Goal: Information Seeking & Learning: Learn about a topic

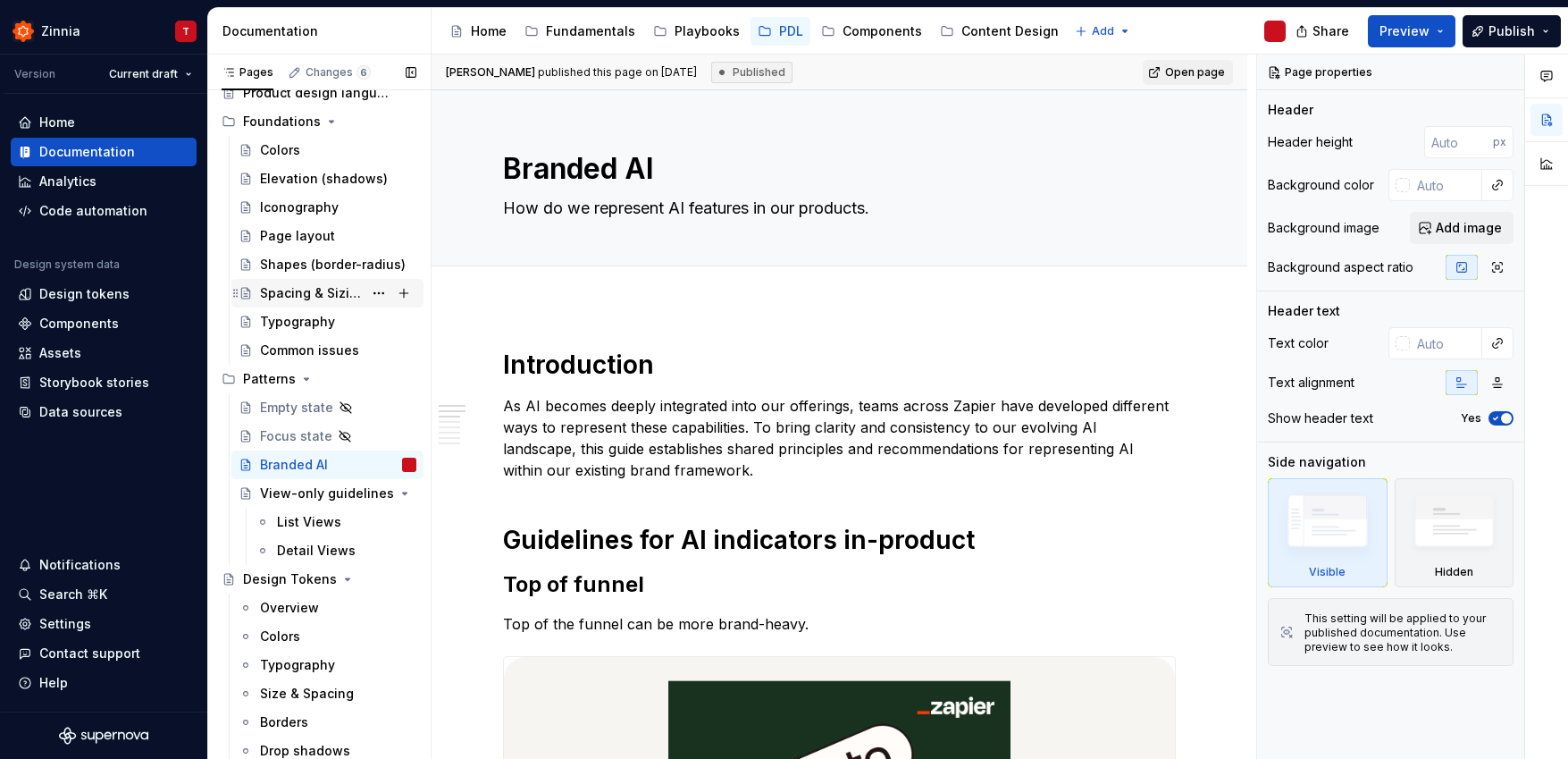
scroll to position [52, 0]
click at [1007, 25] on div "Content Design" at bounding box center [1010, 30] width 97 height 18
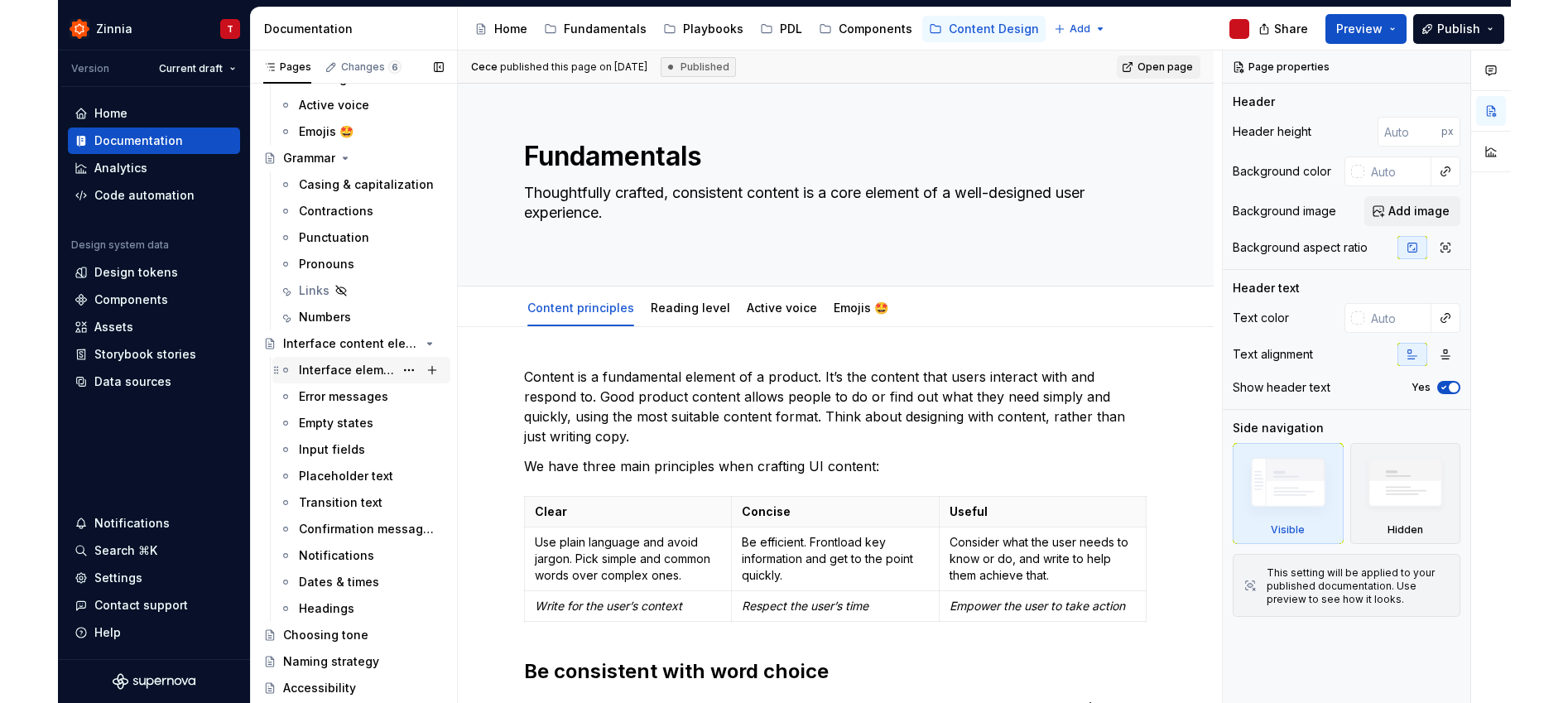
scroll to position [288, 0]
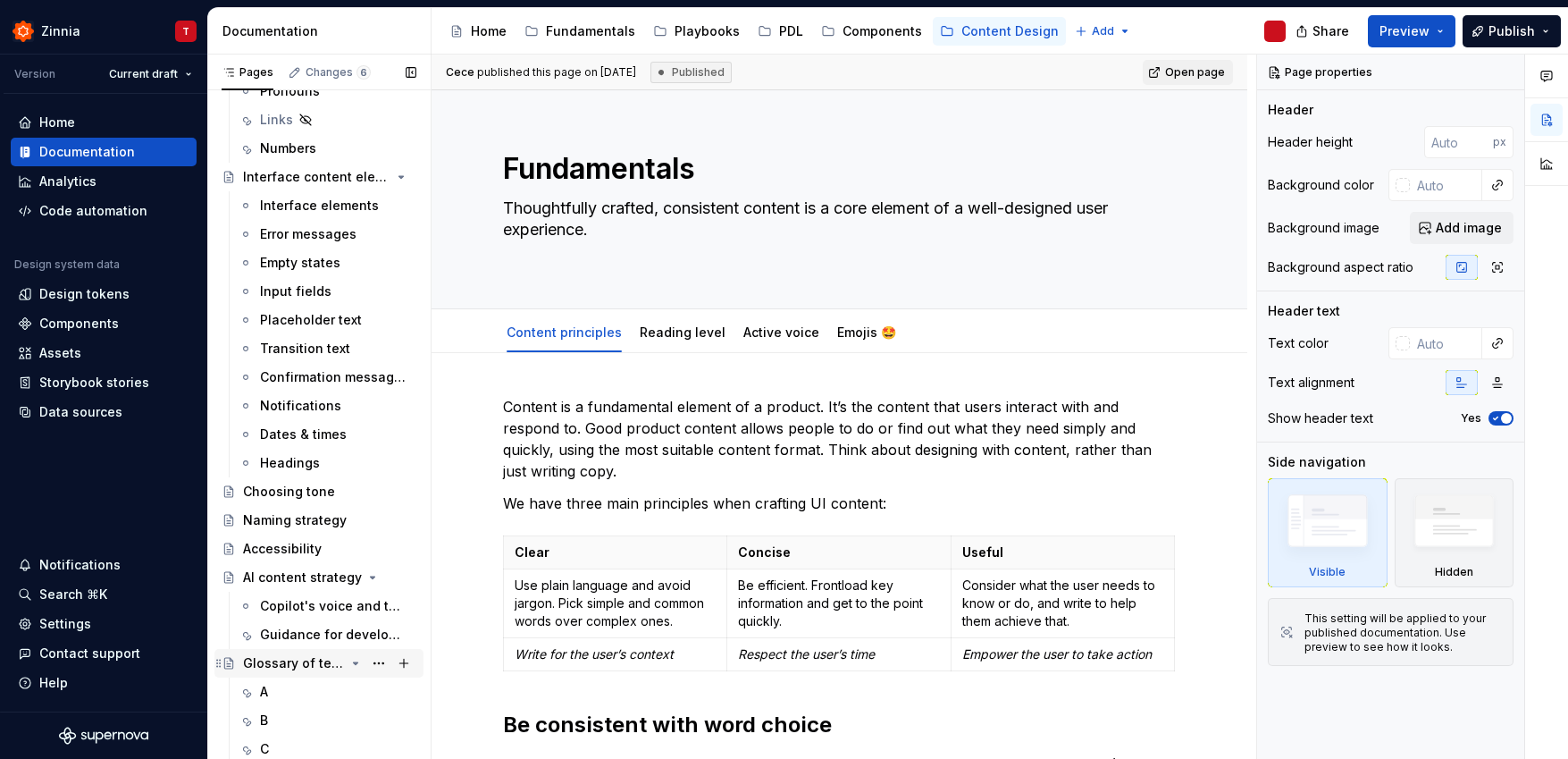
click at [293, 664] on div "Glossary of terms (WIP)" at bounding box center [293, 663] width 102 height 18
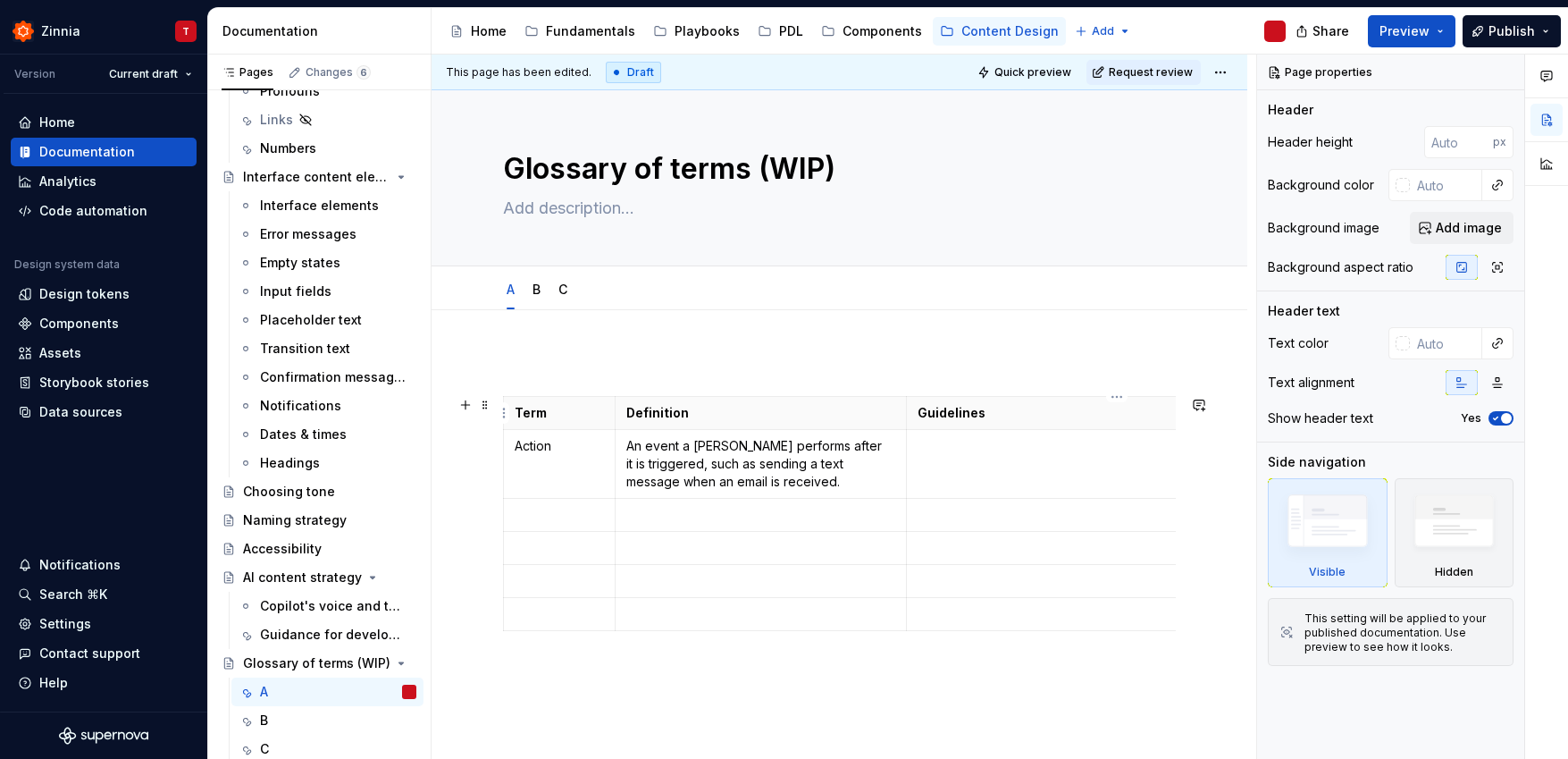
click at [915, 407] on th "Guidelines" at bounding box center [1117, 413] width 422 height 33
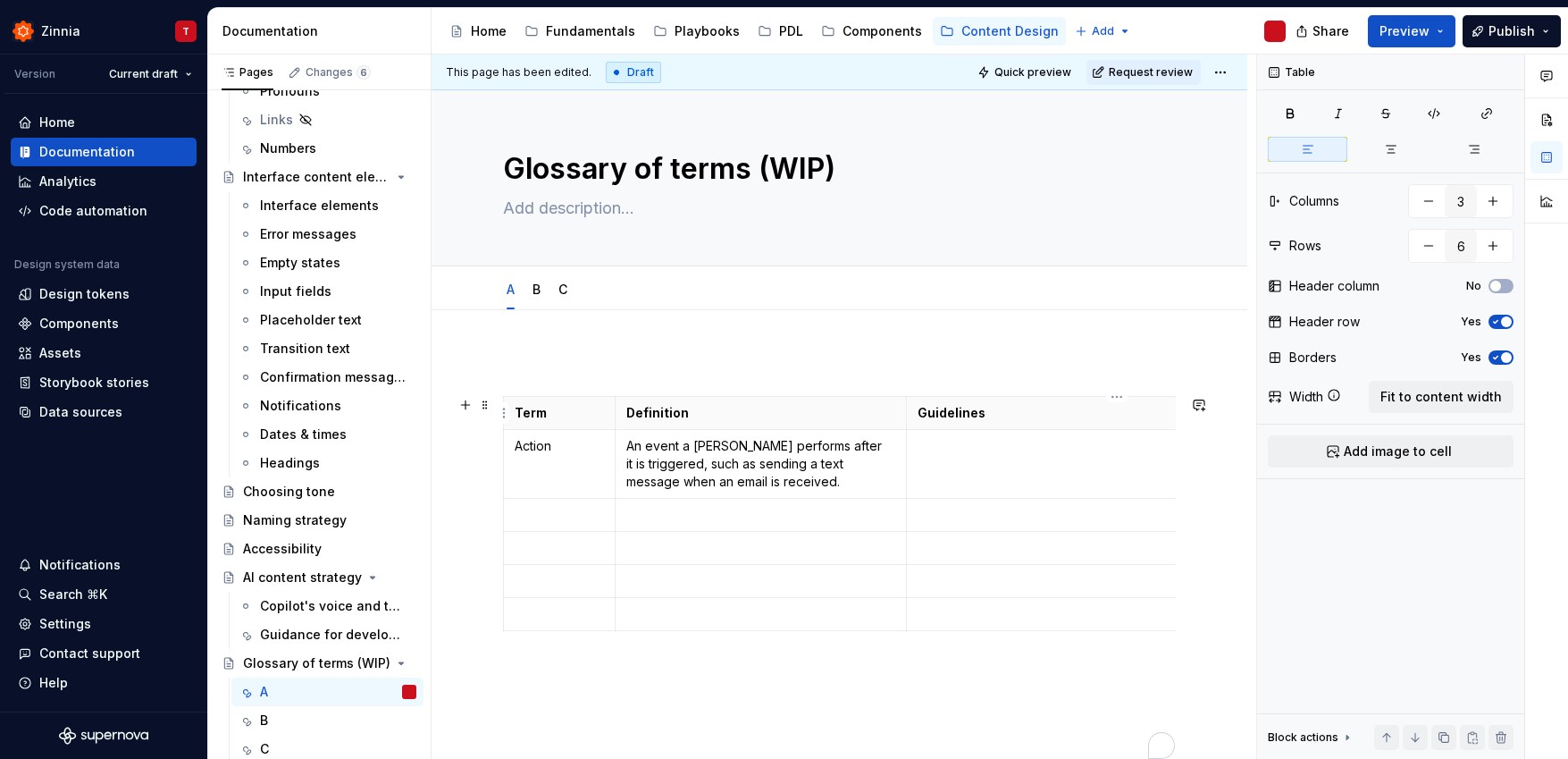
type textarea "*"
click at [950, 702] on div "Term Definition UsaGuidelines Action An event a Zap performs after it is trigge…" at bounding box center [839, 549] width 673 height 392
click at [942, 711] on p "To enrich screen reader interactions, please activate Accessibility in Grammarl…" at bounding box center [839, 702] width 673 height 22
click at [733, 569] on td "To enrich screen reader interactions, please activate Accessibility in Grammarl…" at bounding box center [761, 581] width 291 height 33
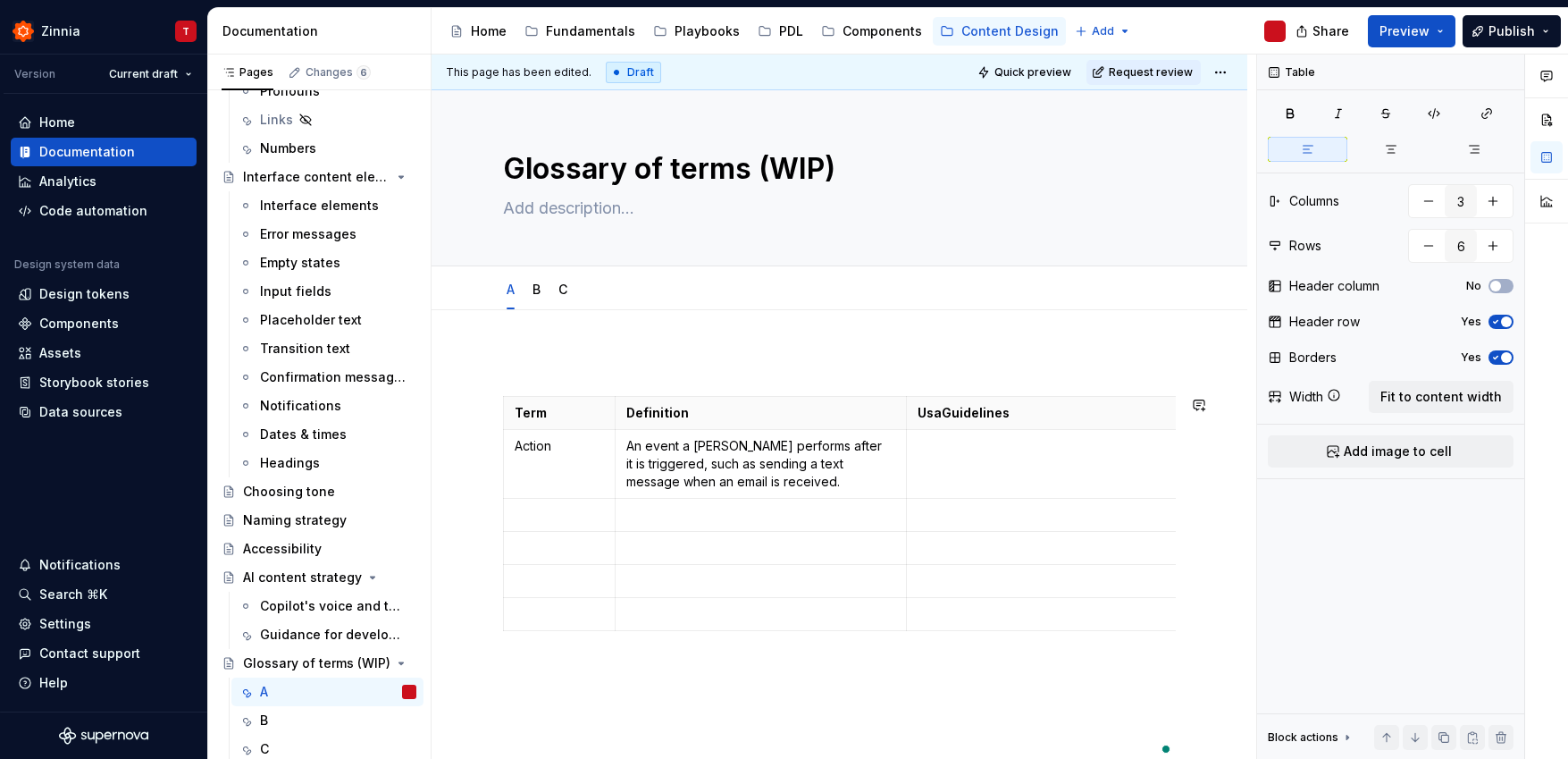
click at [631, 475] on p "An event a Zap performs after it is triggered, such as sending a text message w…" at bounding box center [761, 464] width 268 height 53
click at [627, 473] on p "An event a Zap performs after it is triggered, such as sending a text message w…" at bounding box center [761, 464] width 268 height 53
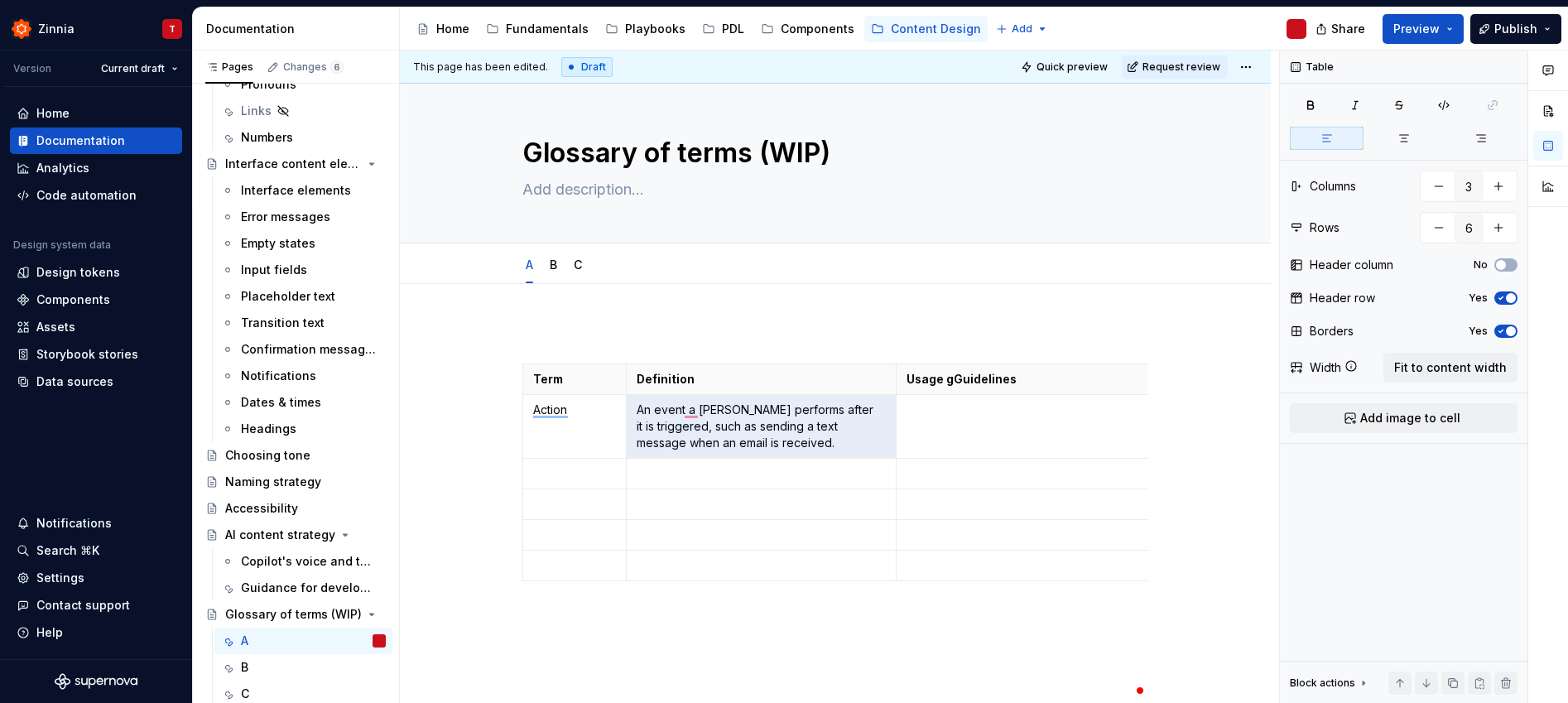
scroll to position [4, 0]
click at [950, 378] on p "Usage gGuidelines" at bounding box center [1092, 378] width 370 height 17
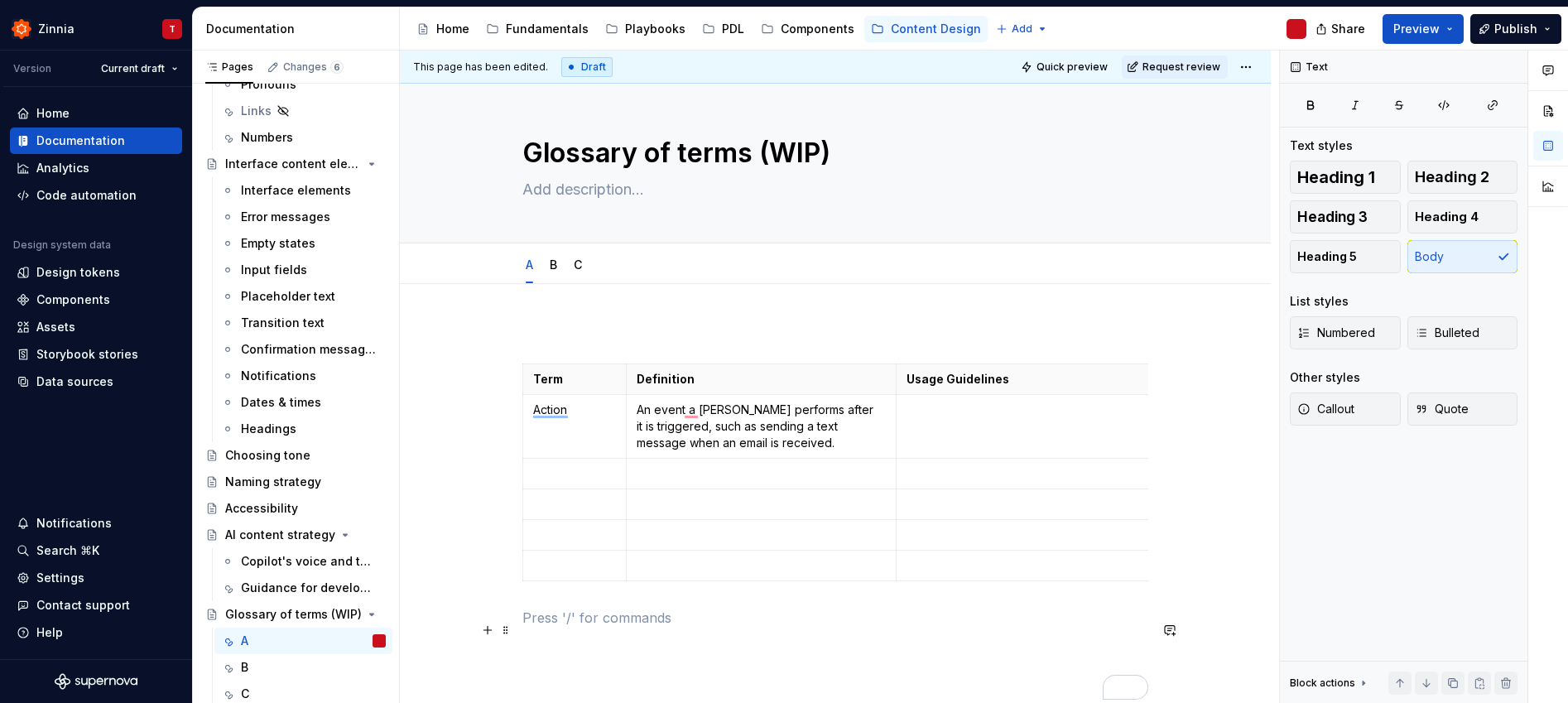
click at [960, 626] on p "To enrich screen reader interactions, please activate Accessibility in Grammarl…" at bounding box center [835, 617] width 626 height 20
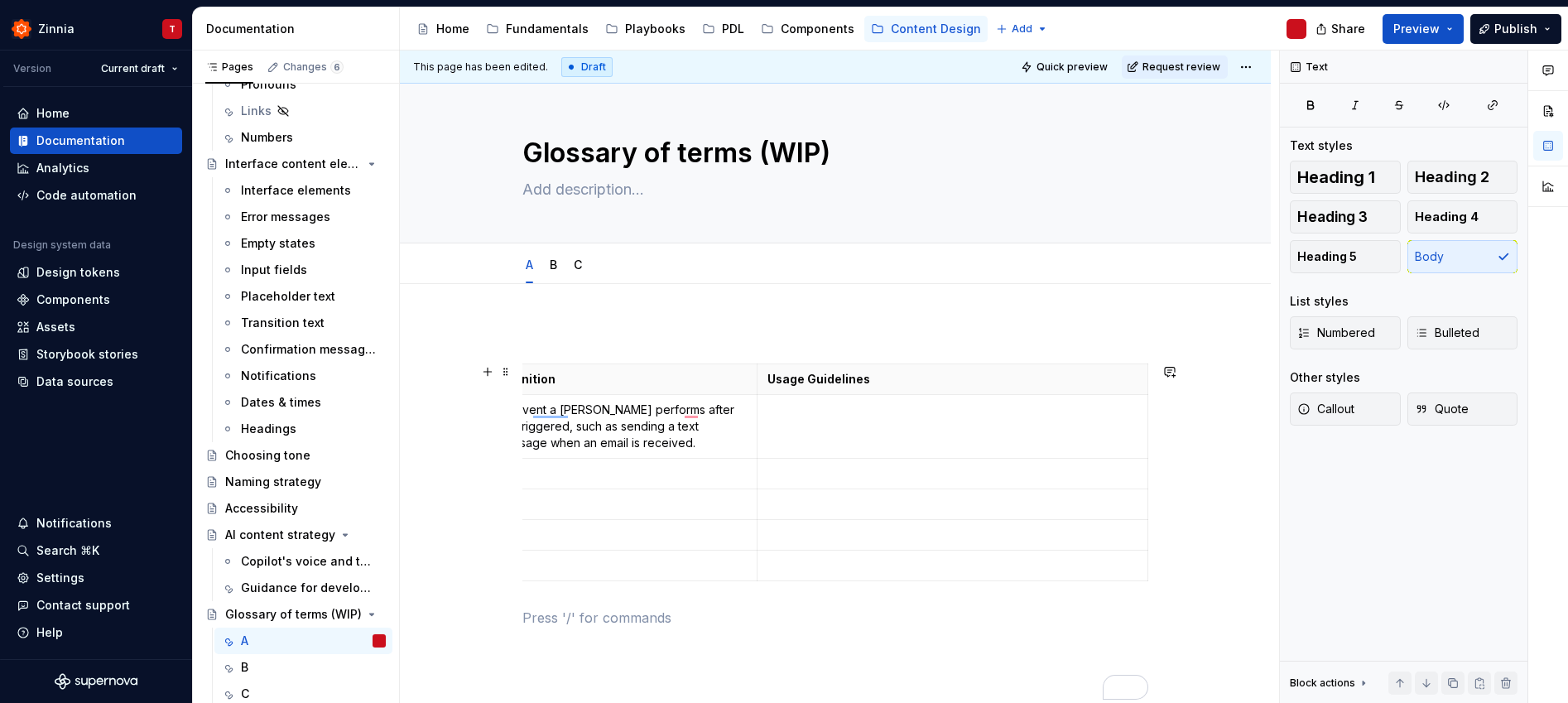
scroll to position [0, 0]
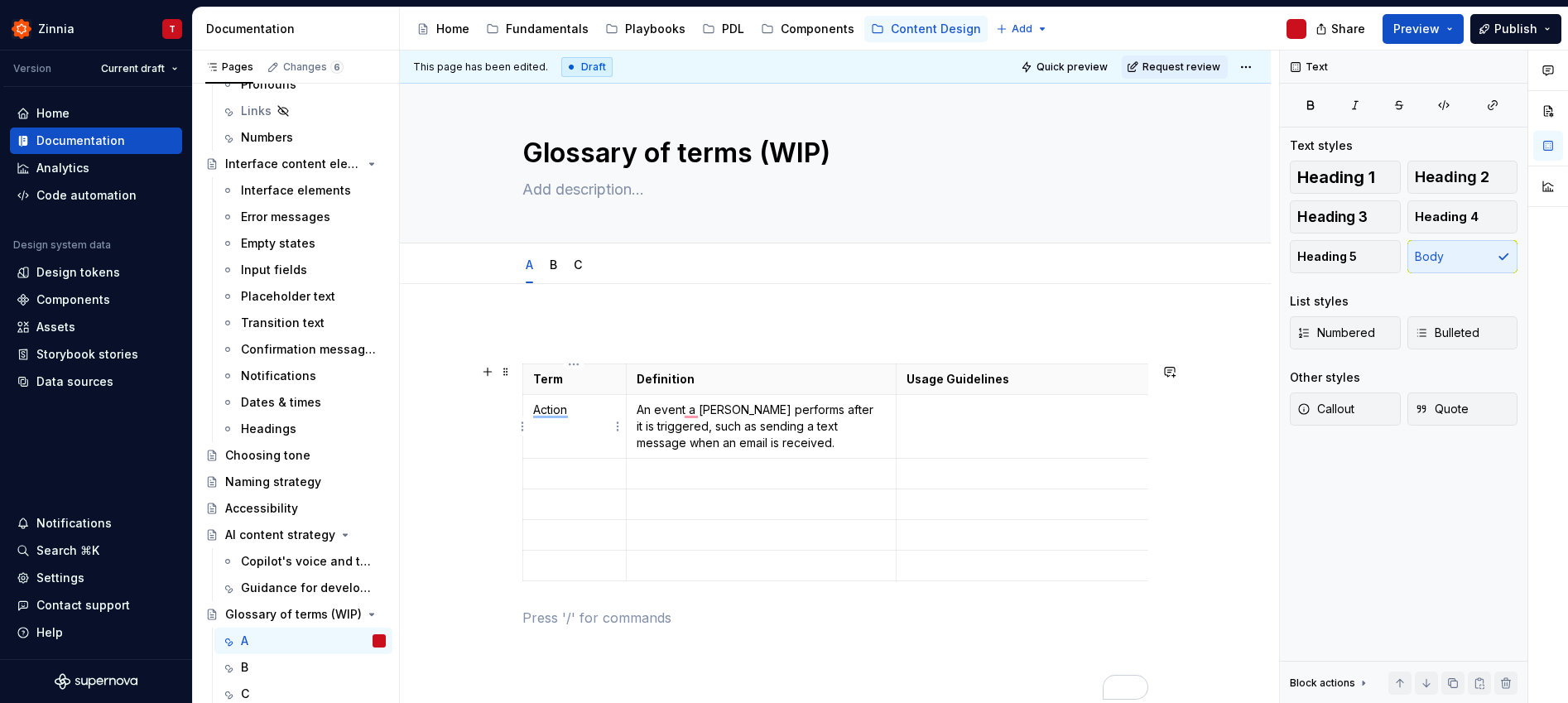
click at [562, 423] on td "Action" at bounding box center [574, 427] width 103 height 64
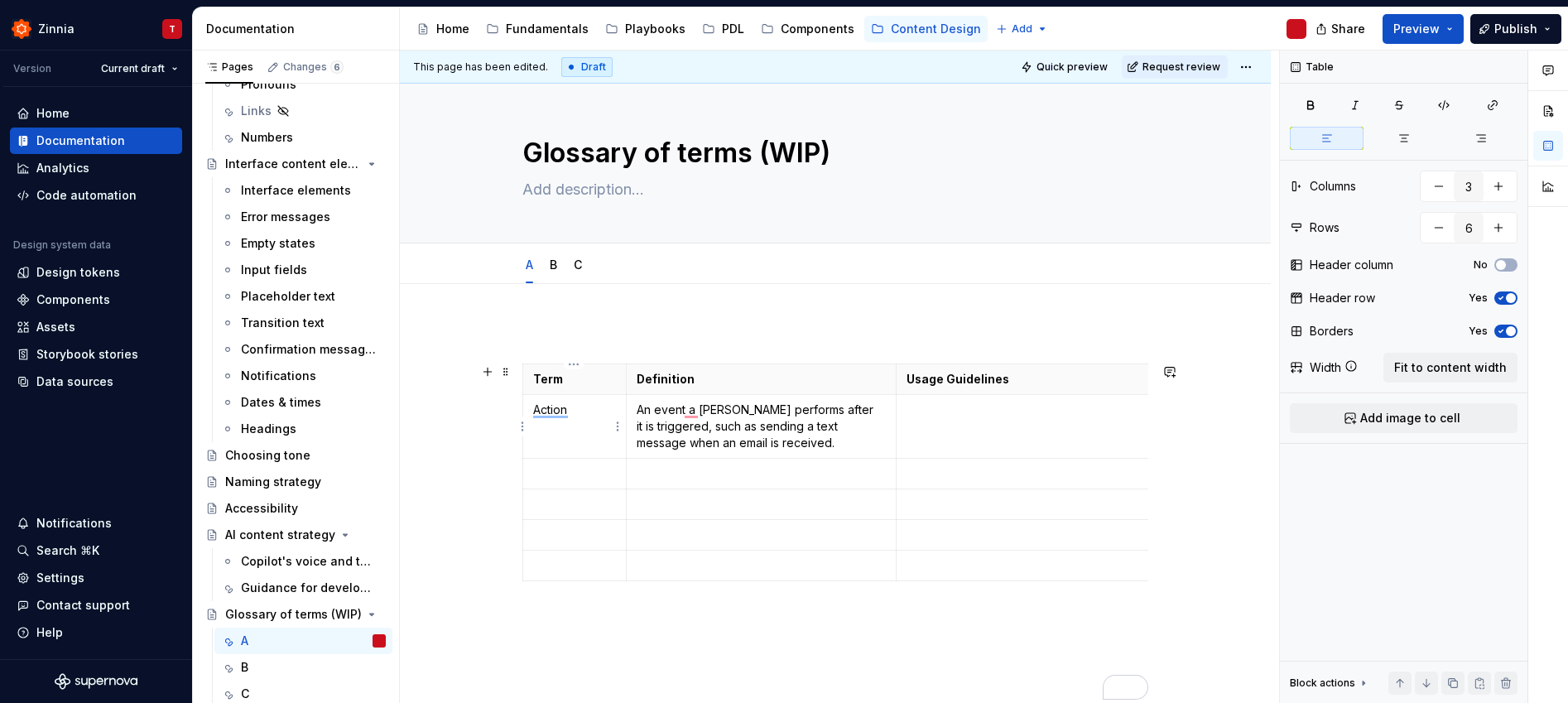
click at [562, 423] on td "Action" at bounding box center [574, 427] width 103 height 64
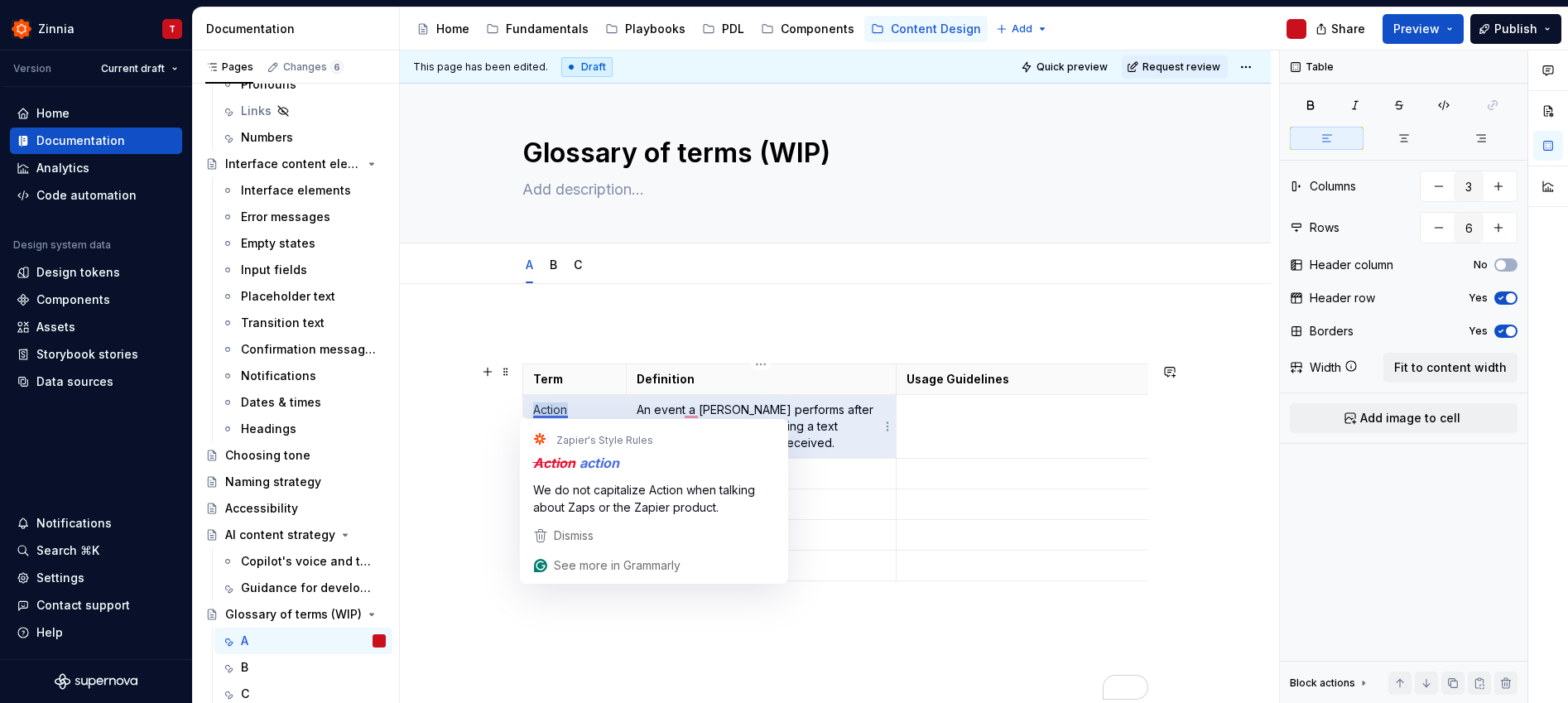
drag, startPoint x: 535, startPoint y: 411, endPoint x: 794, endPoint y: 429, distance: 259.6
click at [794, 429] on tr "Action An event a Zap performs after it is triggered, such as sending a text me…" at bounding box center [905, 427] width 764 height 64
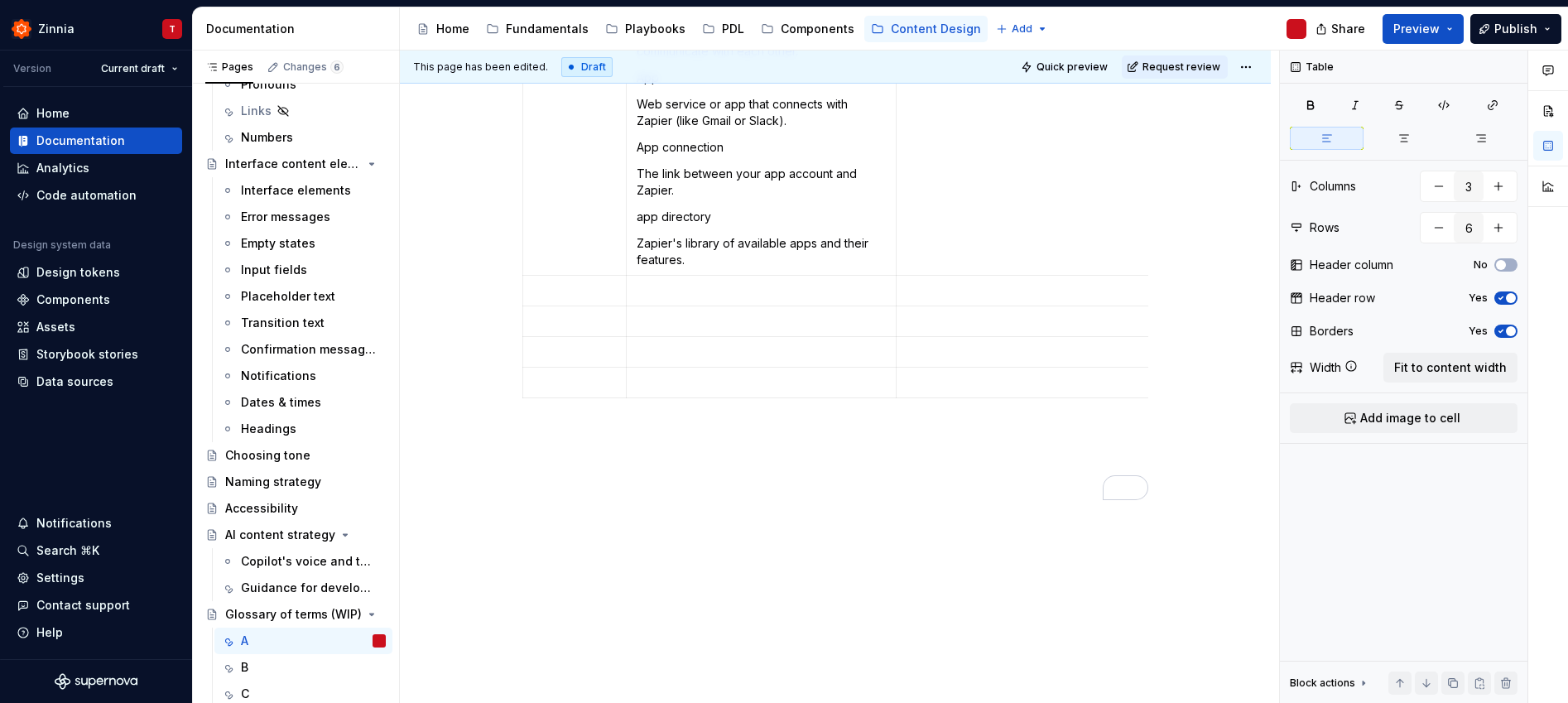
scroll to position [957, 0]
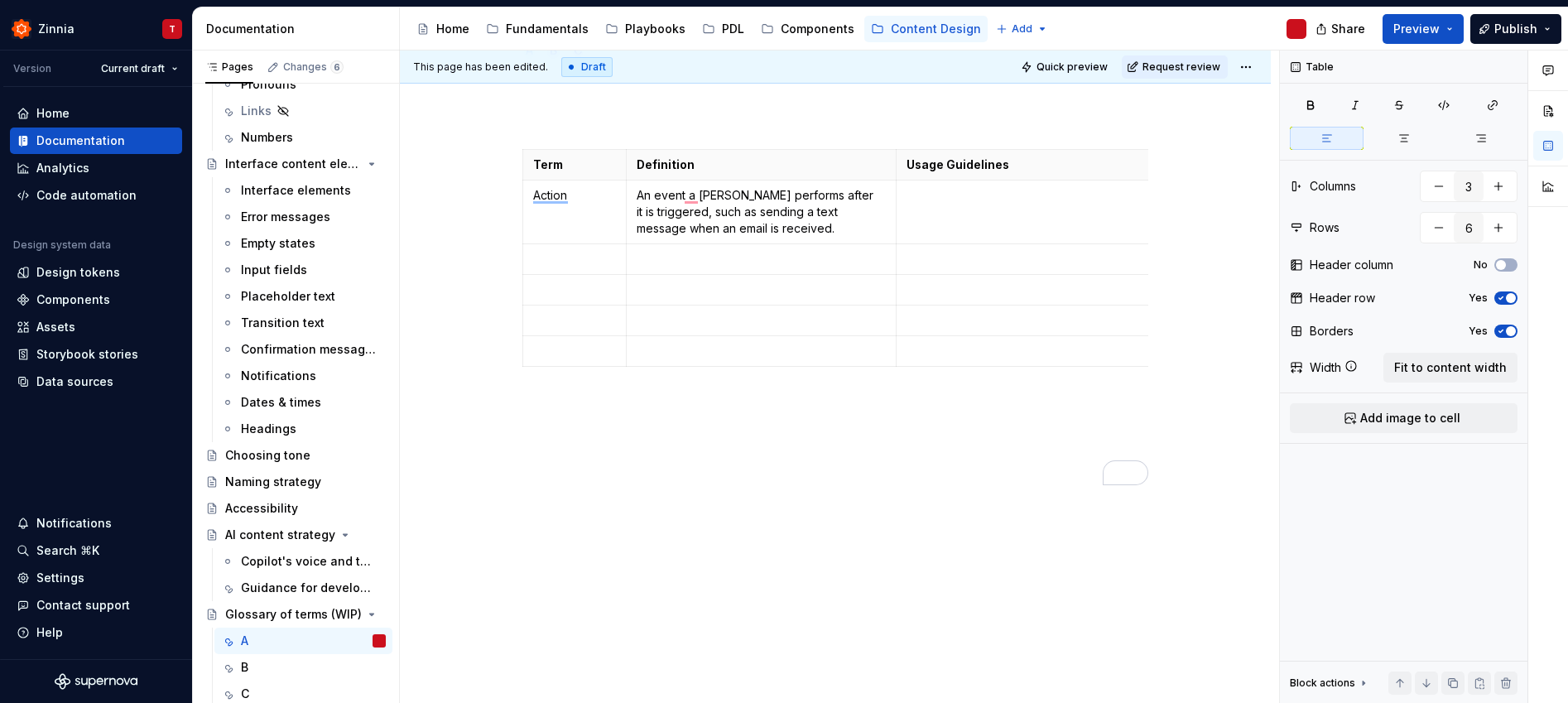
type textarea "*"
click at [572, 251] on p "To enrich screen reader interactions, please activate Accessibility in Grammarl…" at bounding box center [574, 258] width 83 height 17
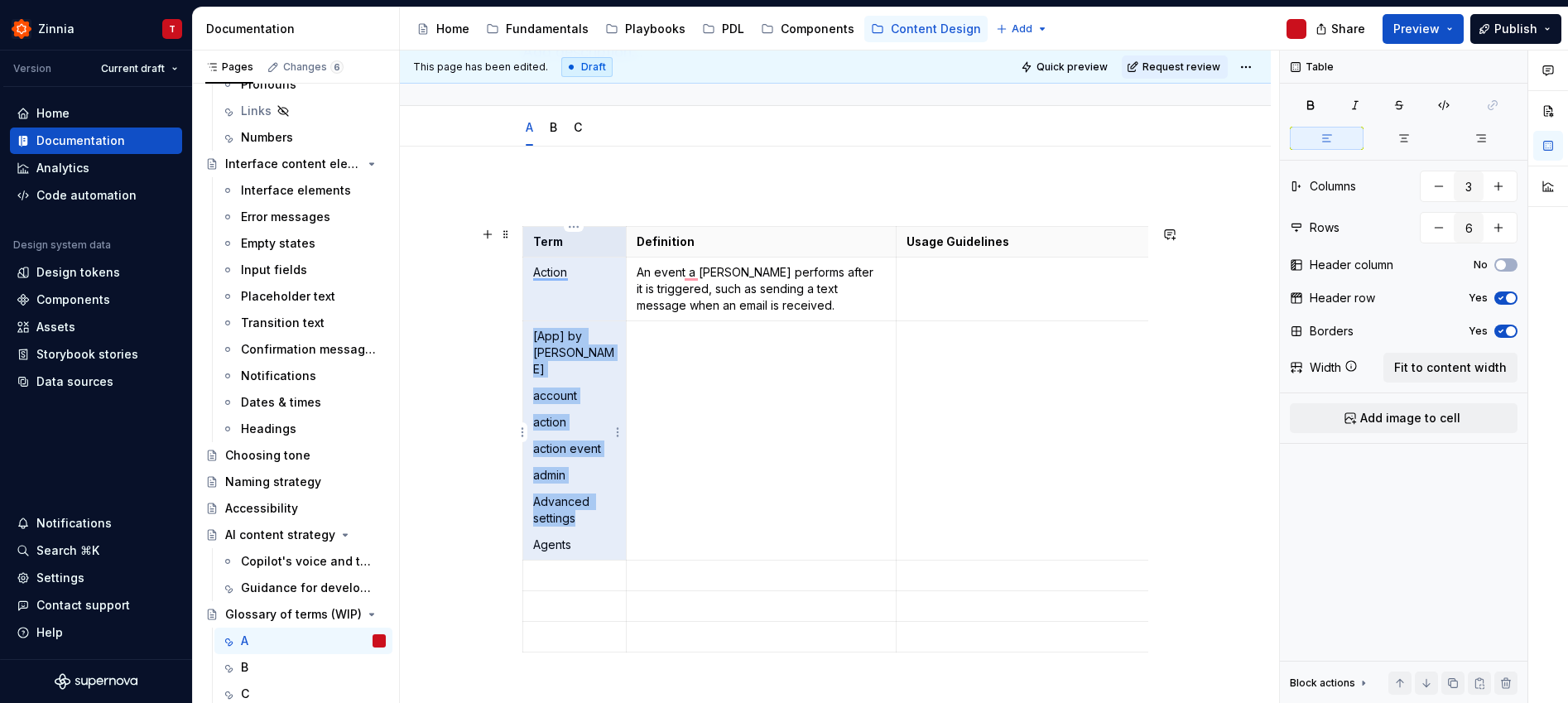
click at [555, 333] on p "[App] by [PERSON_NAME]" at bounding box center [574, 353] width 83 height 49
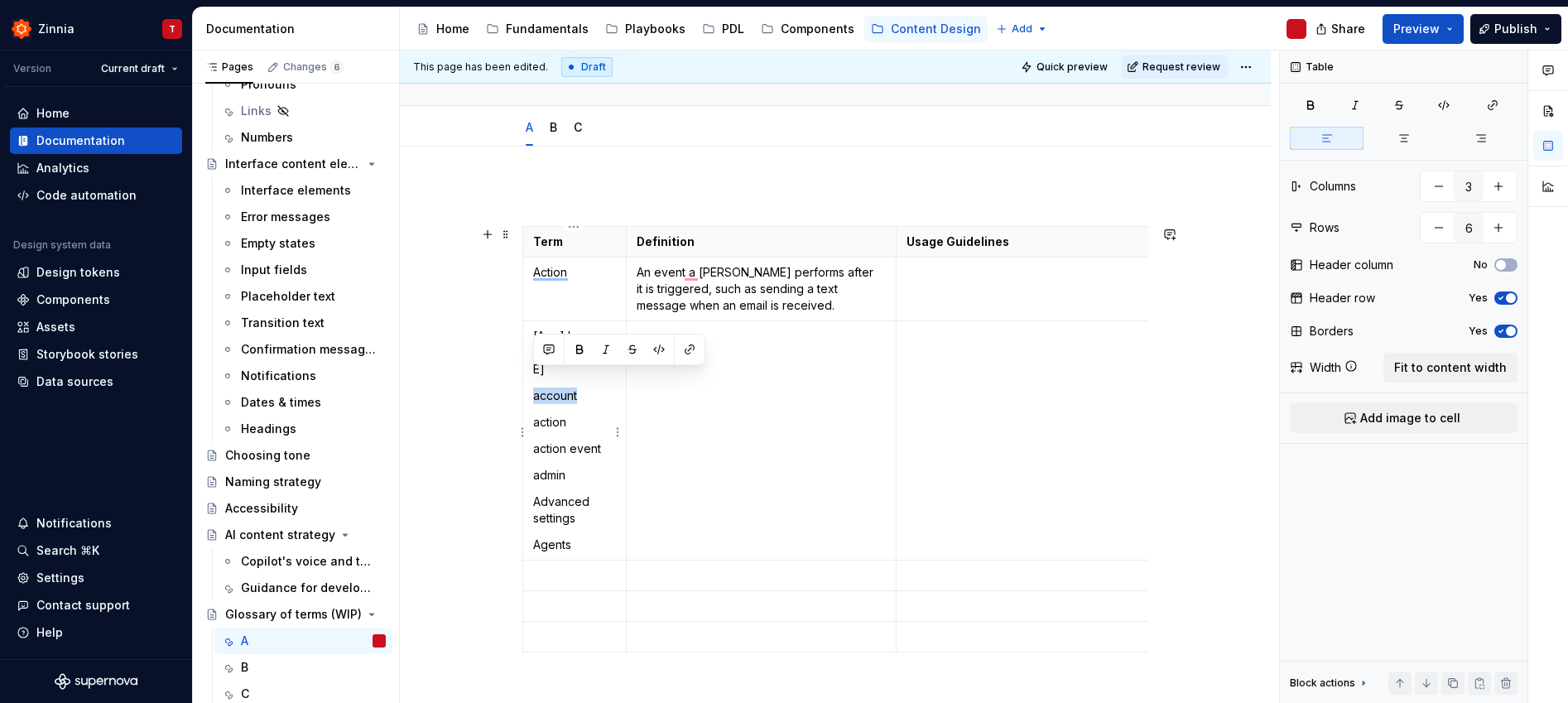
drag, startPoint x: 533, startPoint y: 378, endPoint x: 591, endPoint y: 378, distance: 58.0
click at [591, 387] on p "account" at bounding box center [574, 395] width 83 height 17
click at [573, 567] on p "To enrich screen reader interactions, please activate Accessibility in Grammarl…" at bounding box center [574, 575] width 83 height 17
drag, startPoint x: 534, startPoint y: 405, endPoint x: 573, endPoint y: 403, distance: 39.1
click at [573, 414] on p "action" at bounding box center [574, 422] width 83 height 17
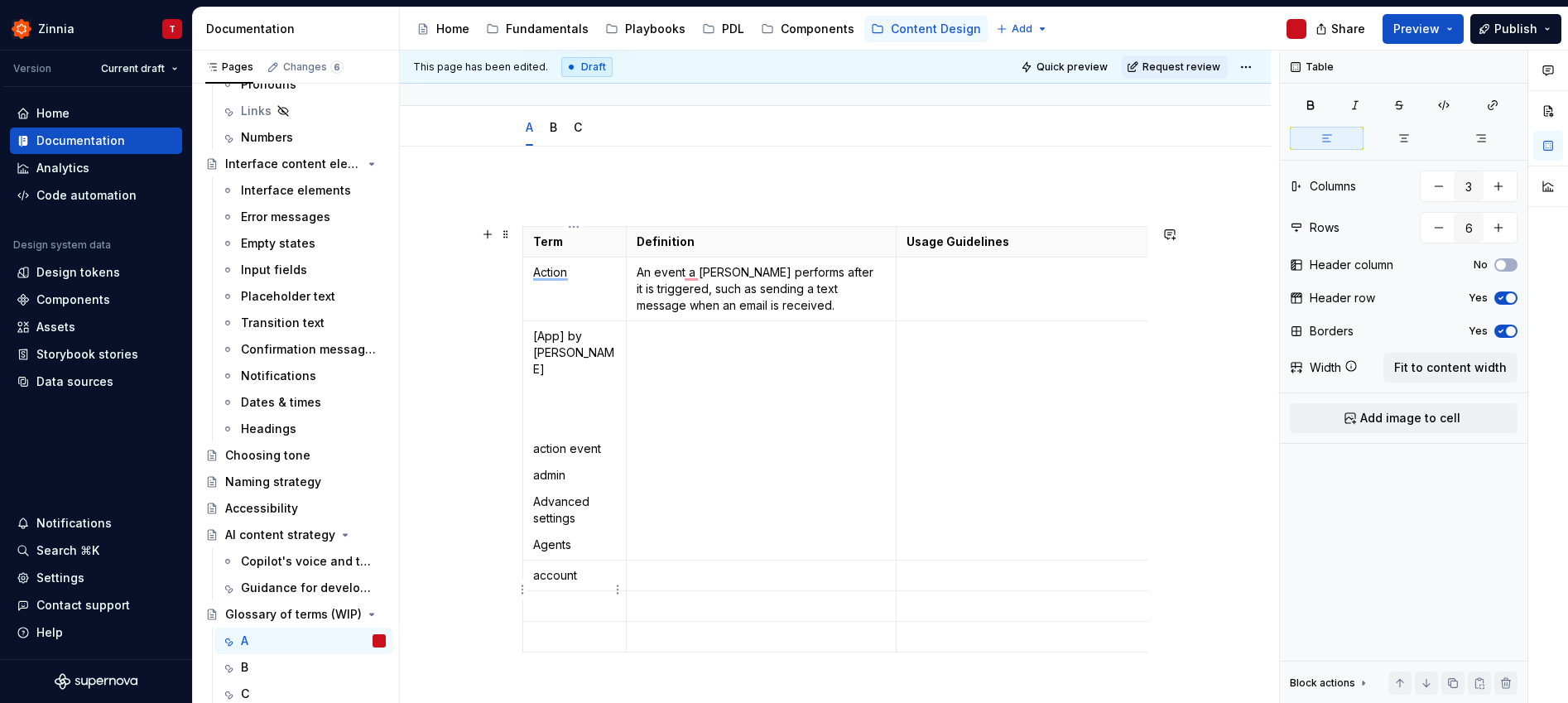
click at [558, 598] on p "To enrich screen reader interactions, please activate Accessibility in Grammarl…" at bounding box center [574, 606] width 83 height 17
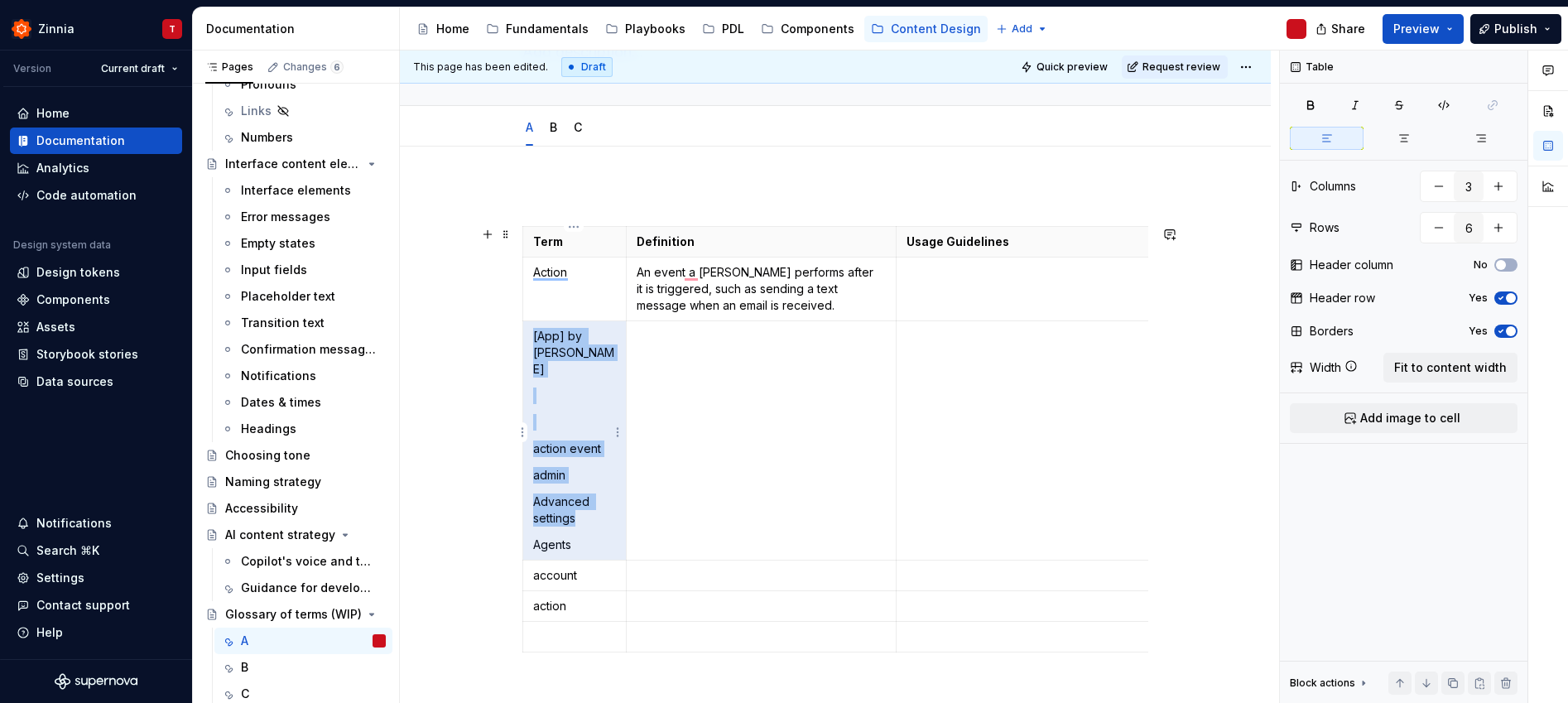
drag, startPoint x: 533, startPoint y: 431, endPoint x: 601, endPoint y: 428, distance: 68.1
click at [601, 440] on p "action event" at bounding box center [574, 448] width 83 height 17
click at [602, 440] on p "action event" at bounding box center [574, 448] width 83 height 17
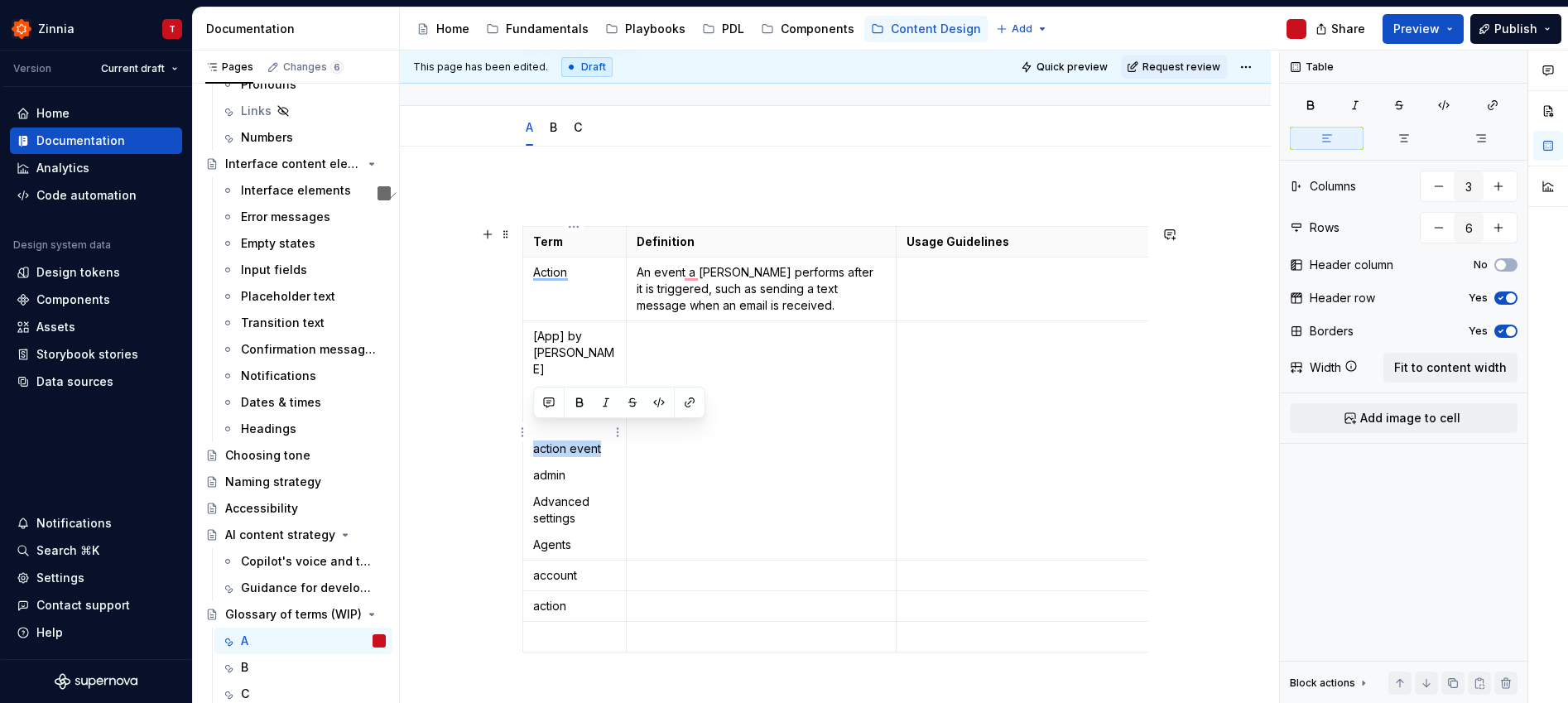
drag, startPoint x: 602, startPoint y: 430, endPoint x: 533, endPoint y: 428, distance: 69.0
click at [533, 440] on p "action event" at bounding box center [574, 448] width 83 height 17
click at [574, 628] on p "To enrich screen reader interactions, please activate Accessibility in Grammarl…" at bounding box center [574, 636] width 83 height 17
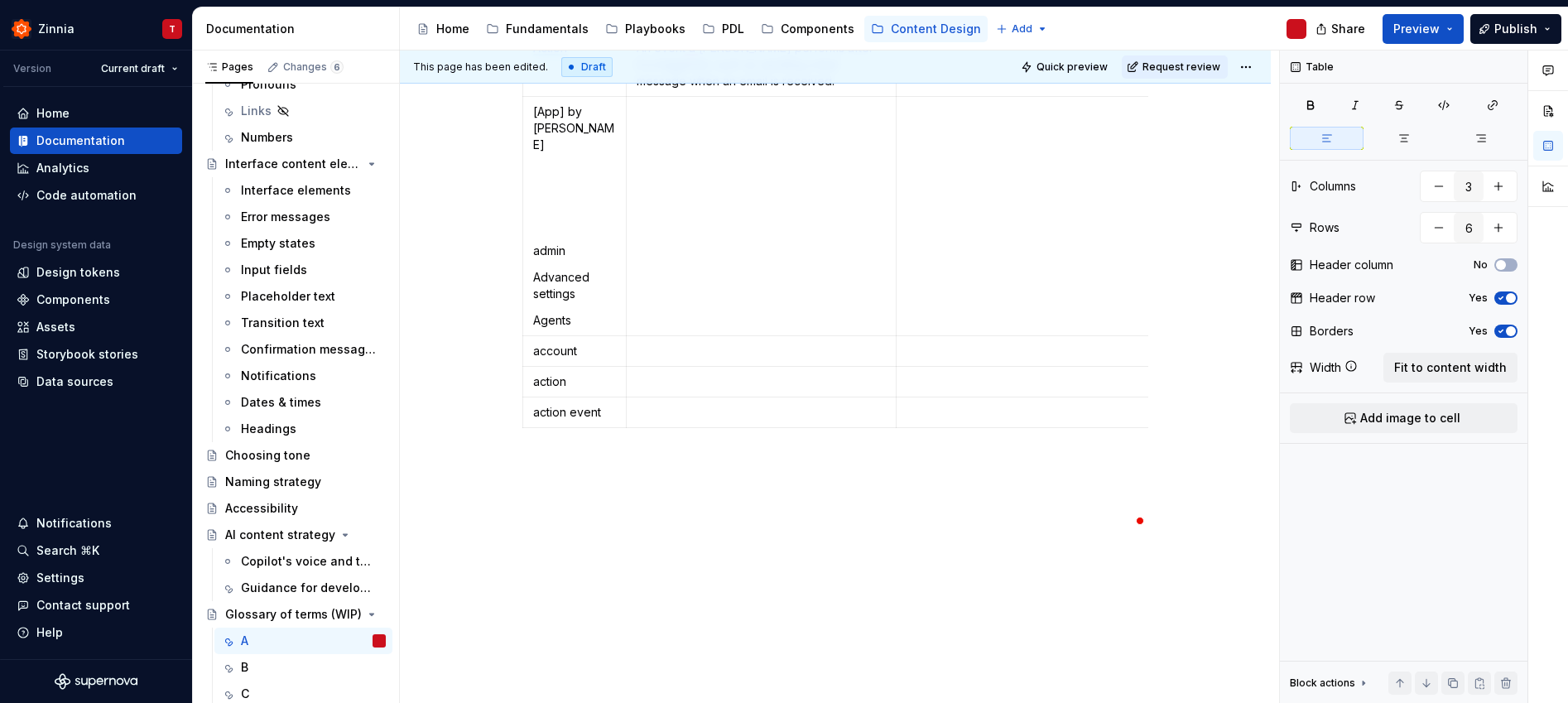
click at [593, 615] on div "Term Definition Usage Guidelines Action An event a Zap performs after it is tri…" at bounding box center [834, 343] width 870 height 842
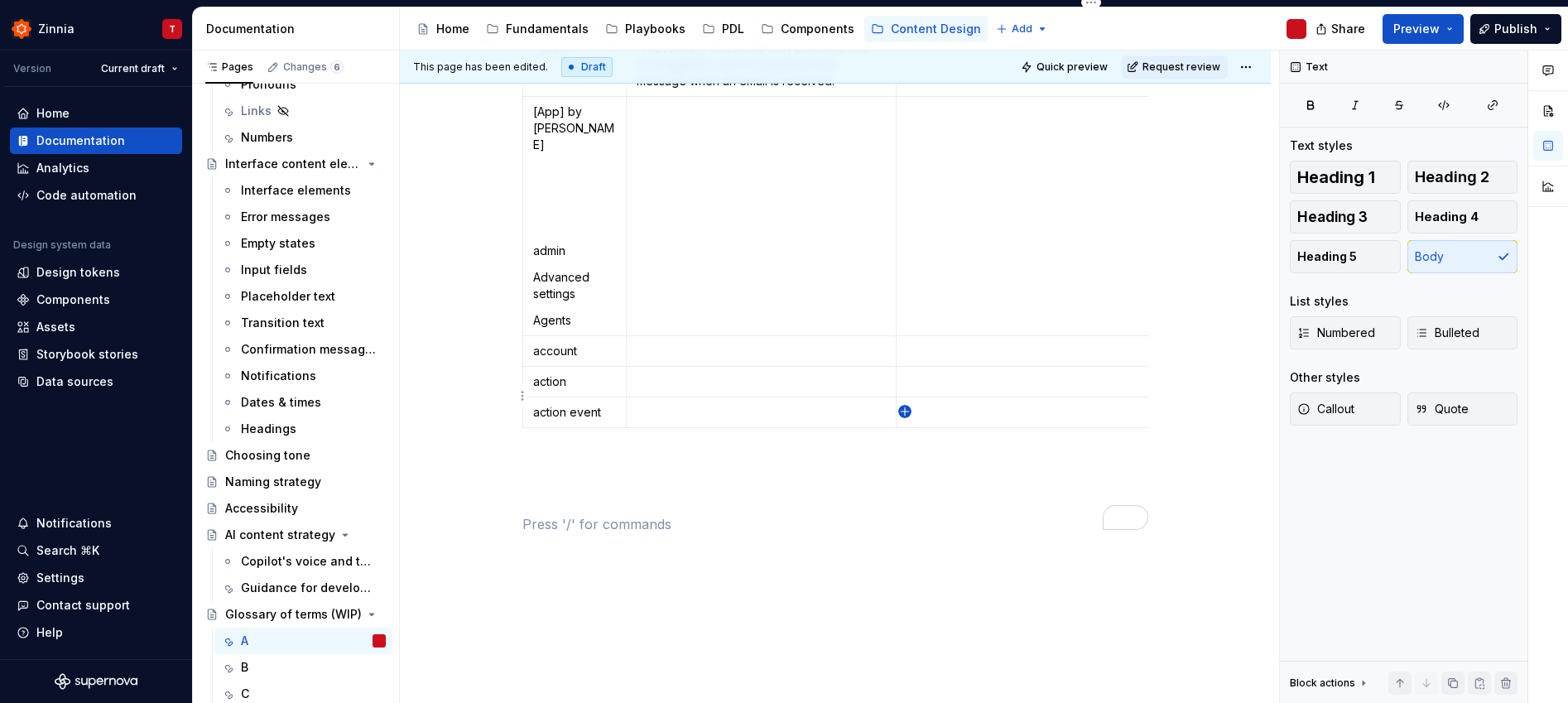
click at [901, 410] on icon "button" at bounding box center [904, 411] width 13 height 13
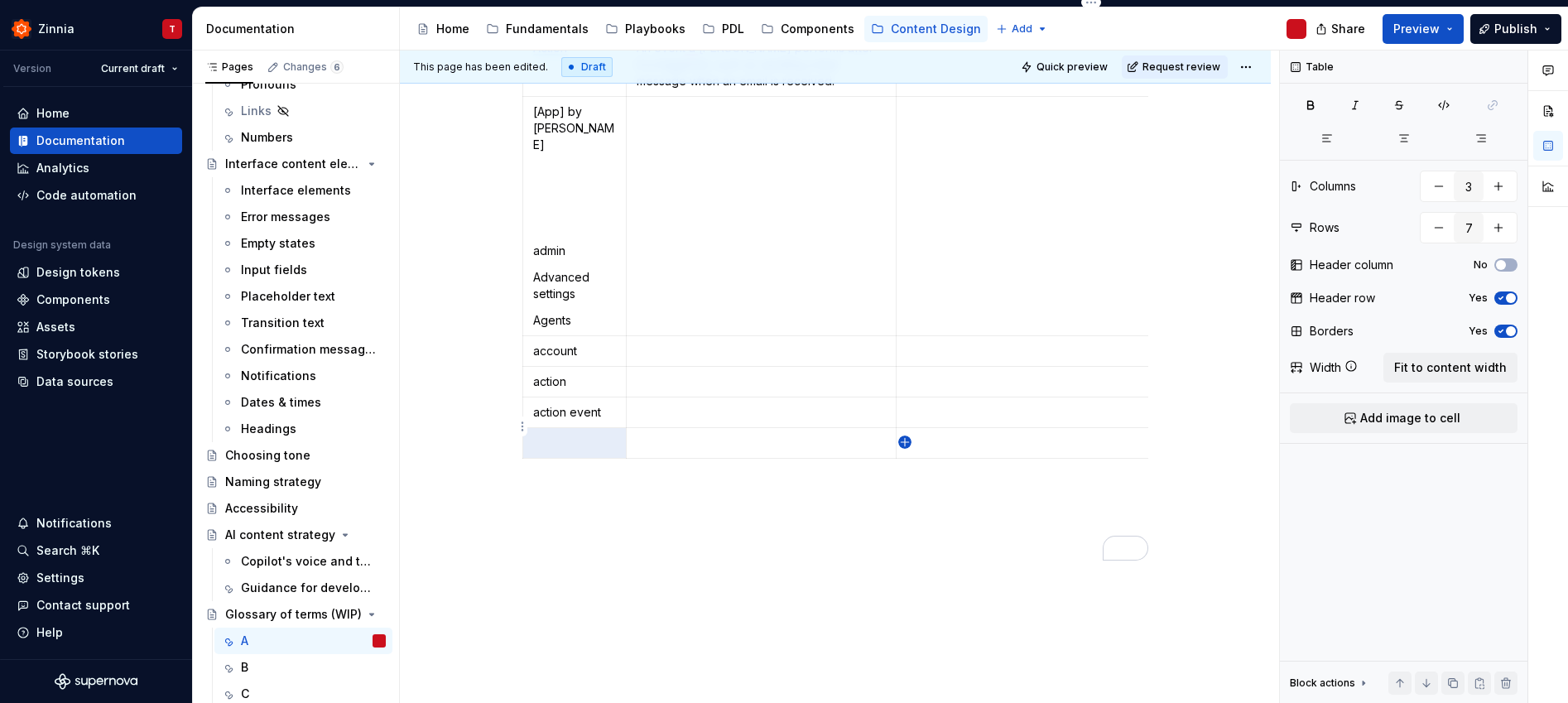
click at [901, 443] on icon "button" at bounding box center [904, 442] width 13 height 13
click at [903, 472] on icon "button" at bounding box center [904, 472] width 13 height 13
type input "9"
click at [556, 243] on p "admin" at bounding box center [574, 251] width 83 height 17
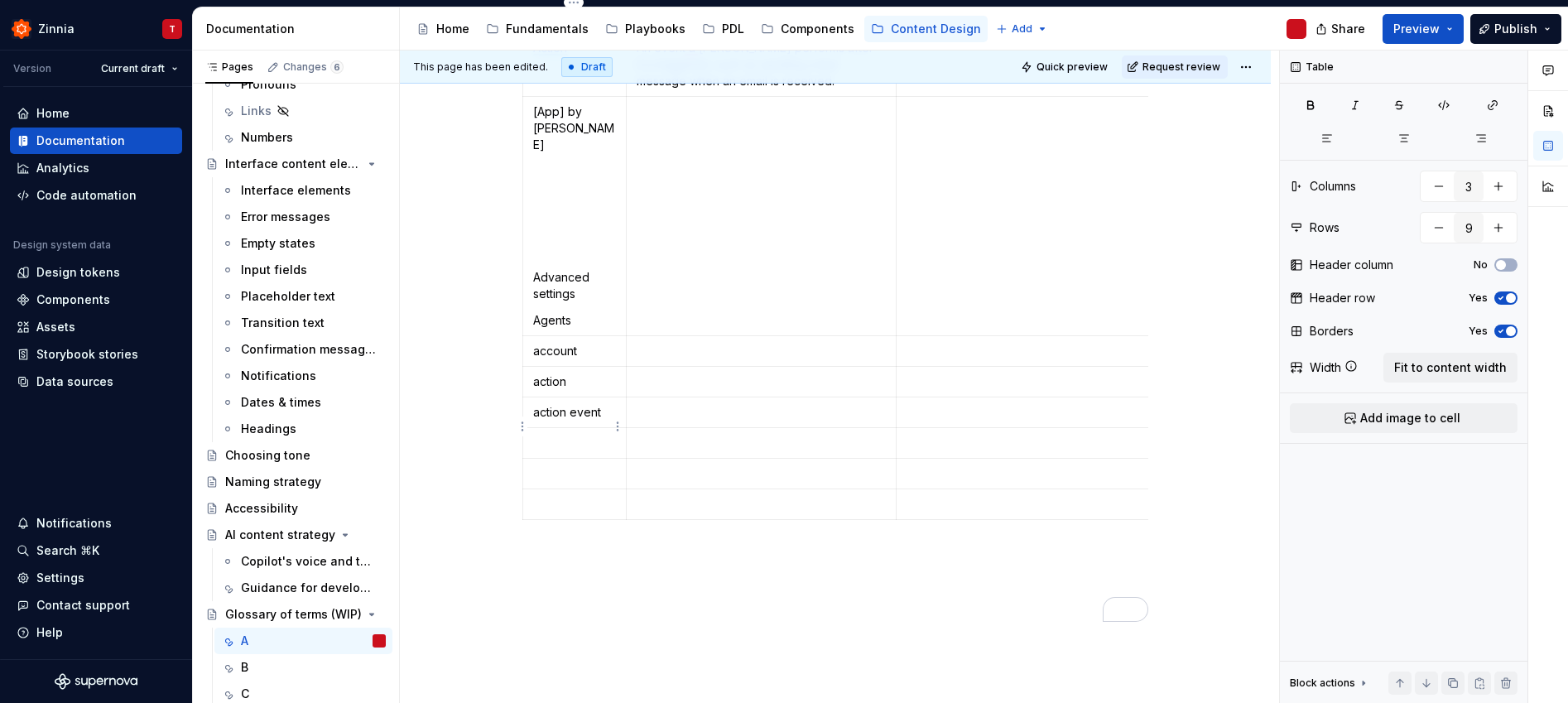
click at [564, 437] on td "To enrich screen reader interactions, please activate Accessibility in Grammarl…" at bounding box center [574, 443] width 103 height 31
click at [554, 269] on p "Advanced settings" at bounding box center [574, 286] width 83 height 34
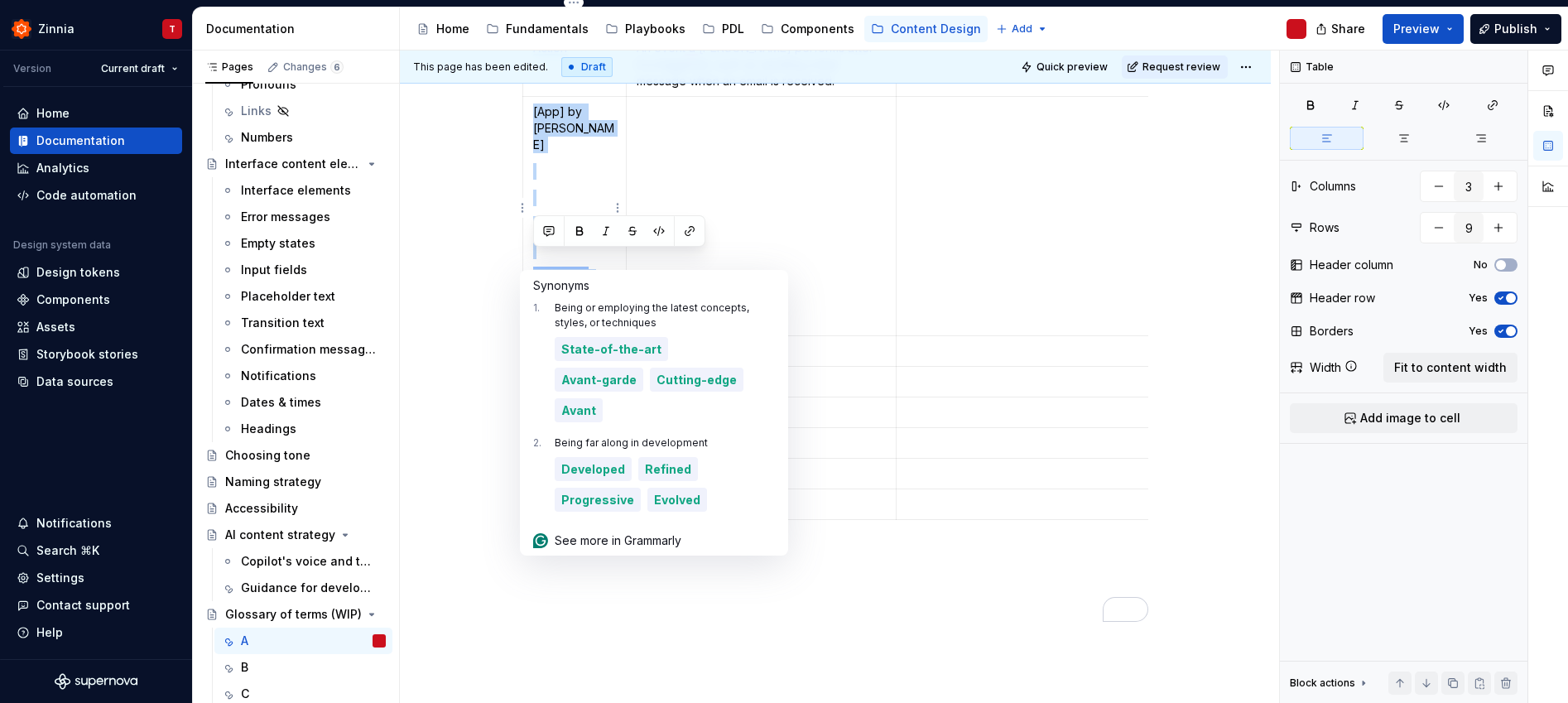
click at [553, 269] on p "Advanced settings" at bounding box center [574, 286] width 83 height 34
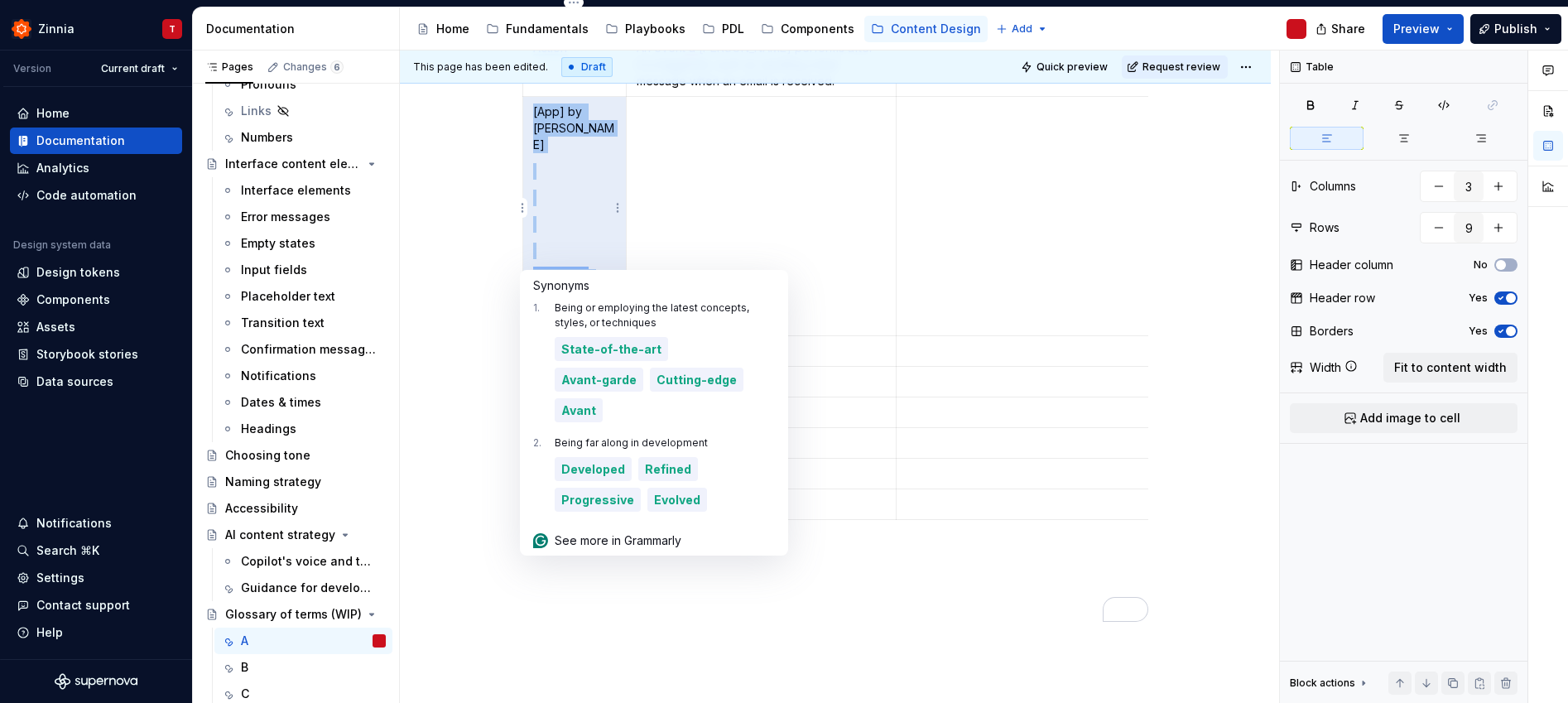
click at [585, 269] on p "Advanced settings" at bounding box center [574, 286] width 83 height 34
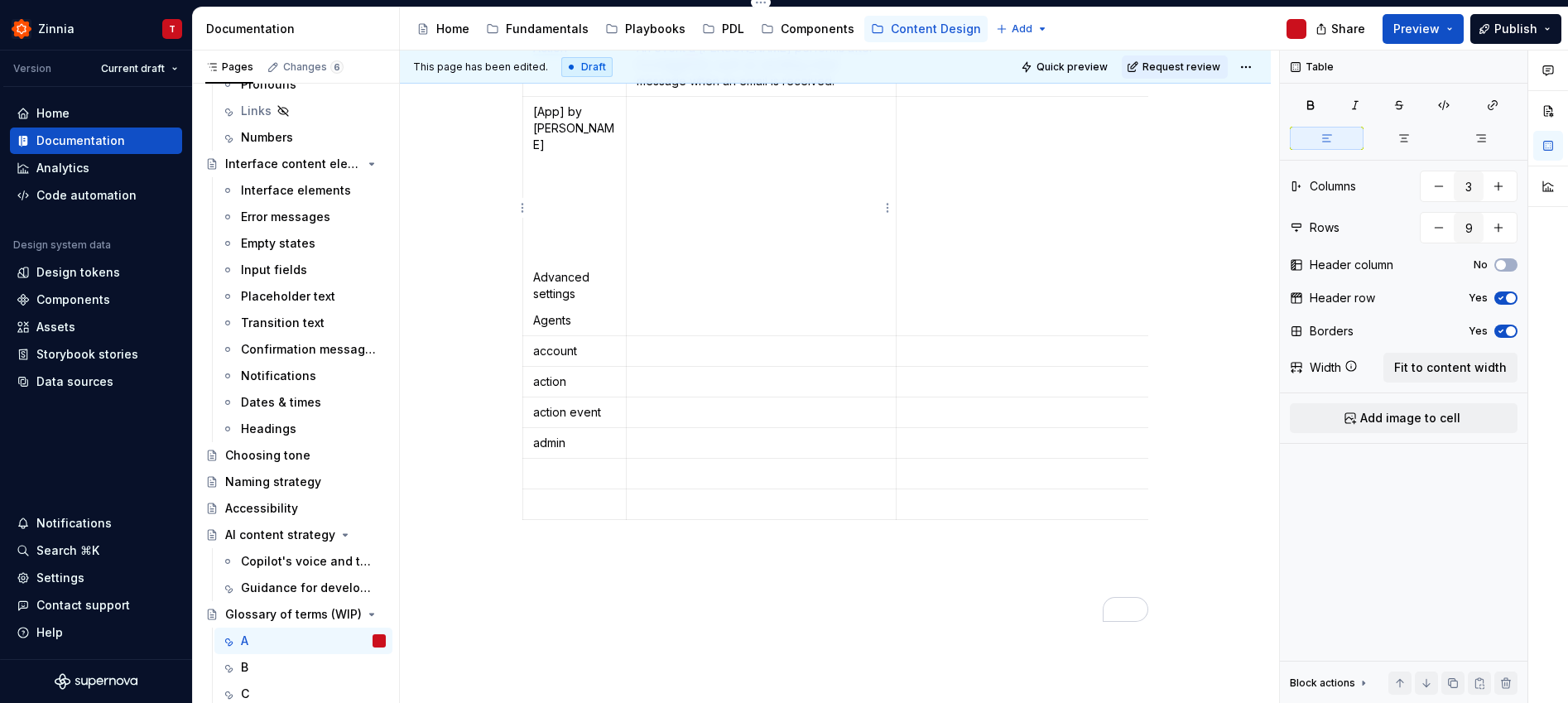
click at [702, 253] on td "To enrich screen reader interactions, please activate Accessibility in Grammarl…" at bounding box center [761, 216] width 270 height 239
drag, startPoint x: 530, startPoint y: 263, endPoint x: 604, endPoint y: 289, distance: 78.4
click at [604, 289] on td "[App] by Zapier Advanced settings Agents" at bounding box center [574, 216] width 103 height 239
click at [549, 423] on p "To enrich screen reader interactions, please activate Accessibility in Grammarl…" at bounding box center [574, 430] width 83 height 17
click at [540, 423] on p "Advanced settings" at bounding box center [574, 439] width 83 height 34
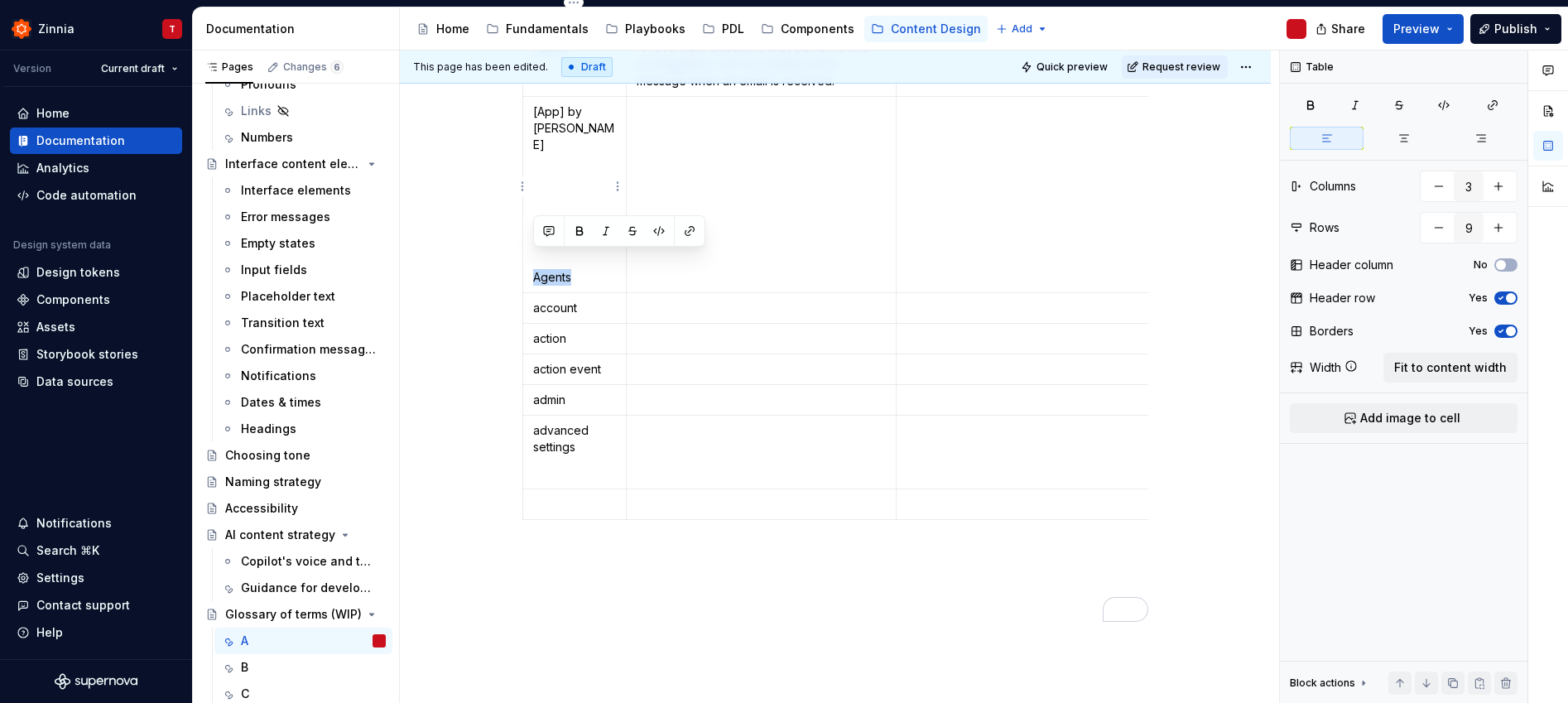
drag, startPoint x: 534, startPoint y: 257, endPoint x: 582, endPoint y: 259, distance: 48.0
click at [582, 269] on p "Agents" at bounding box center [574, 277] width 83 height 17
click at [560, 496] on p "To enrich screen reader interactions, please activate Accessibility in Grammarl…" at bounding box center [574, 504] width 83 height 17
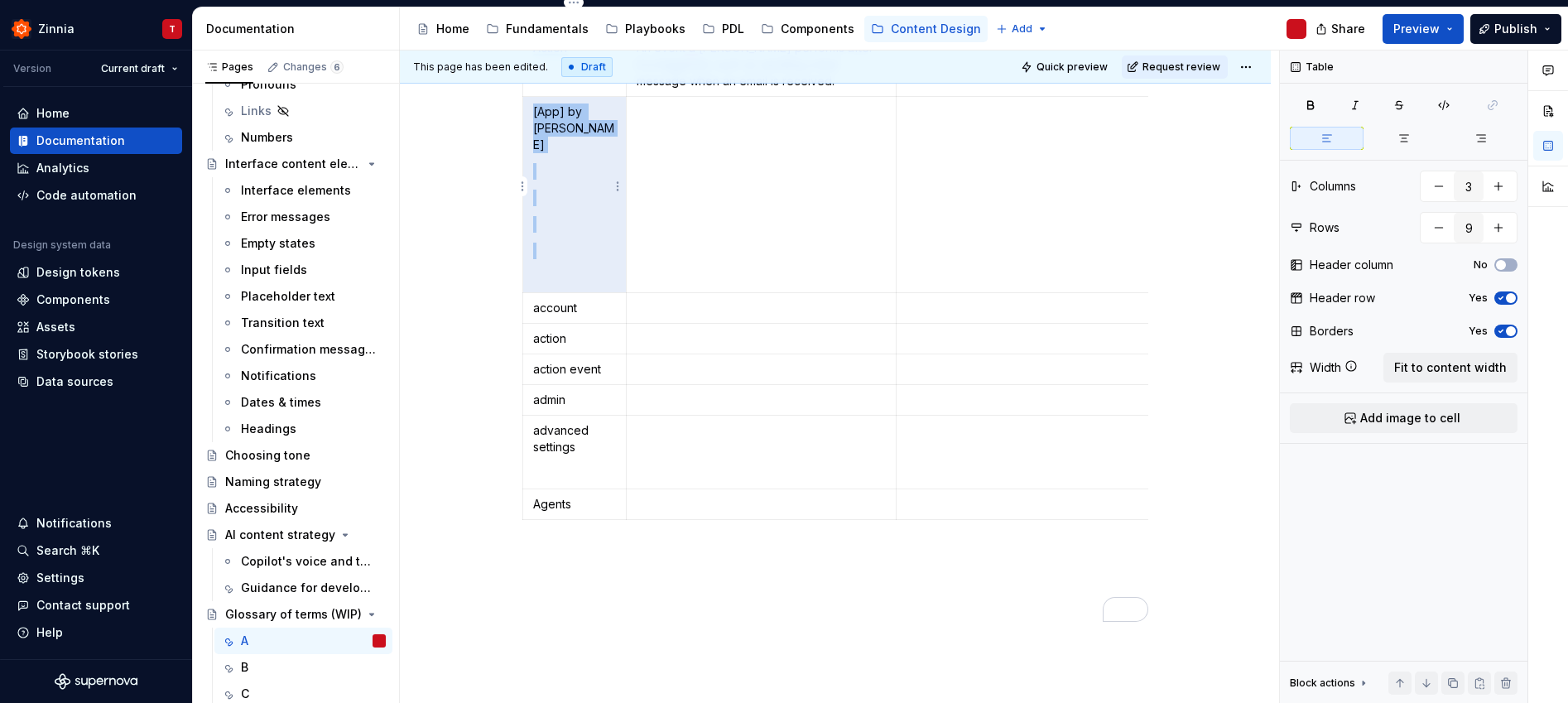
drag, startPoint x: 545, startPoint y: 264, endPoint x: 554, endPoint y: 195, distance: 69.6
click at [554, 195] on td "[App] by [PERSON_NAME]" at bounding box center [574, 195] width 103 height 196
click at [553, 190] on p "To enrich screen reader interactions, please activate Accessibility in Grammarl…" at bounding box center [574, 198] width 83 height 17
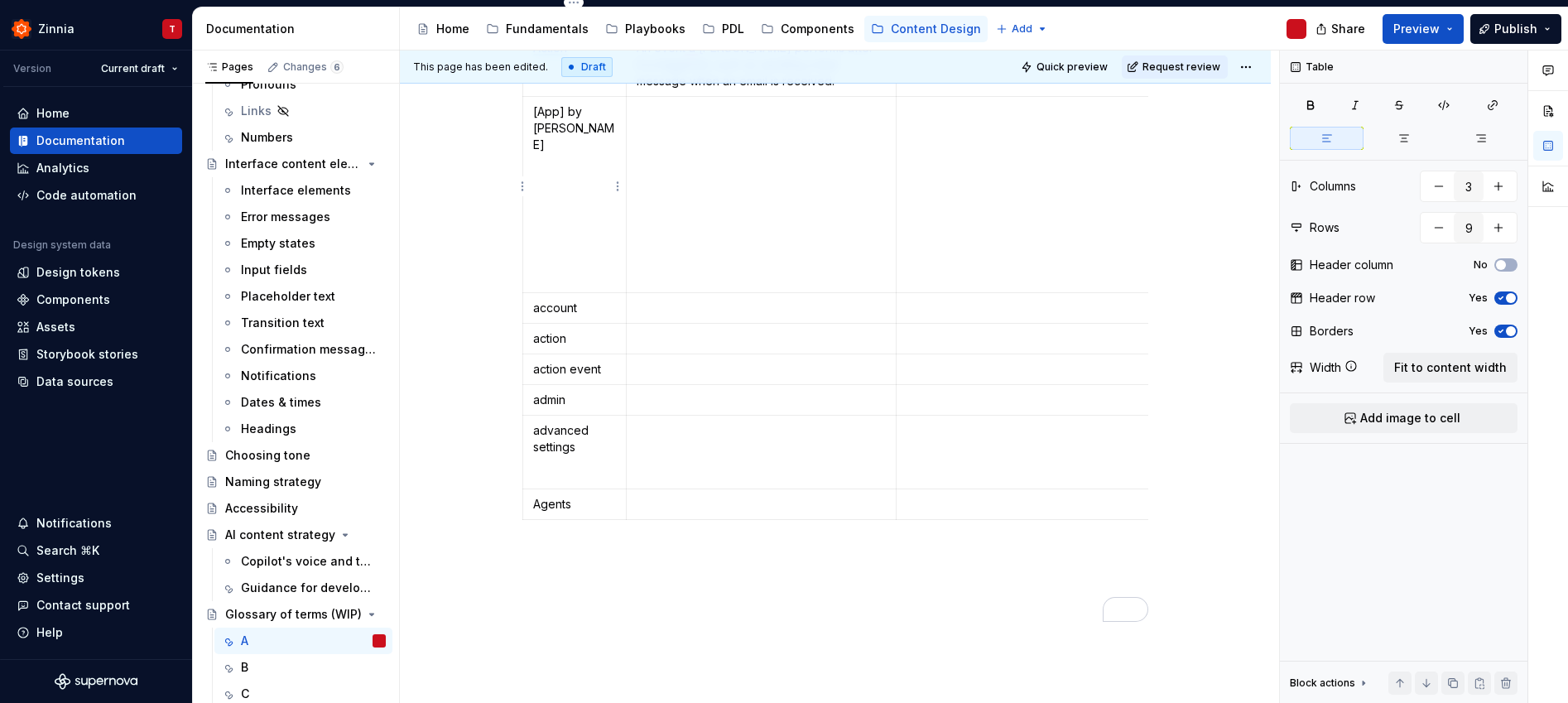
click at [567, 269] on p "To enrich screen reader interactions, please activate Accessibility in Grammarl…" at bounding box center [574, 277] width 83 height 17
click at [765, 445] on p "To enrich screen reader interactions, please activate Accessibility in Grammarl…" at bounding box center [835, 453] width 626 height 20
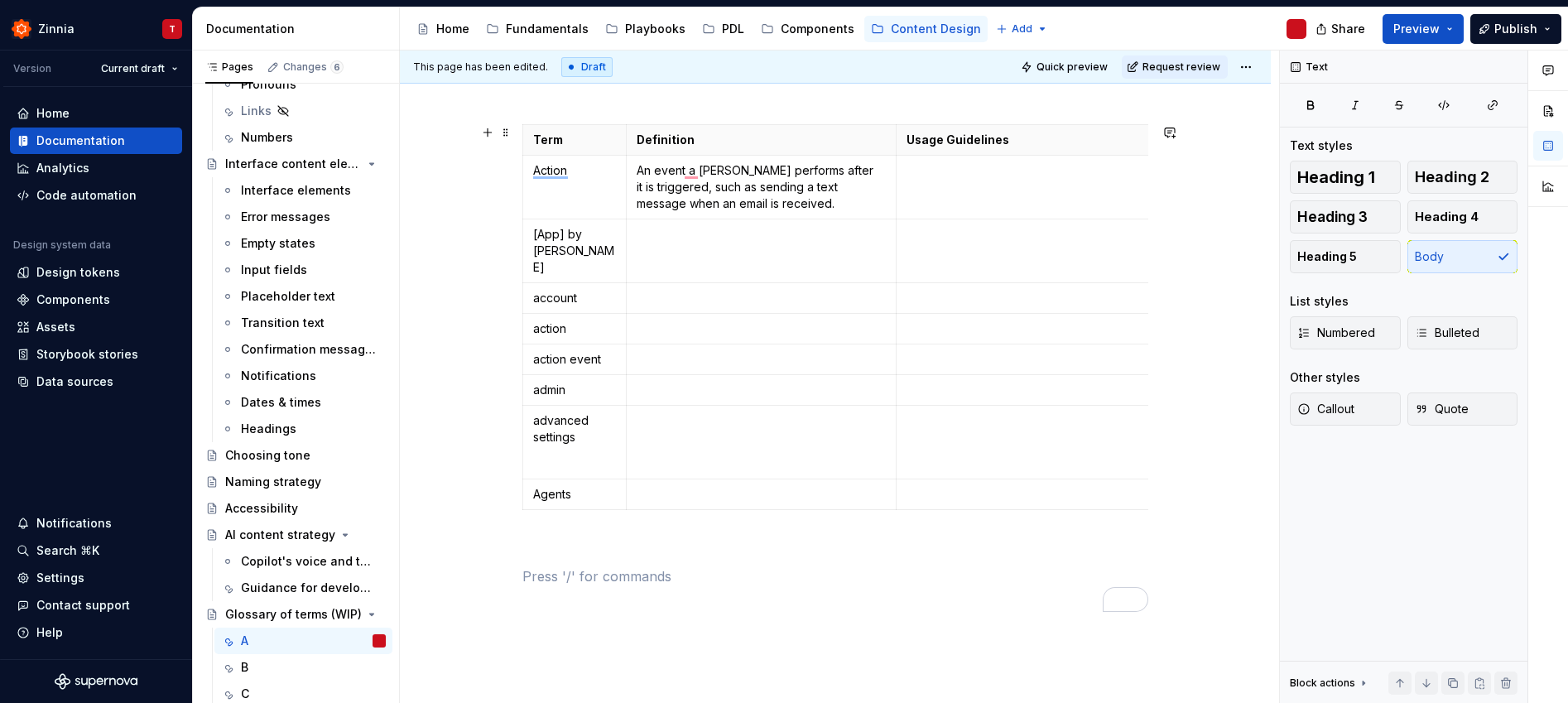
scroll to position [165, 0]
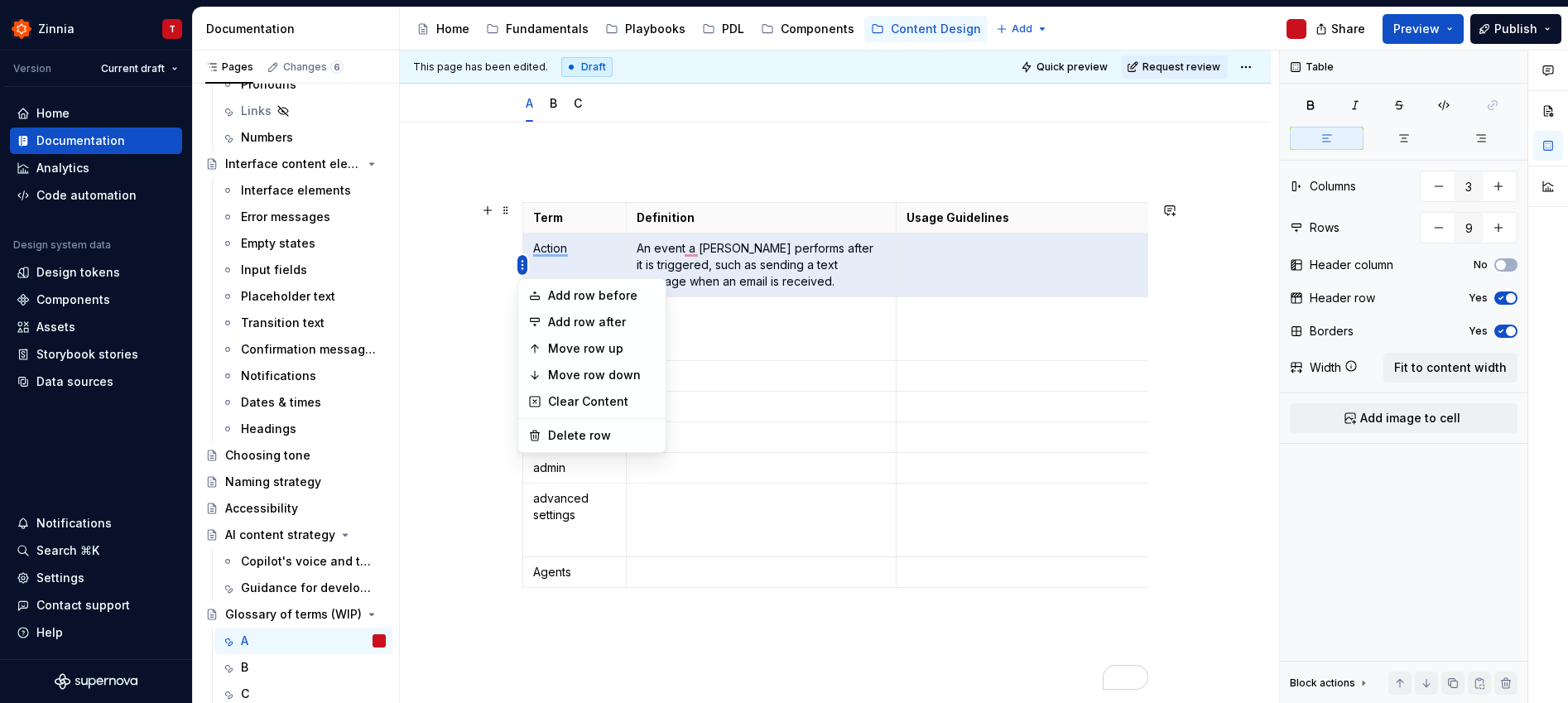
click at [521, 264] on html "Zinnia T Version Current draft Home Documentation Analytics Code automation Des…" at bounding box center [784, 351] width 1568 height 703
click at [595, 440] on div "Delete row" at bounding box center [601, 435] width 108 height 17
type input "8"
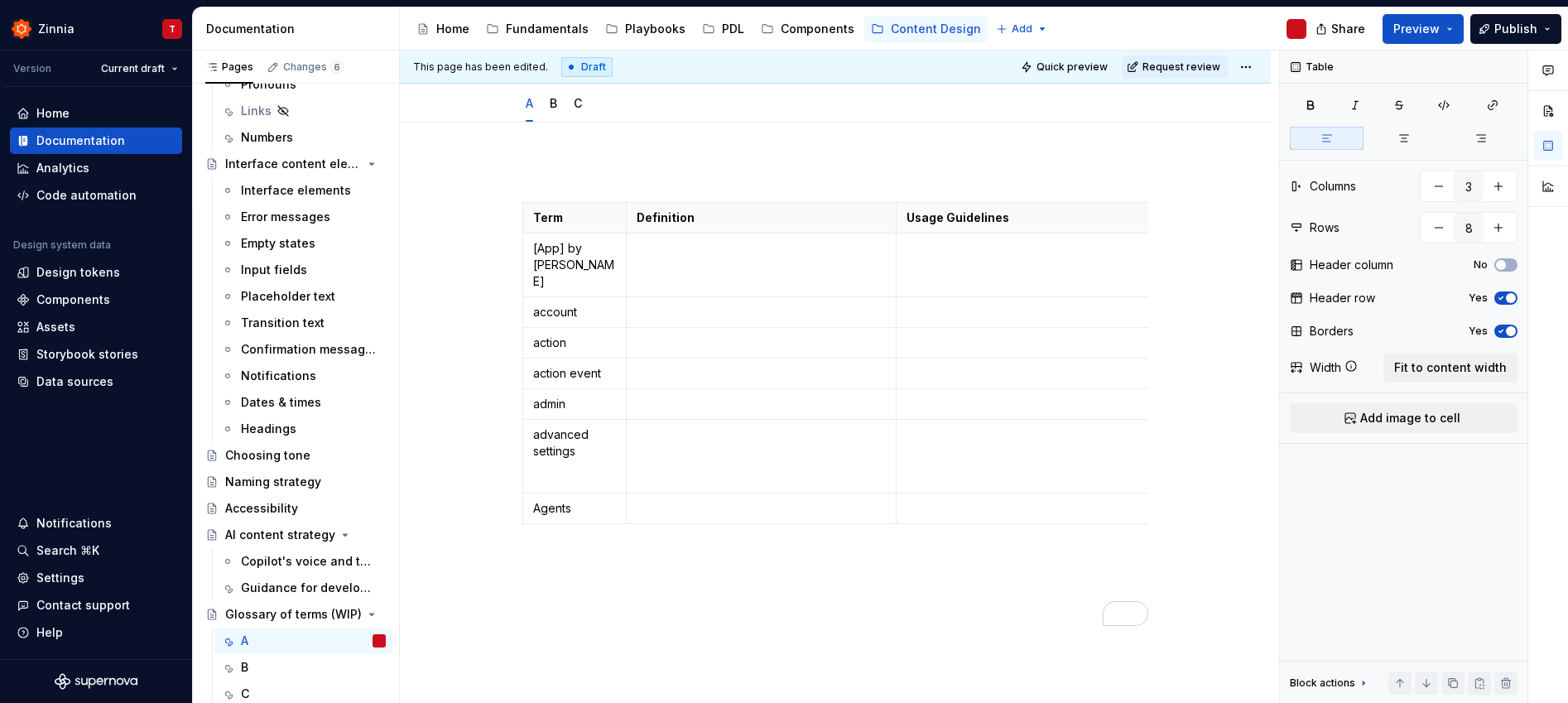
type textarea "*"
click at [903, 505] on icon "button" at bounding box center [904, 507] width 13 height 13
click at [898, 533] on icon "button" at bounding box center [904, 538] width 13 height 13
click at [902, 568] on icon "button" at bounding box center [904, 568] width 7 height 7
click at [906, 597] on icon "button" at bounding box center [904, 599] width 13 height 13
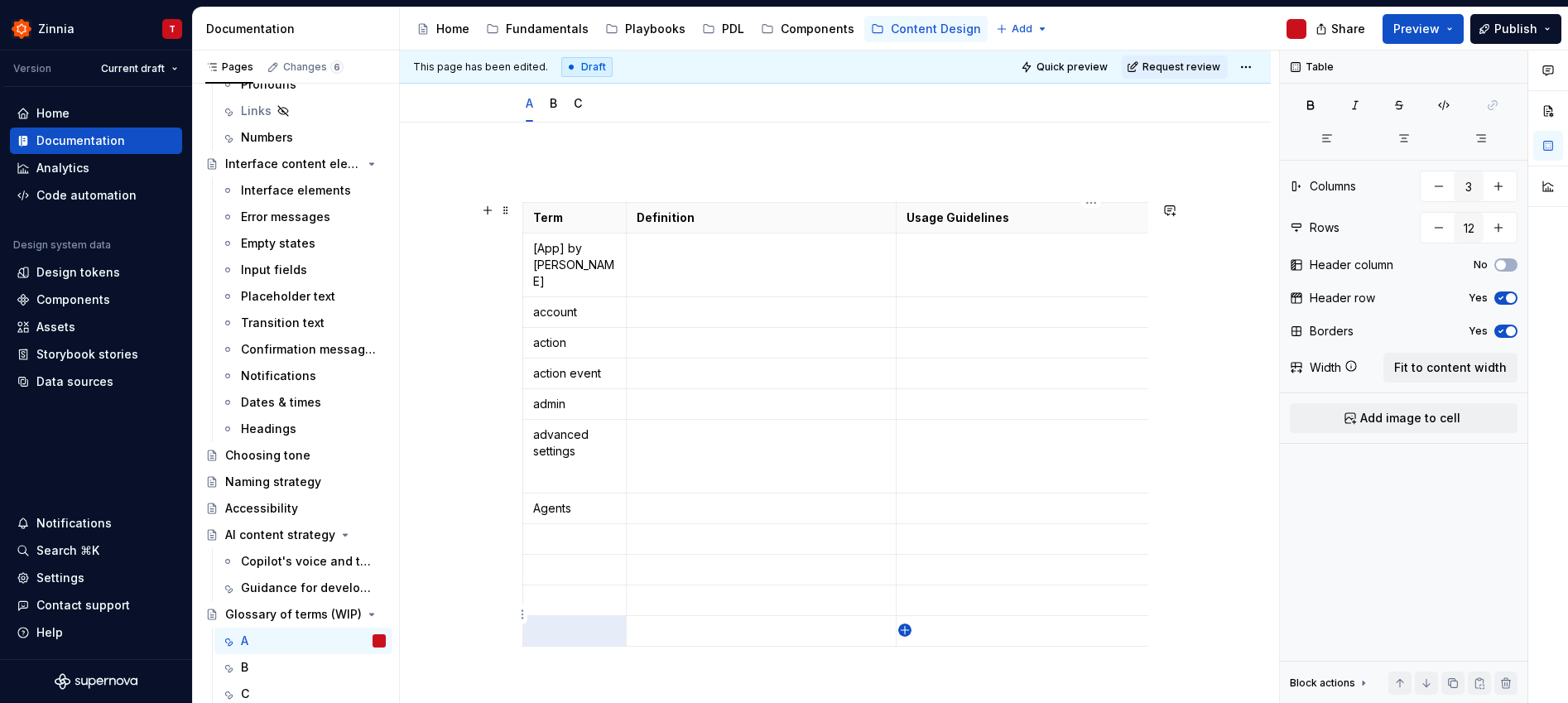
click at [907, 632] on icon "button" at bounding box center [904, 630] width 13 height 13
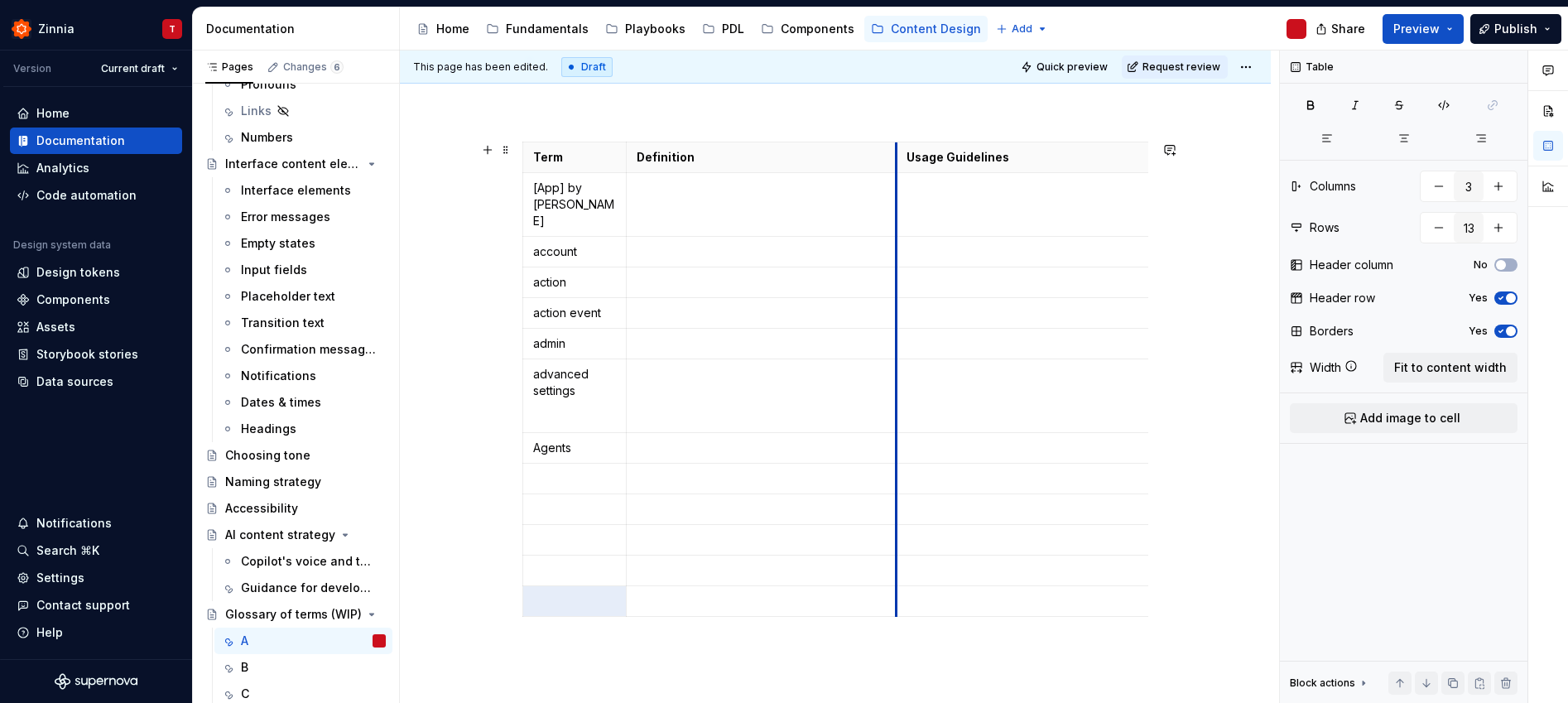
scroll to position [235, 0]
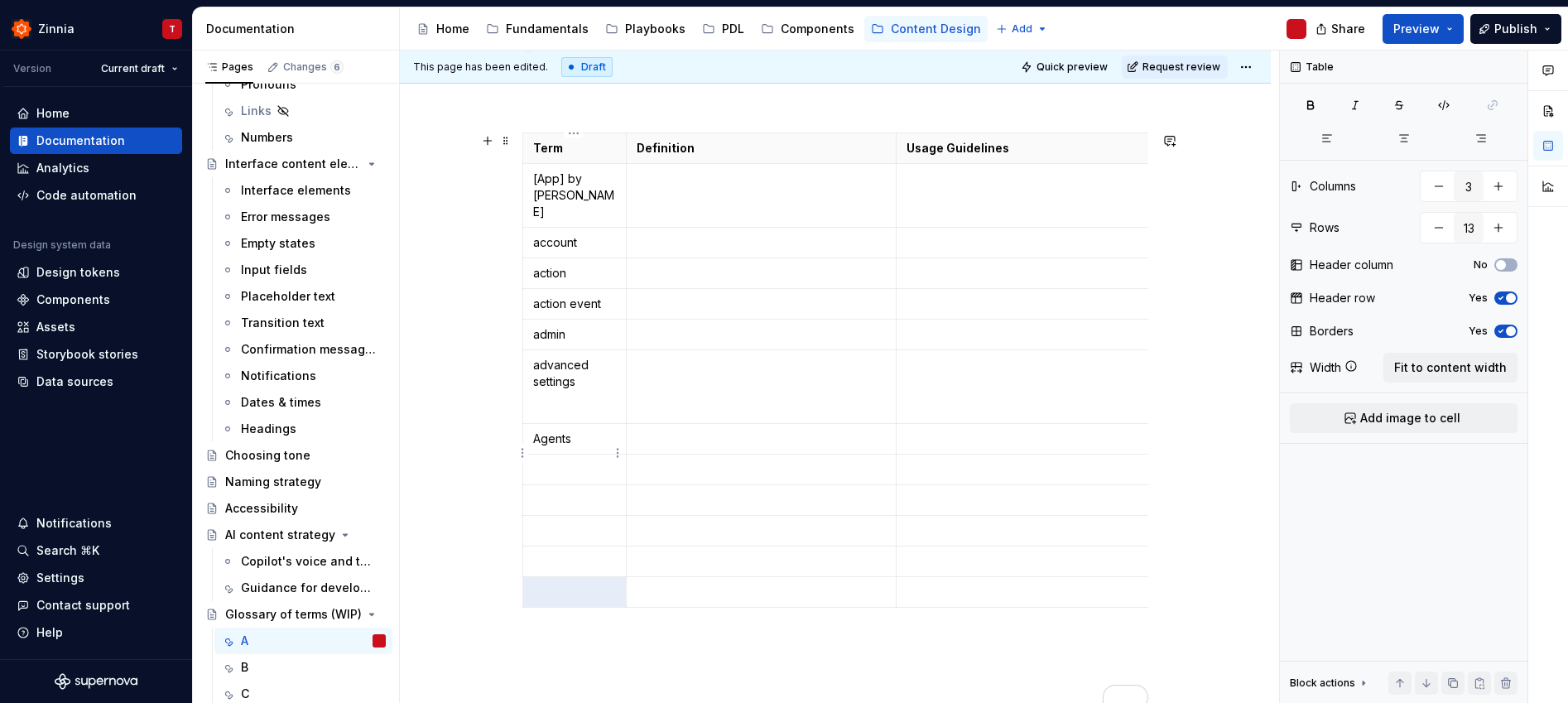
click at [538, 461] on p "To enrich screen reader interactions, please activate Accessibility in Grammarl…" at bounding box center [574, 469] width 83 height 17
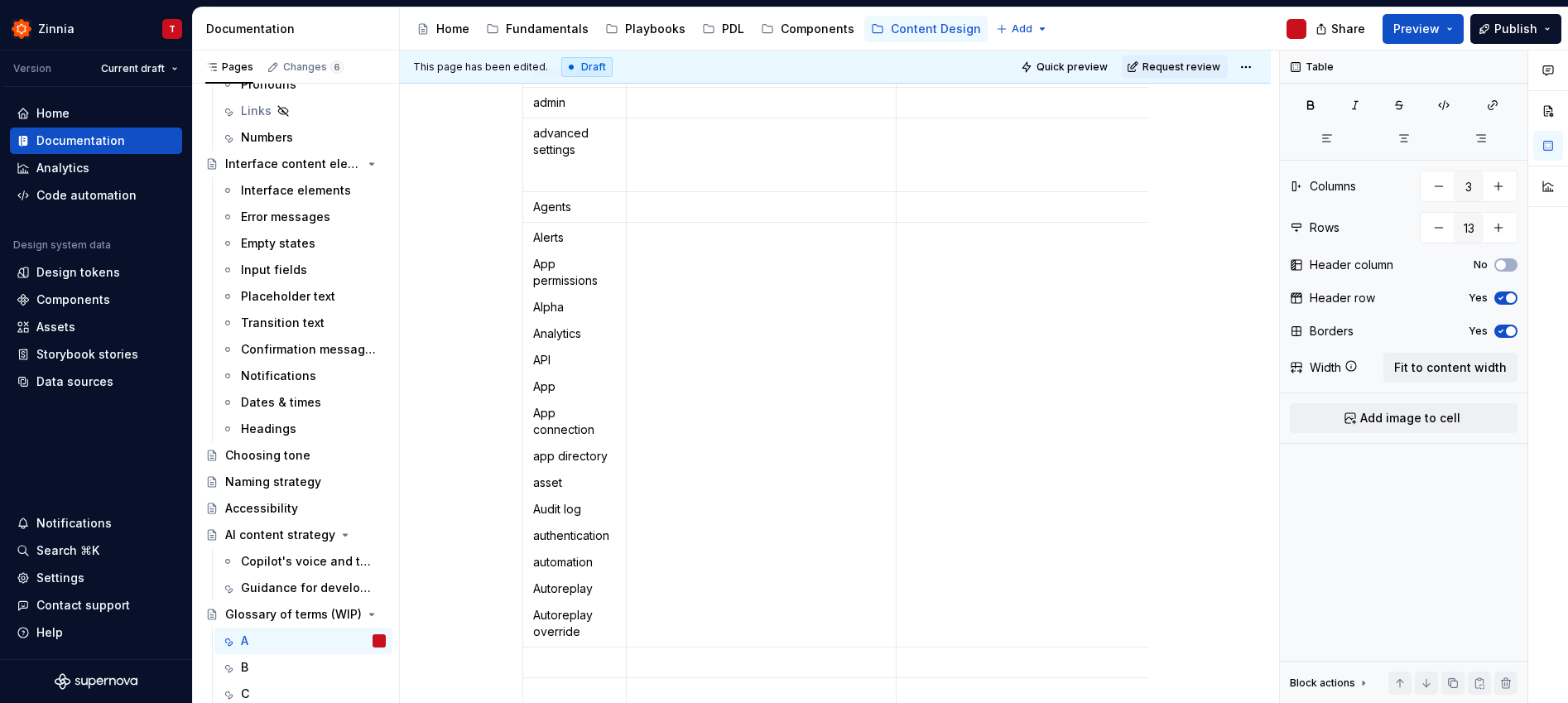
scroll to position [469, 0]
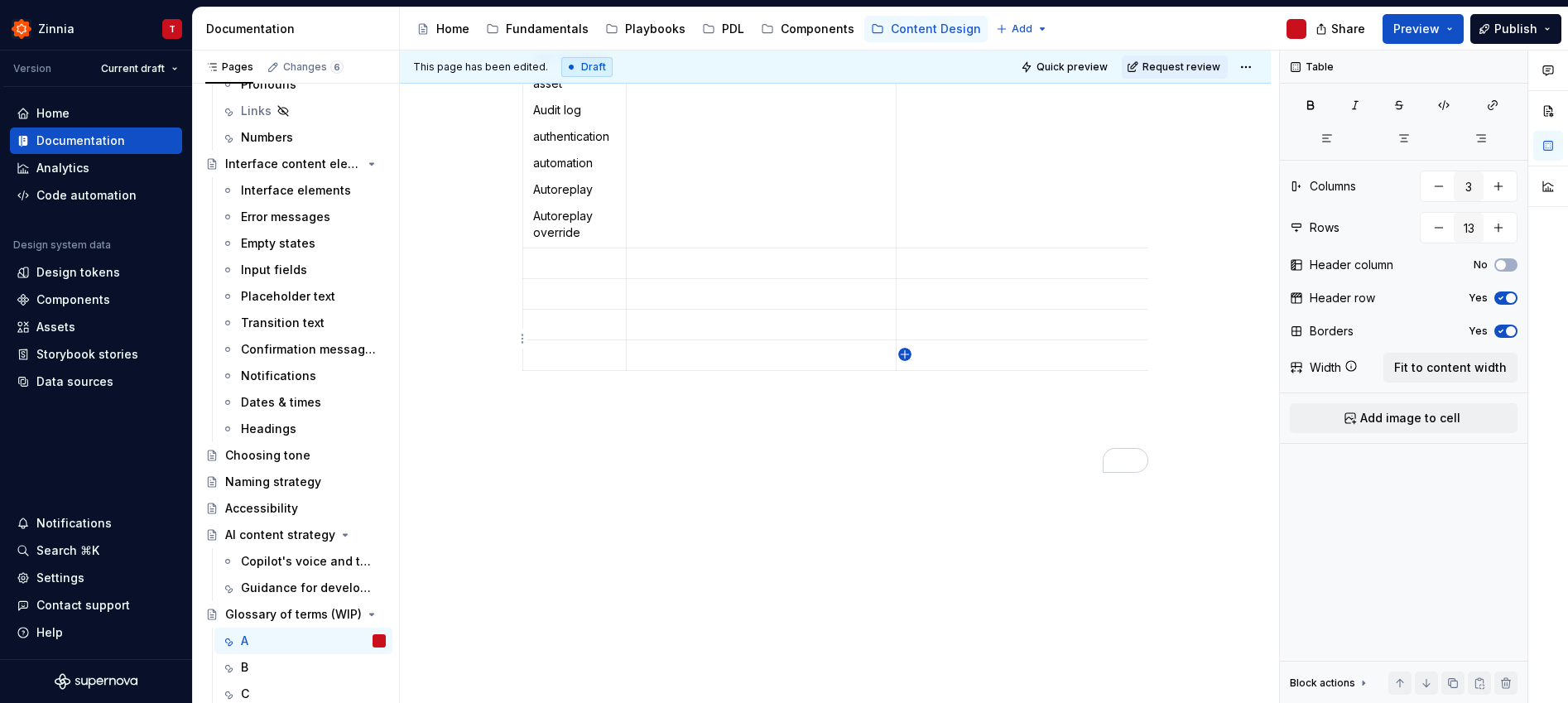
click at [905, 356] on icon "button" at bounding box center [904, 354] width 13 height 13
click at [905, 386] on icon "button" at bounding box center [904, 385] width 7 height 7
click at [906, 411] on icon "button" at bounding box center [904, 415] width 13 height 13
click at [907, 447] on icon "button" at bounding box center [904, 445] width 13 height 13
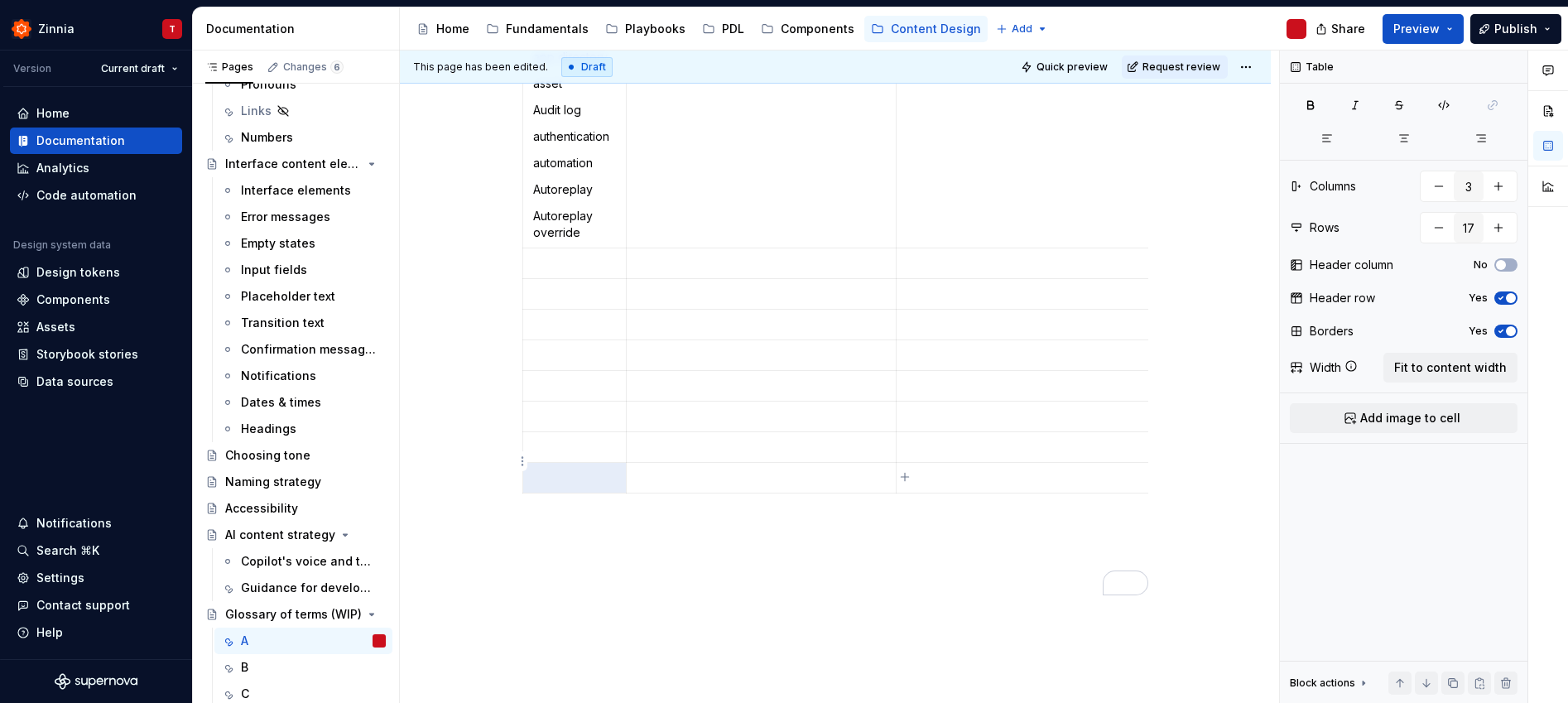
click at [907, 475] on icon "button" at bounding box center [904, 476] width 13 height 13
click at [901, 505] on icon "button" at bounding box center [904, 507] width 13 height 13
click at [904, 536] on icon "button" at bounding box center [904, 538] width 13 height 13
click at [905, 565] on icon "button" at bounding box center [904, 568] width 7 height 7
click at [901, 597] on icon "button" at bounding box center [904, 599] width 13 height 13
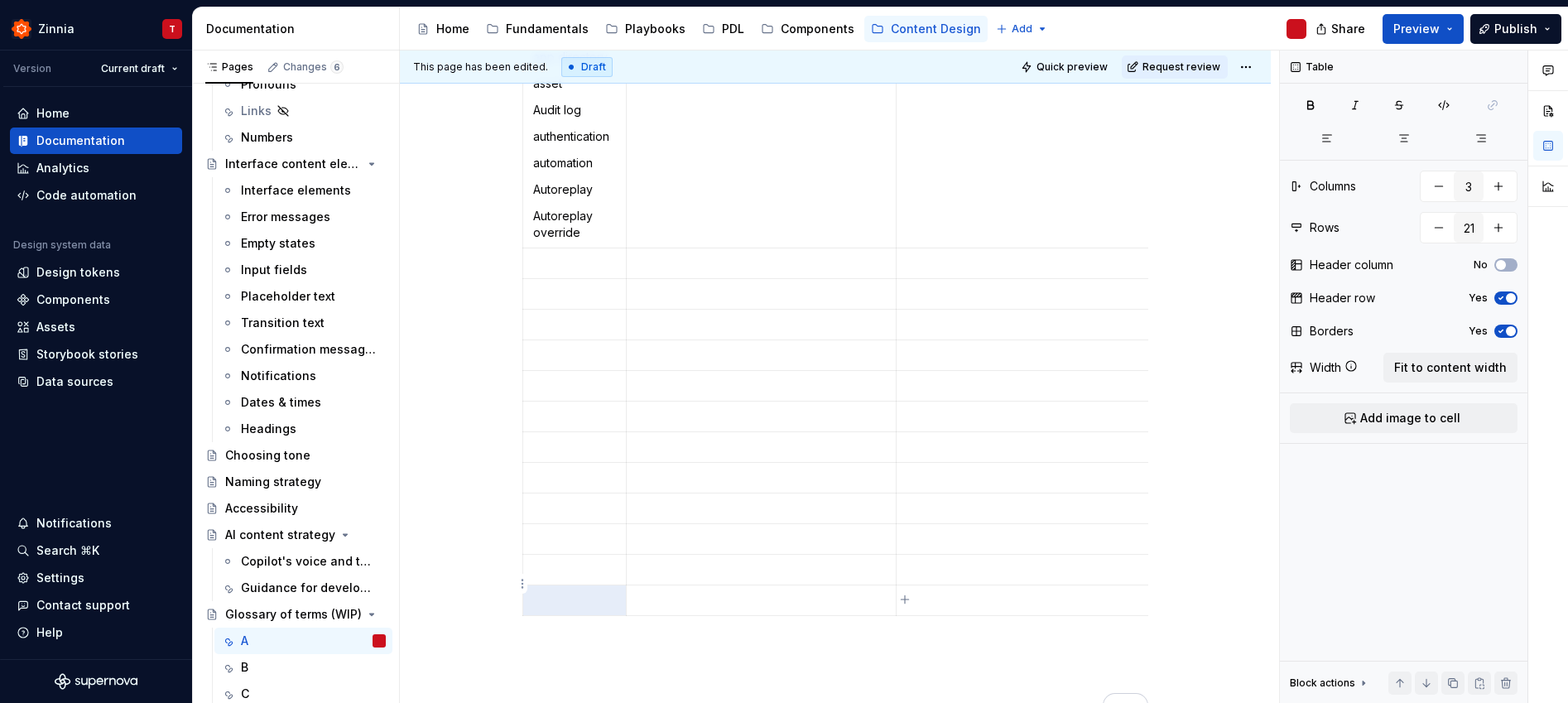
type input "22"
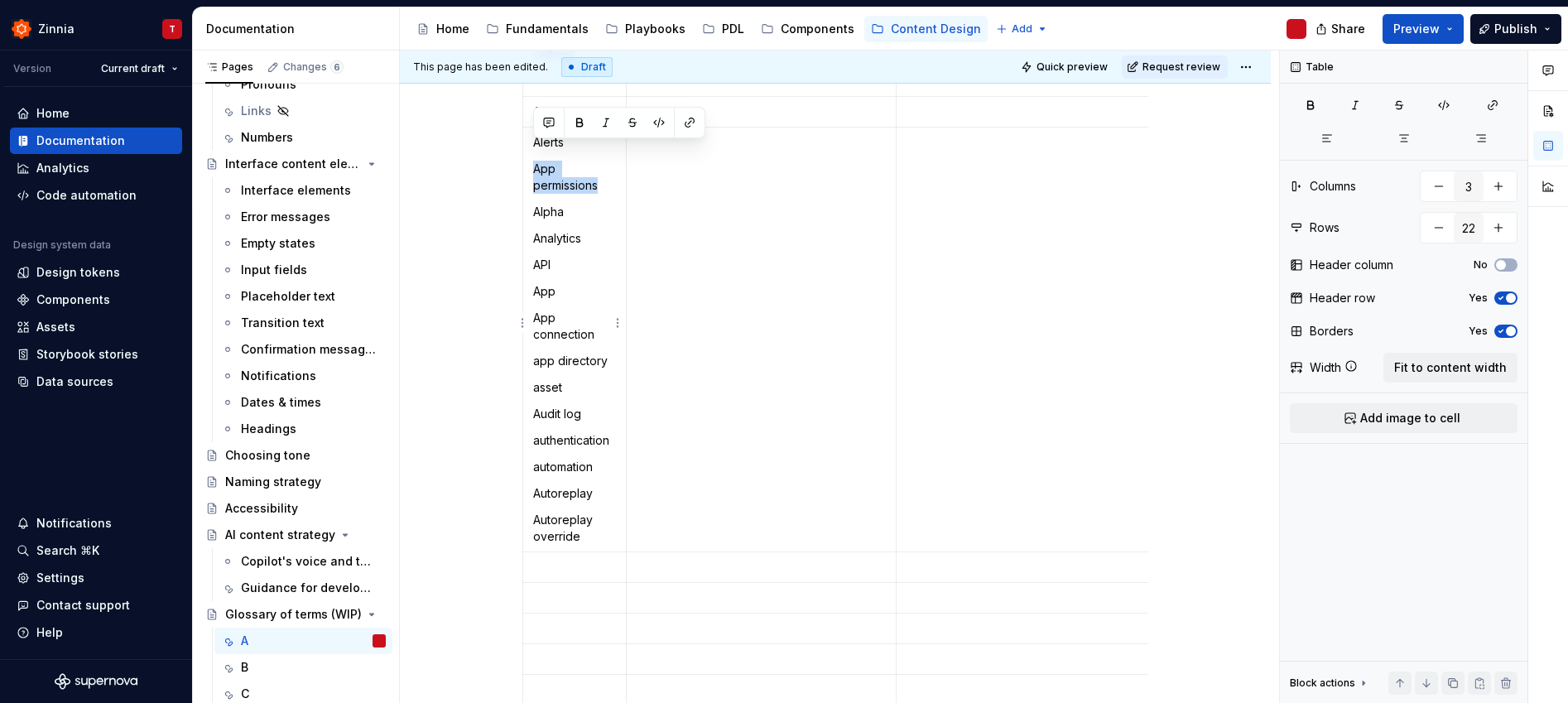
drag, startPoint x: 533, startPoint y: 151, endPoint x: 604, endPoint y: 172, distance: 74.0
click at [604, 172] on p "App permissions" at bounding box center [574, 177] width 83 height 34
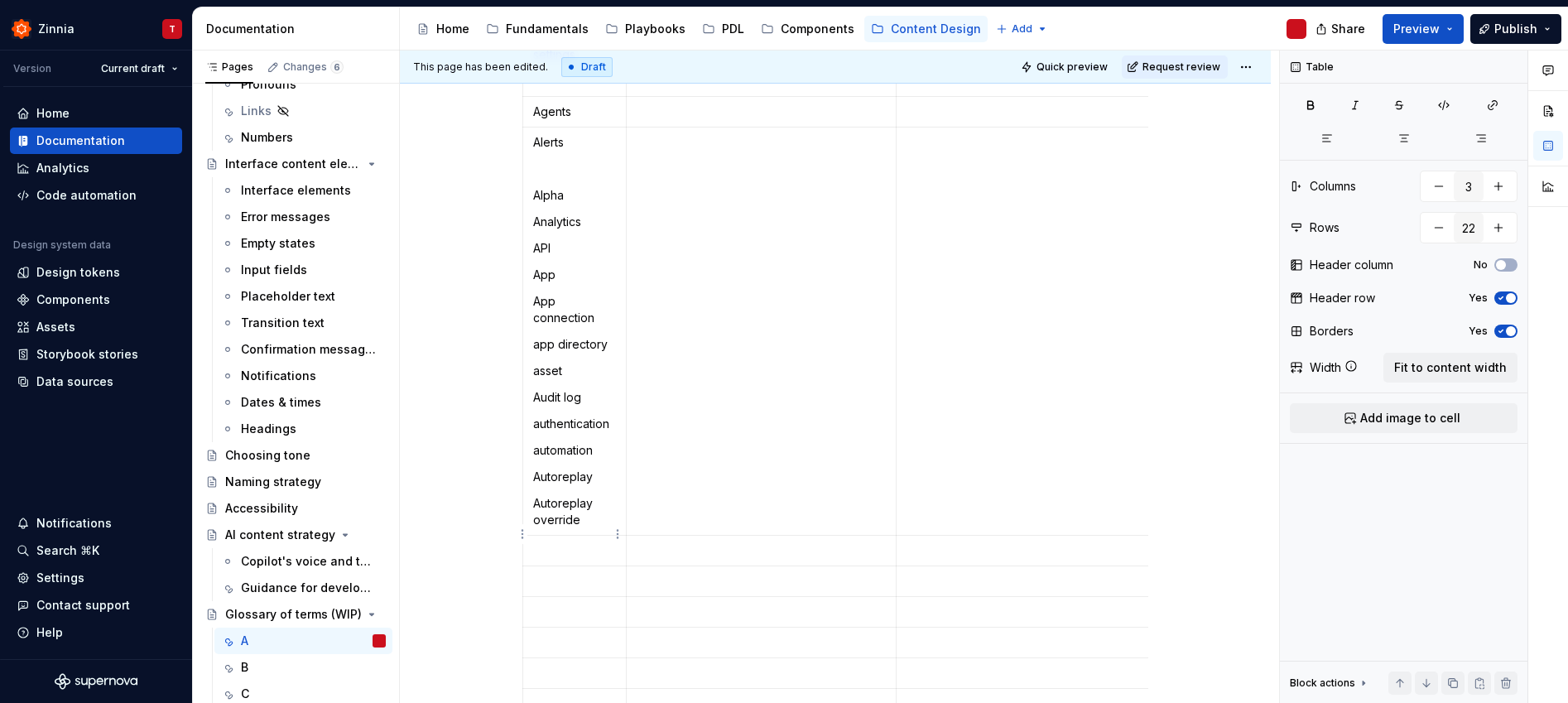
click at [567, 542] on p "To enrich screen reader interactions, please activate Accessibility in Grammarl…" at bounding box center [574, 550] width 83 height 17
click at [536, 542] on p "App permissions" at bounding box center [574, 559] width 83 height 34
drag, startPoint x: 532, startPoint y: 181, endPoint x: 572, endPoint y: 180, distance: 40.0
click at [572, 187] on p "Alpha" at bounding box center [574, 195] width 83 height 17
click at [564, 589] on p "To enrich screen reader interactions, please activate Accessibility in Grammarl…" at bounding box center [574, 597] width 83 height 17
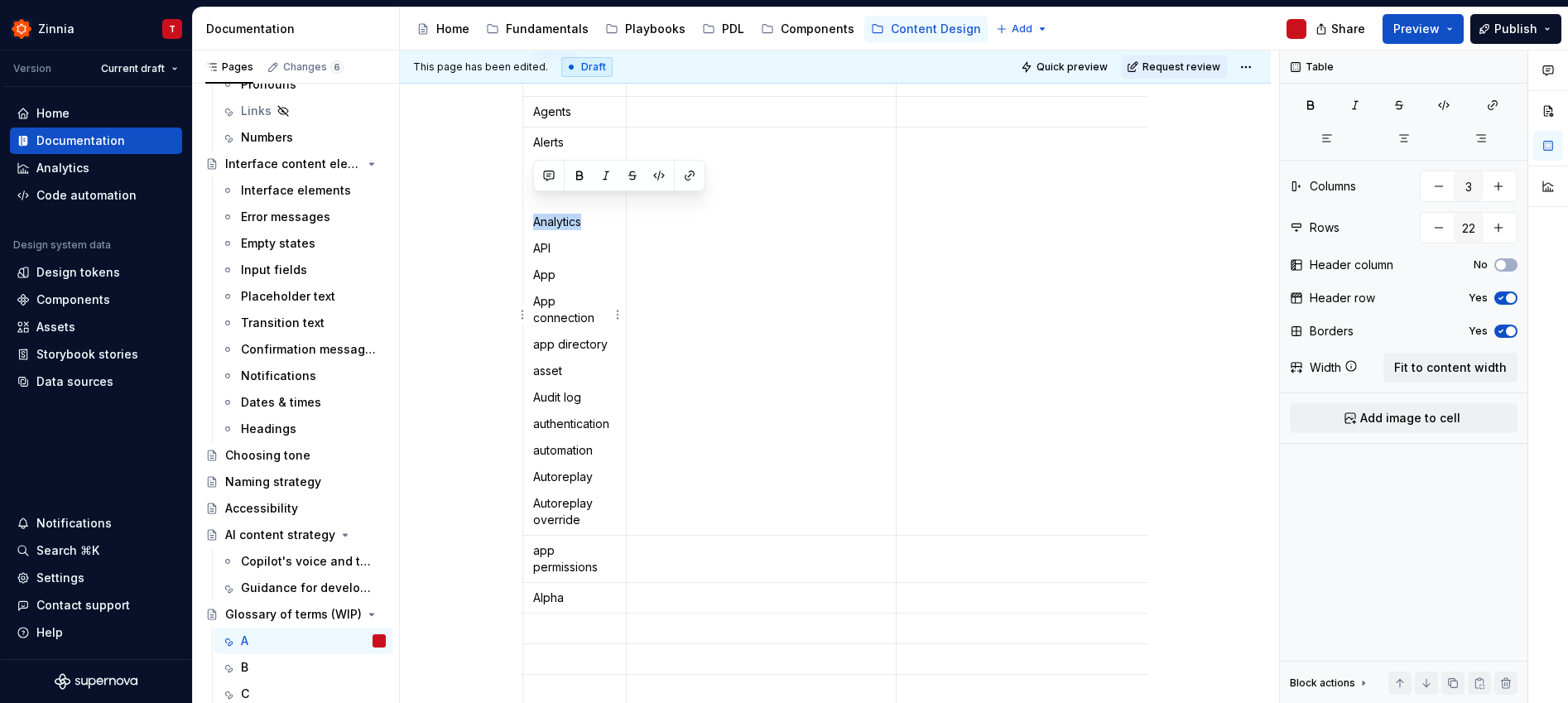
drag, startPoint x: 532, startPoint y: 202, endPoint x: 592, endPoint y: 204, distance: 60.0
click at [592, 204] on td "Alerts Analytics API App App connection app directory asset Audit log authentic…" at bounding box center [574, 332] width 103 height 408
click at [561, 624] on td "To enrich screen reader interactions, please activate Accessibility in Grammarl…" at bounding box center [574, 628] width 103 height 31
drag, startPoint x: 532, startPoint y: 235, endPoint x: 552, endPoint y: 234, distance: 20.0
click at [552, 240] on p "API" at bounding box center [574, 248] width 83 height 17
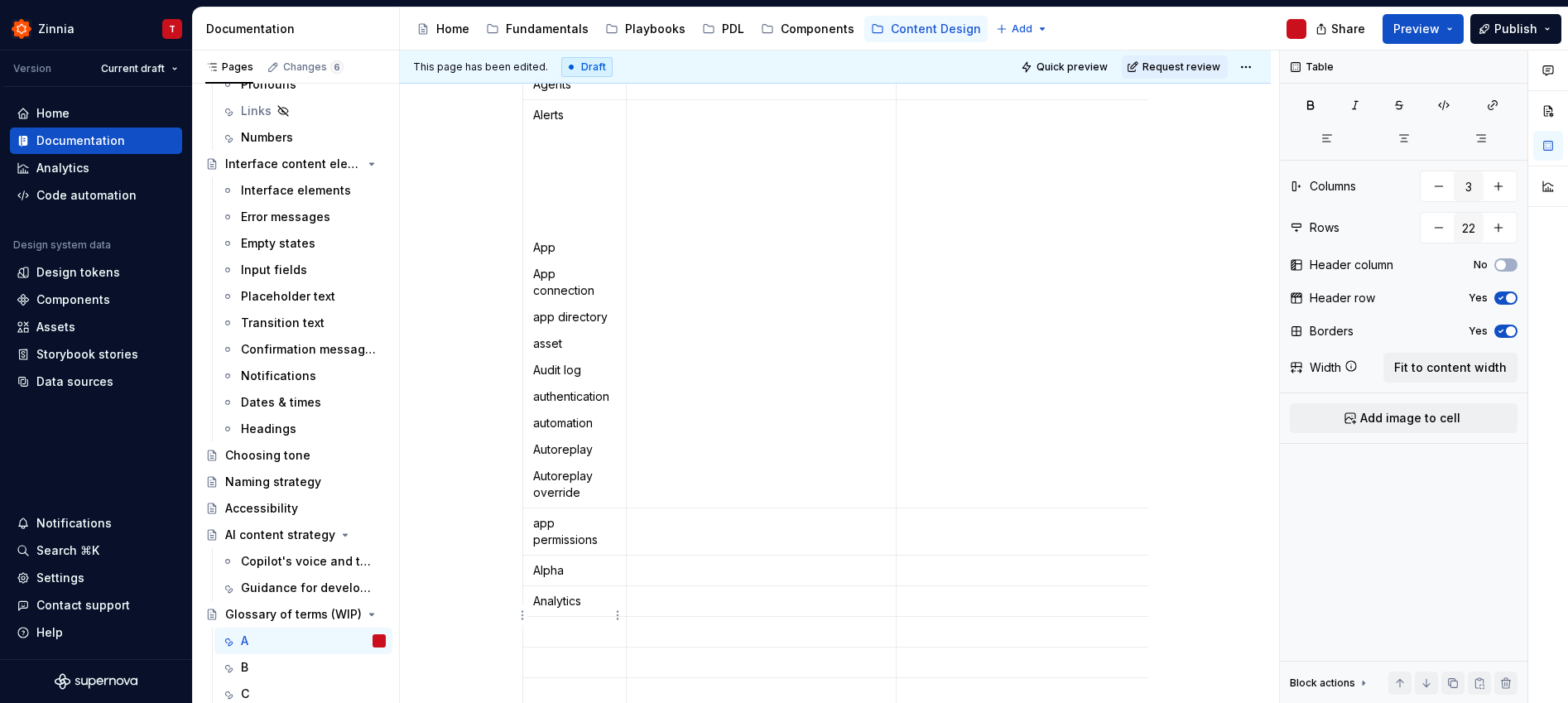
click at [565, 626] on td "To enrich screen reader interactions, please activate Accessibility in Grammarl…" at bounding box center [574, 632] width 103 height 31
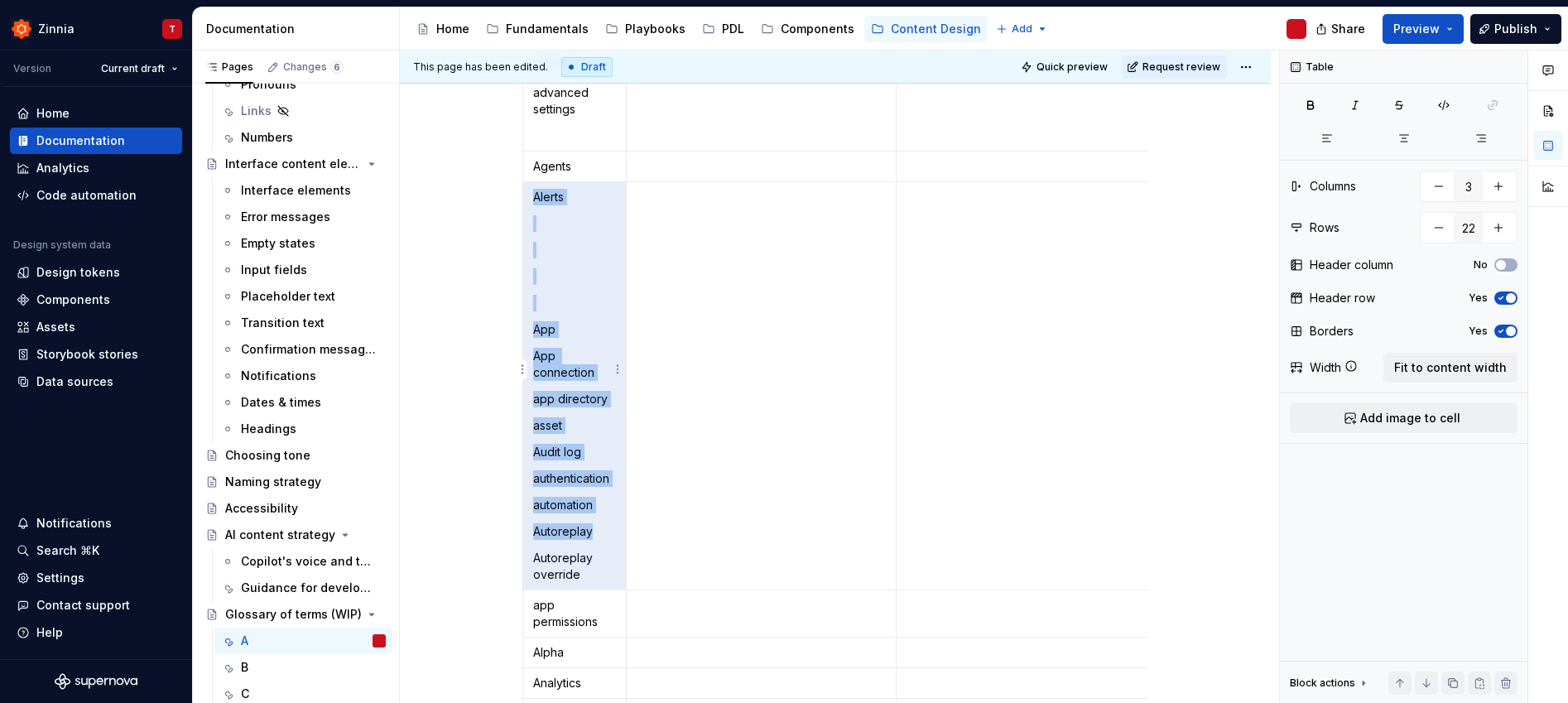
drag, startPoint x: 534, startPoint y: 205, endPoint x: 552, endPoint y: 247, distance: 45.7
click at [543, 234] on td "Alerts App App connection app directory asset Audit log authentication automati…" at bounding box center [574, 385] width 103 height 408
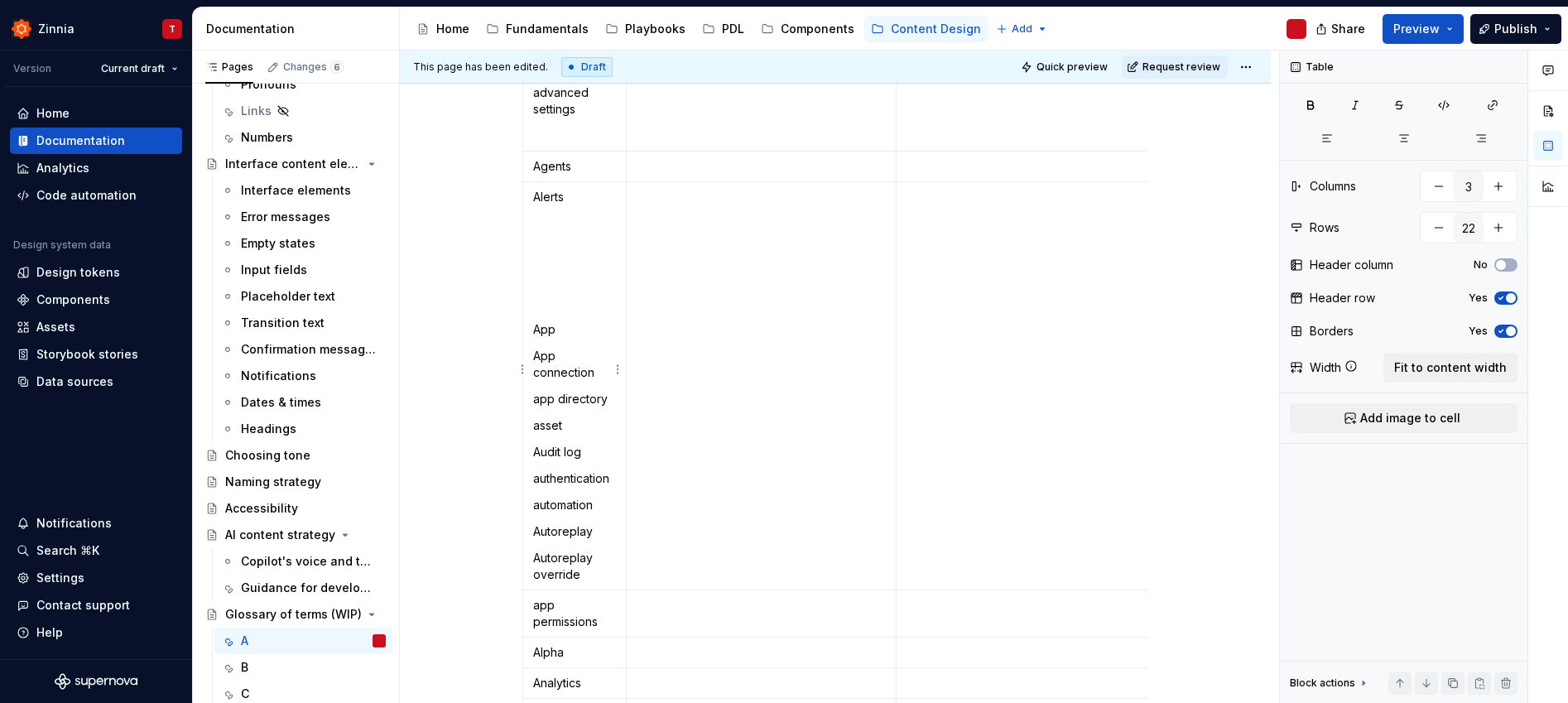
click at [556, 275] on td "Alerts App App connection app directory asset Audit log authentication automati…" at bounding box center [574, 385] width 103 height 408
drag, startPoint x: 537, startPoint y: 276, endPoint x: 541, endPoint y: 211, distance: 65.1
click at [541, 211] on td "Alerts App App connection app directory asset Audit log authentication automati…" at bounding box center [574, 385] width 103 height 408
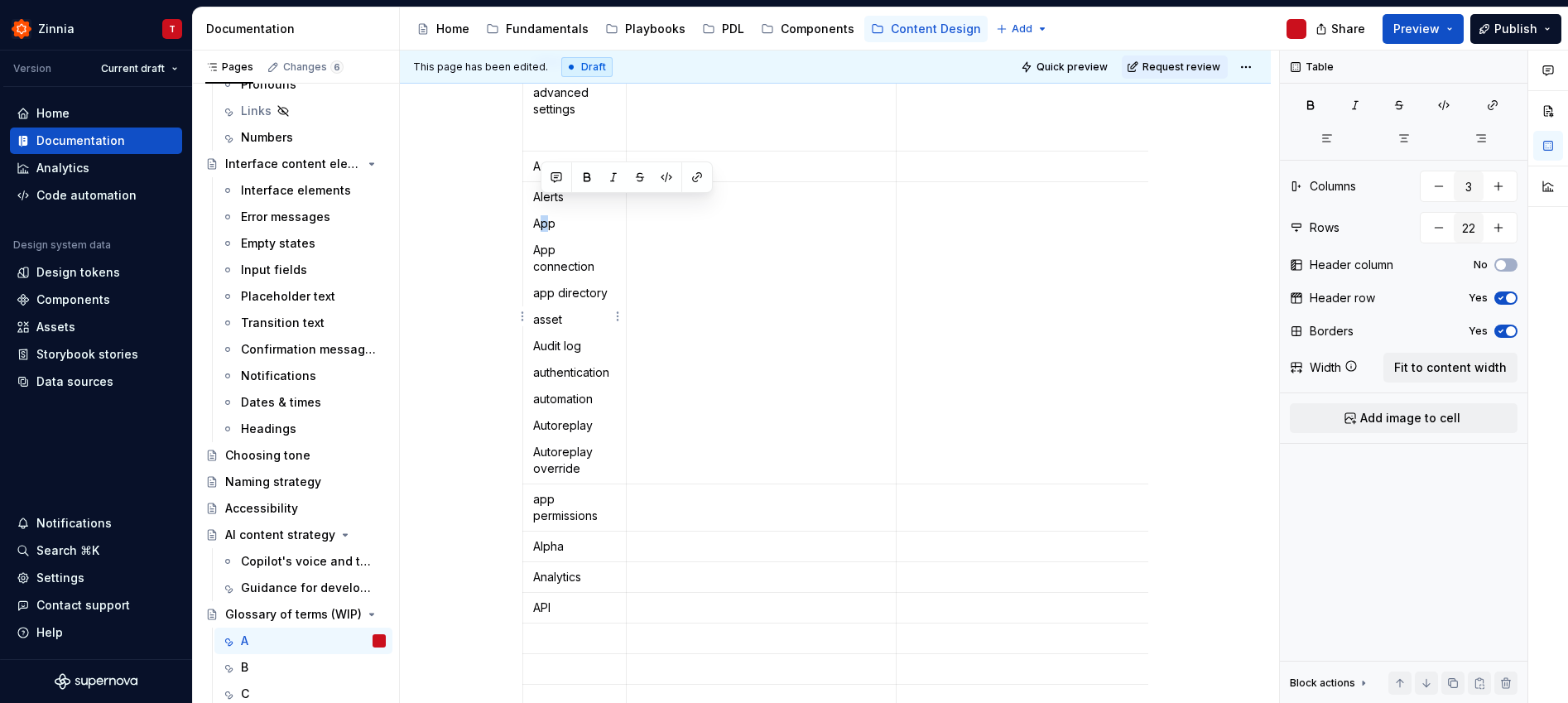
drag, startPoint x: 537, startPoint y: 207, endPoint x: 545, endPoint y: 210, distance: 8.5
click at [545, 215] on p "App" at bounding box center [574, 223] width 83 height 17
drag, startPoint x: 556, startPoint y: 209, endPoint x: 534, endPoint y: 211, distance: 22.1
click at [534, 215] on p "App" at bounding box center [574, 223] width 83 height 17
click at [573, 630] on p "To enrich screen reader interactions, please activate Accessibility in Grammarl…" at bounding box center [574, 638] width 83 height 17
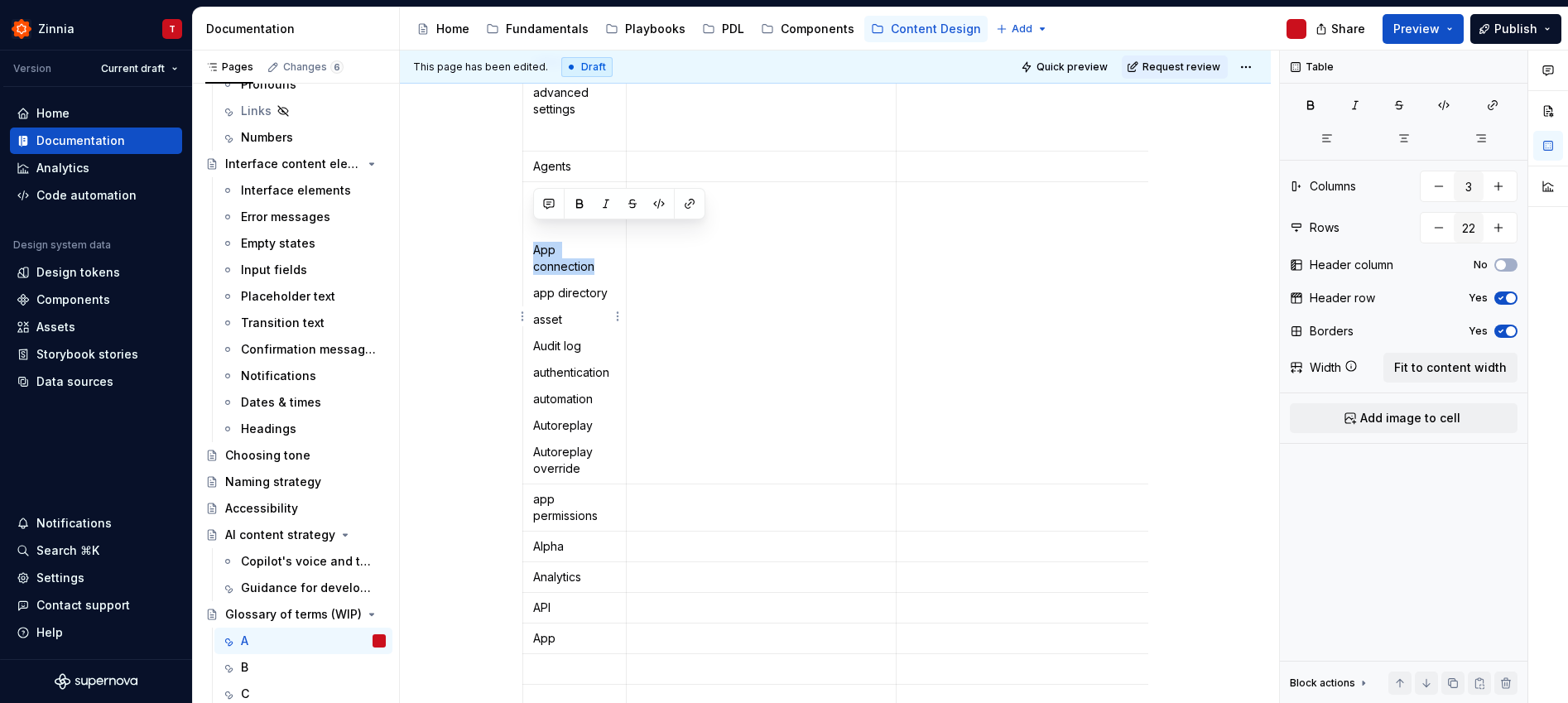
drag, startPoint x: 530, startPoint y: 235, endPoint x: 611, endPoint y: 249, distance: 82.2
click at [611, 249] on td "Alerts App connection app directory asset Audit log authentication automation A…" at bounding box center [574, 333] width 103 height 303
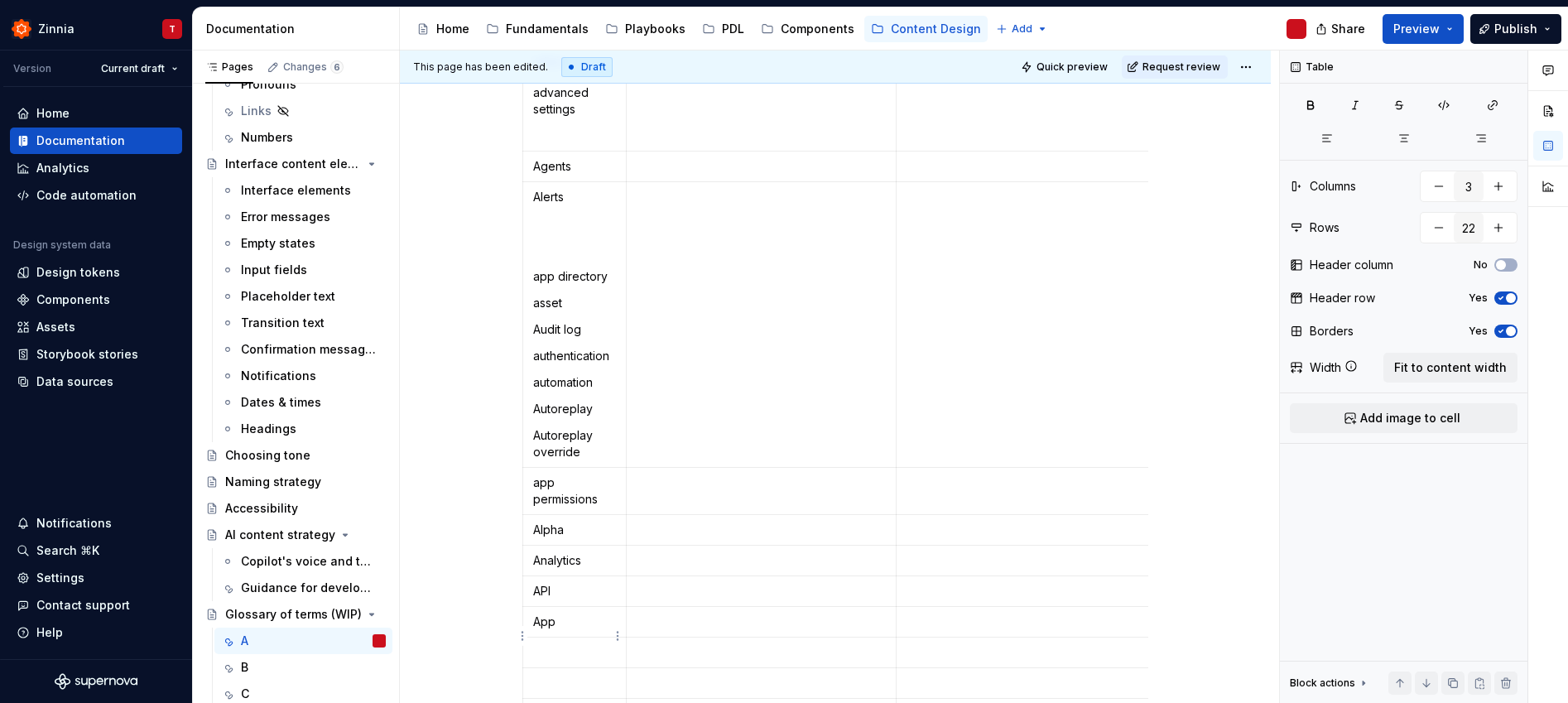
click at [556, 644] on p "To enrich screen reader interactions, please activate Accessibility in Grammarl…" at bounding box center [574, 652] width 83 height 17
drag, startPoint x: 532, startPoint y: 262, endPoint x: 605, endPoint y: 263, distance: 73.0
click at [605, 263] on td "Alerts app directory asset Audit log authentication automation Autoreplay Autor…" at bounding box center [574, 325] width 103 height 286
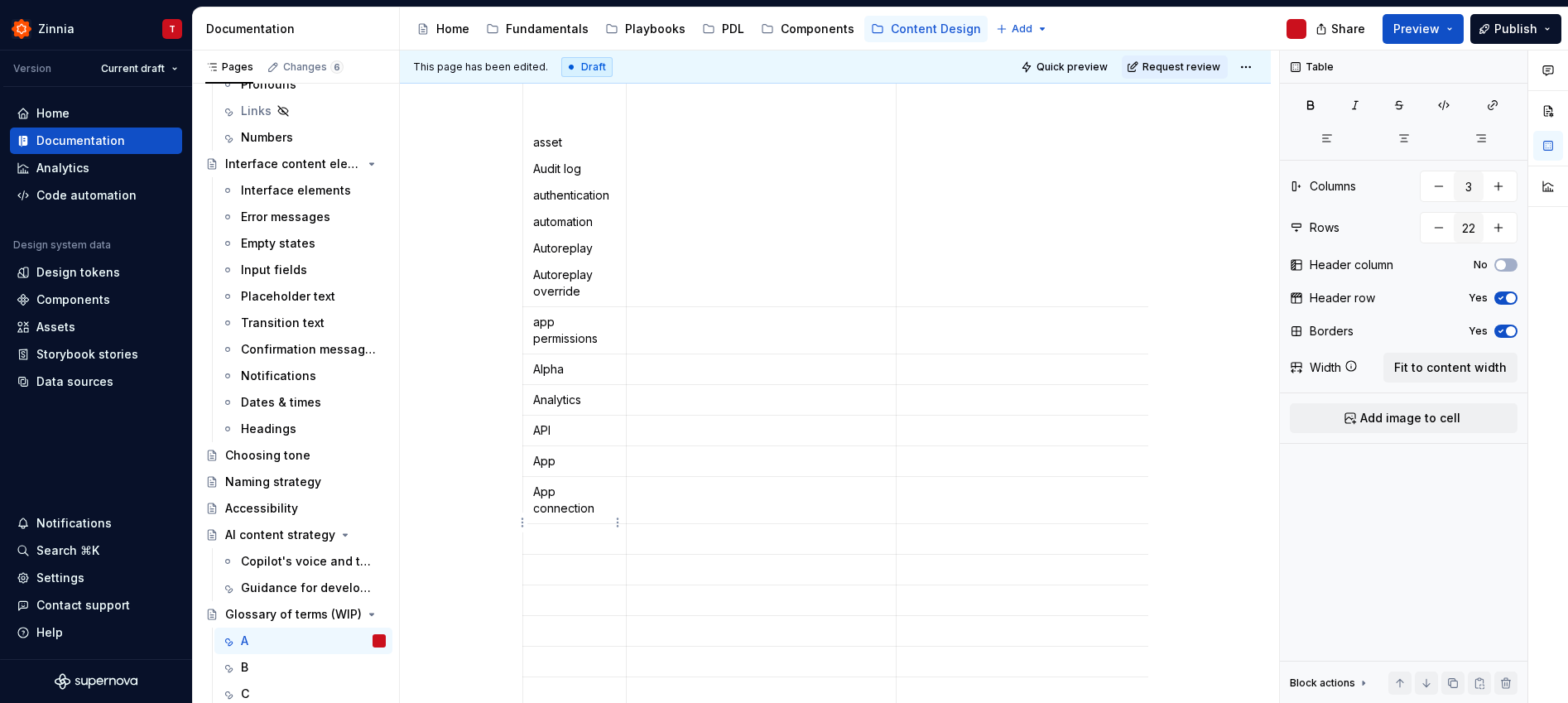
click at [571, 531] on p "To enrich screen reader interactions, please activate Accessibility in Grammarl…" at bounding box center [574, 539] width 83 height 17
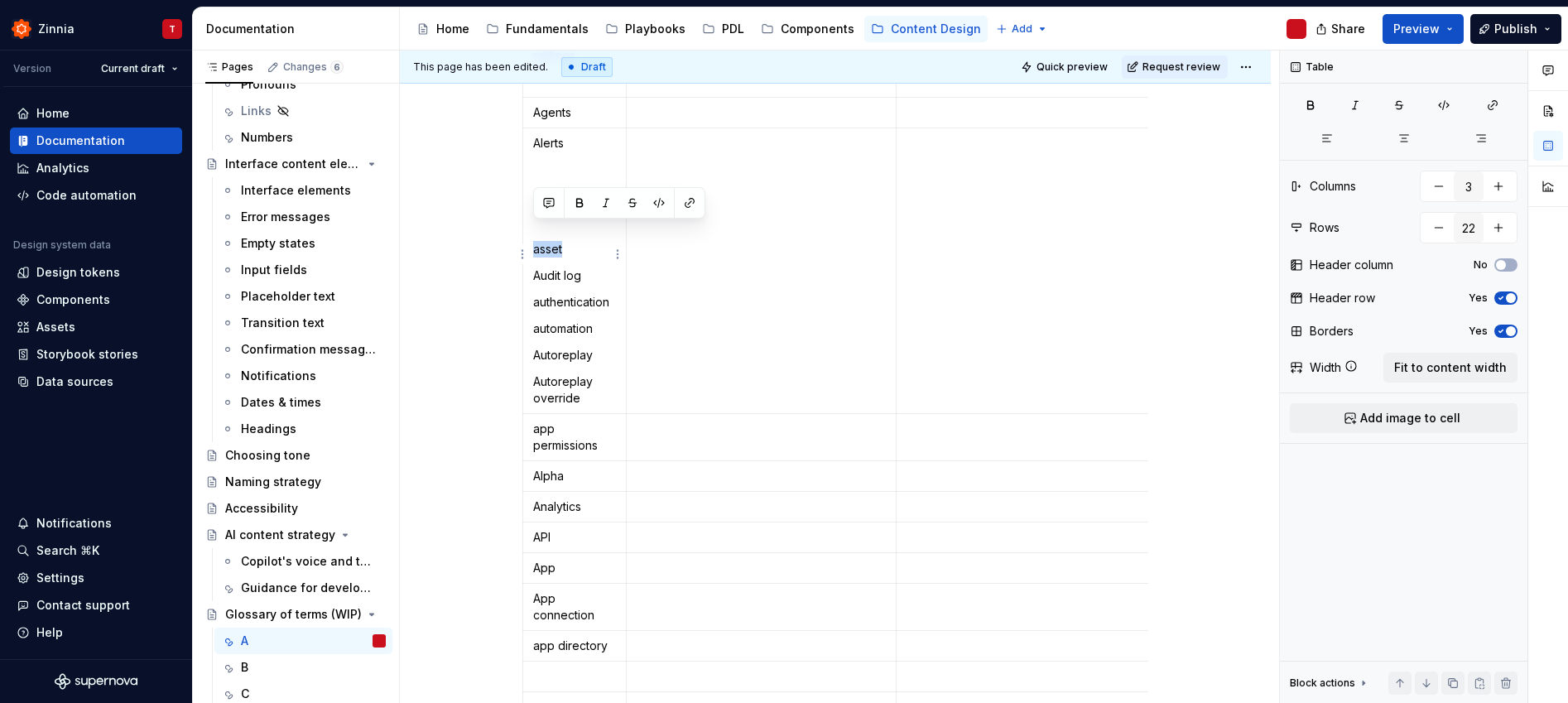
drag, startPoint x: 532, startPoint y: 128, endPoint x: 578, endPoint y: 229, distance: 111.0
click at [578, 241] on p "asset" at bounding box center [574, 249] width 83 height 17
click at [563, 668] on p "To enrich screen reader interactions, please activate Accessibility in Grammarl…" at bounding box center [574, 676] width 83 height 17
drag, startPoint x: 535, startPoint y: 258, endPoint x: 585, endPoint y: 254, distance: 50.2
click at [585, 267] on p "Audit log" at bounding box center [574, 275] width 83 height 17
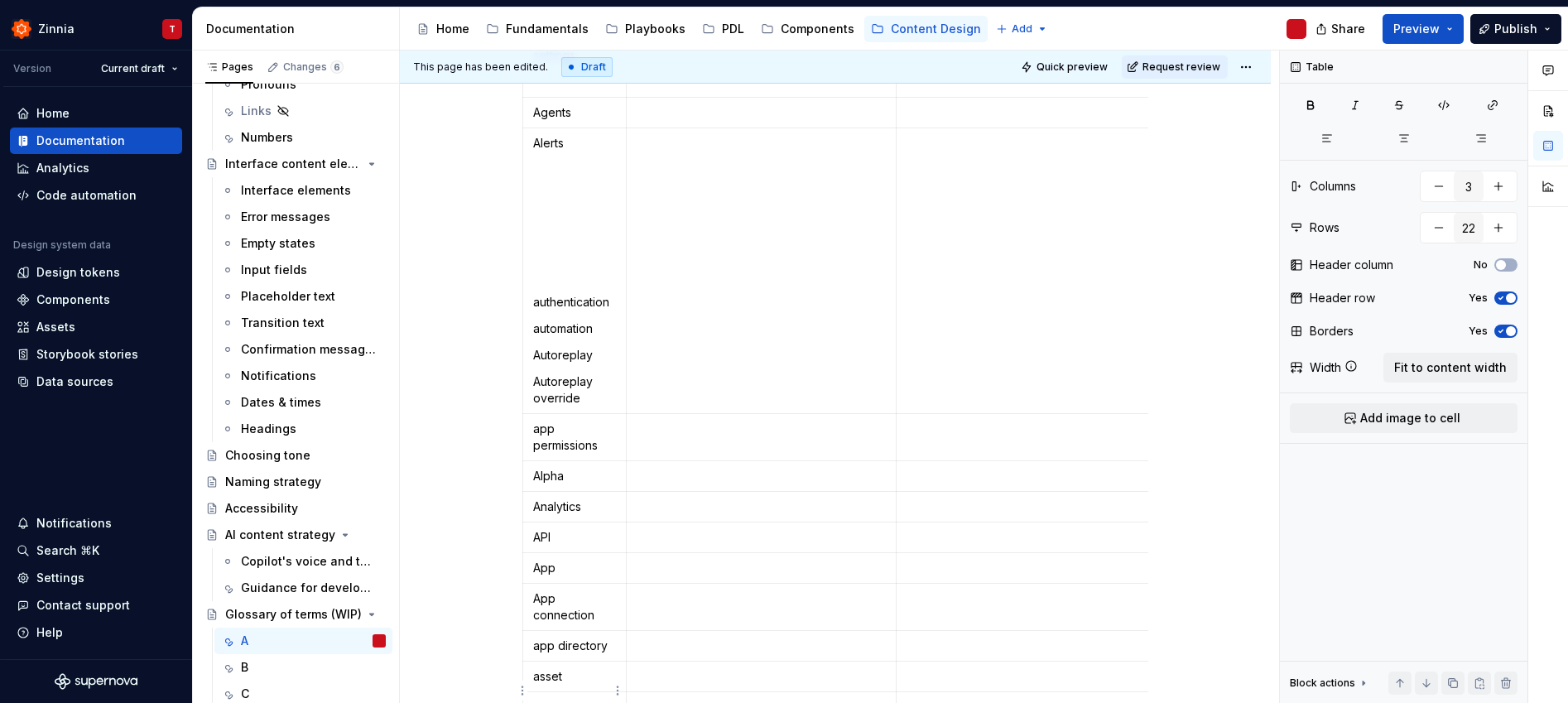
click at [545, 699] on p "To enrich screen reader interactions, please activate Accessibility in Grammarl…" at bounding box center [574, 707] width 83 height 17
drag, startPoint x: 534, startPoint y: 263, endPoint x: 523, endPoint y: 158, distance: 105.6
click at [523, 158] on td "Alerts authentication automation Autoreplay Autoreplay override" at bounding box center [574, 271] width 103 height 286
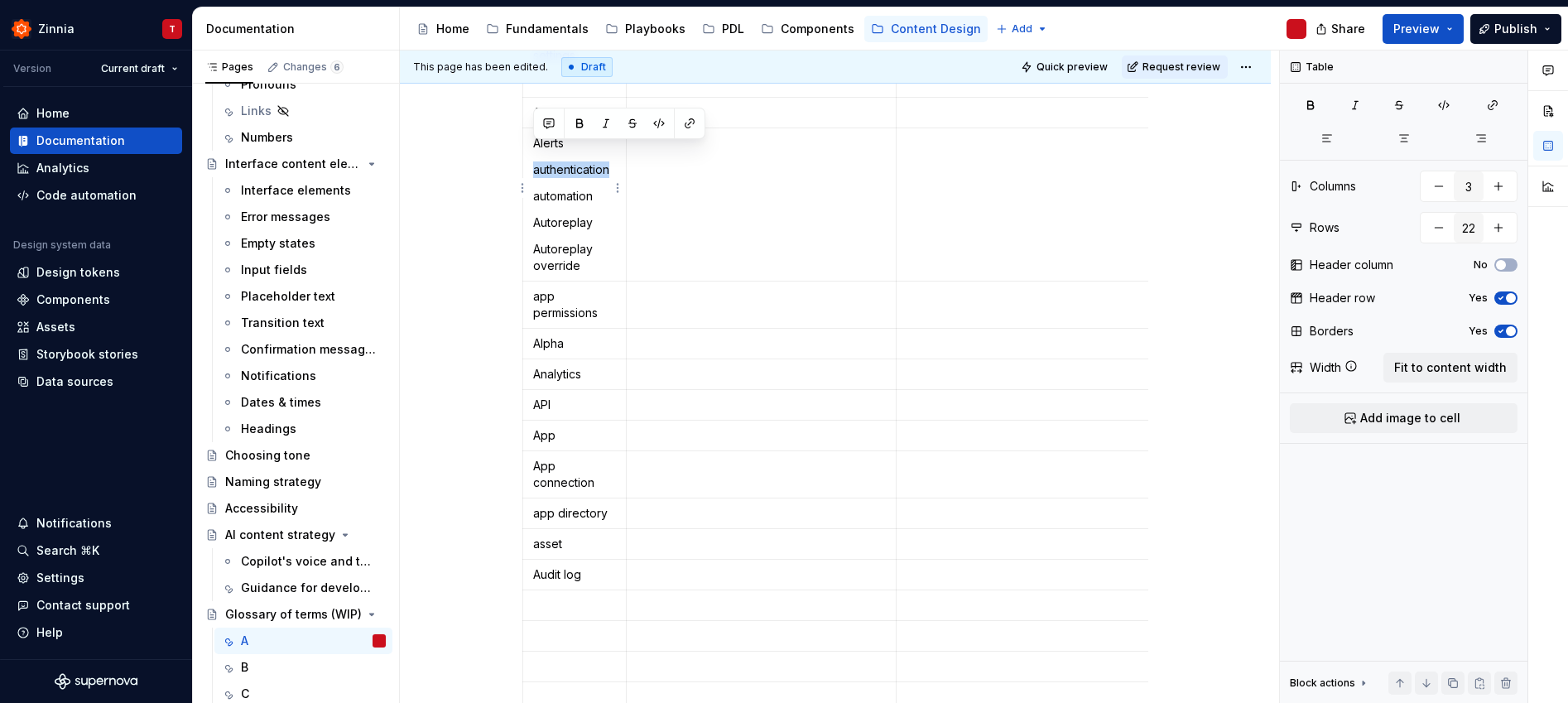
drag, startPoint x: 532, startPoint y: 154, endPoint x: 609, endPoint y: 151, distance: 77.1
click at [609, 161] on p "authentication" at bounding box center [574, 169] width 83 height 17
click at [572, 597] on p "To enrich screen reader interactions, please activate Accessibility in Grammarl…" at bounding box center [574, 605] width 83 height 17
drag, startPoint x: 532, startPoint y: 182, endPoint x: 600, endPoint y: 180, distance: 68.0
click at [600, 180] on td "Alerts automation Autoreplay Autoreplay override" at bounding box center [574, 205] width 103 height 153
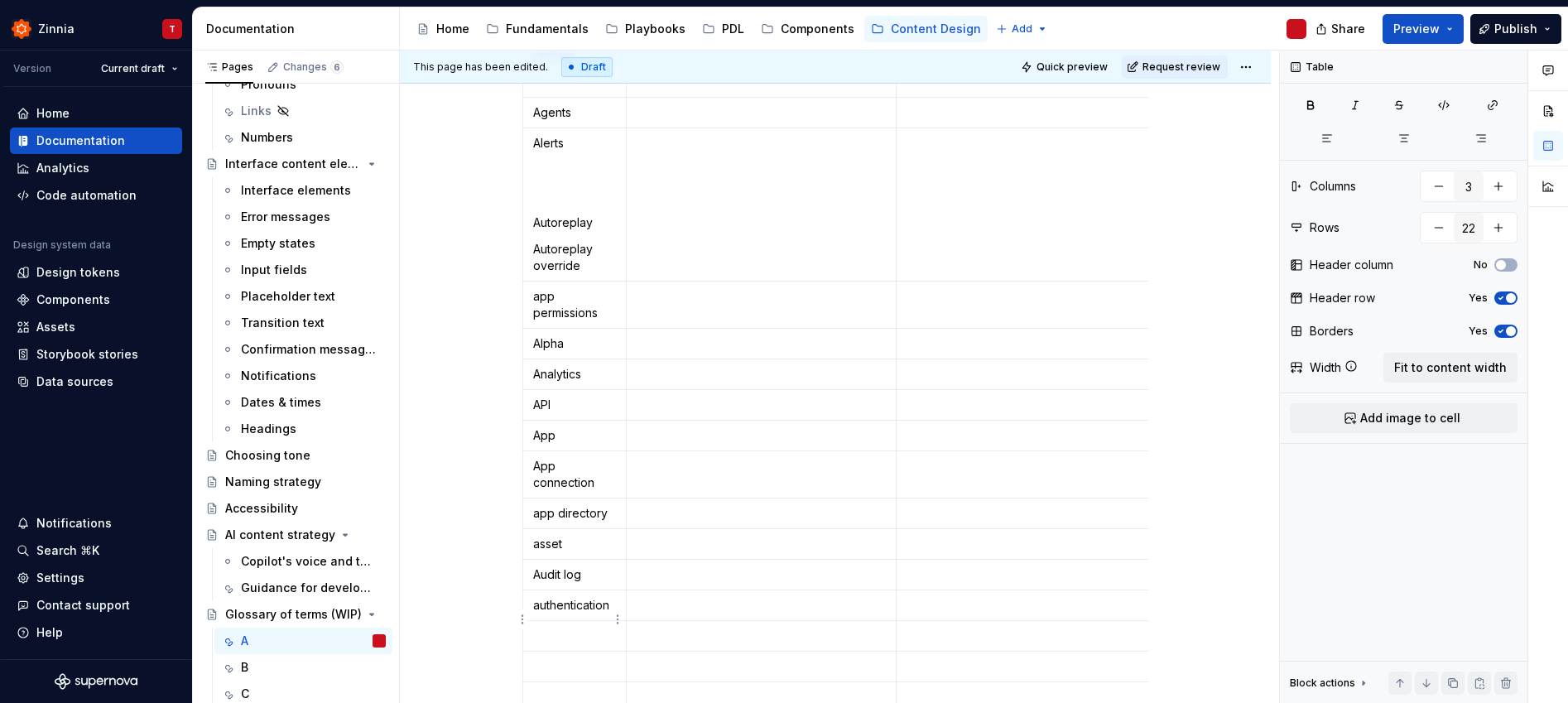
click at [559, 627] on p "To enrich screen reader interactions, please activate Accessibility in Grammarl…" at bounding box center [574, 635] width 83 height 17
drag, startPoint x: 536, startPoint y: 207, endPoint x: 596, endPoint y: 200, distance: 60.4
click at [596, 214] on p "Autoreplay" at bounding box center [574, 222] width 83 height 17
click at [576, 658] on p "To enrich screen reader interactions, please activate Accessibility in Grammarl…" at bounding box center [574, 666] width 83 height 17
drag, startPoint x: 534, startPoint y: 237, endPoint x: 581, endPoint y: 245, distance: 47.7
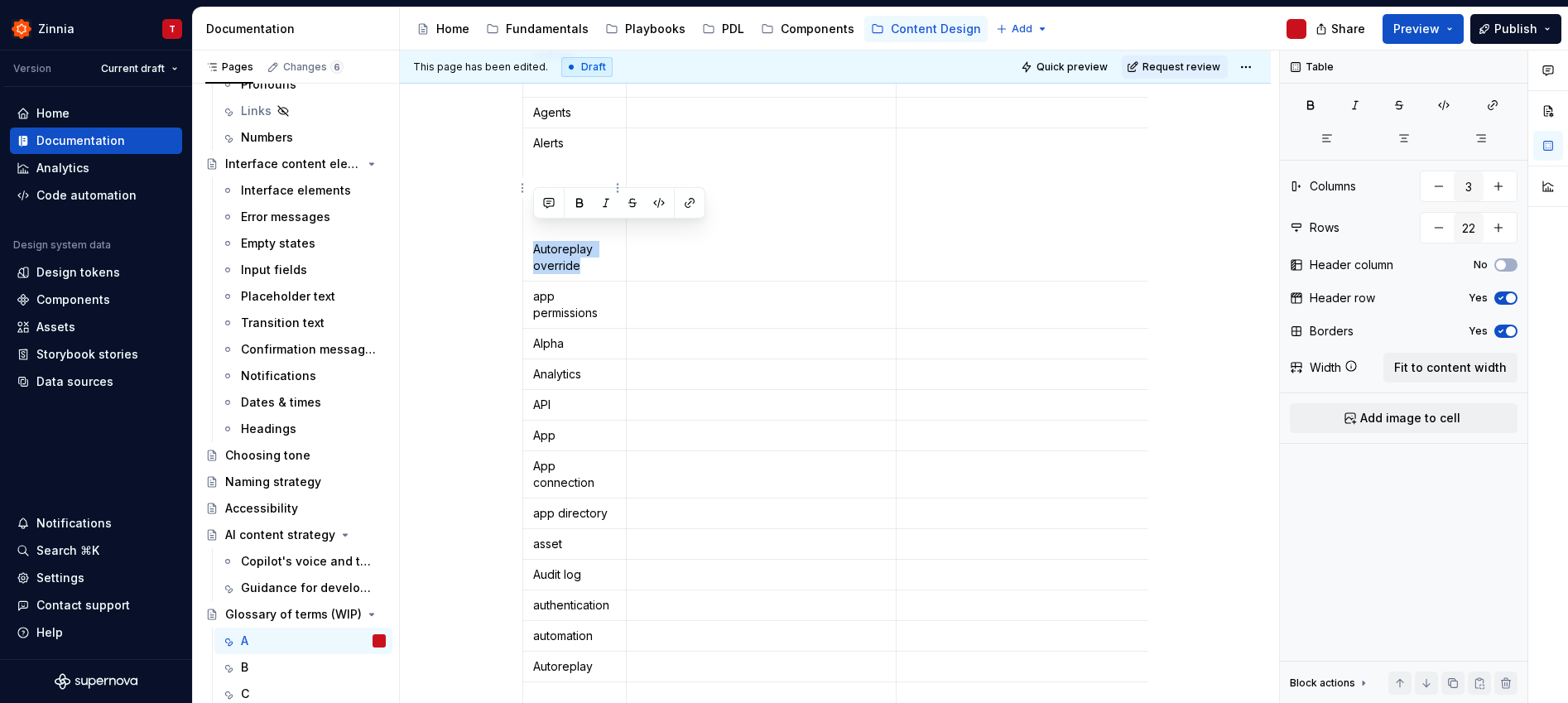
click at [581, 245] on p "Autoreplay override" at bounding box center [574, 258] width 83 height 34
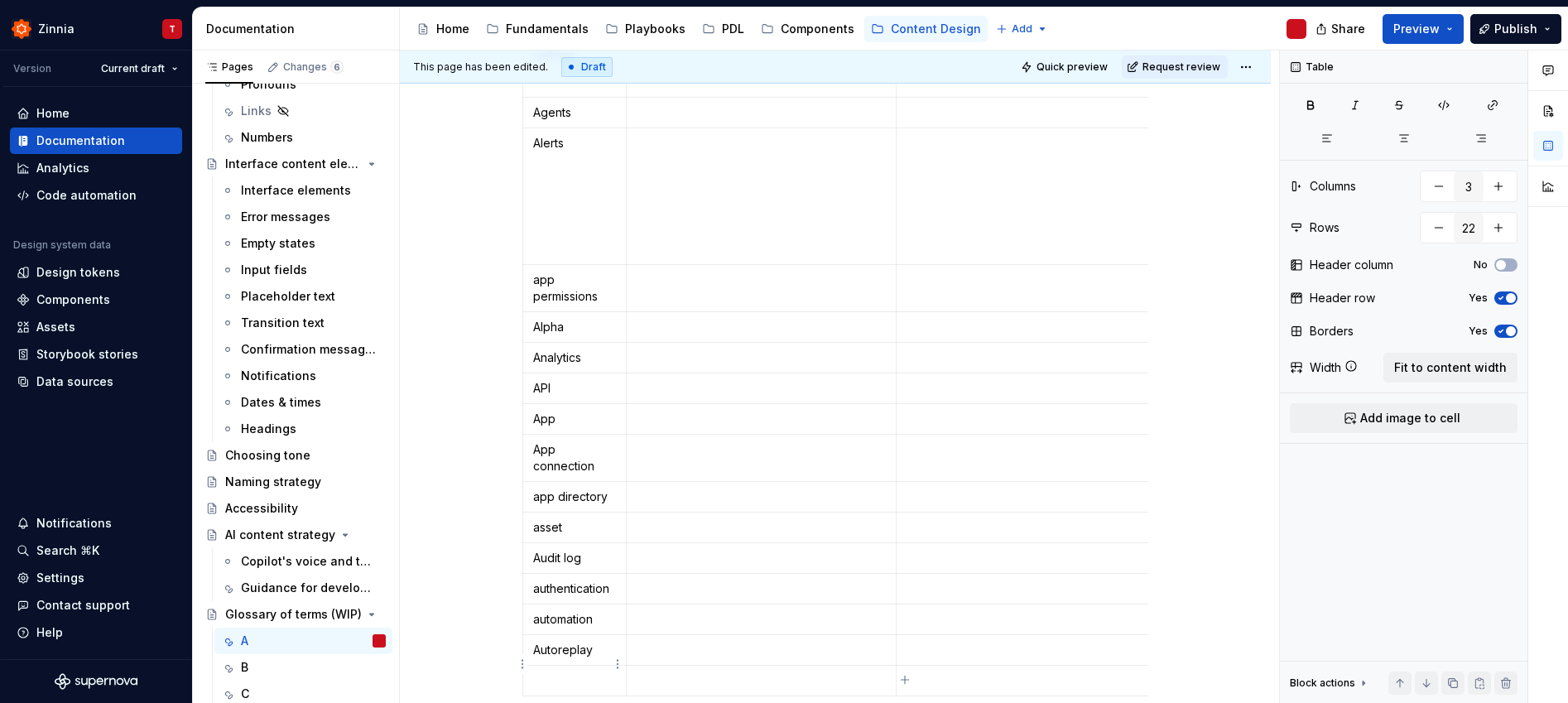
click at [571, 675] on td "To enrich screen reader interactions, please activate Accessibility in Grammarl…" at bounding box center [574, 681] width 103 height 31
drag, startPoint x: 549, startPoint y: 236, endPoint x: 541, endPoint y: 152, distance: 84.4
click at [541, 152] on td "Alerts" at bounding box center [574, 196] width 103 height 137
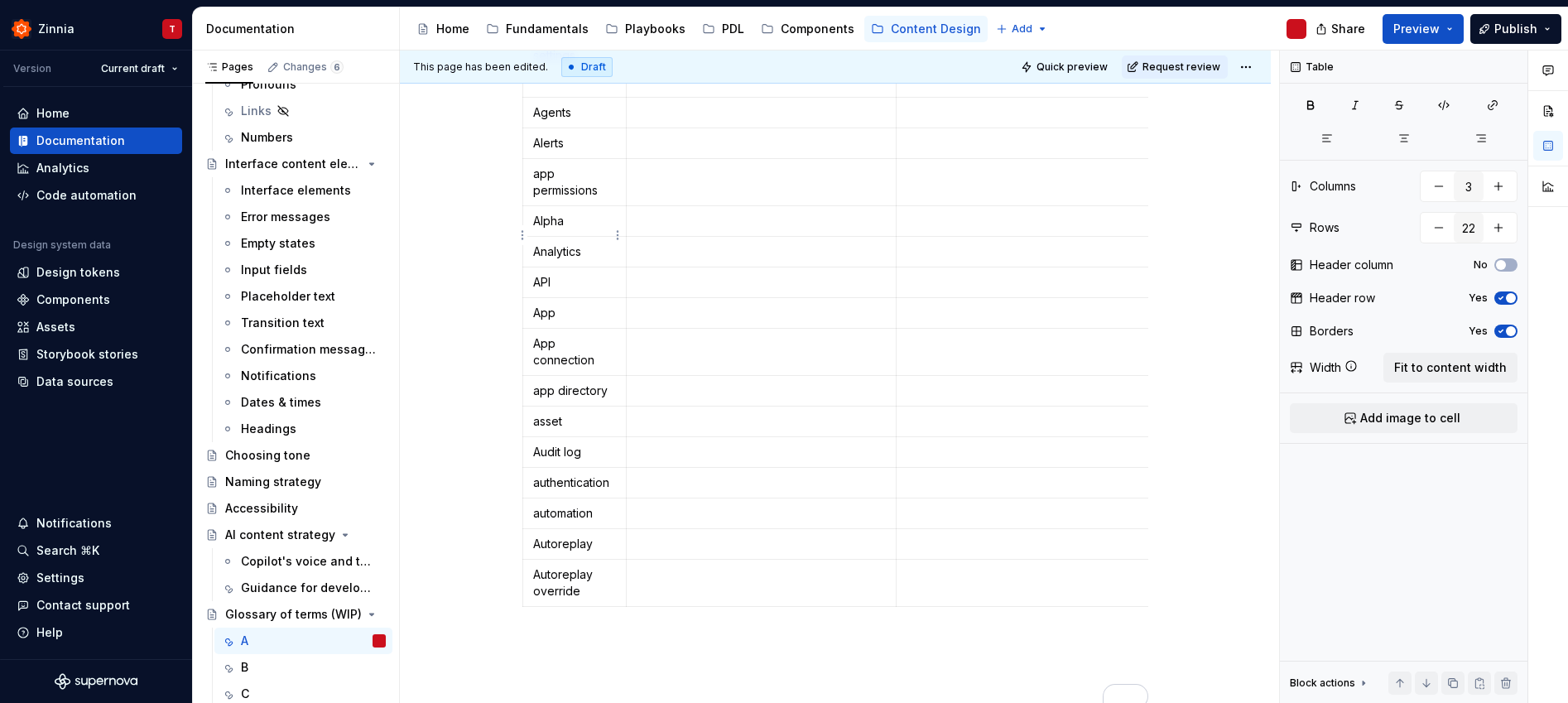
click at [539, 243] on p "Analytics" at bounding box center [574, 251] width 83 height 17
click at [539, 304] on p "App" at bounding box center [574, 312] width 83 height 17
click at [539, 335] on p "App connection" at bounding box center [574, 352] width 83 height 34
click at [540, 444] on p "Audit log" at bounding box center [574, 452] width 83 height 17
click at [538, 535] on p "Autoreplay" at bounding box center [574, 543] width 83 height 17
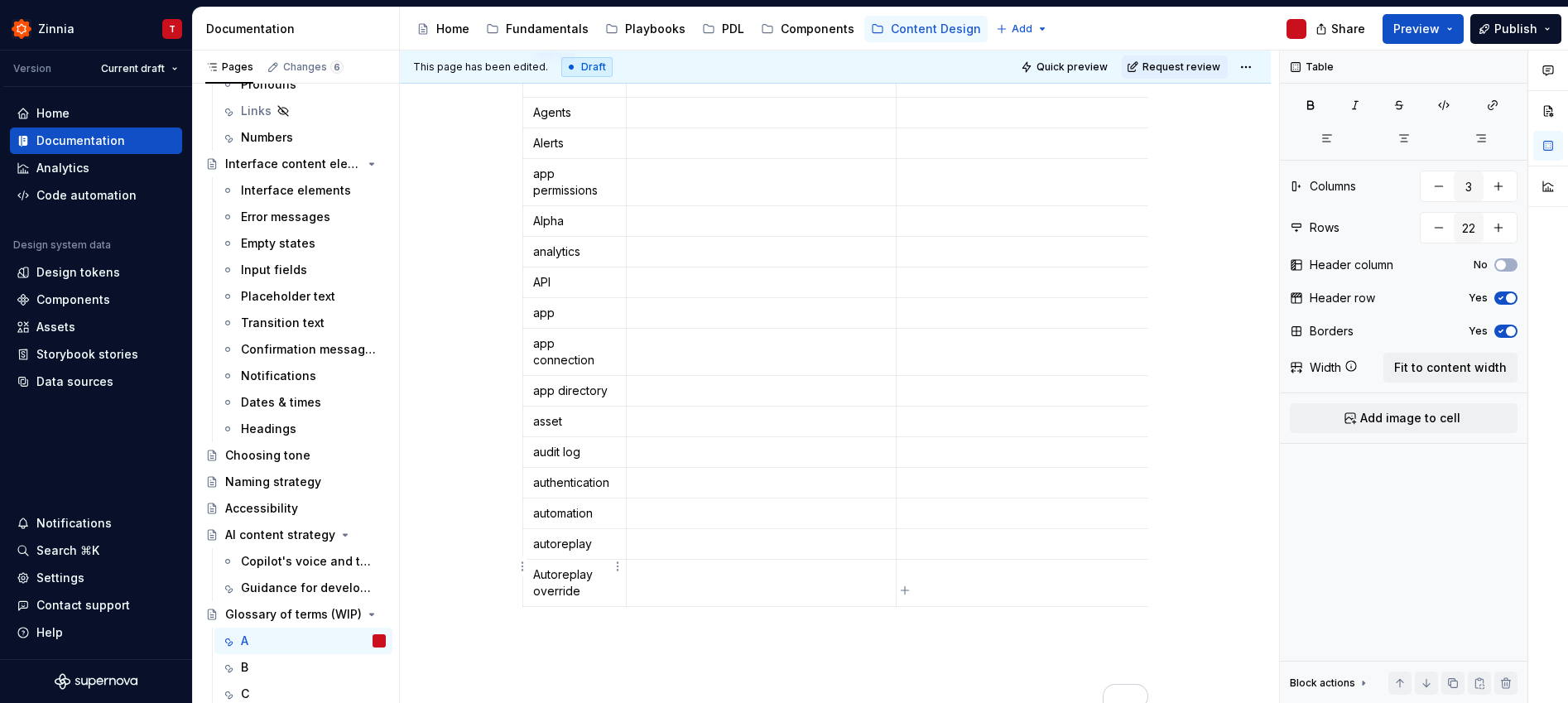
click at [536, 566] on p "Autoreplay override" at bounding box center [574, 583] width 83 height 34
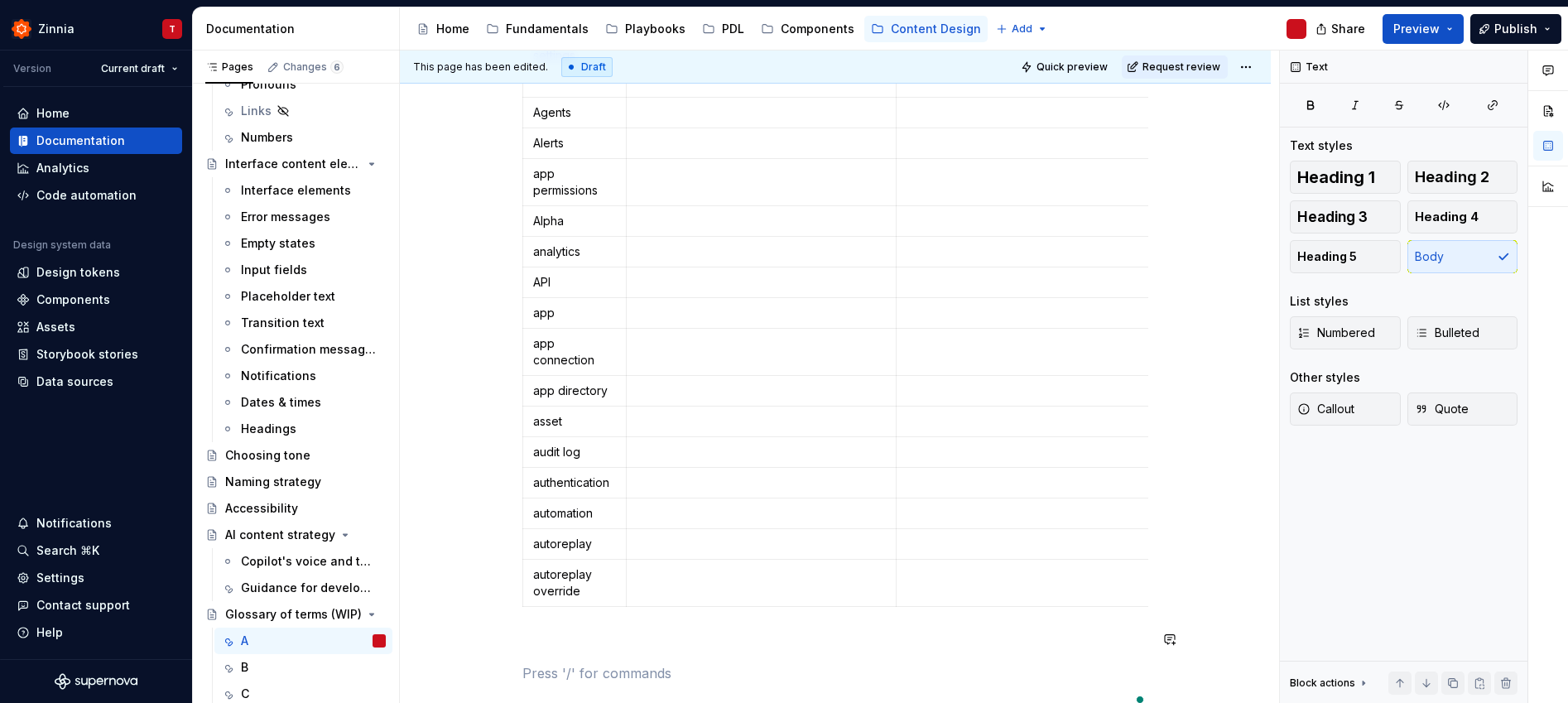
click at [594, 649] on div "Term Definition Usage Guidelines [App] by Zapier account action action event ad…" at bounding box center [835, 239] width 626 height 946
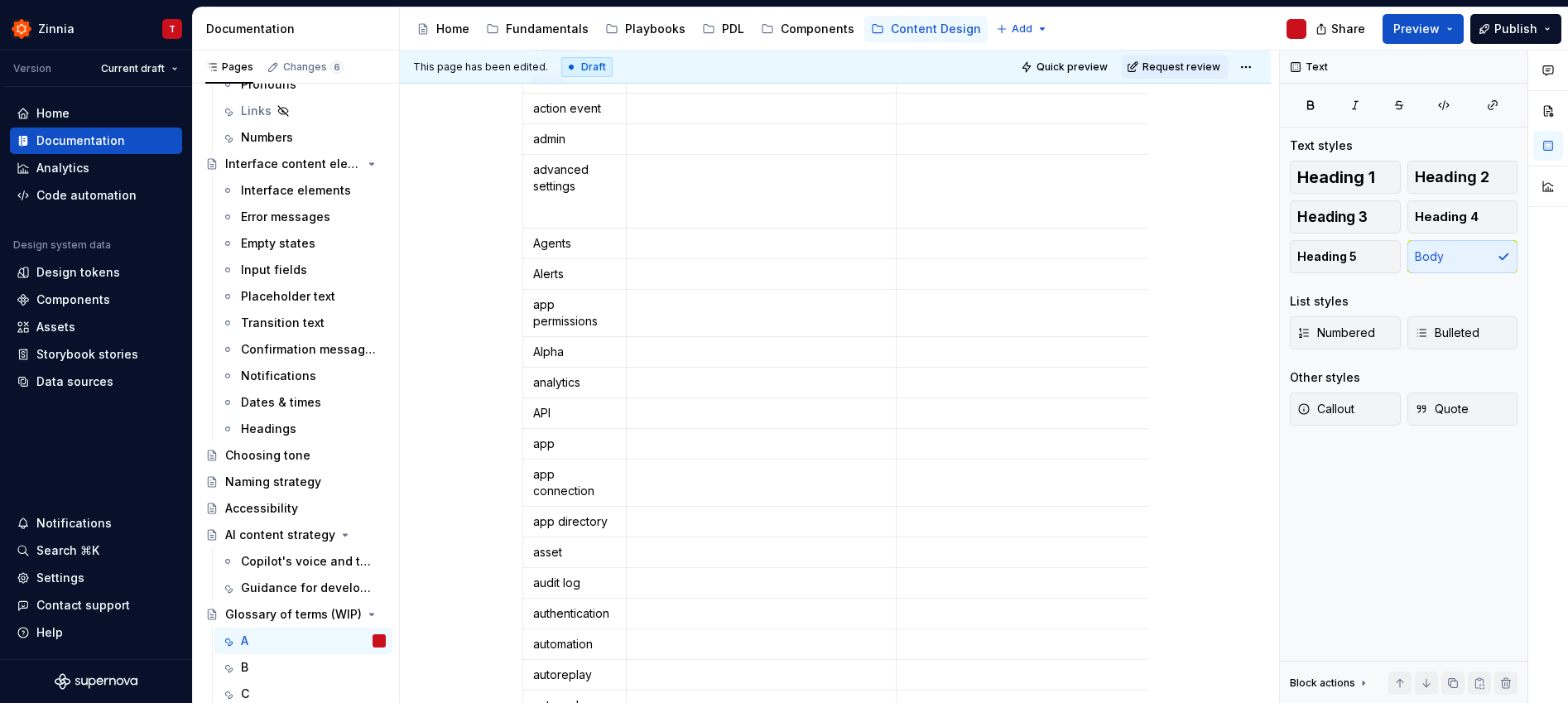
scroll to position [425, 0]
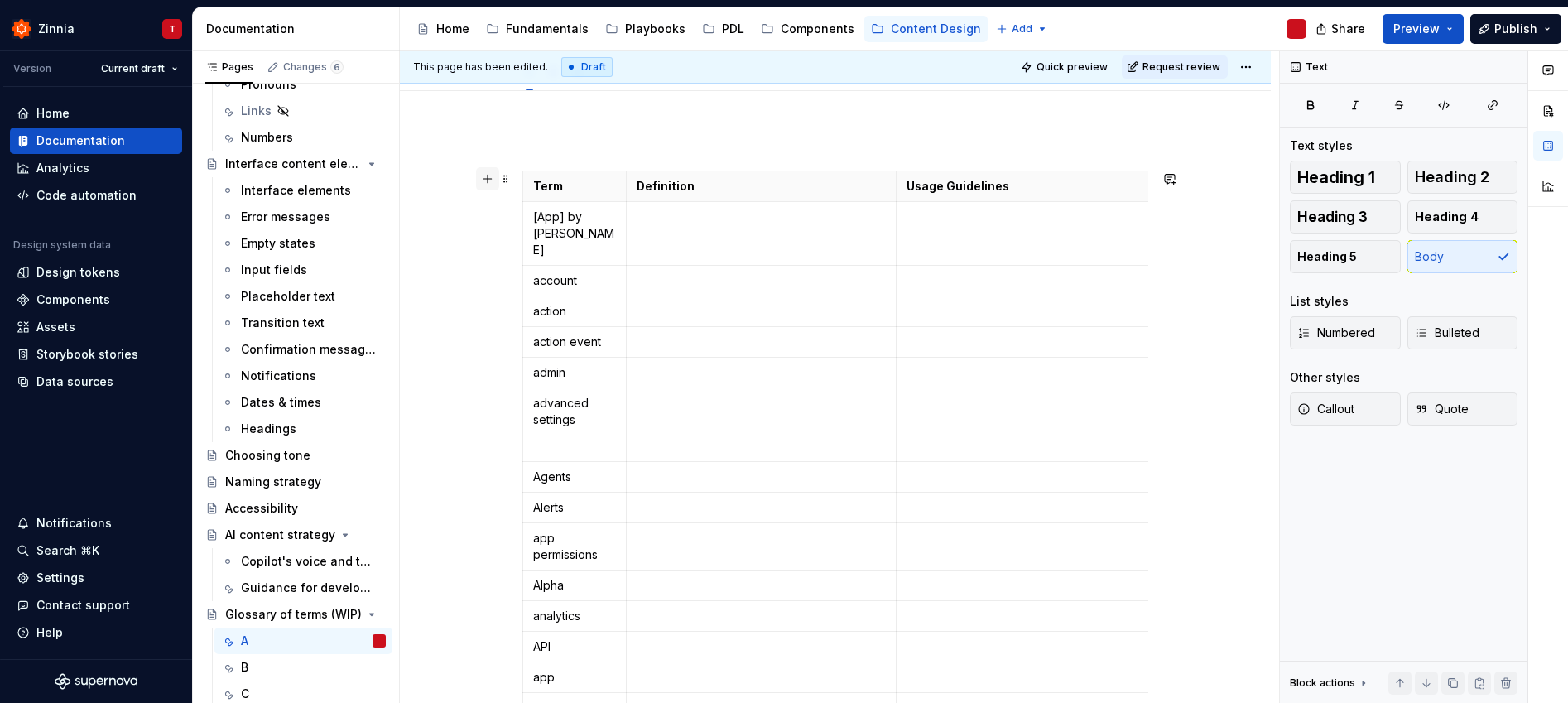
click at [488, 182] on button "button" at bounding box center [488, 179] width 23 height 23
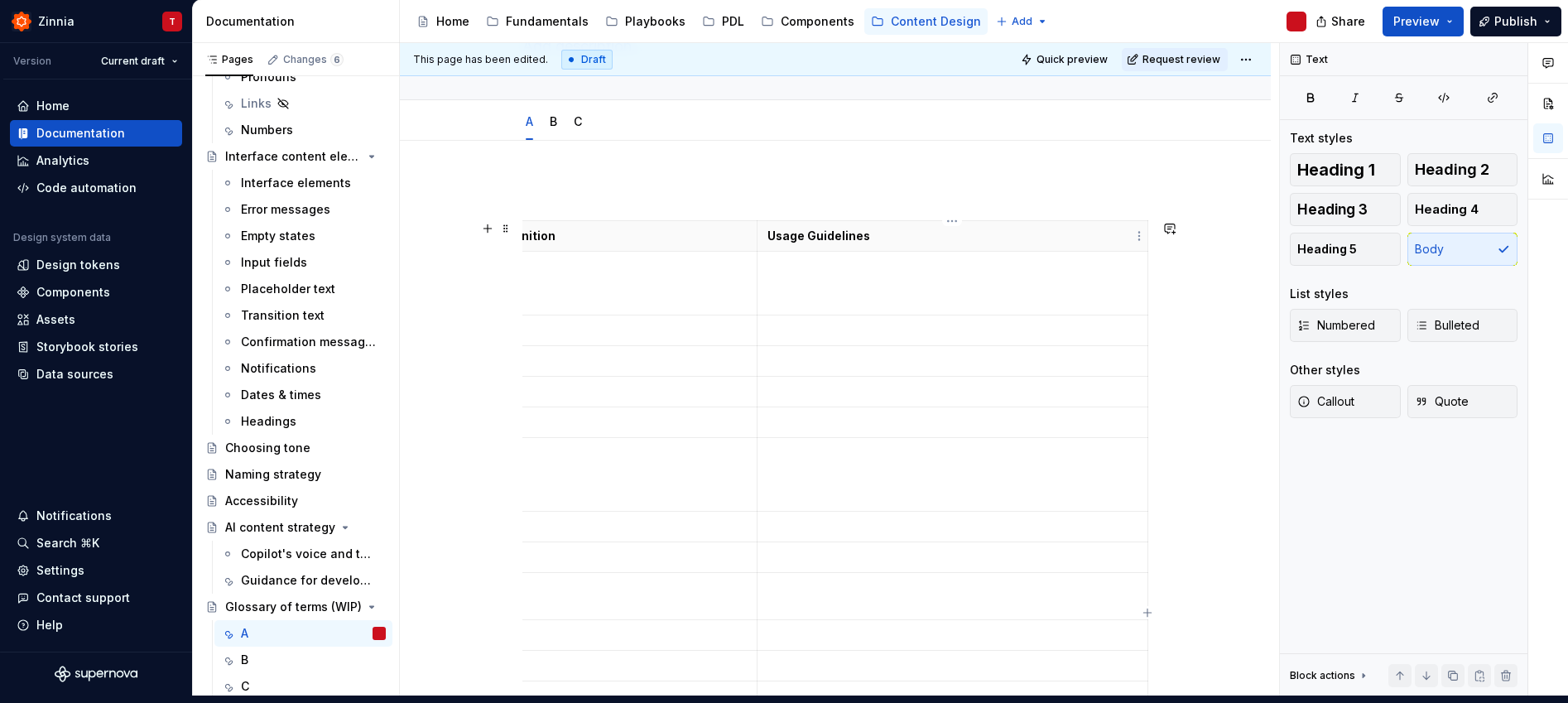
click at [1120, 232] on p "Usage Guidelines" at bounding box center [952, 236] width 370 height 17
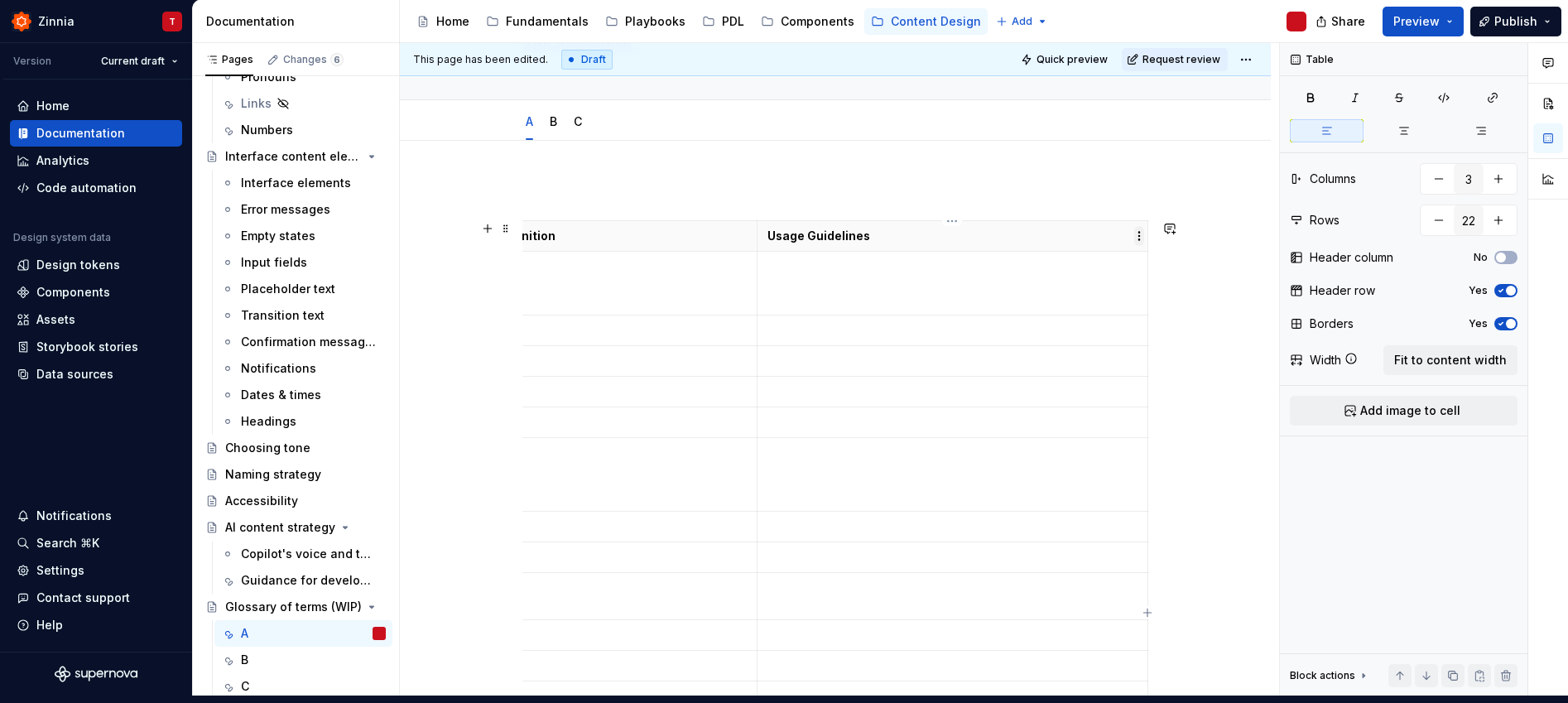
click at [1138, 235] on html "Zinnia T Version Current draft Home Documentation Analytics Code automation Des…" at bounding box center [784, 344] width 1568 height 703
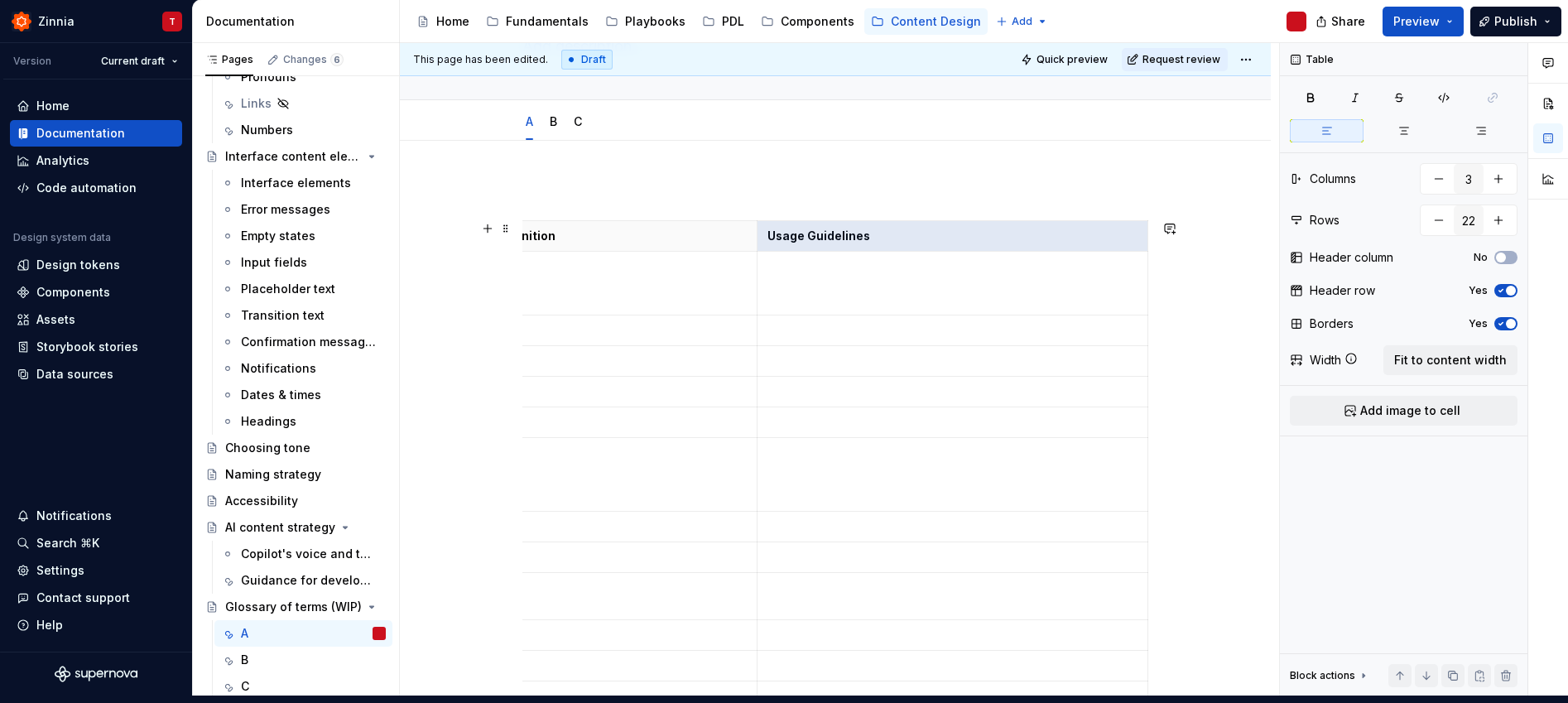
click at [1014, 229] on html "Zinnia T Version Current draft Home Documentation Analytics Code automation Des…" at bounding box center [784, 344] width 1568 height 703
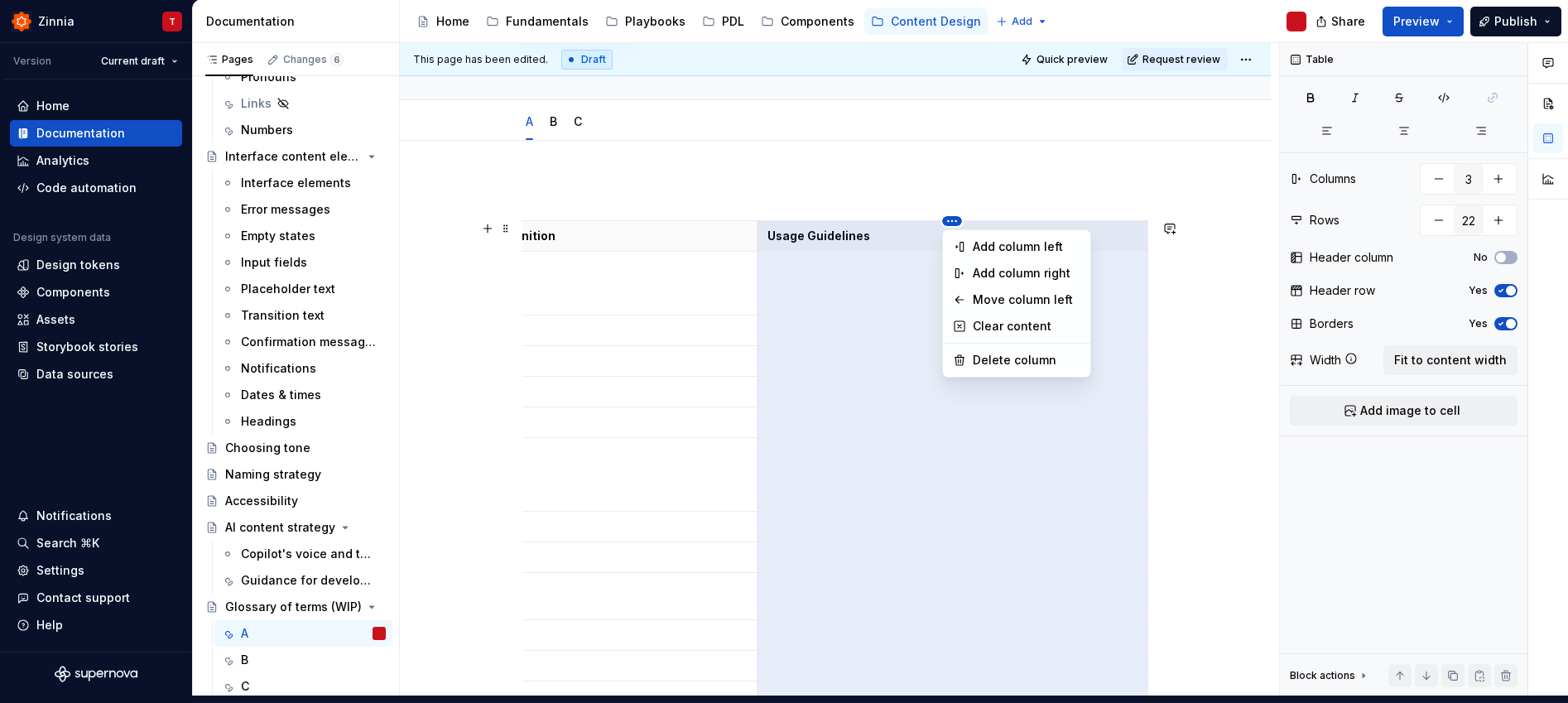
click at [951, 221] on html "Zinnia T Version Current draft Home Documentation Analytics Code automation Des…" at bounding box center [784, 344] width 1568 height 703
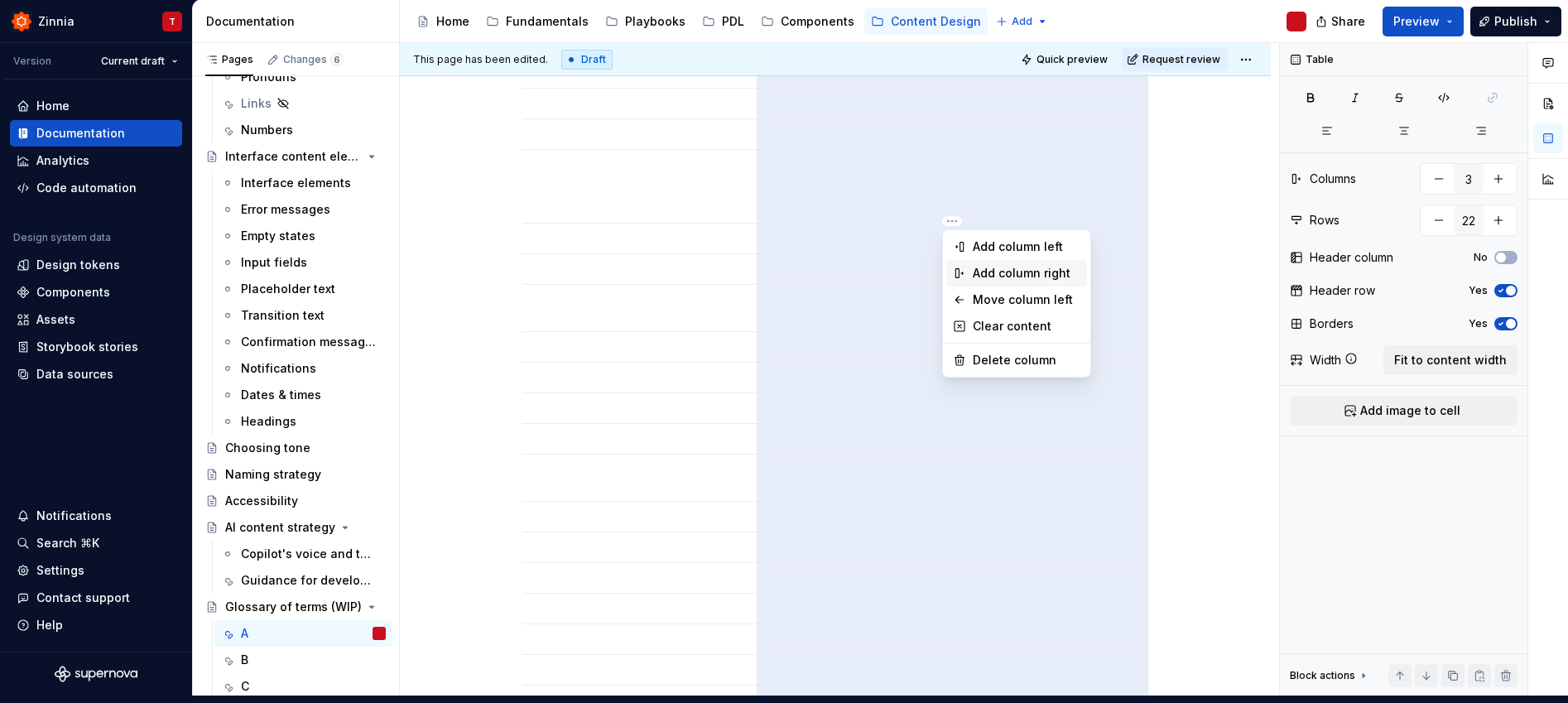
click at [1046, 272] on div "Add column right" at bounding box center [1027, 273] width 108 height 17
type input "4"
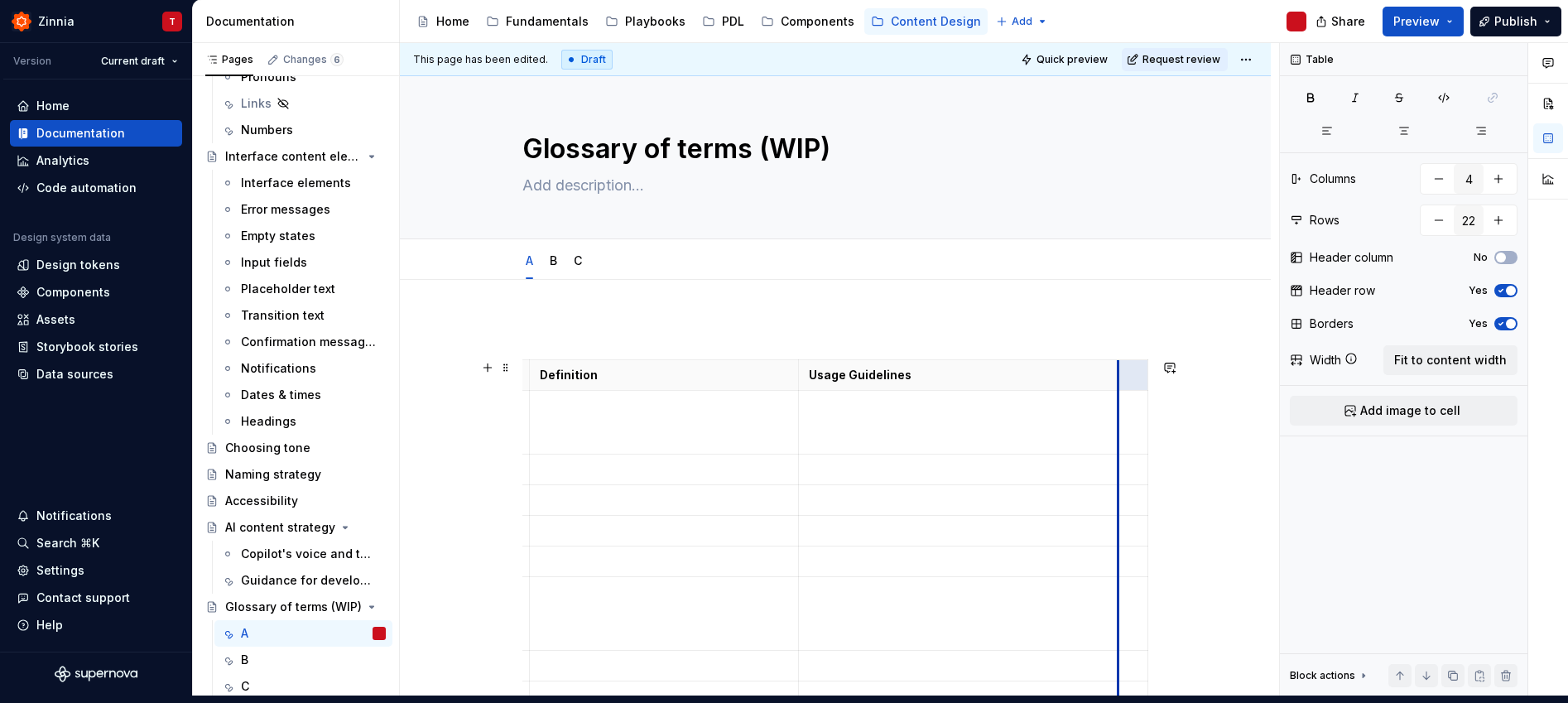
drag, startPoint x: 1123, startPoint y: 375, endPoint x: 1050, endPoint y: 370, distance: 73.2
click at [1126, 378] on html "Zinnia T Version Current draft Home Documentation Analytics Code automation Des…" at bounding box center [784, 344] width 1568 height 703
click at [1124, 376] on html "Zinnia T Version Current draft Home Documentation Analytics Code automation Des…" at bounding box center [784, 344] width 1568 height 703
drag, startPoint x: 1176, startPoint y: 445, endPoint x: 1155, endPoint y: 434, distance: 23.7
click at [1175, 444] on div "This page has been edited. Draft Quick preview Request review Glossary of terms…" at bounding box center [839, 370] width 879 height 653
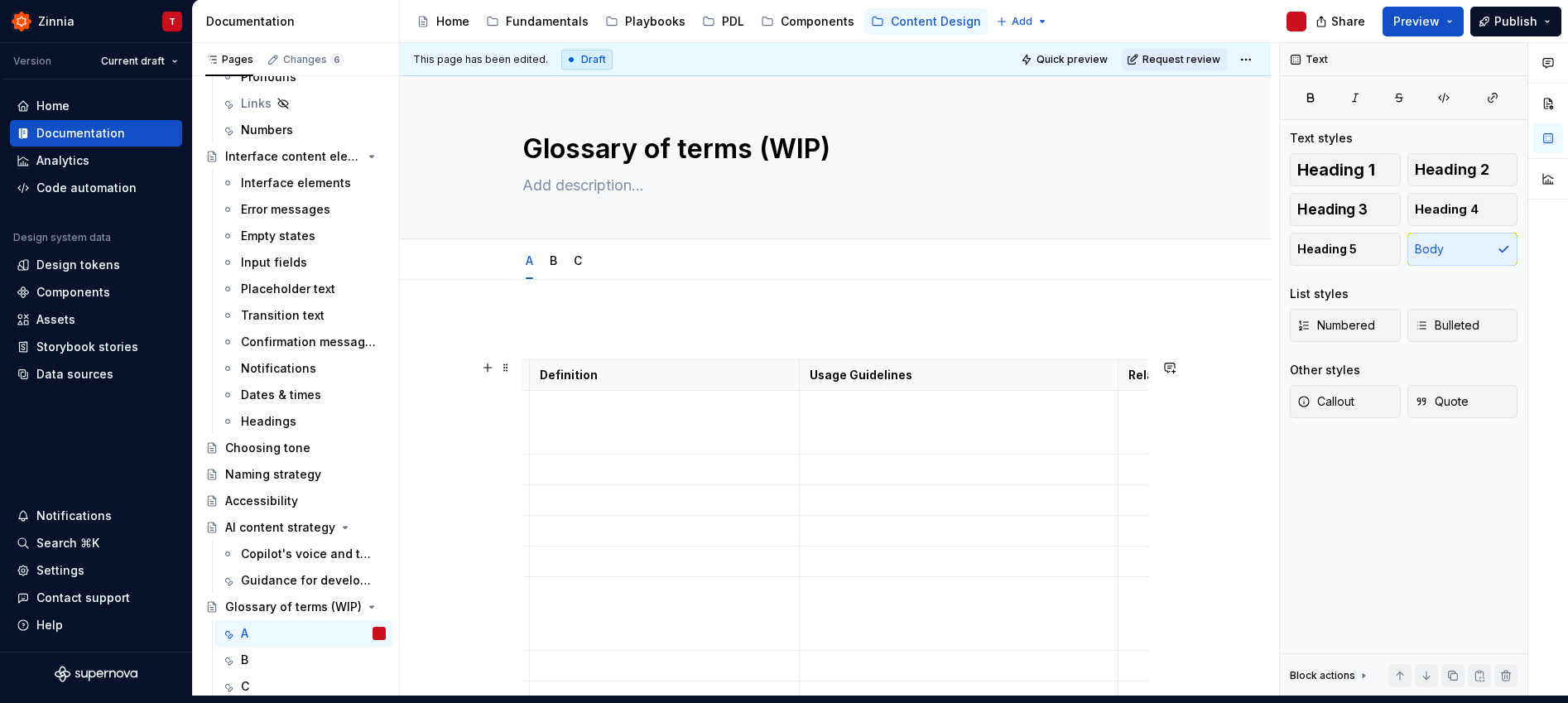
drag, startPoint x: 1146, startPoint y: 423, endPoint x: 1232, endPoint y: 420, distance: 86.1
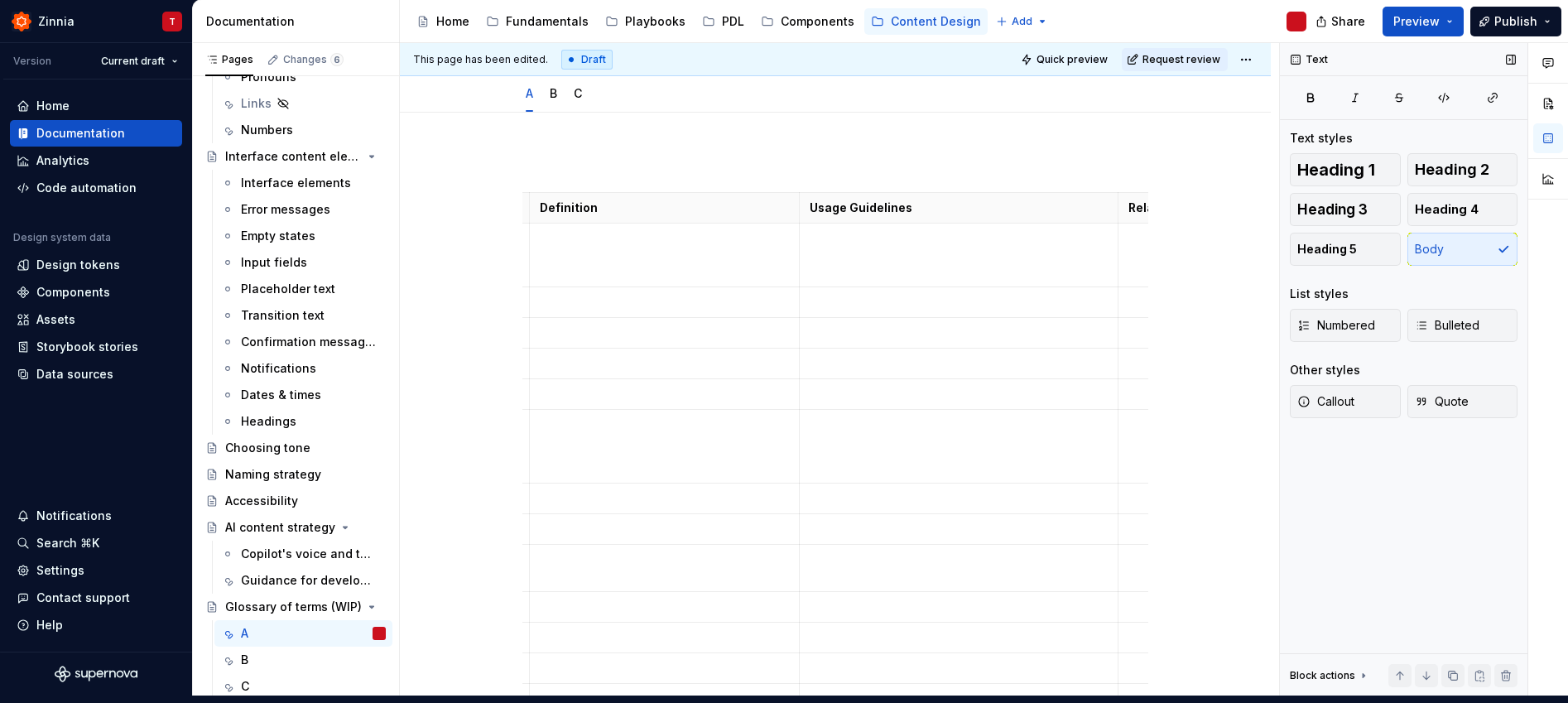
click at [1452, 60] on button "button" at bounding box center [1511, 59] width 23 height 23
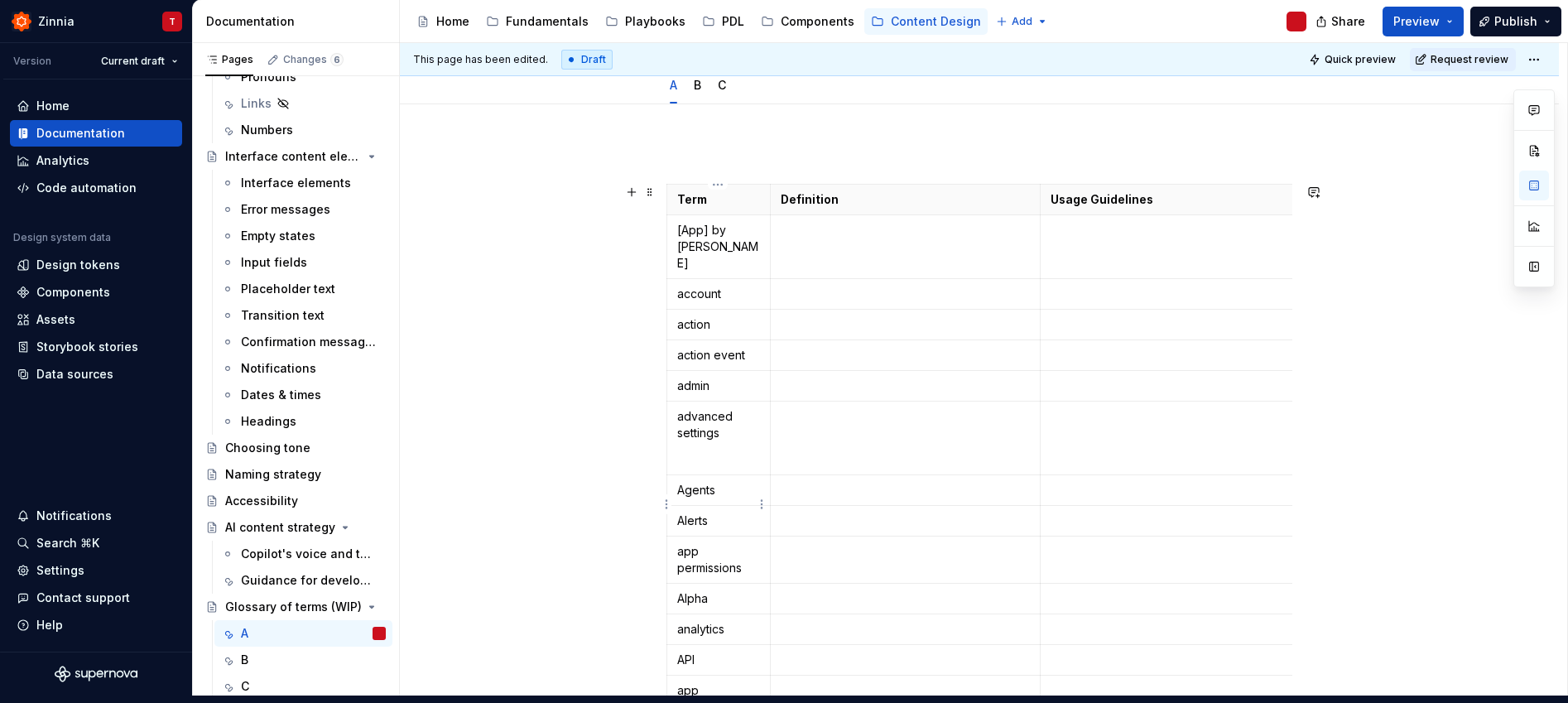
click at [681, 512] on p "Alerts" at bounding box center [719, 520] width 83 height 17
click at [999, 536] on td "To enrich screen reader interactions, please activate Accessibility in Grammarl…" at bounding box center [905, 559] width 270 height 47
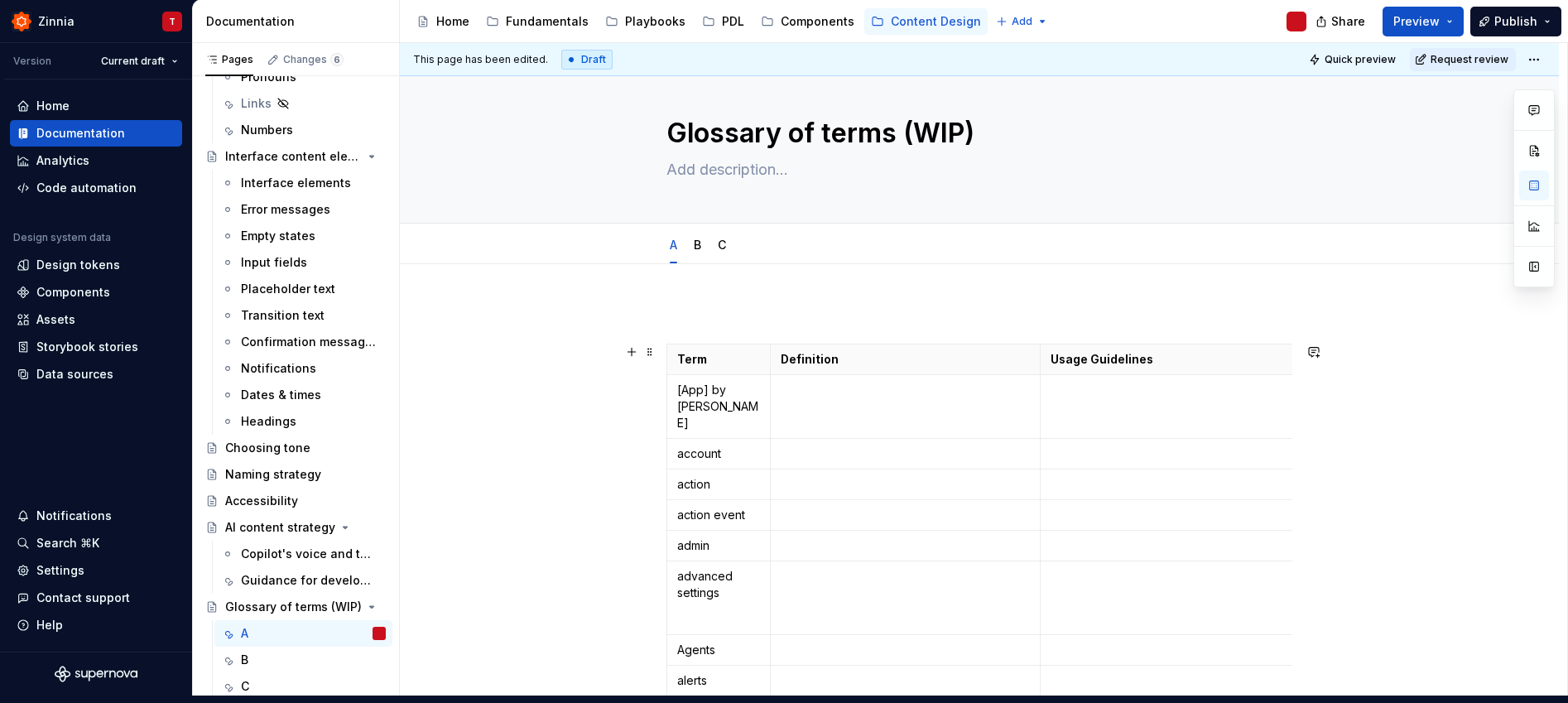
scroll to position [19, 0]
click at [820, 405] on td "To enrich screen reader interactions, please activate Accessibility in Grammarl…" at bounding box center [905, 403] width 270 height 64
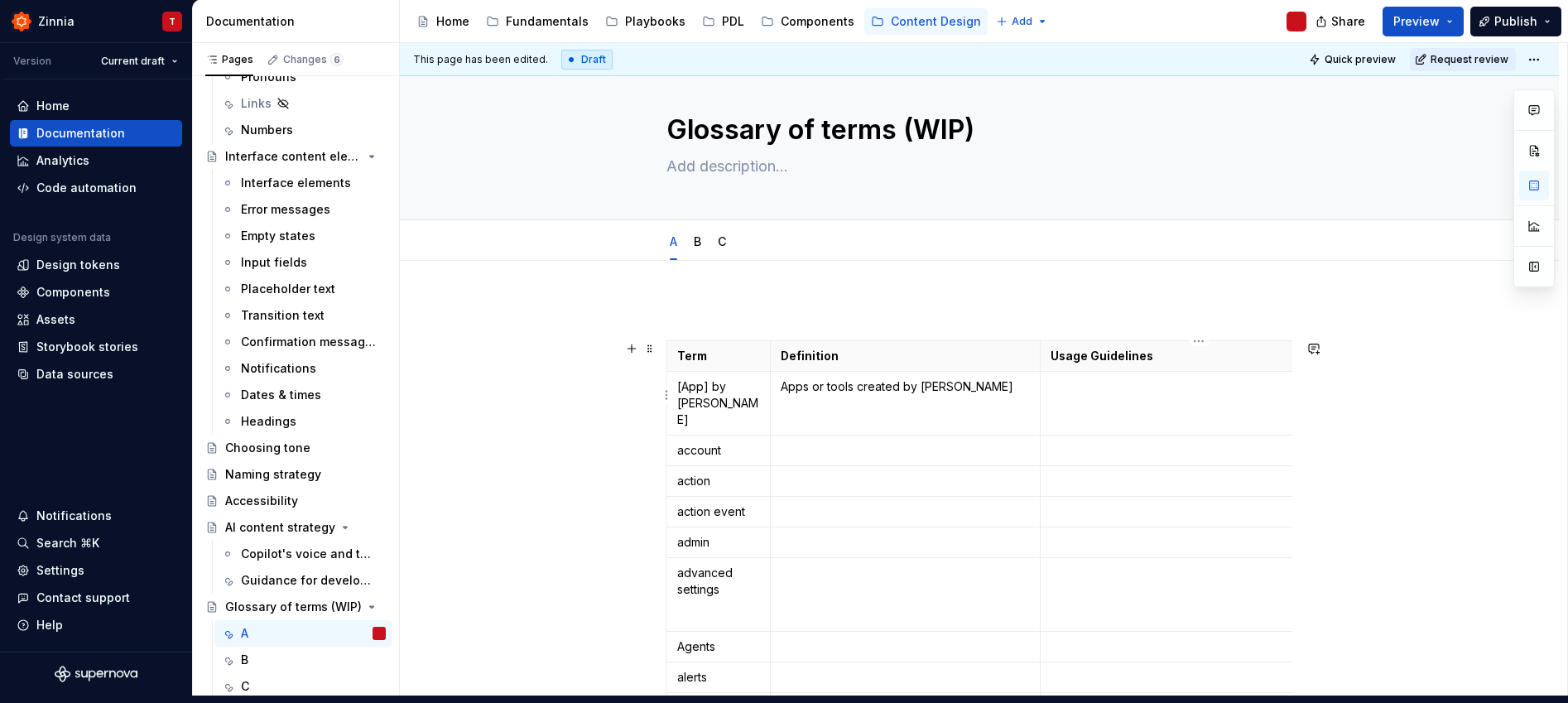
click at [1131, 403] on td "To enrich screen reader interactions, please activate Accessibility in Grammarl…" at bounding box center [1199, 403] width 319 height 64
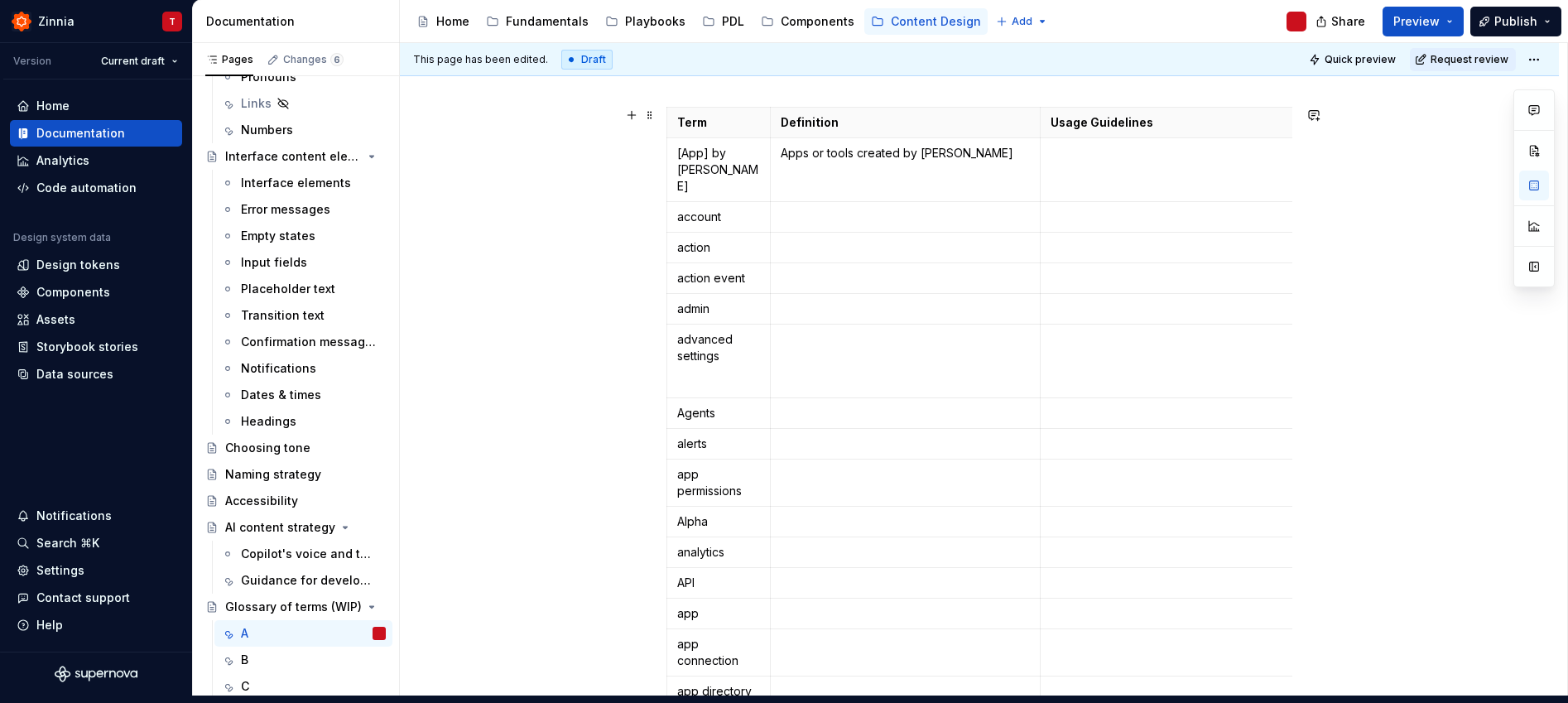
scroll to position [250, 0]
click at [980, 160] on p "Apps or tools created by Zapier" at bounding box center [905, 156] width 249 height 17
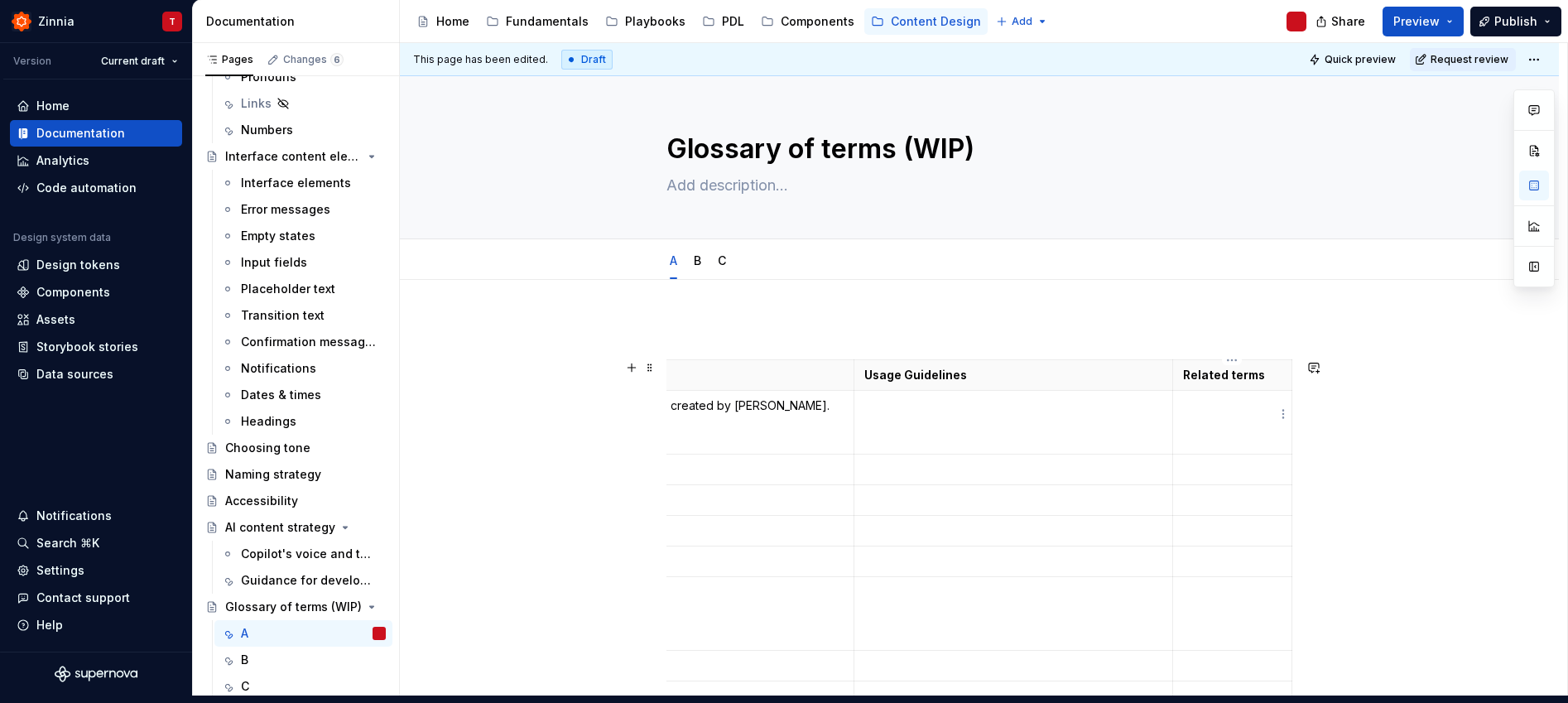
click at [1236, 416] on td "To enrich screen reader interactions, please activate Accessibility in Grammarl…" at bounding box center [1232, 423] width 119 height 64
click at [954, 410] on p "To enrich screen reader interactions, please activate Accessibility in Grammarl…" at bounding box center [1013, 405] width 299 height 17
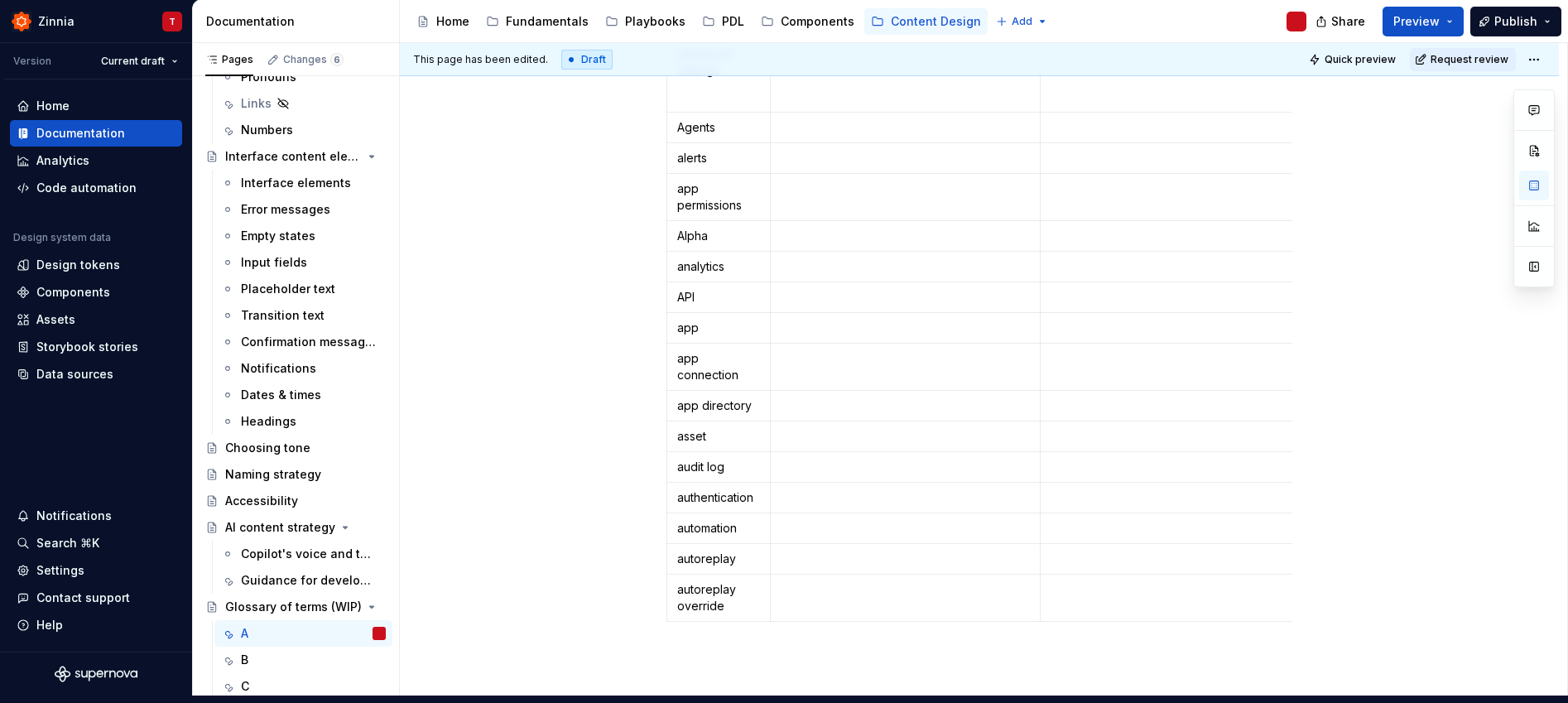
scroll to position [280, 0]
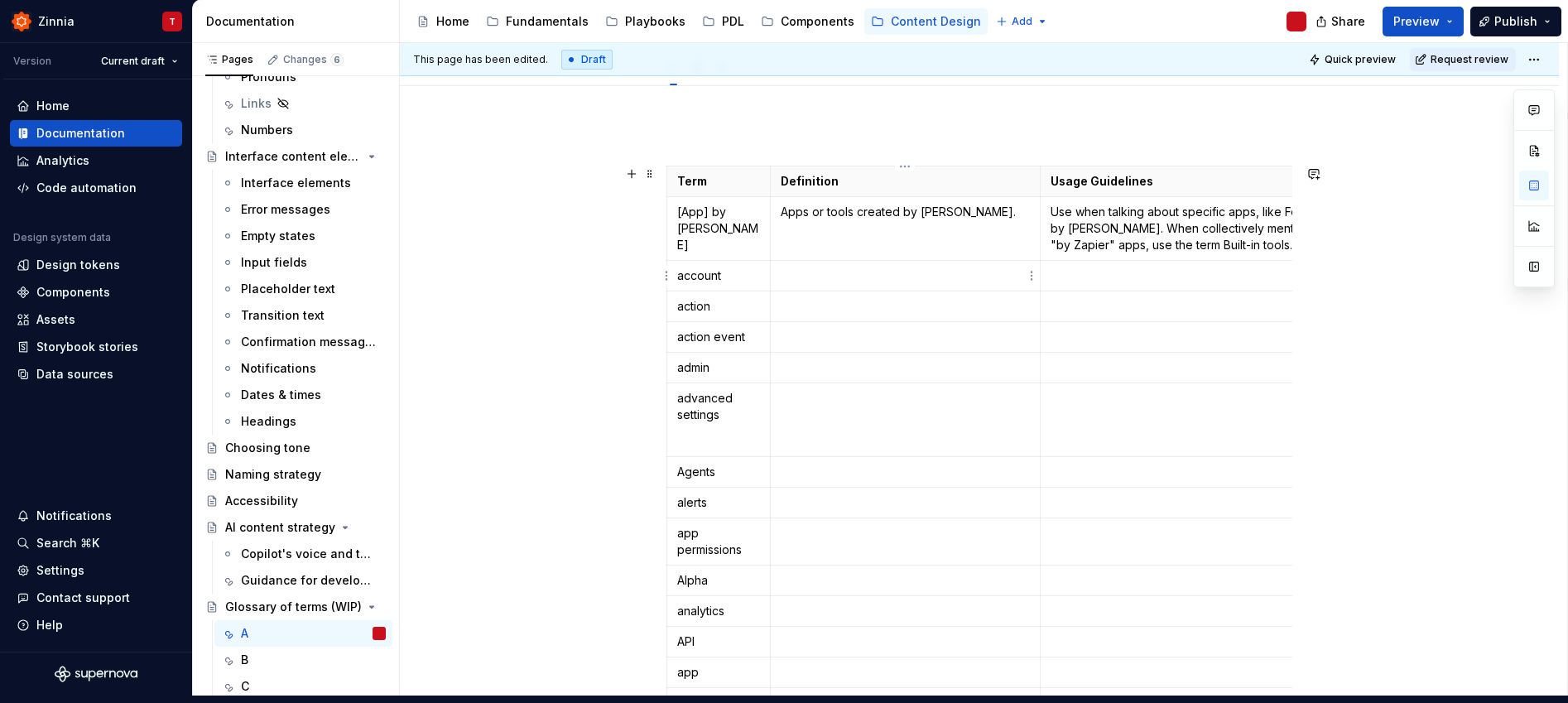
click at [792, 279] on p "To enrich screen reader interactions, please activate Accessibility in Grammarl…" at bounding box center [905, 275] width 249 height 17
click at [818, 308] on p "To enrich screen reader interactions, please activate Accessibility in Grammarl…" at bounding box center [905, 306] width 249 height 17
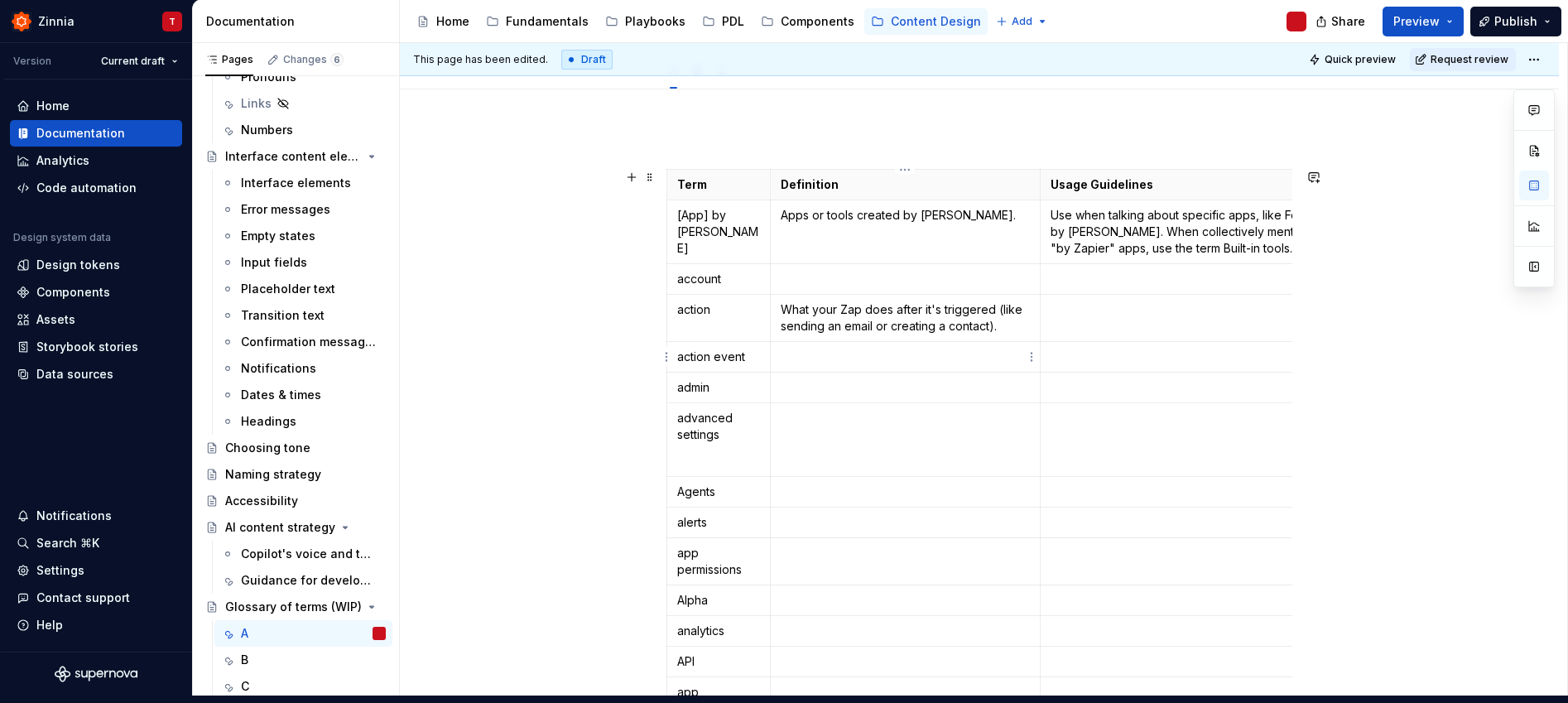
click at [869, 363] on p "To enrich screen reader interactions, please activate Accessibility in Grammarl…" at bounding box center [905, 356] width 249 height 17
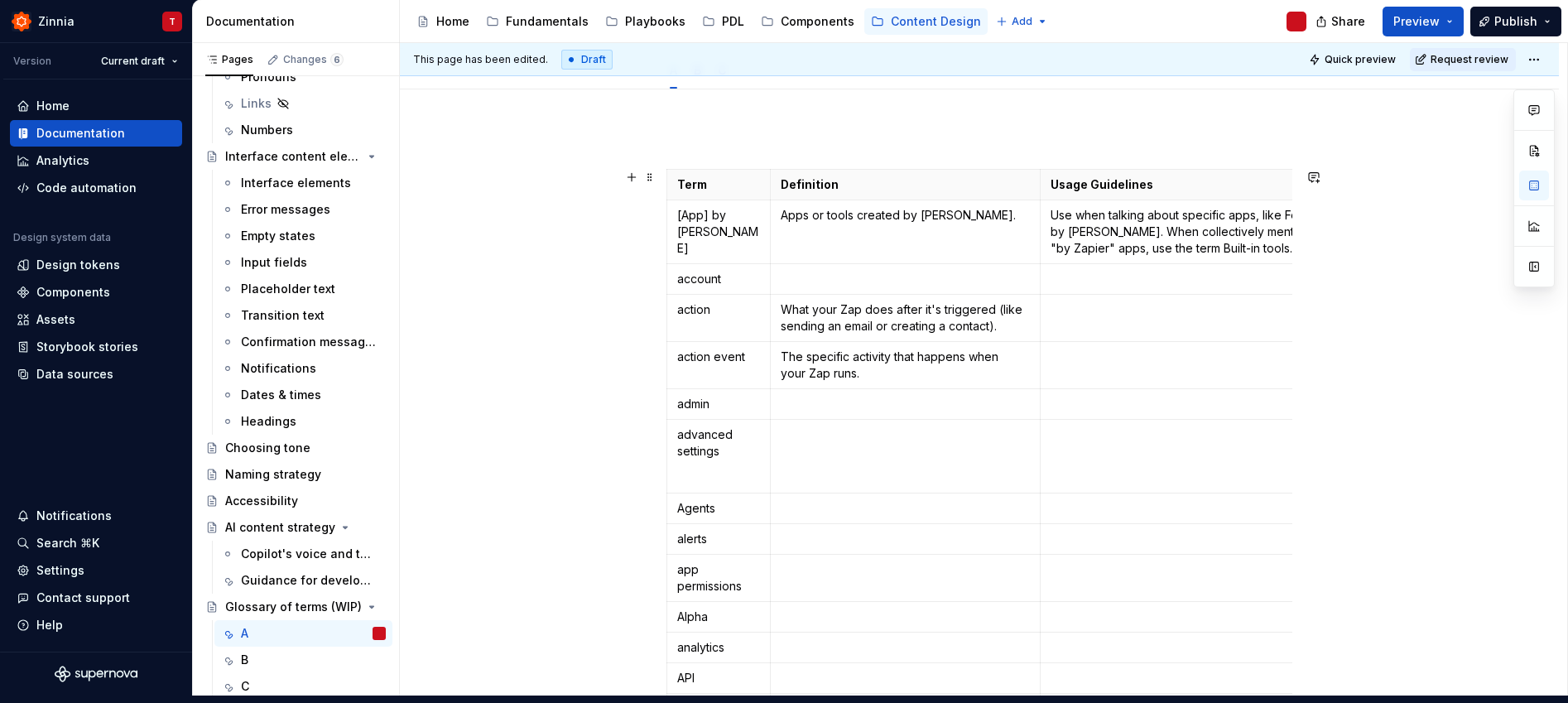
click at [833, 420] on td "To enrich screen reader interactions, please activate Accessibility in Grammarl…" at bounding box center [905, 457] width 270 height 74
click at [908, 393] on td "To enrich screen reader interactions, please activate Accessibility in Grammarl…" at bounding box center [905, 404] width 270 height 31
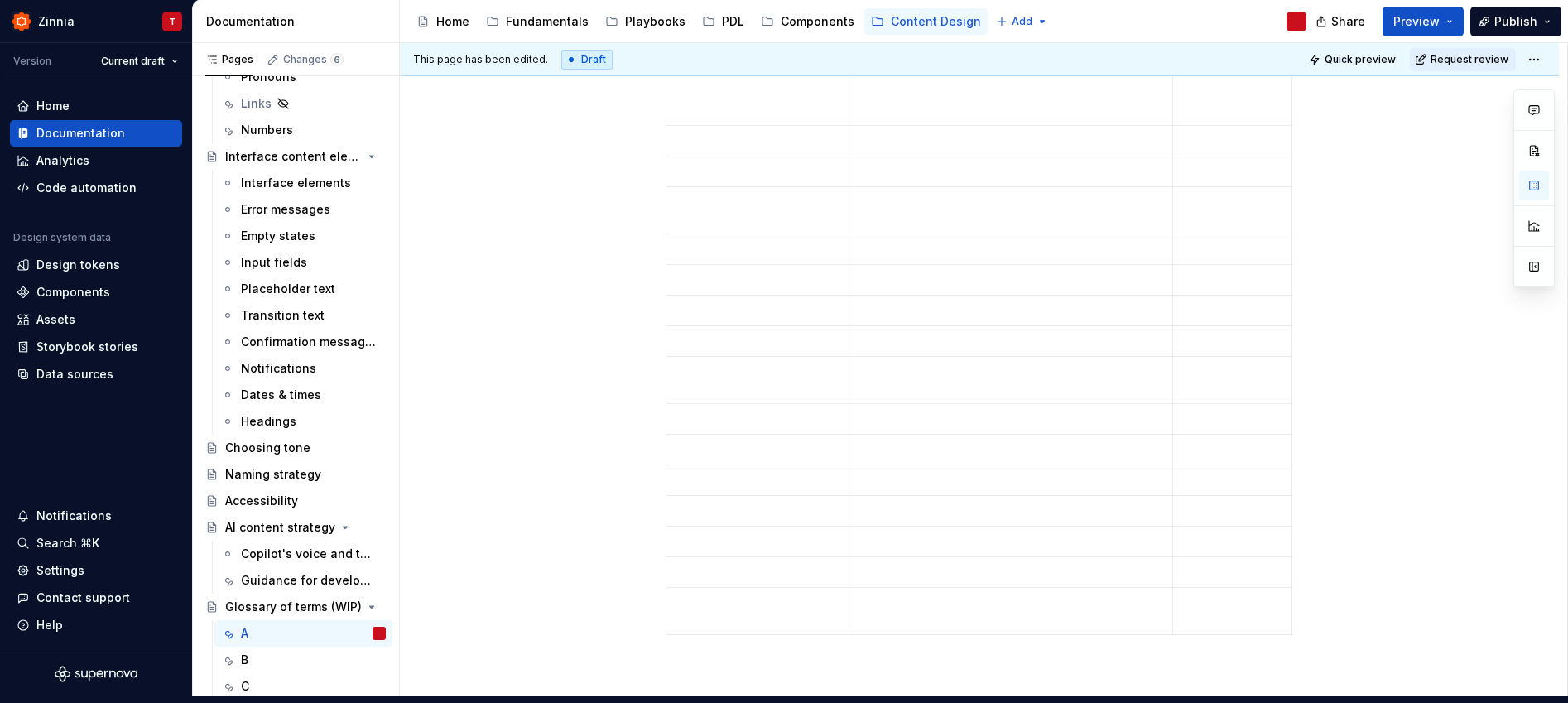
scroll to position [366, 0]
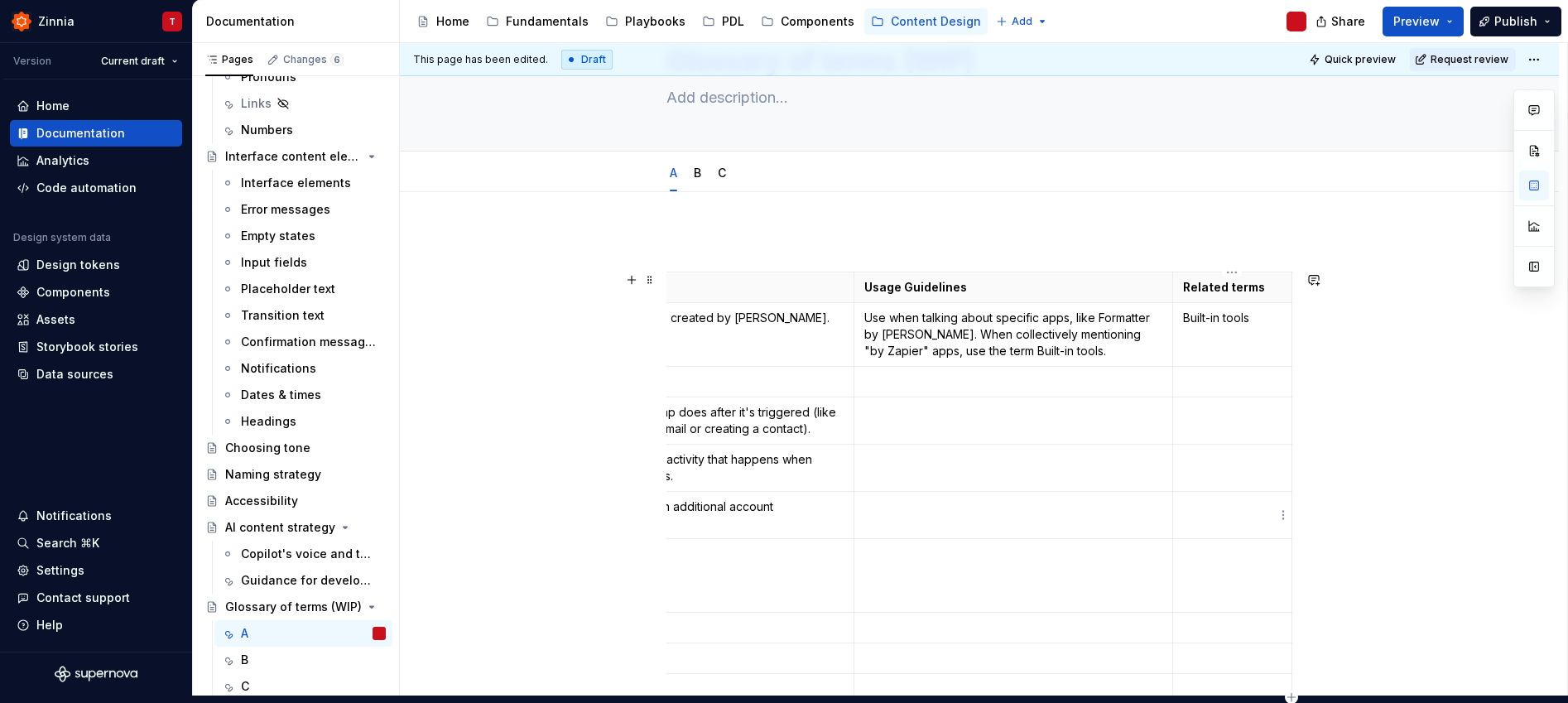
click at [1212, 505] on p "To enrich screen reader interactions, please activate Accessibility in Grammarl…" at bounding box center [1232, 506] width 99 height 17
click at [1220, 415] on p "To enrich screen reader interactions, please activate Accessibility in Grammarl…" at bounding box center [1232, 412] width 99 height 17
click at [1221, 460] on p "To enrich screen reader interactions, please activate Accessibility in Grammarl…" at bounding box center [1232, 459] width 99 height 17
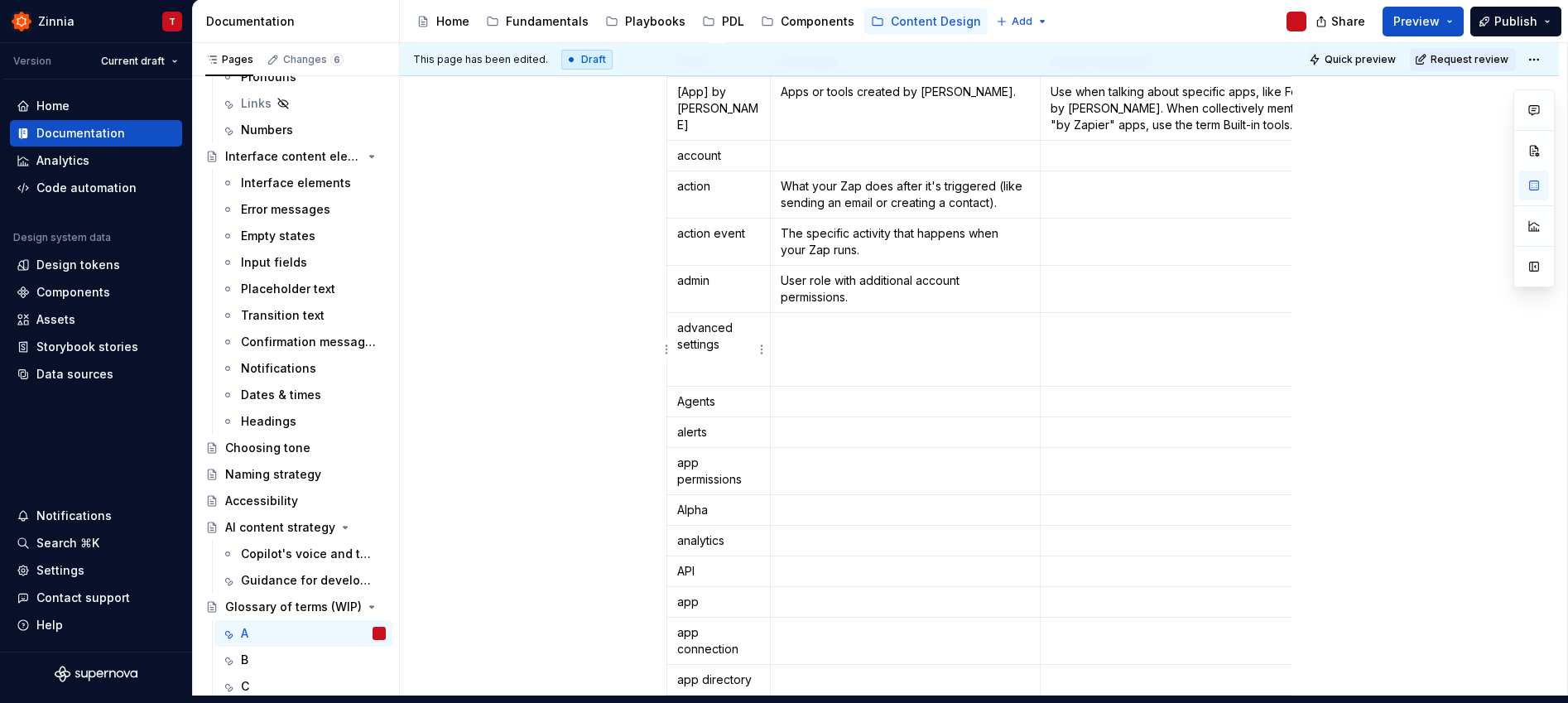
click at [735, 347] on p "advanced settings" at bounding box center [719, 336] width 83 height 34
click at [665, 351] on html "Zinnia T Version Current draft Home Documentation Analytics Code automation Des…" at bounding box center [784, 344] width 1568 height 703
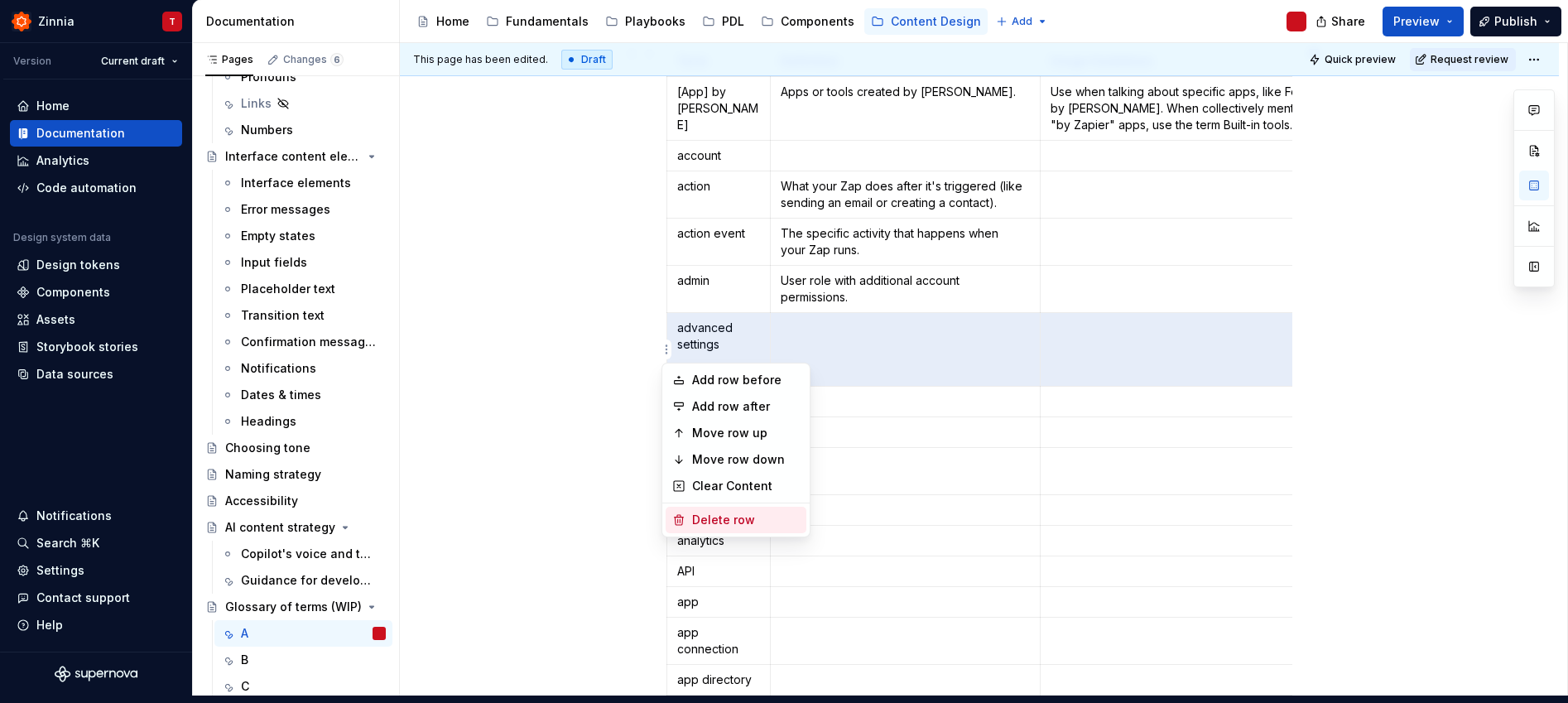
click at [715, 521] on div "Delete row" at bounding box center [746, 520] width 108 height 17
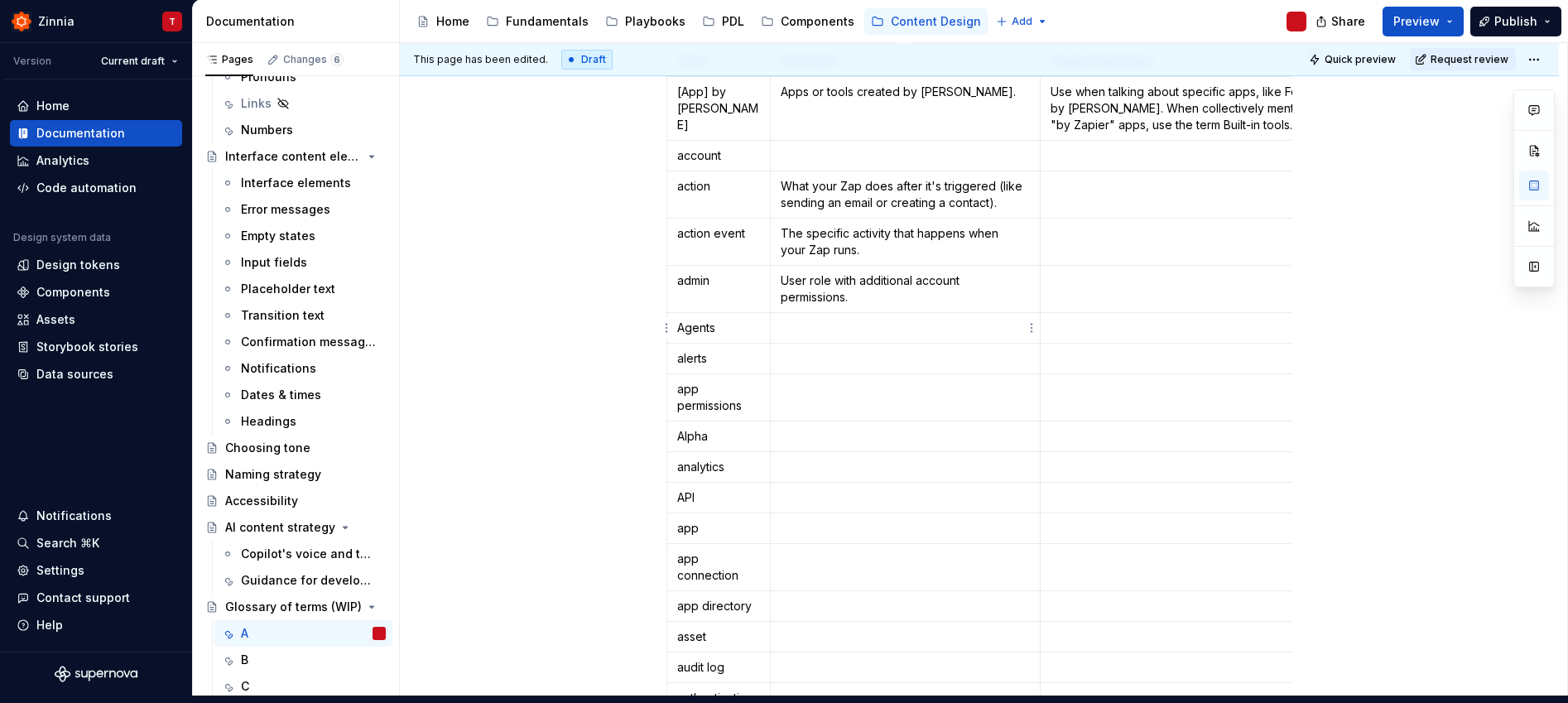
click at [844, 334] on p "To enrich screen reader interactions, please activate Accessibility in Grammarl…" at bounding box center [905, 327] width 249 height 17
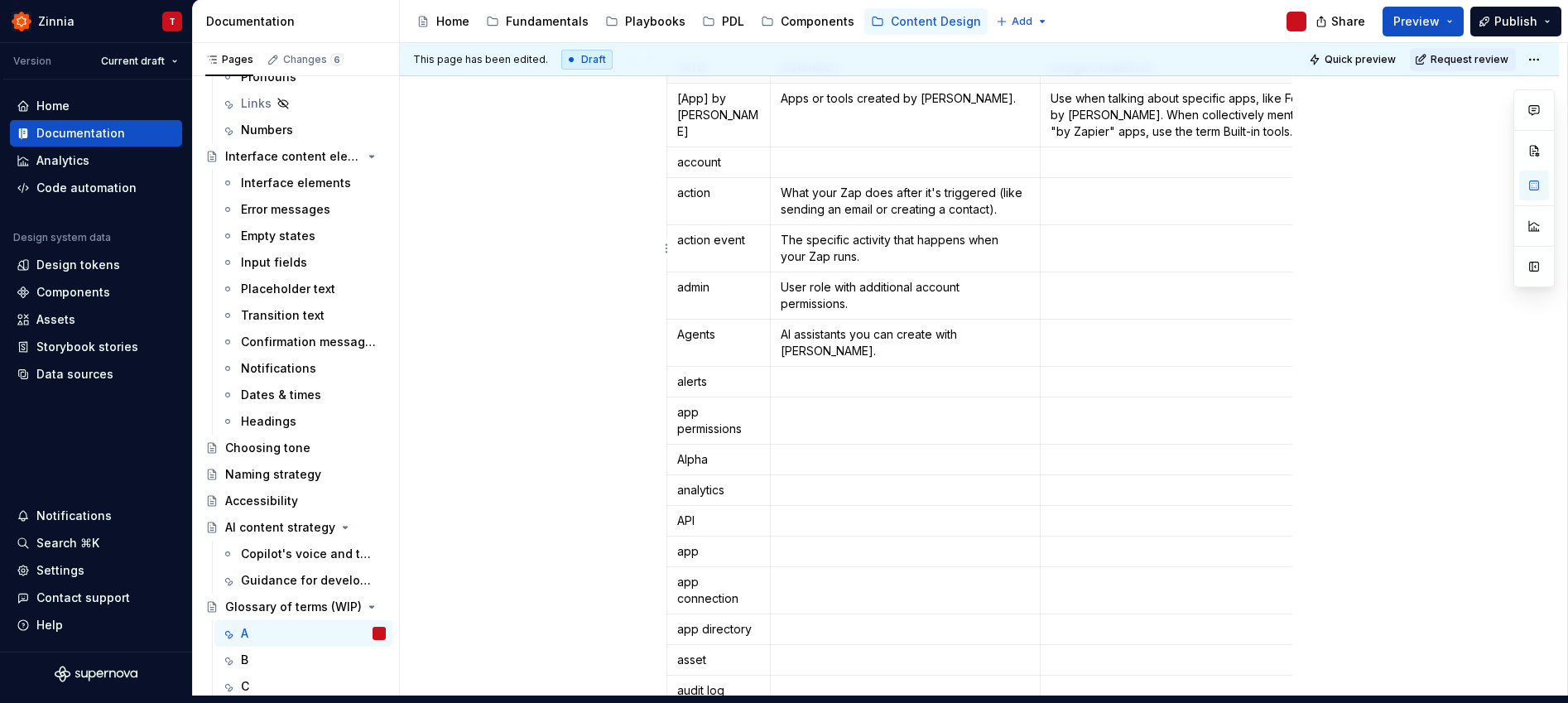
click at [1154, 229] on td "To enrich screen reader interactions, please activate Accessibility in Grammarl…" at bounding box center [1199, 248] width 319 height 47
click at [1160, 204] on td "To enrich screen reader interactions, please activate Accessibility in Grammarl…" at bounding box center [1199, 201] width 319 height 47
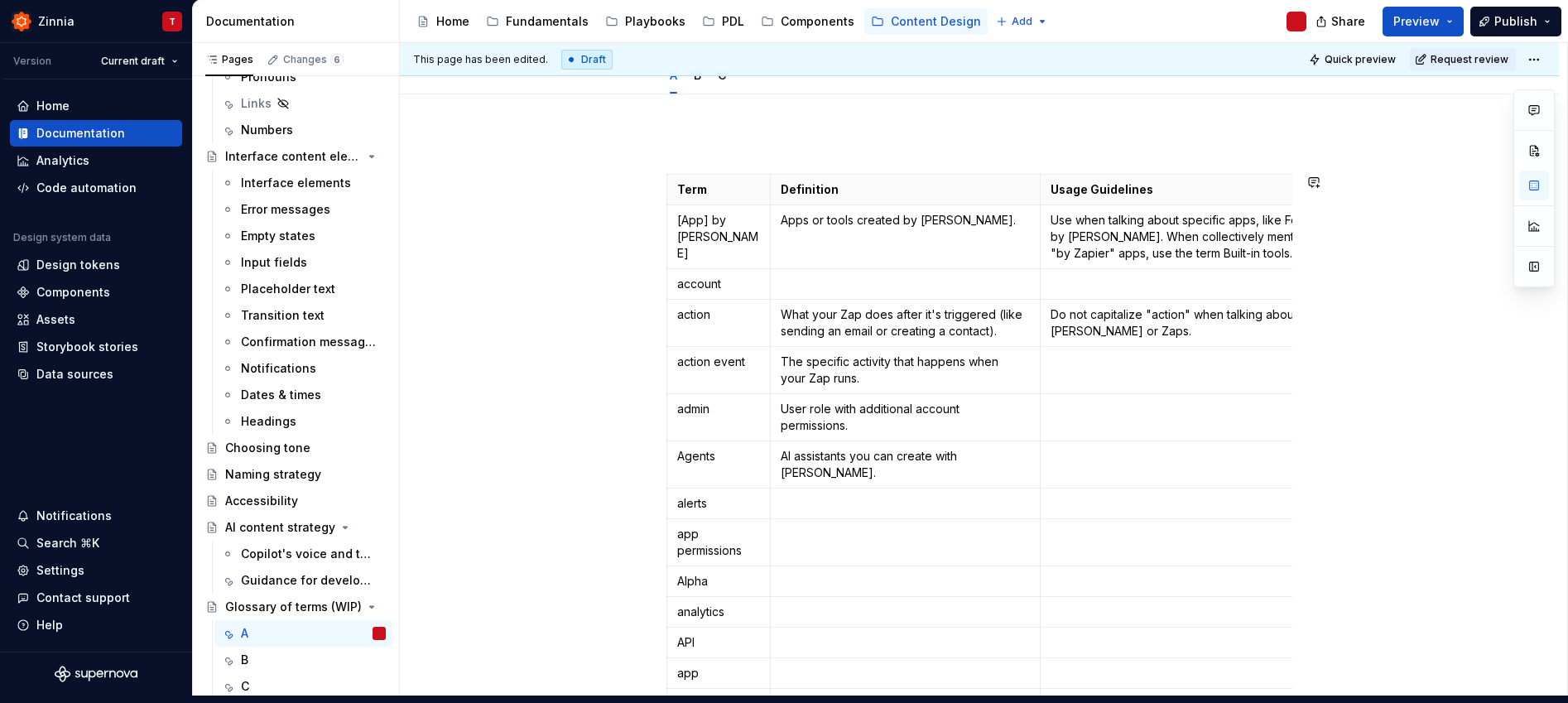
scroll to position [244, 0]
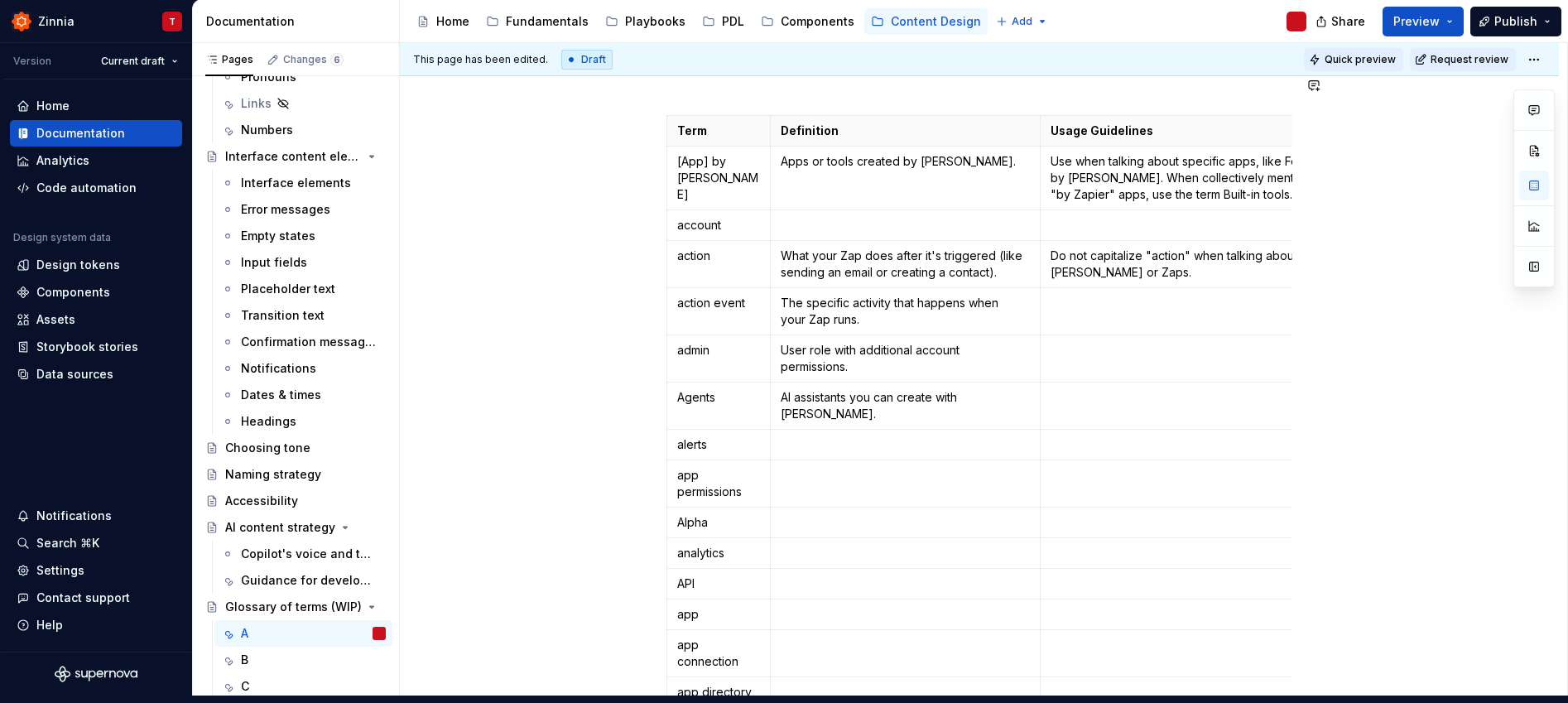
click at [1364, 64] on span "Quick preview" at bounding box center [1360, 59] width 71 height 13
click at [1430, 26] on span "Preview" at bounding box center [1416, 21] width 47 height 17
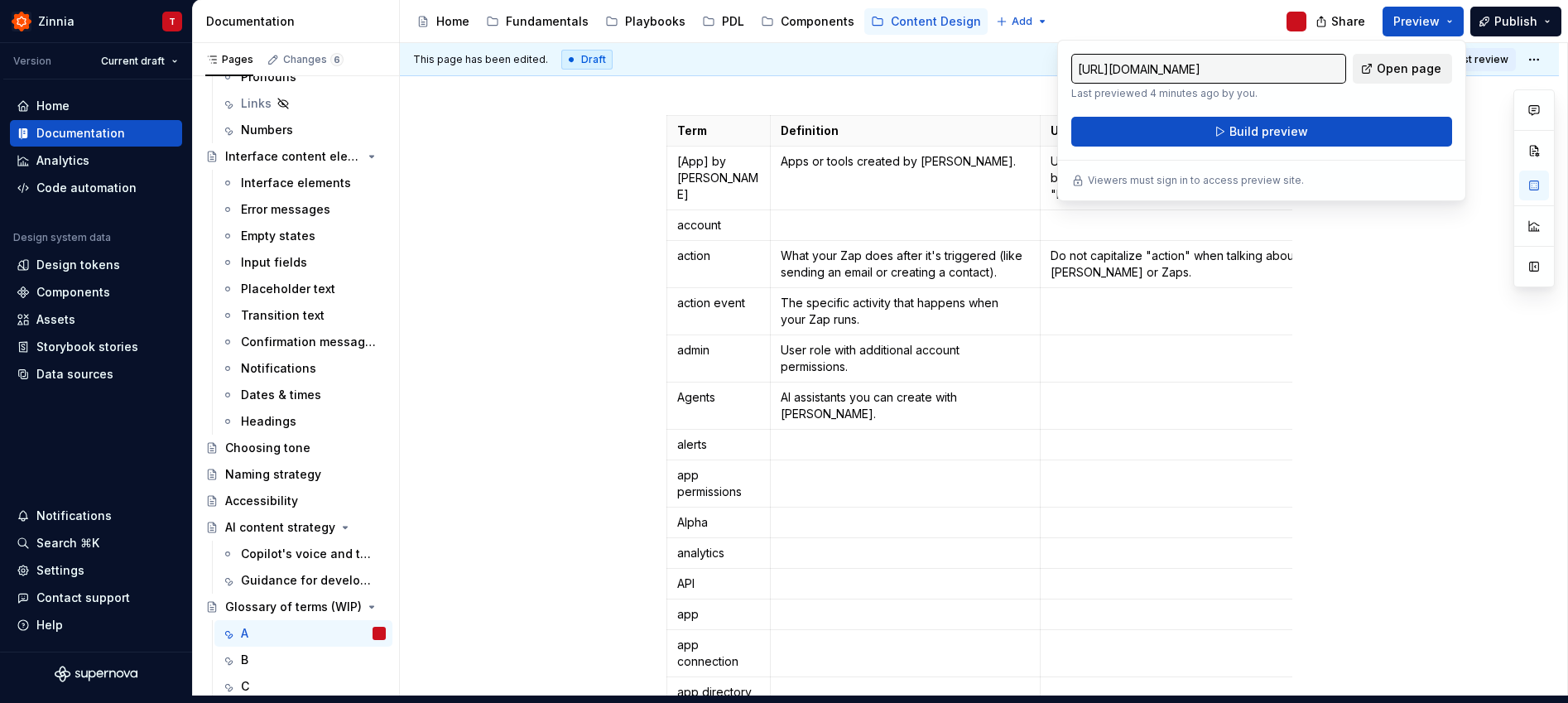
click at [1406, 72] on span "Open page" at bounding box center [1408, 69] width 64 height 17
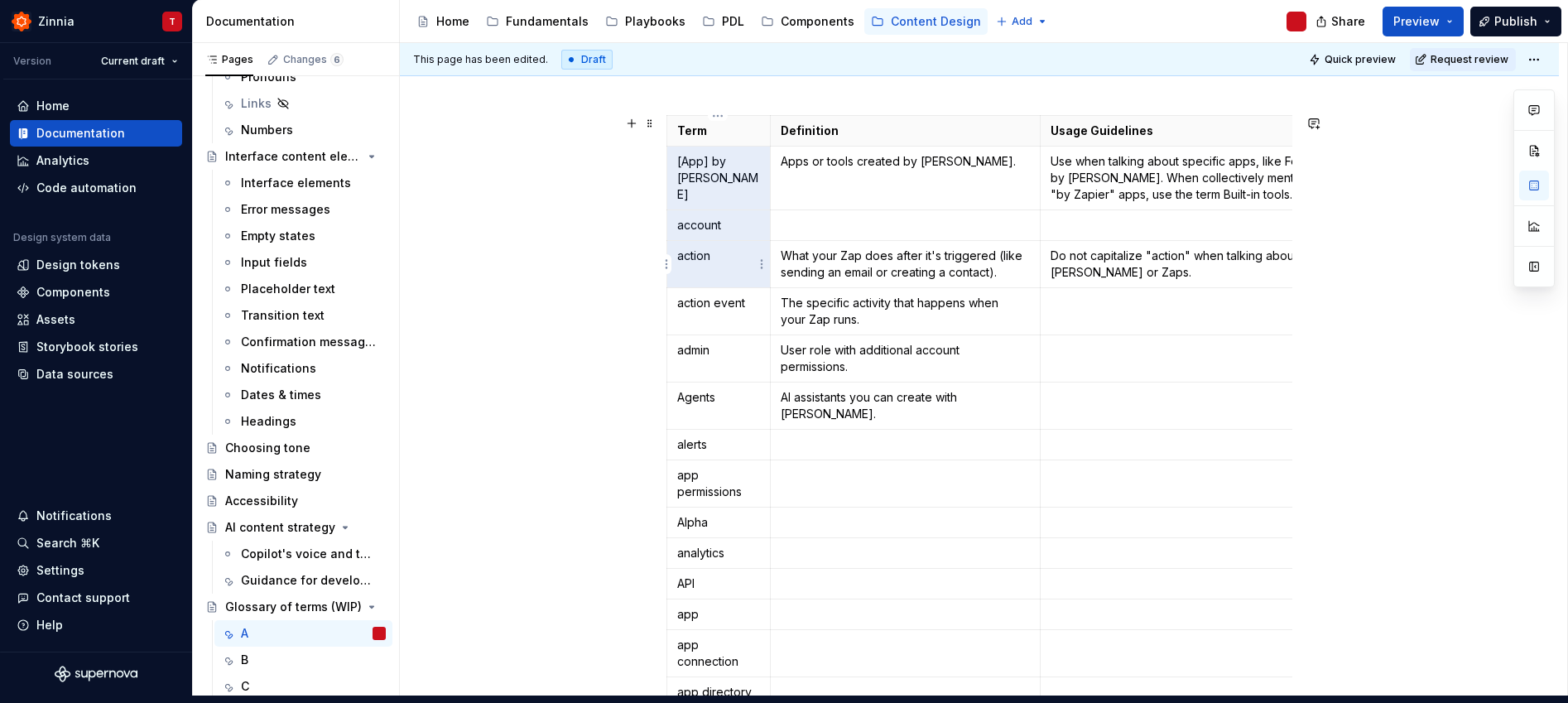
drag, startPoint x: 676, startPoint y: 164, endPoint x: 725, endPoint y: 256, distance: 104.2
click at [725, 256] on tbody "Term Definition Usage Guidelines Related terms [App] by Zapier Apps or tools cr…" at bounding box center [1072, 512] width 811 height 792
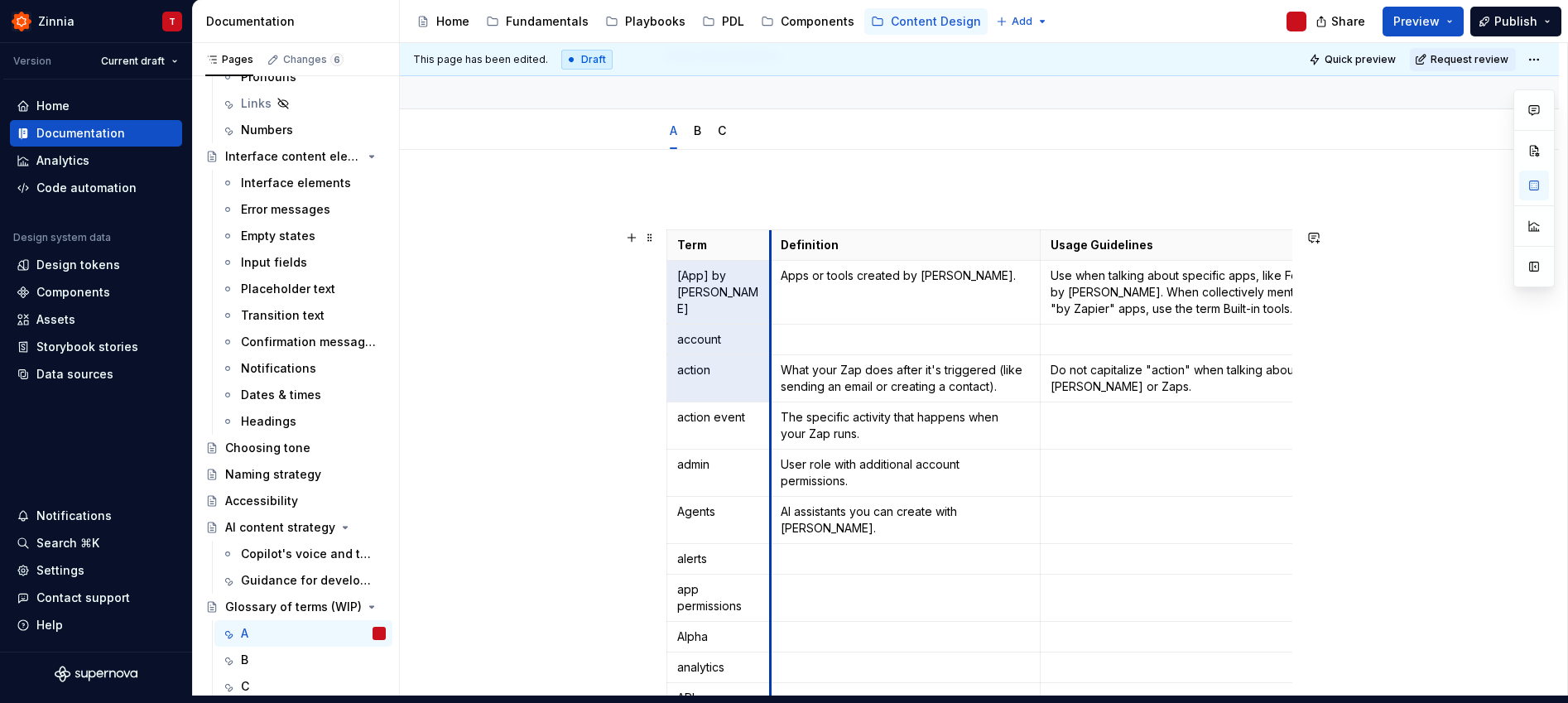
scroll to position [117, 0]
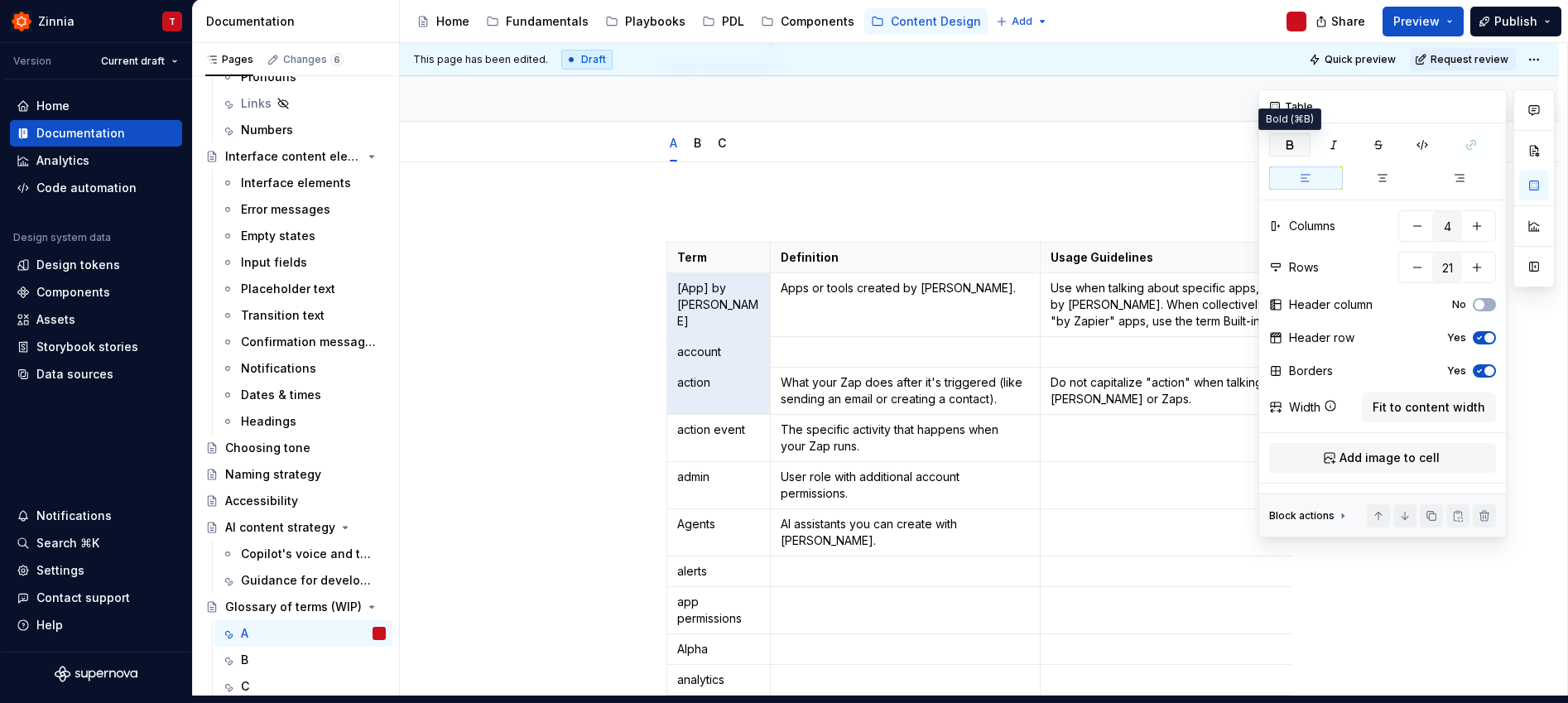
click at [1281, 146] on button "button" at bounding box center [1289, 145] width 41 height 23
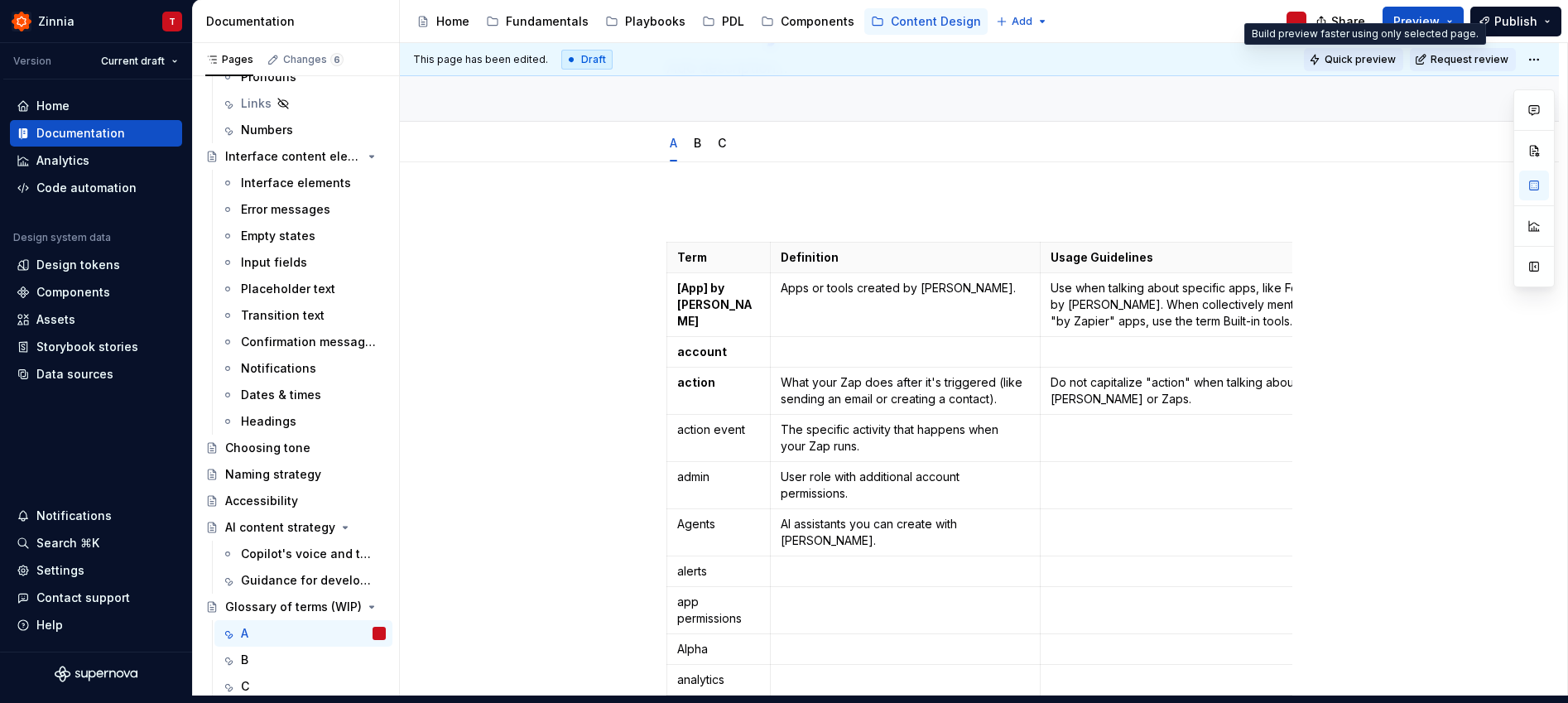
click at [1371, 57] on span "Quick preview" at bounding box center [1360, 59] width 71 height 13
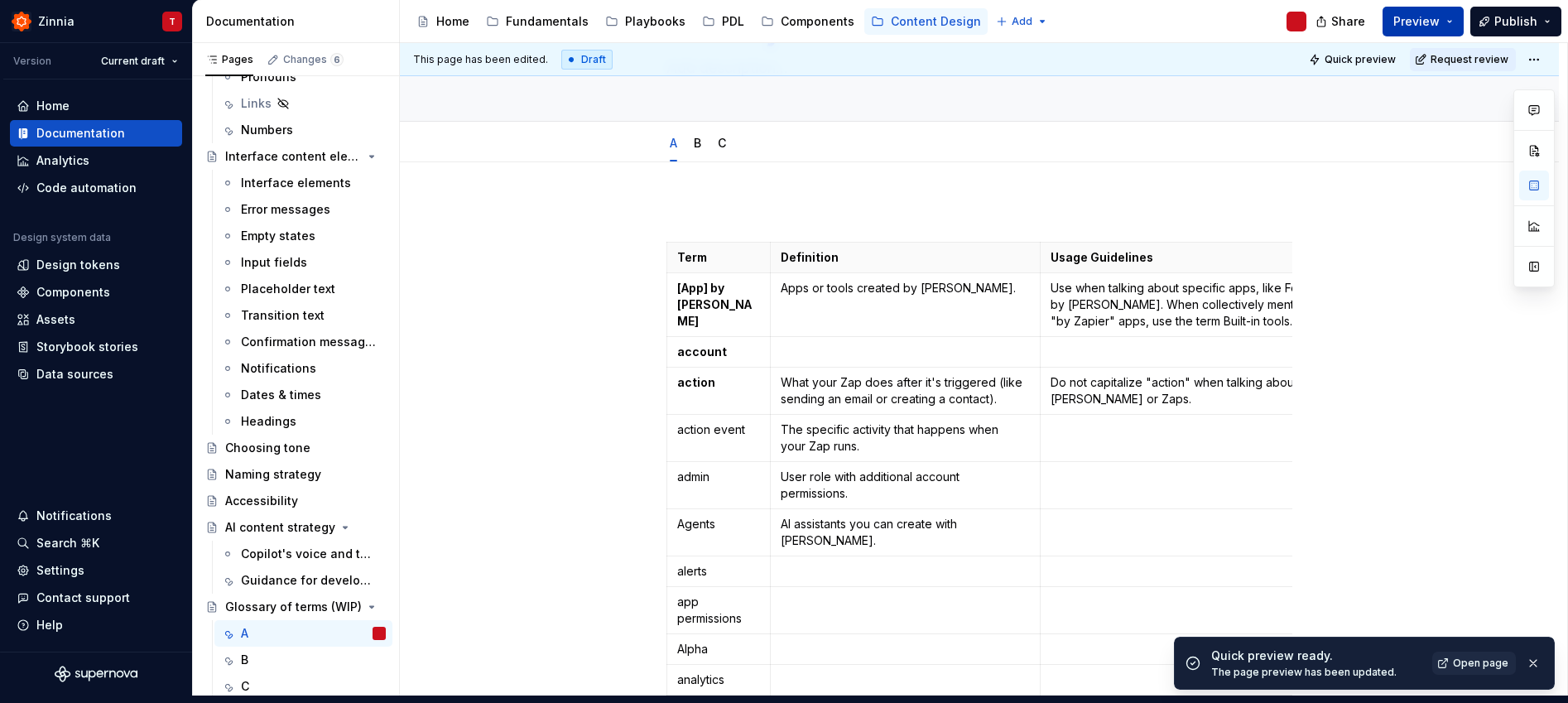
click at [1430, 21] on span "Preview" at bounding box center [1416, 21] width 47 height 17
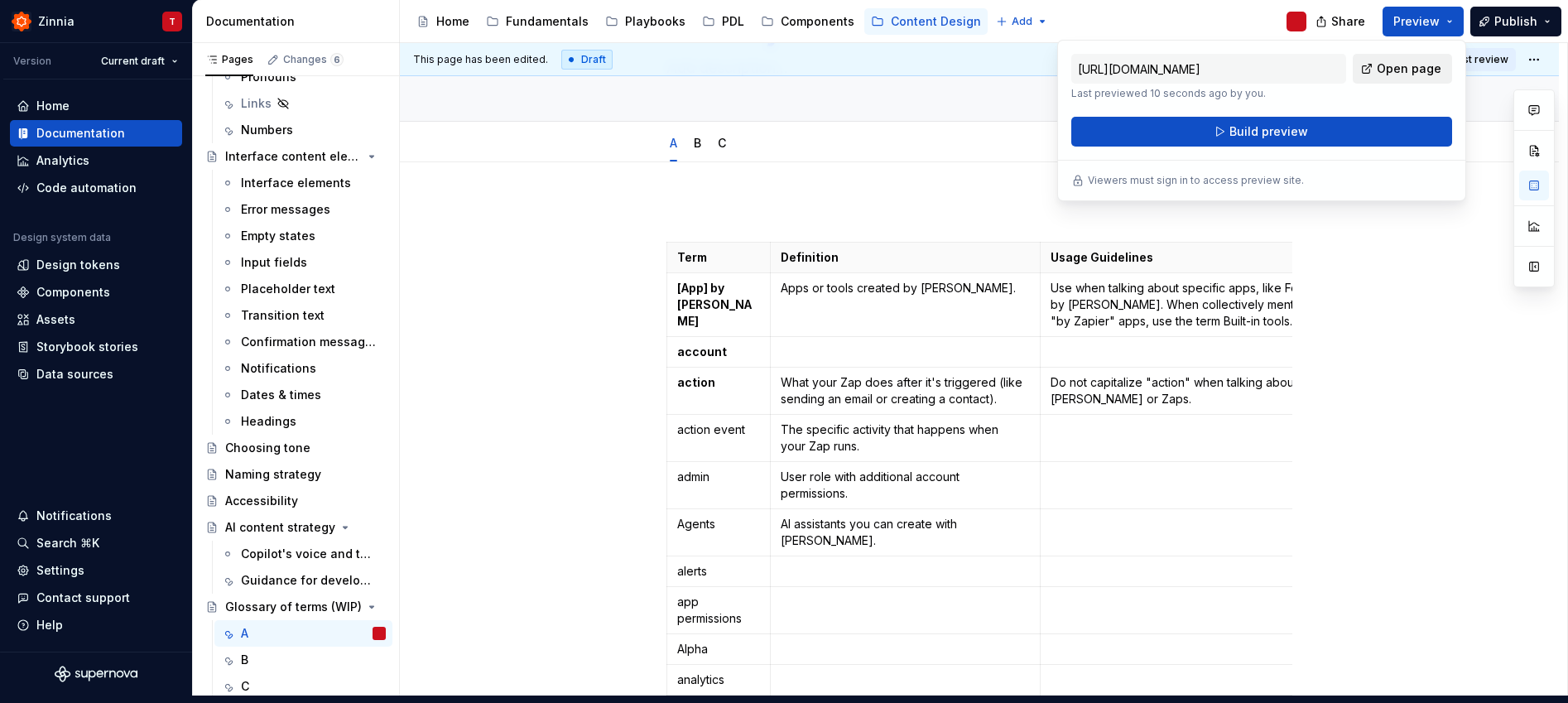
click at [1419, 64] on span "Open page" at bounding box center [1408, 69] width 64 height 17
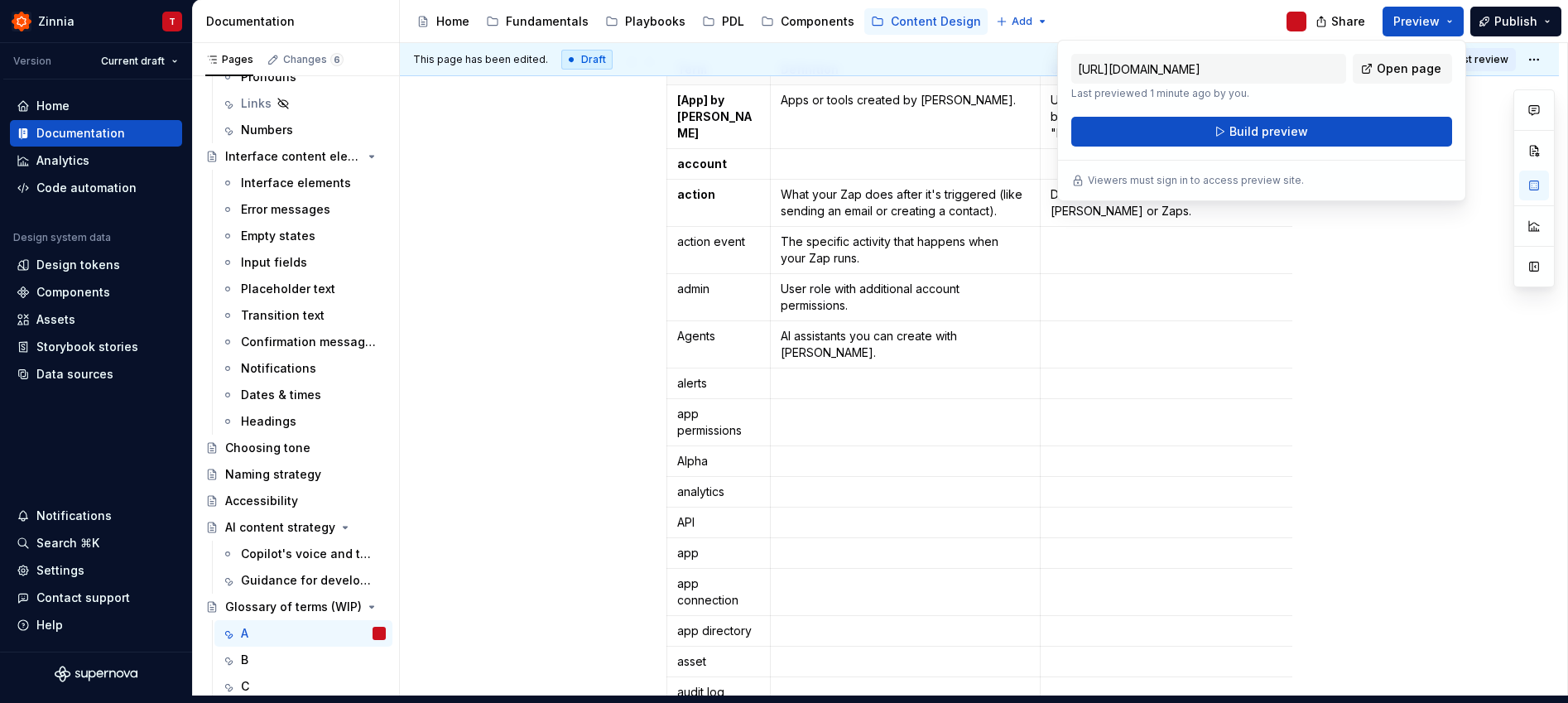
scroll to position [306, 0]
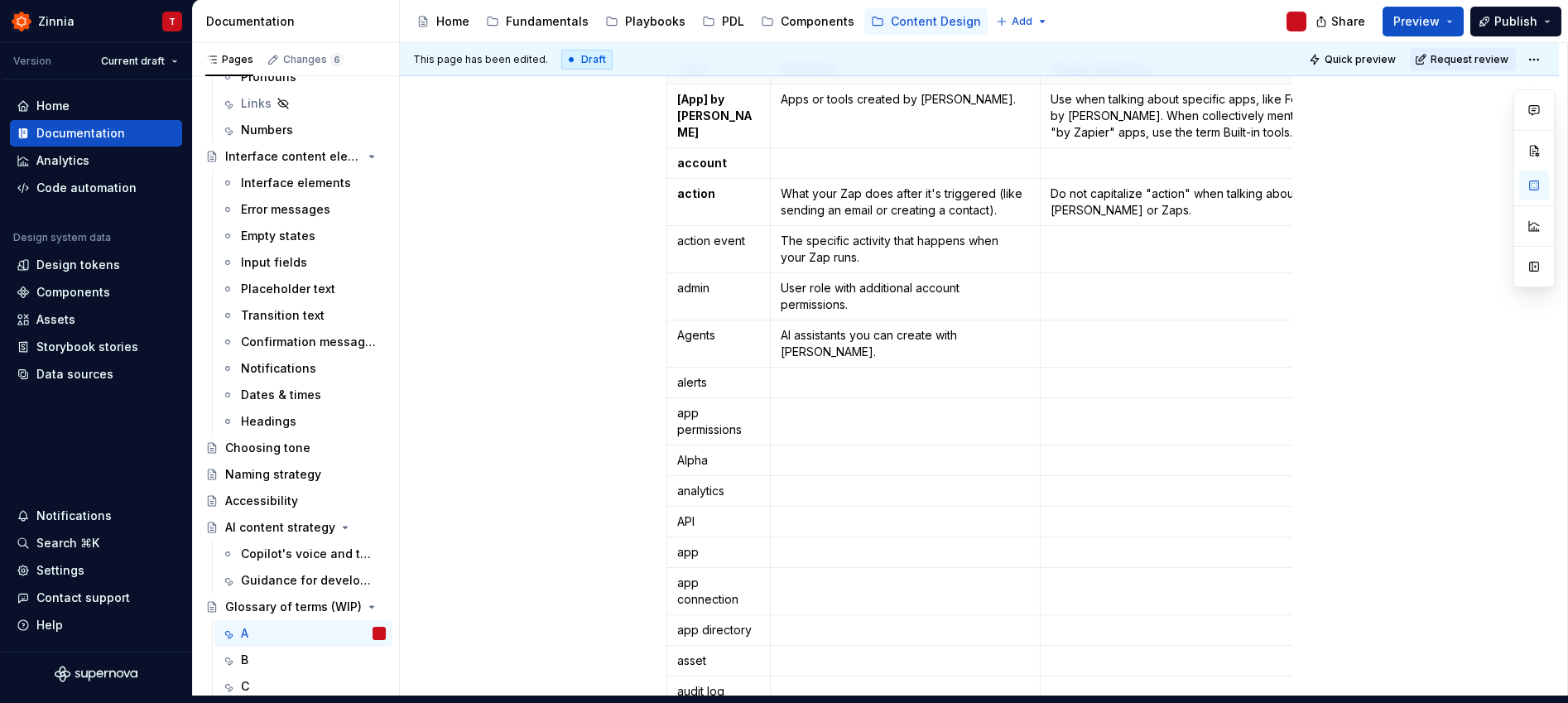
click at [1424, 335] on div "Term Definition Usage Guidelines Related terms [App] by Zapier Apps or tools cr…" at bounding box center [979, 593] width 1159 height 1239
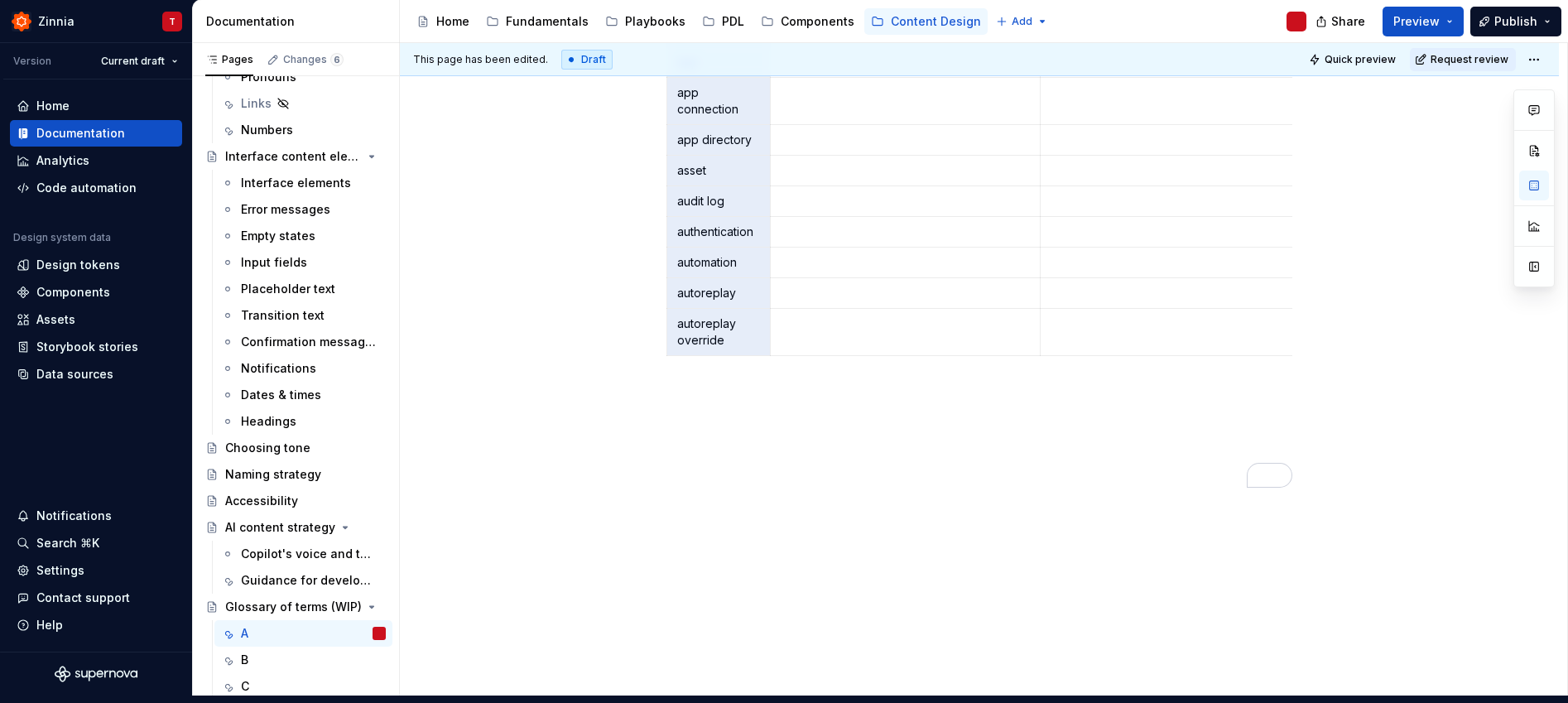
scroll to position [819, 0]
drag, startPoint x: 676, startPoint y: 243, endPoint x: 713, endPoint y: 395, distance: 156.4
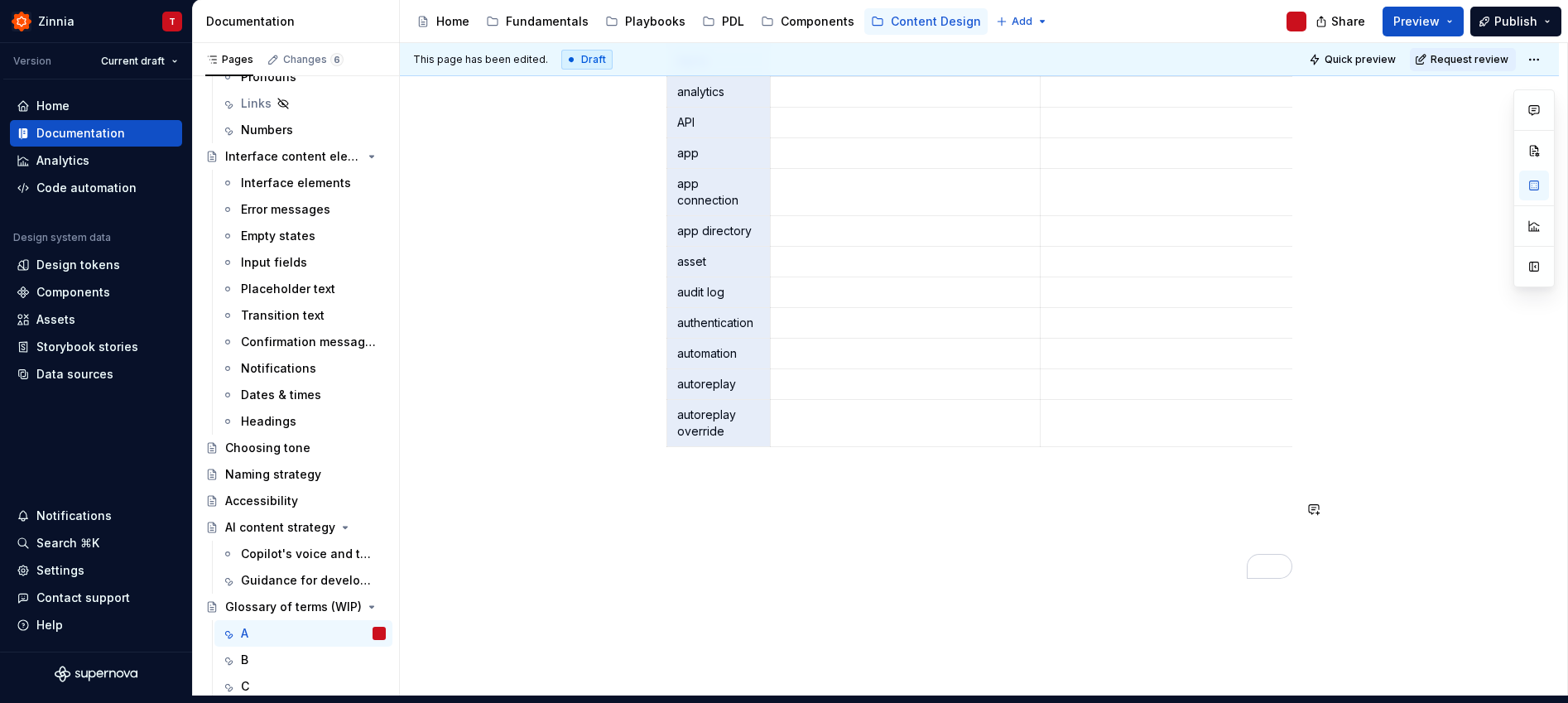
scroll to position [695, 0]
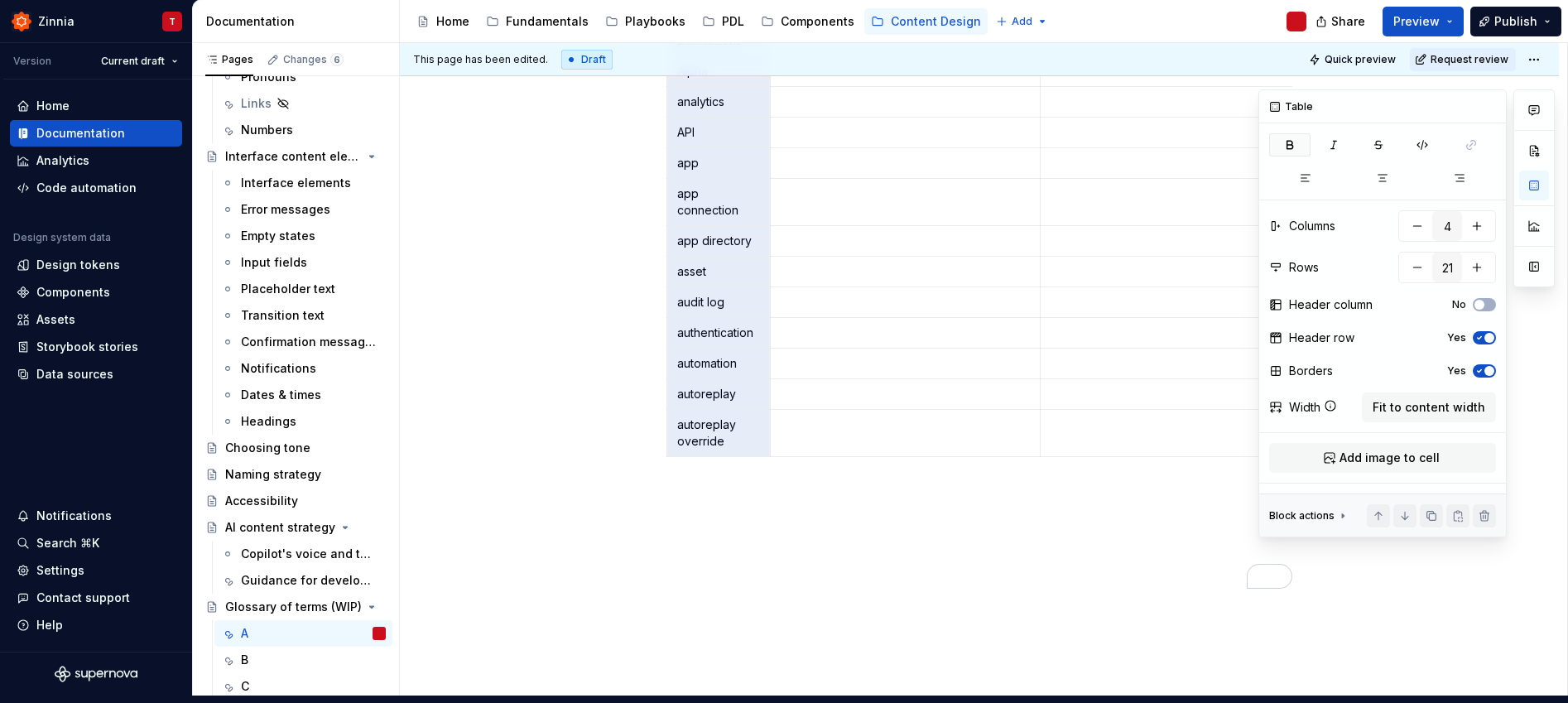
click at [1286, 138] on icon "button" at bounding box center [1289, 145] width 13 height 13
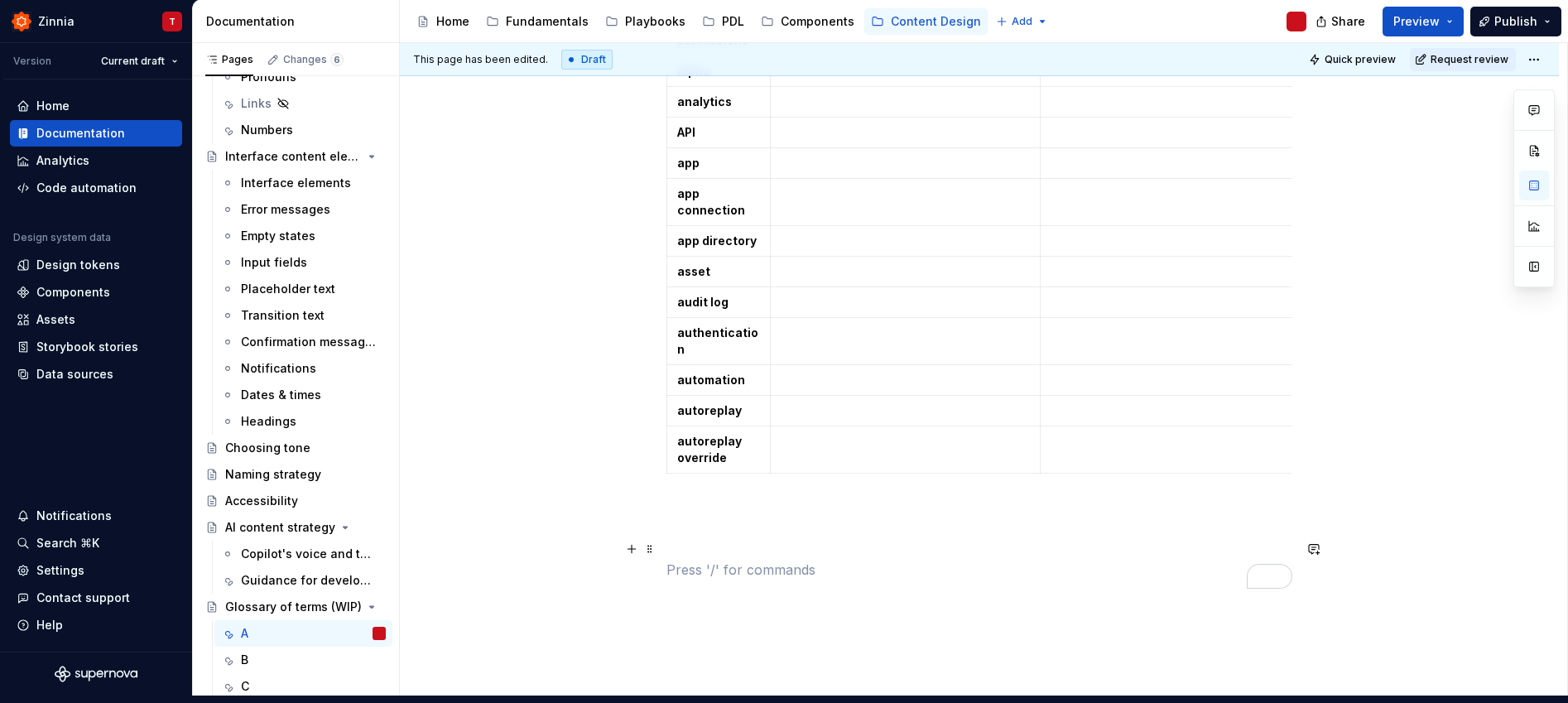
click at [869, 559] on p "To enrich screen reader interactions, please activate Accessibility in Grammarl…" at bounding box center [980, 569] width 626 height 20
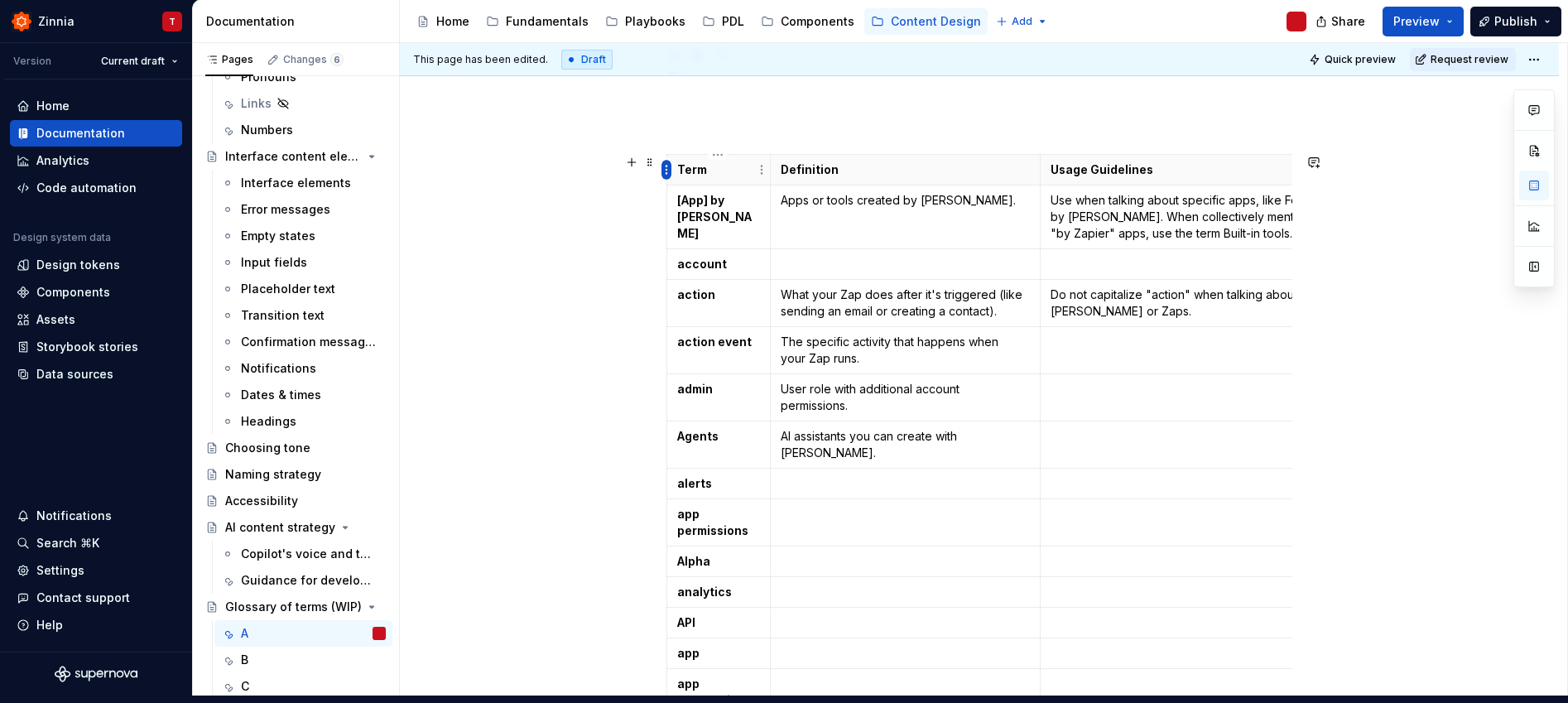
click at [668, 168] on html "Zinnia T Version Current draft Home Documentation Analytics Code automation Des…" at bounding box center [784, 344] width 1568 height 703
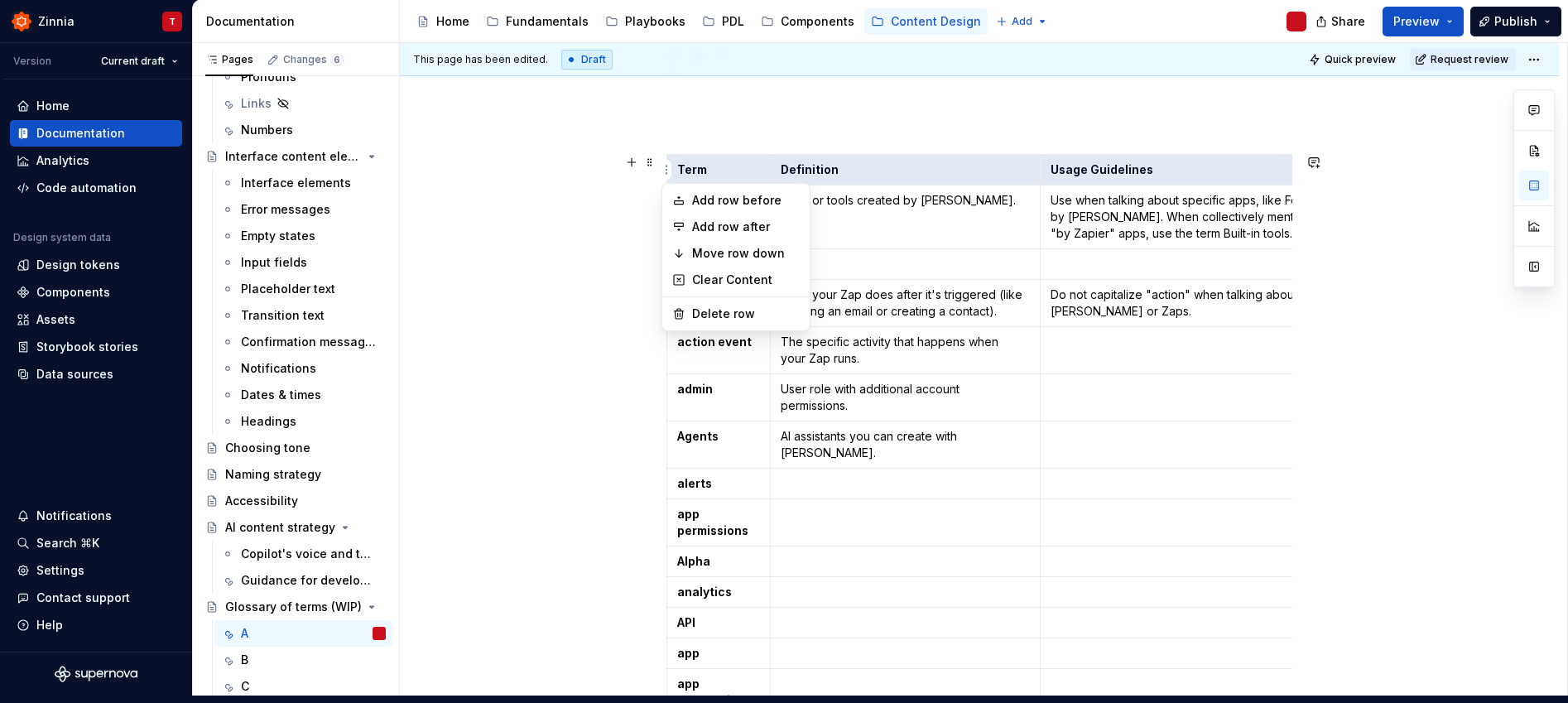
click at [705, 164] on html "Zinnia T Version Current draft Home Documentation Analytics Code automation Des…" at bounding box center [784, 344] width 1568 height 703
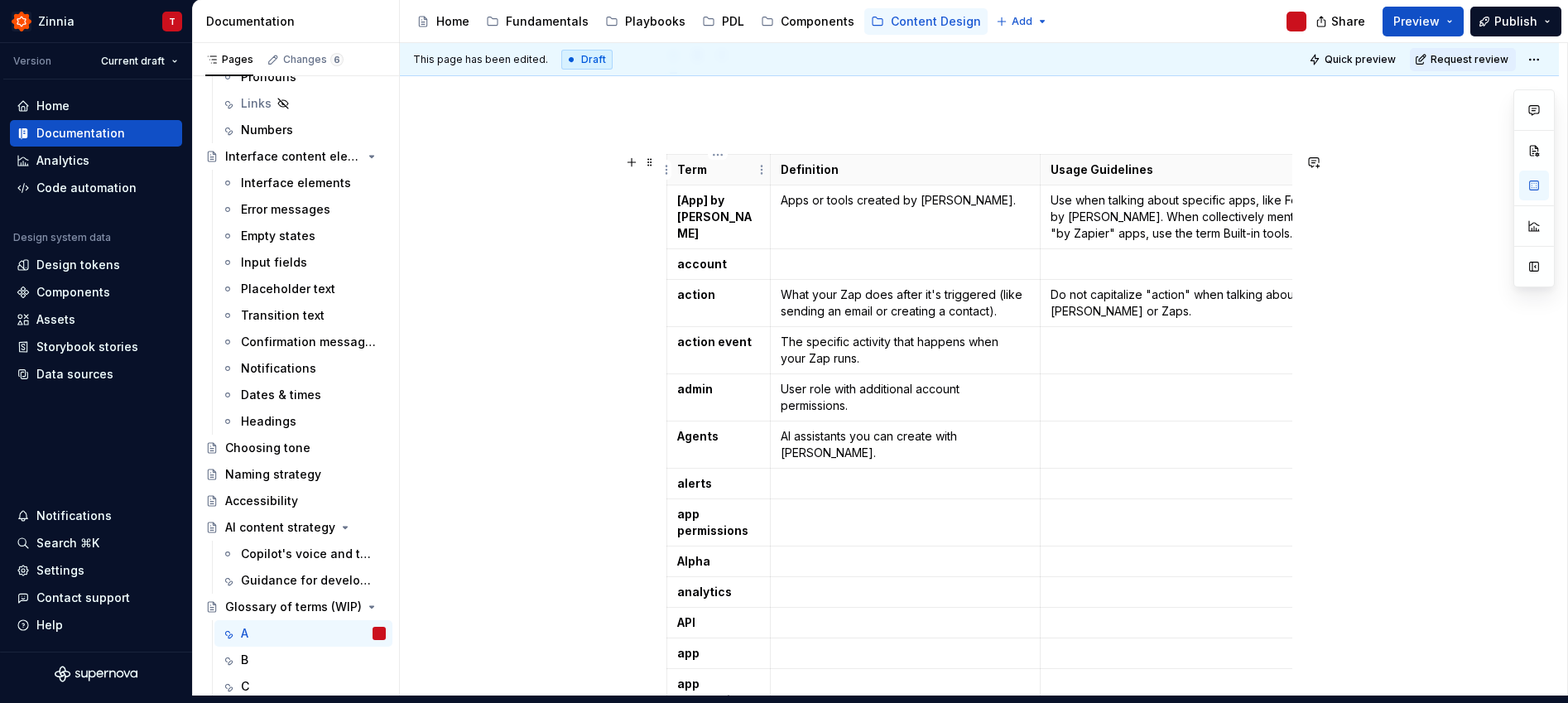
click at [705, 166] on p "Term" at bounding box center [719, 169] width 83 height 17
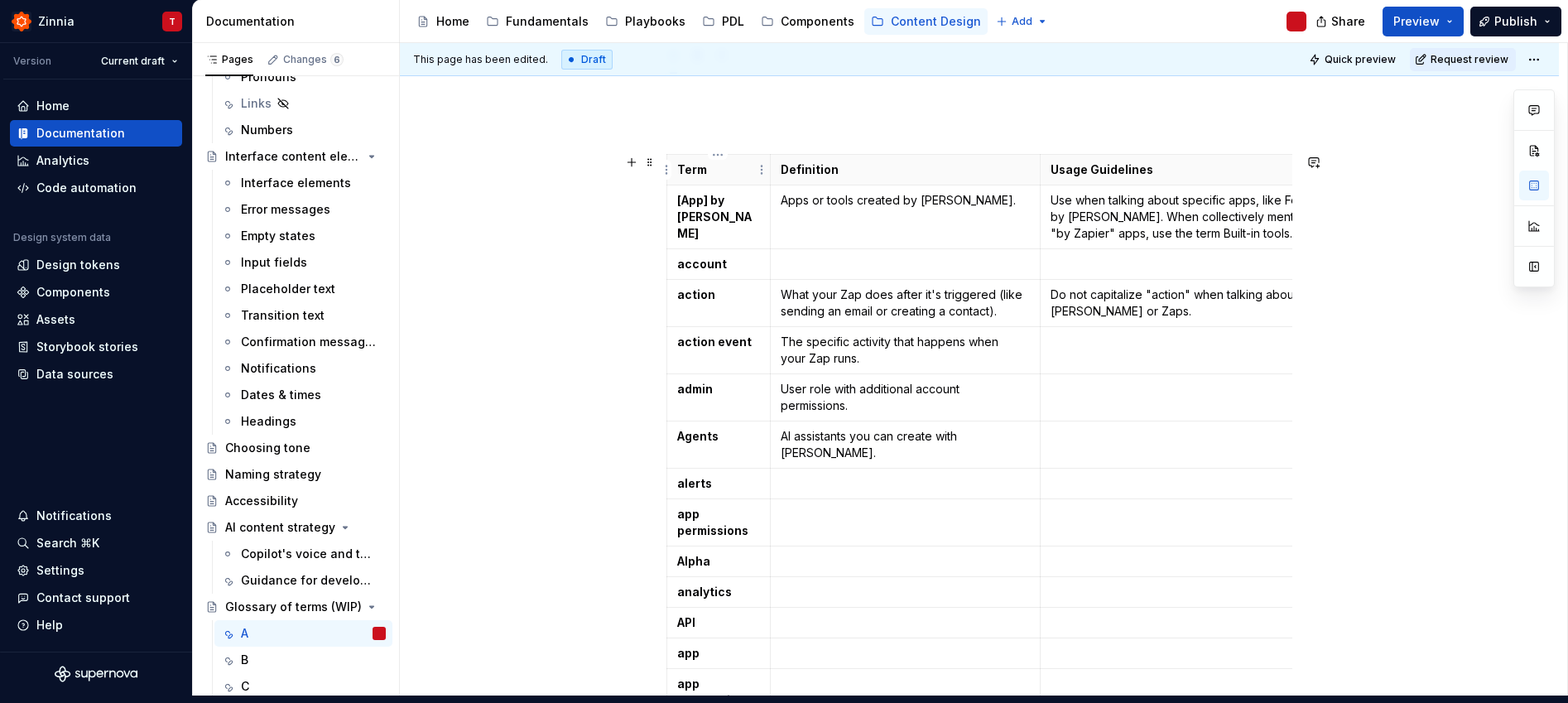
click at [705, 166] on p "Term" at bounding box center [719, 169] width 83 height 17
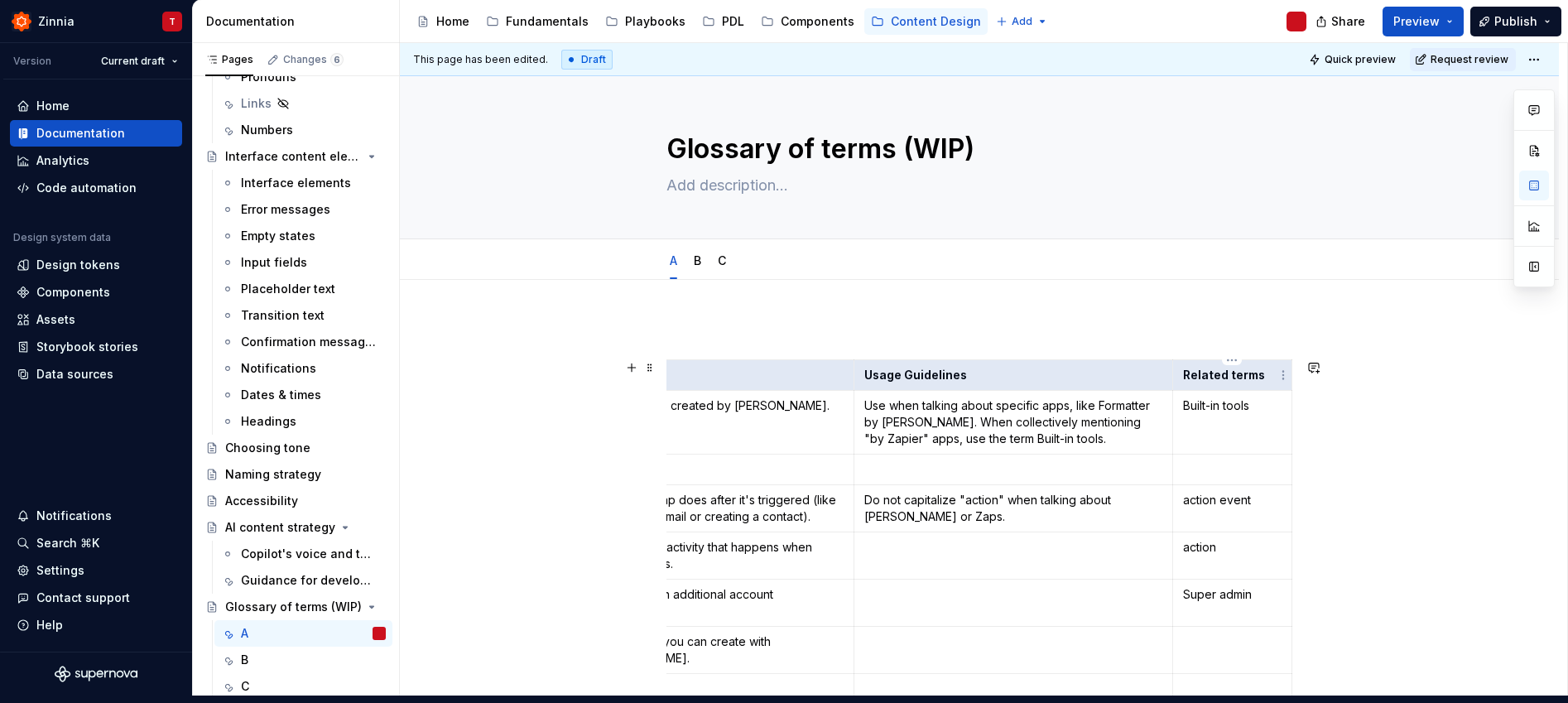
drag, startPoint x: 677, startPoint y: 169, endPoint x: 1253, endPoint y: 380, distance: 613.4
click at [1253, 380] on tr "Term Definition Usage Guidelines Related terms" at bounding box center [886, 375] width 811 height 31
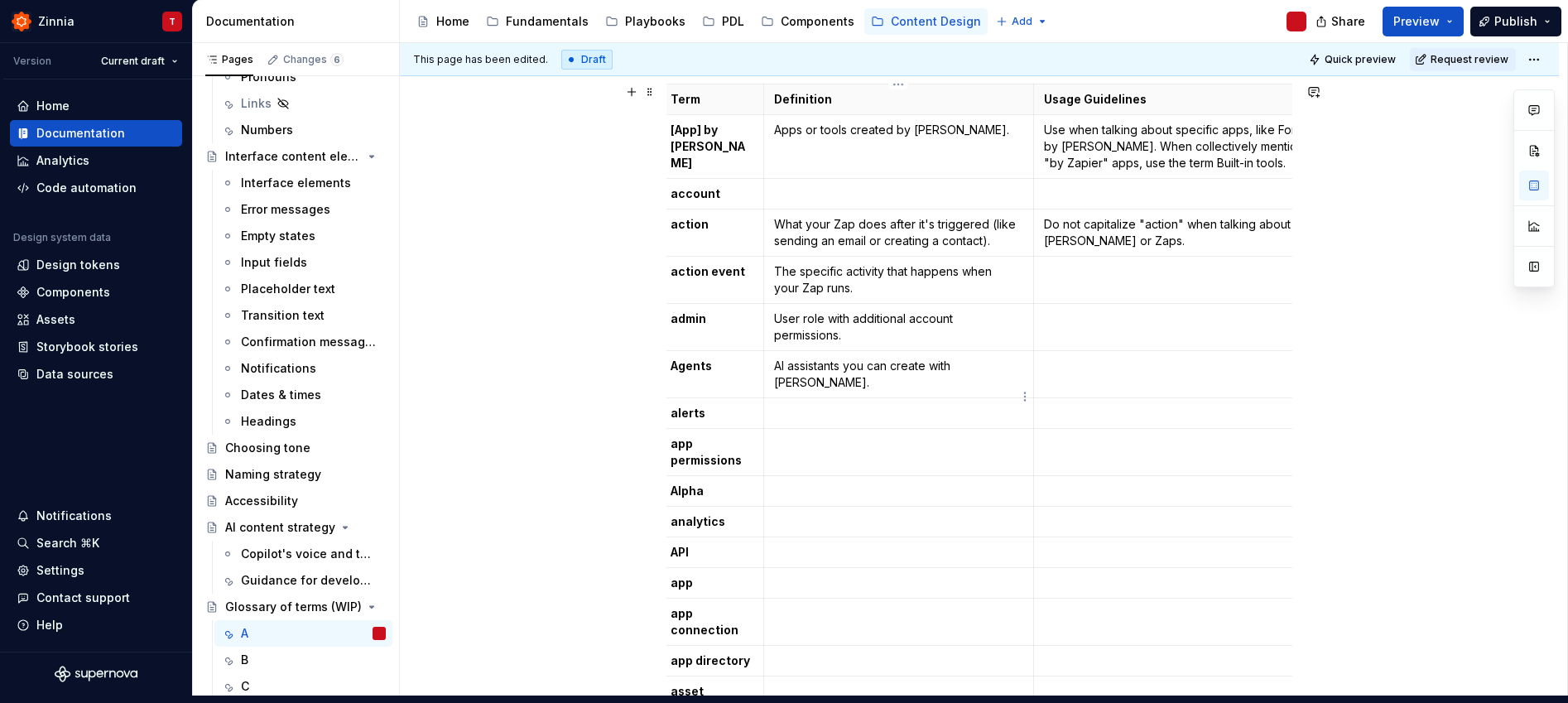
click at [808, 405] on p "To enrich screen reader interactions, please activate Accessibility in Grammarl…" at bounding box center [899, 413] width 249 height 17
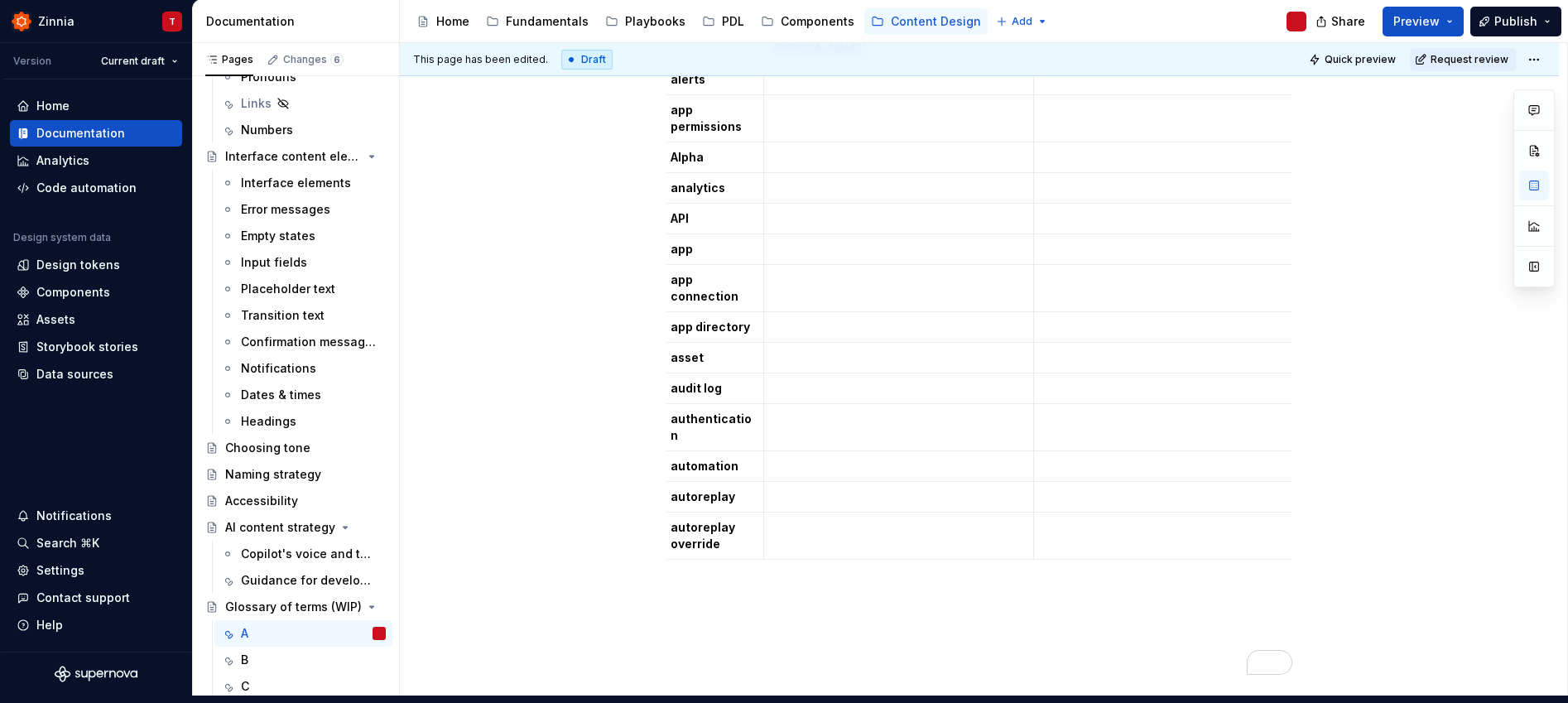
scroll to position [819, 0]
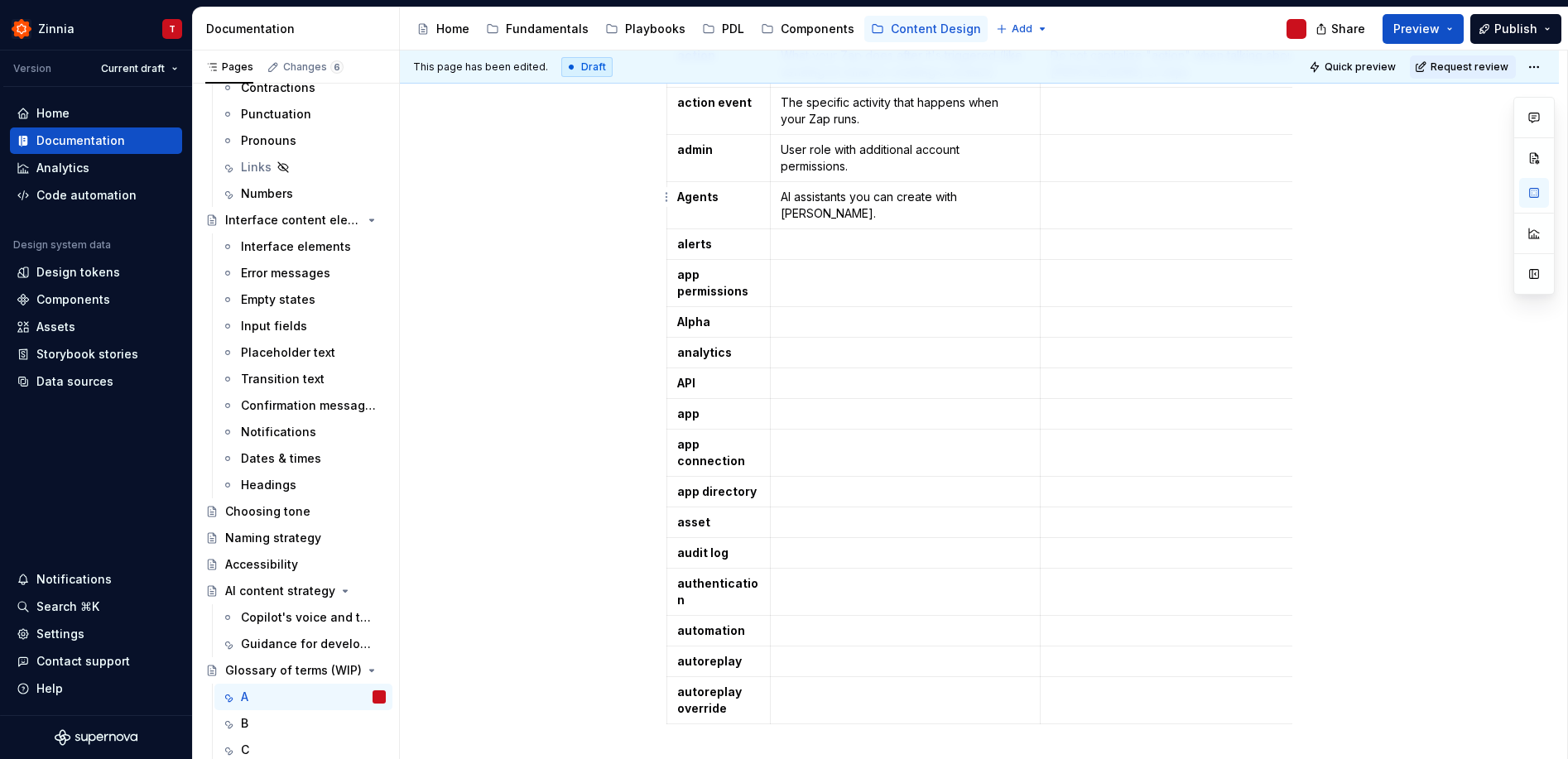
click at [1182, 193] on p "To enrich screen reader interactions, please activate Accessibility in Grammarl…" at bounding box center [1199, 197] width 299 height 17
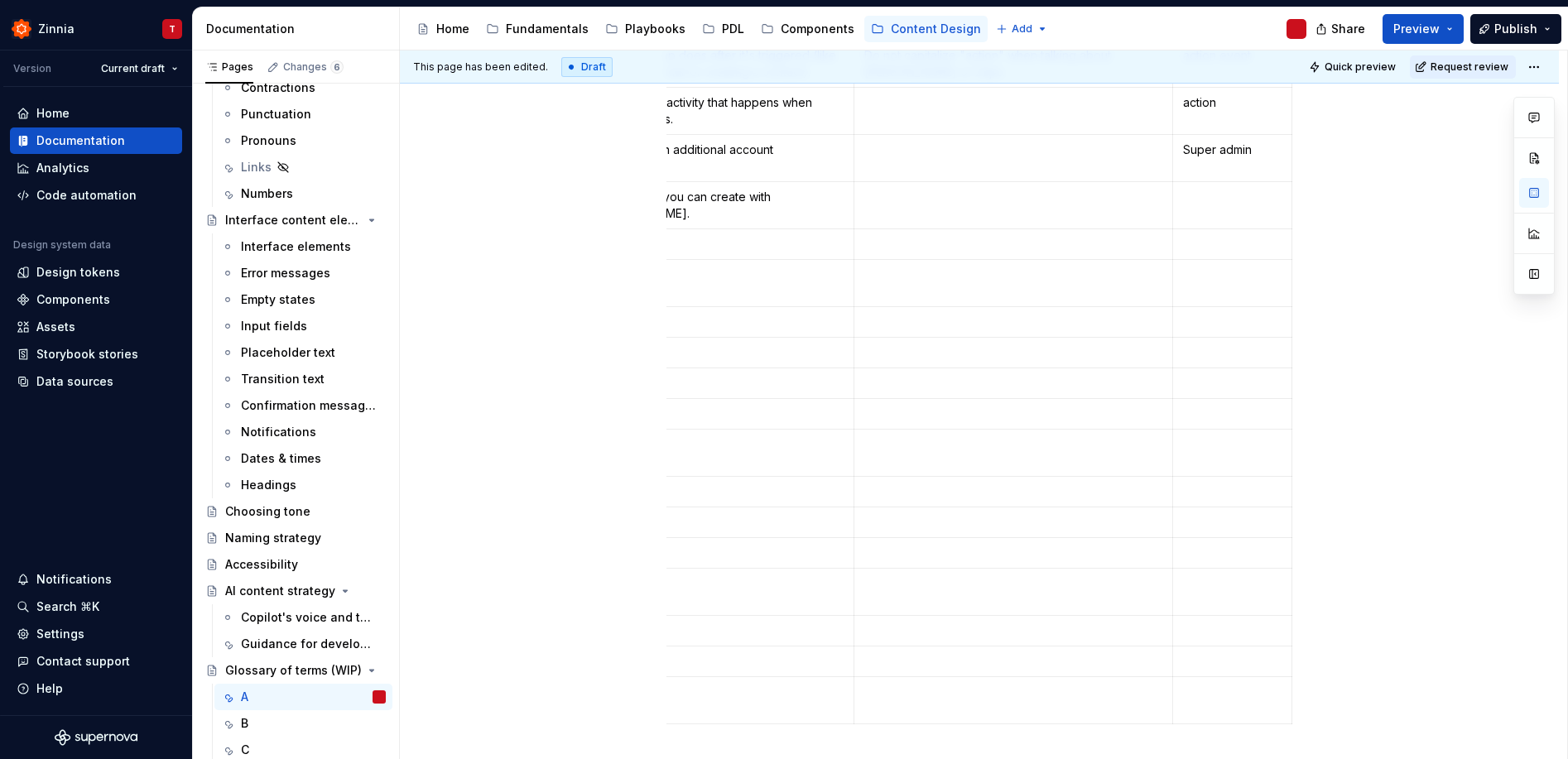
click at [967, 205] on td "To enrich screen reader interactions, please activate Accessibility in Grammarl…" at bounding box center [1013, 205] width 319 height 47
drag, startPoint x: 1057, startPoint y: 215, endPoint x: 1076, endPoint y: 212, distance: 19.2
click at [1076, 212] on p "Agents is a Zapier product and should be capitalized when referring to it. Use …" at bounding box center [1013, 205] width 299 height 33
drag, startPoint x: 881, startPoint y: 231, endPoint x: 860, endPoint y: 231, distance: 21.0
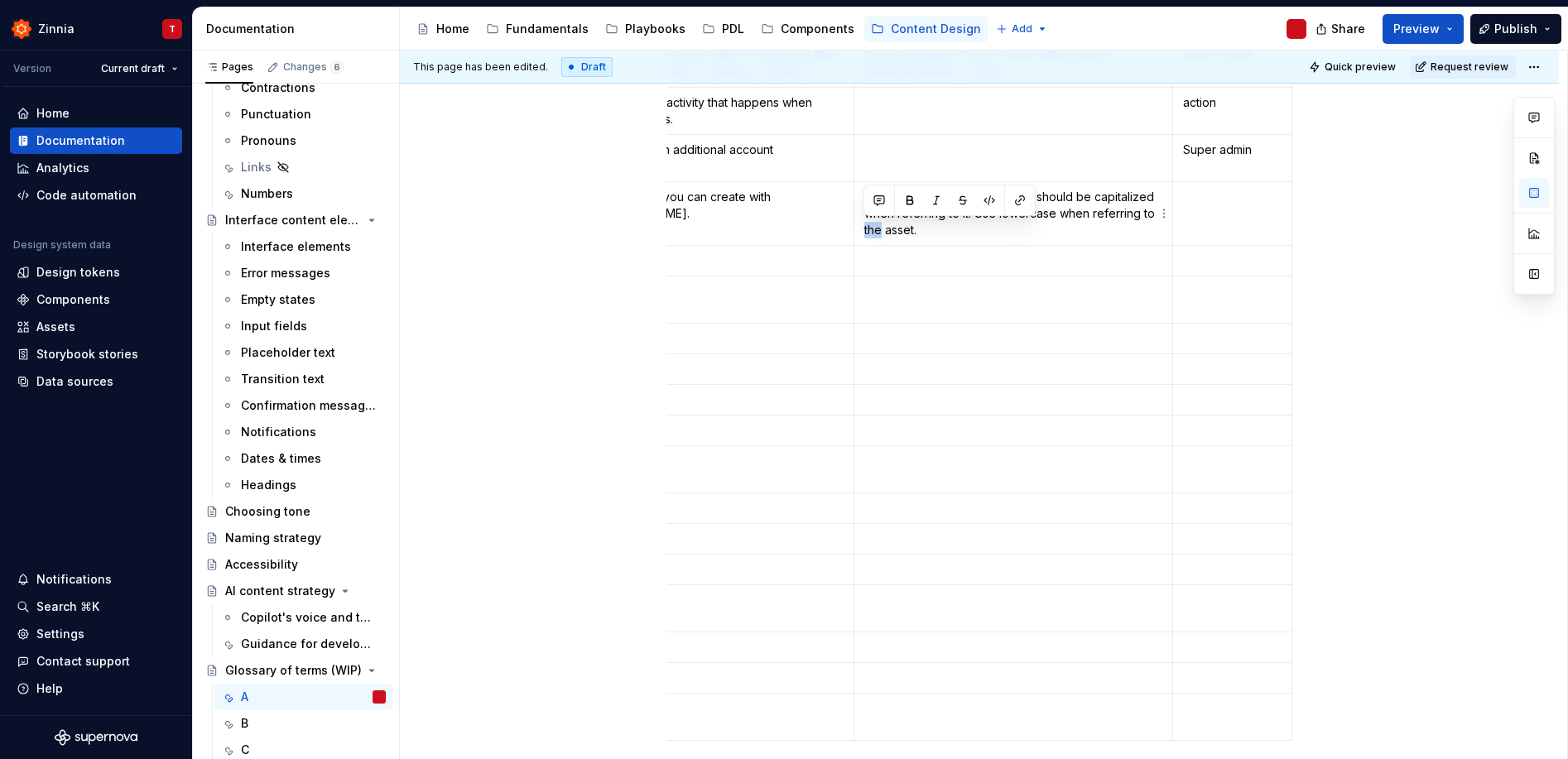
click at [860, 231] on td "Agents is a Zapier product and should be capitalized when referring to it. Use …" at bounding box center [1013, 213] width 319 height 63
click at [1073, 267] on p "To enrich screen reader interactions, please activate Accessibility in Grammarl…" at bounding box center [1013, 260] width 299 height 17
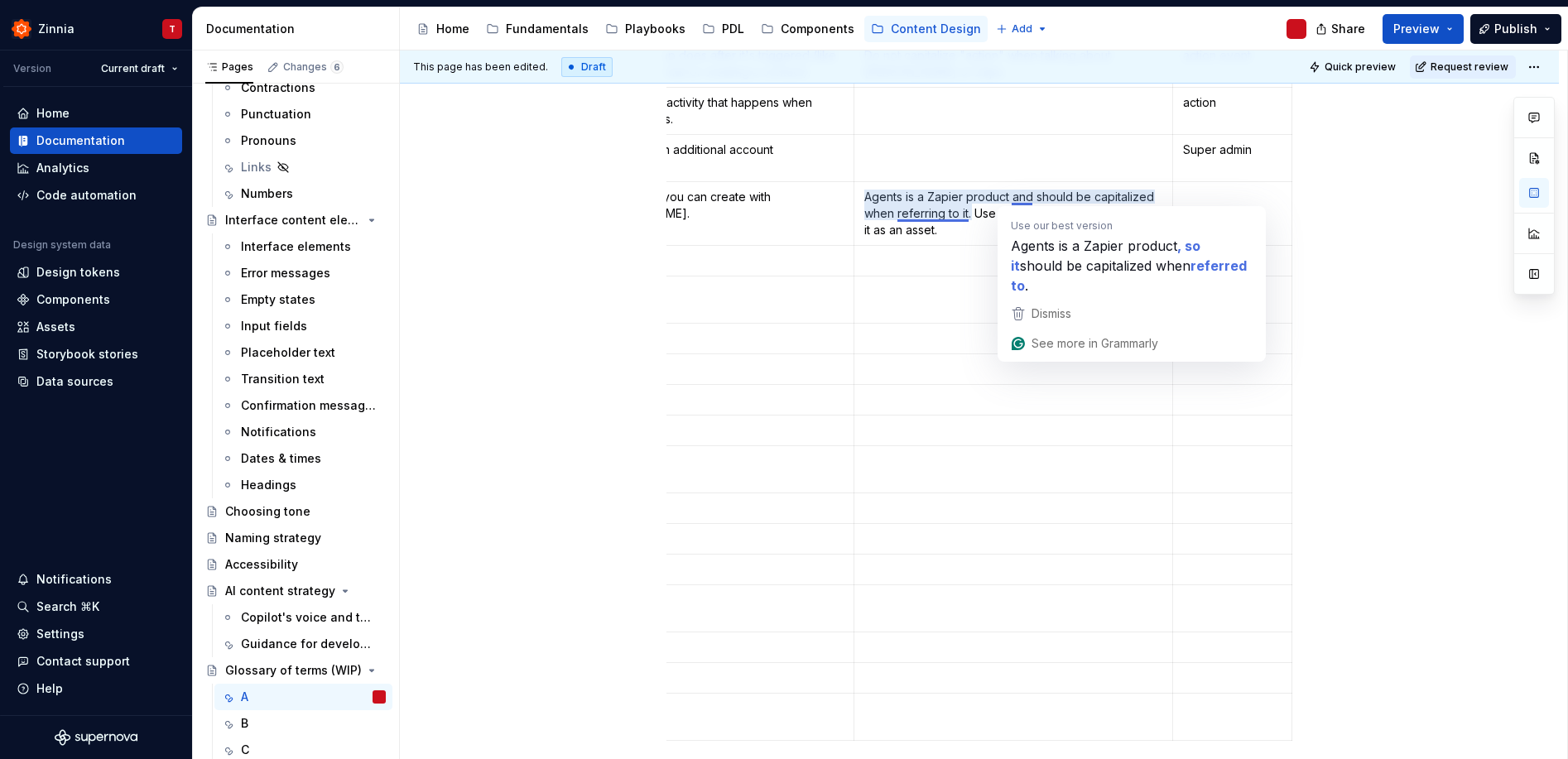
click at [938, 229] on p "Agents is a Zapier product and should be capitalized when referring to it. Use …" at bounding box center [1013, 213] width 299 height 49
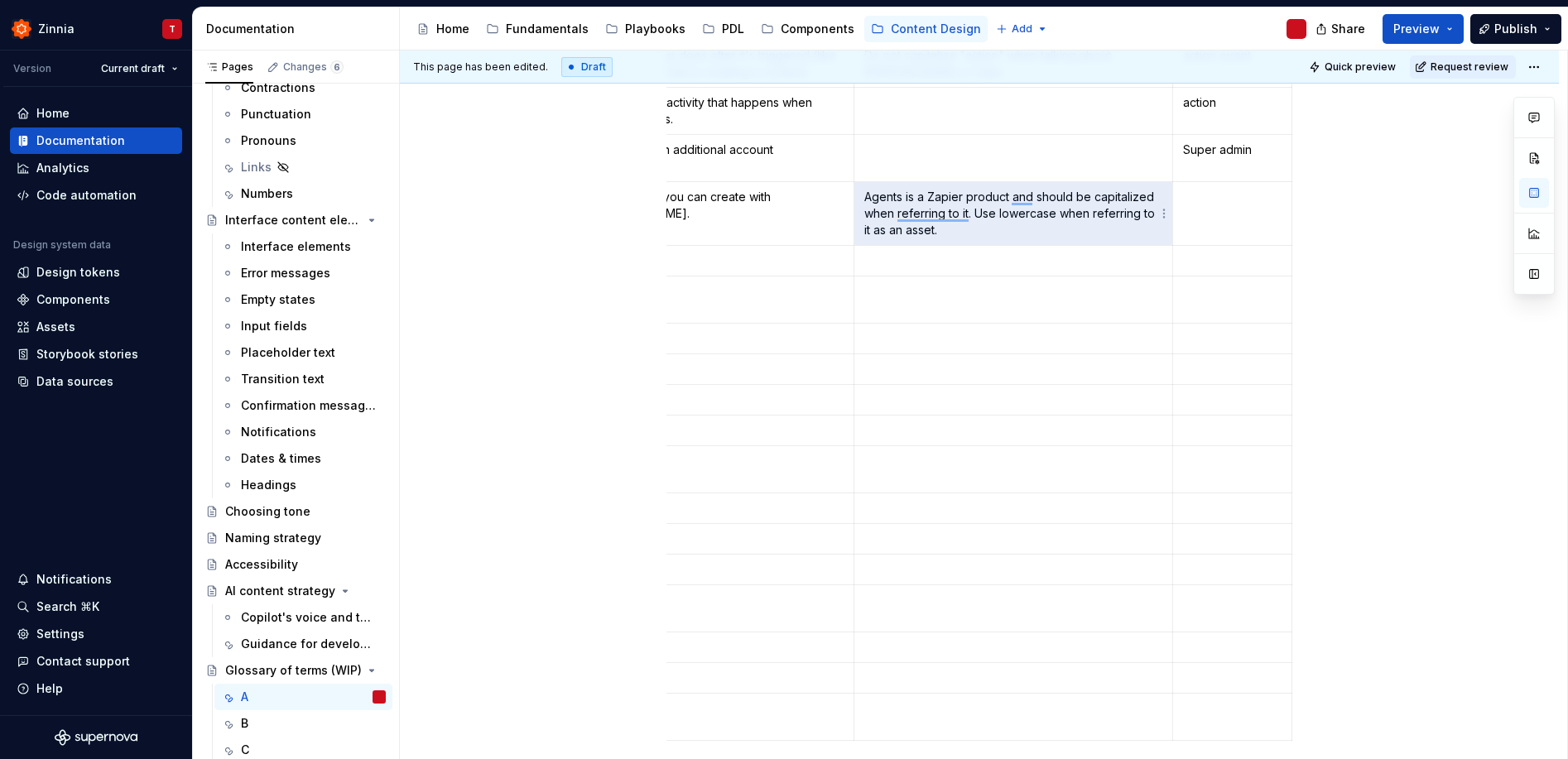
drag, startPoint x: 941, startPoint y: 233, endPoint x: 868, endPoint y: 198, distance: 81.0
click at [868, 198] on p "Agents is a Zapier product and should be capitalized when referring to it. Use …" at bounding box center [1013, 213] width 299 height 49
click at [1031, 225] on p "Agents is a Zapier product and should be capitalized when referring to it. Use …" at bounding box center [1013, 213] width 299 height 49
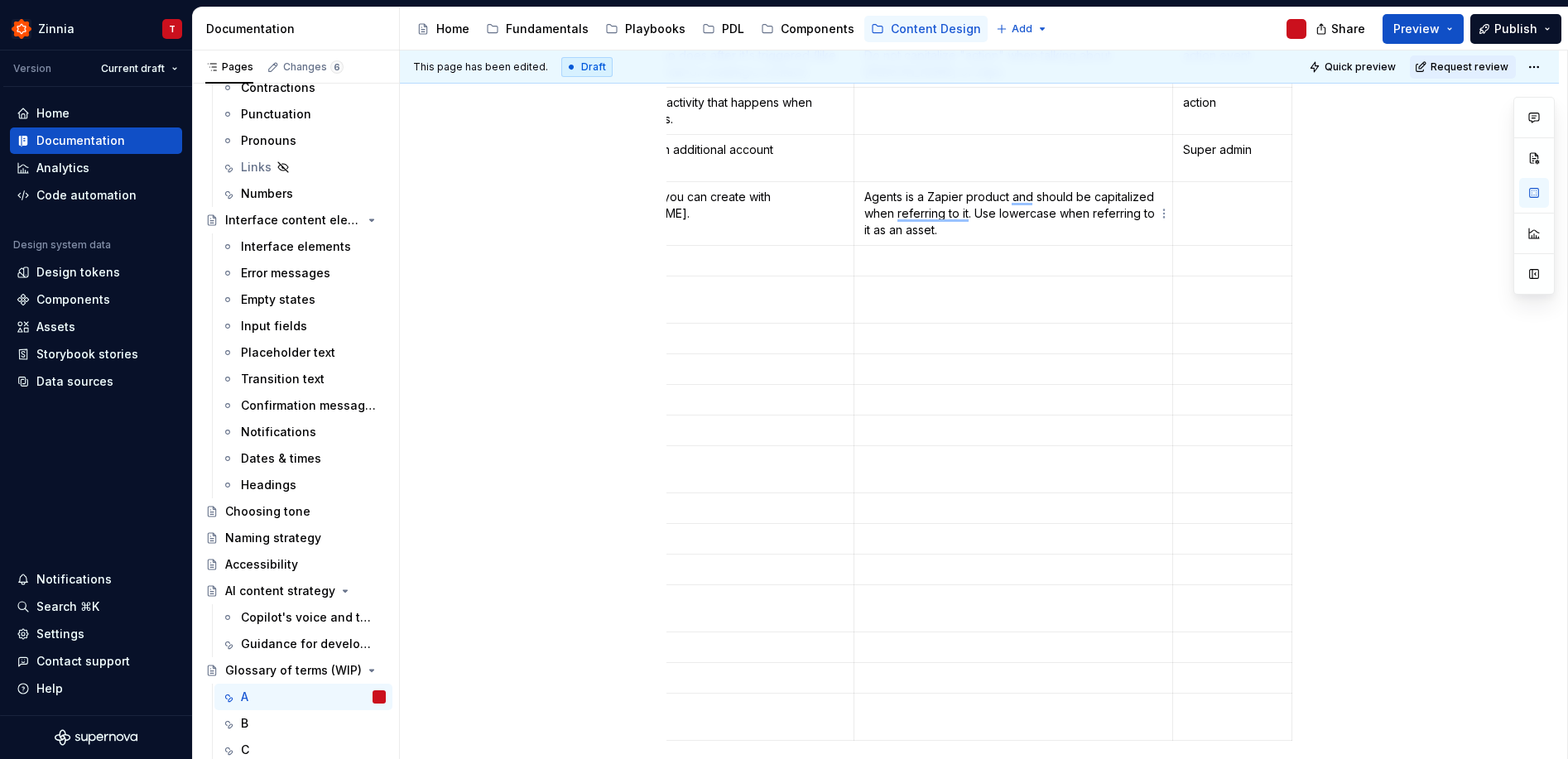
click at [1030, 221] on p "Agents is a Zapier product and should be capitalized when referring to it. Use …" at bounding box center [1013, 213] width 299 height 49
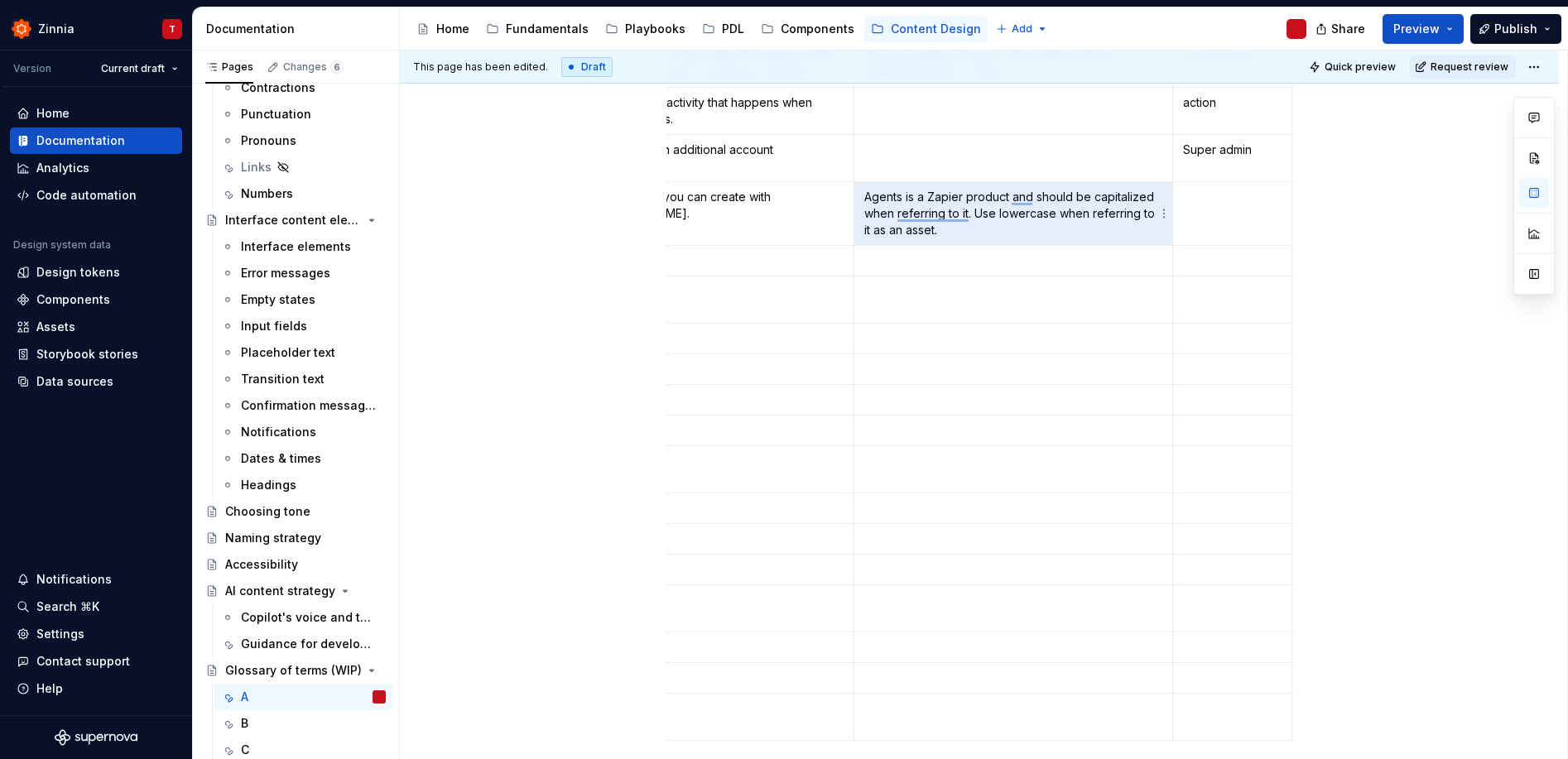
click at [1030, 220] on p "Agents is a Zapier product and should be capitalized when referring to it. Use …" at bounding box center [1013, 213] width 299 height 49
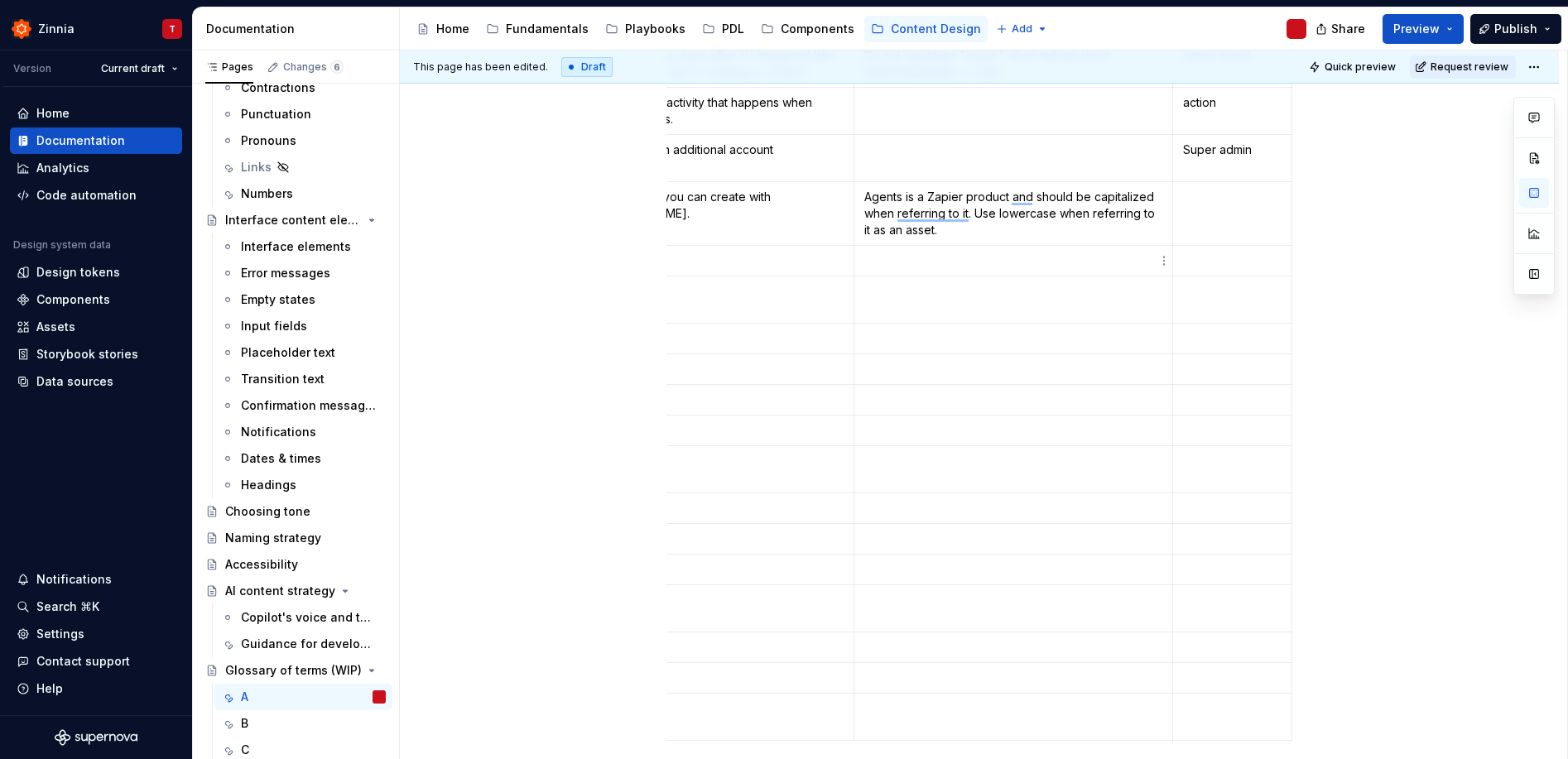
click at [1029, 252] on p "To enrich screen reader interactions, please activate Accessibility in Grammarl…" at bounding box center [1013, 260] width 299 height 17
click at [754, 420] on td "To enrich screen reader interactions, please activate Accessibility in Grammarl…" at bounding box center [719, 430] width 270 height 31
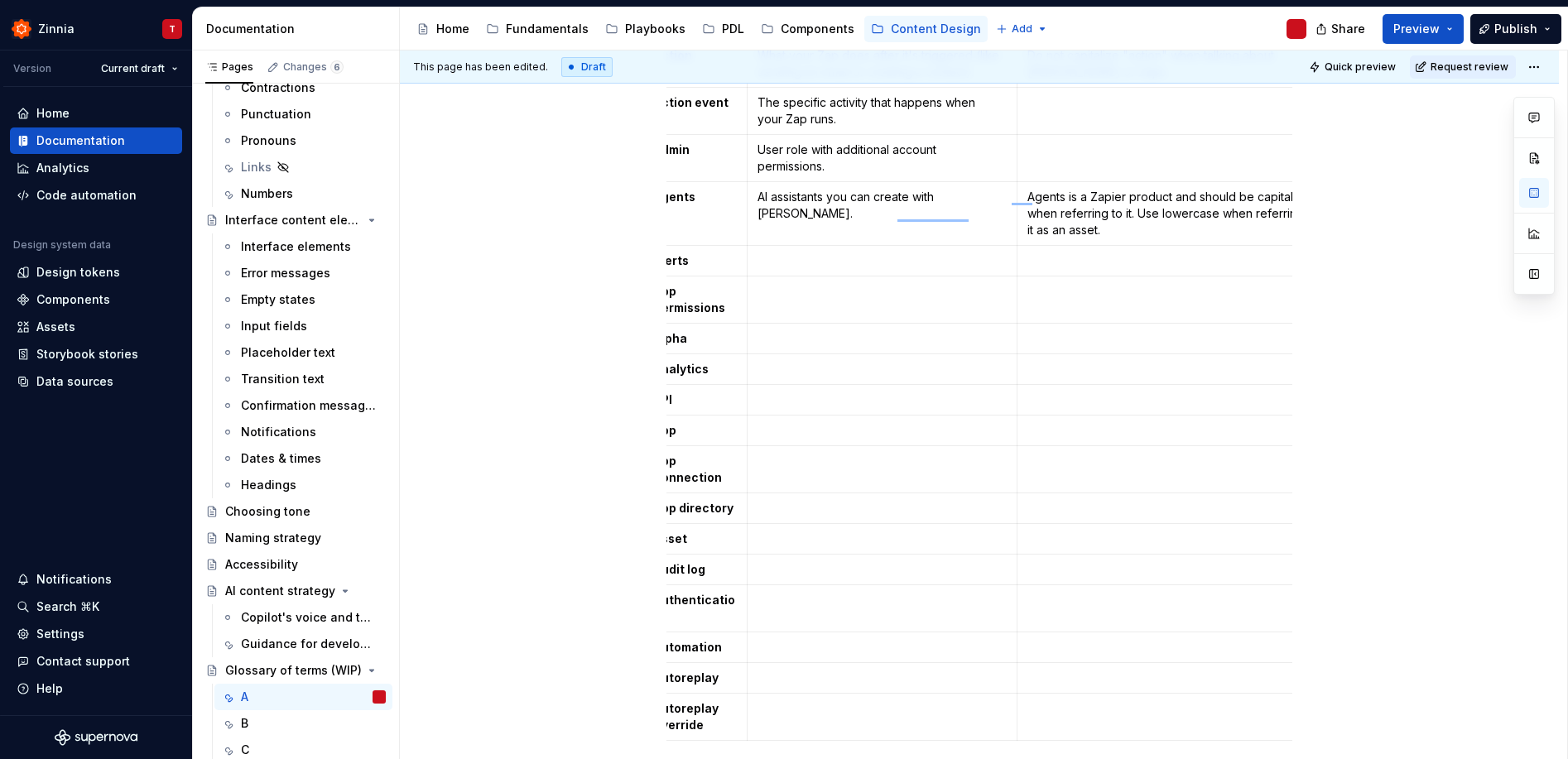
scroll to position [0, 0]
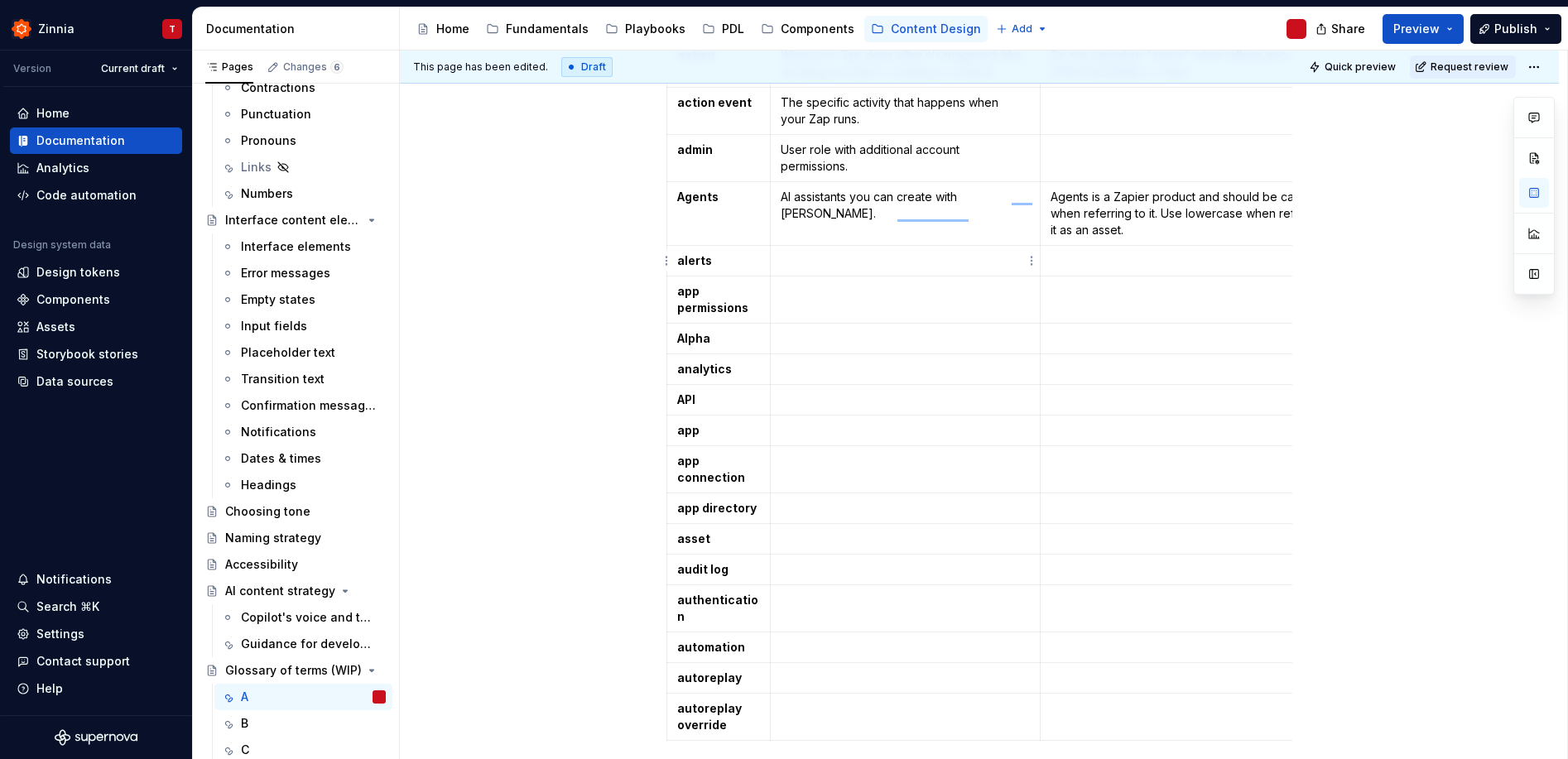
click at [841, 266] on p "To enrich screen reader interactions, please activate Accessibility in Grammarl…" at bounding box center [905, 260] width 249 height 17
click at [1203, 160] on td "To enrich screen reader interactions, please activate Accessibility in Grammarl…" at bounding box center [1199, 158] width 319 height 47
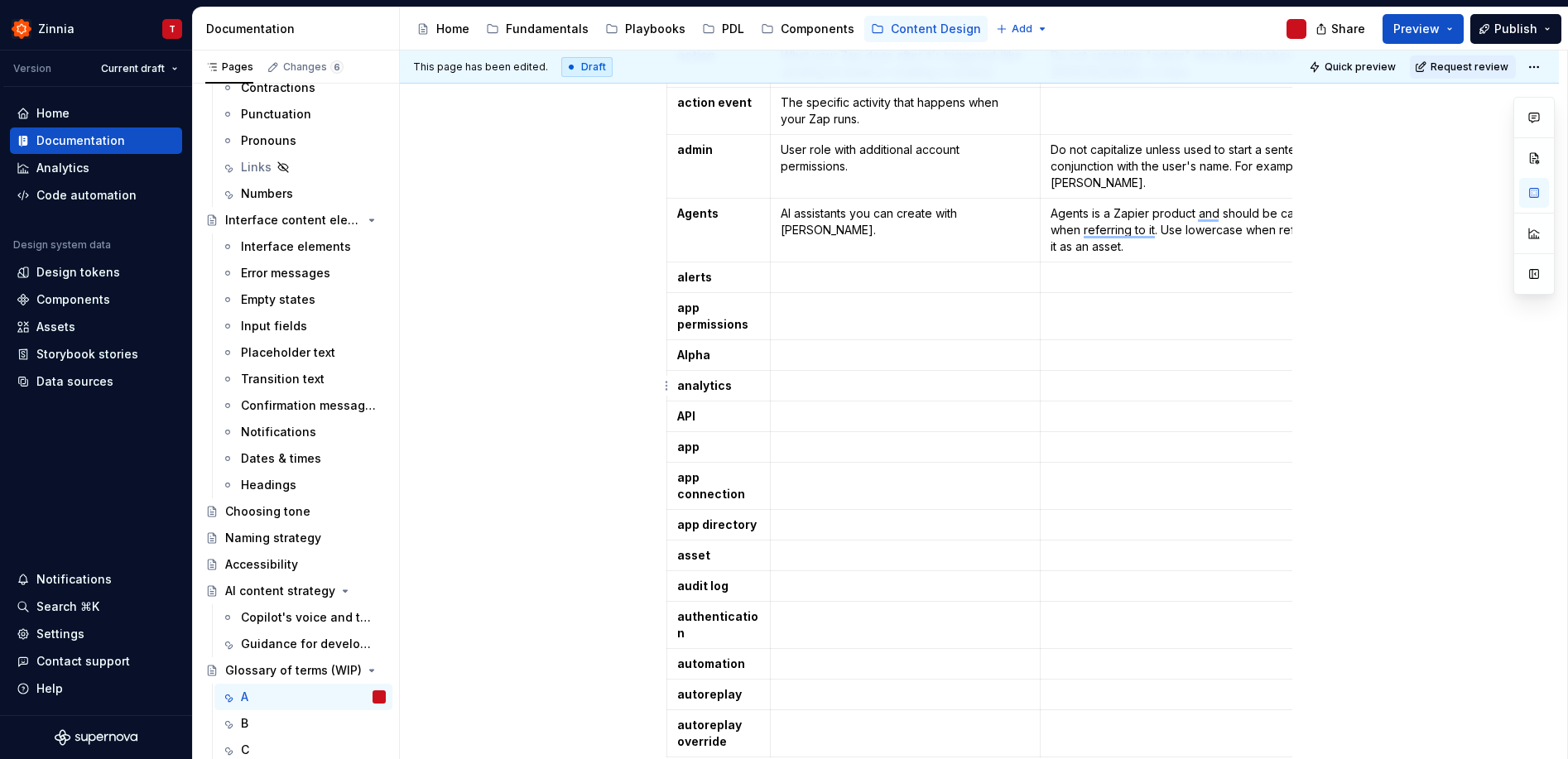
click at [1203, 379] on p "To enrich screen reader interactions, please activate Accessibility in Grammarl…" at bounding box center [1199, 385] width 299 height 17
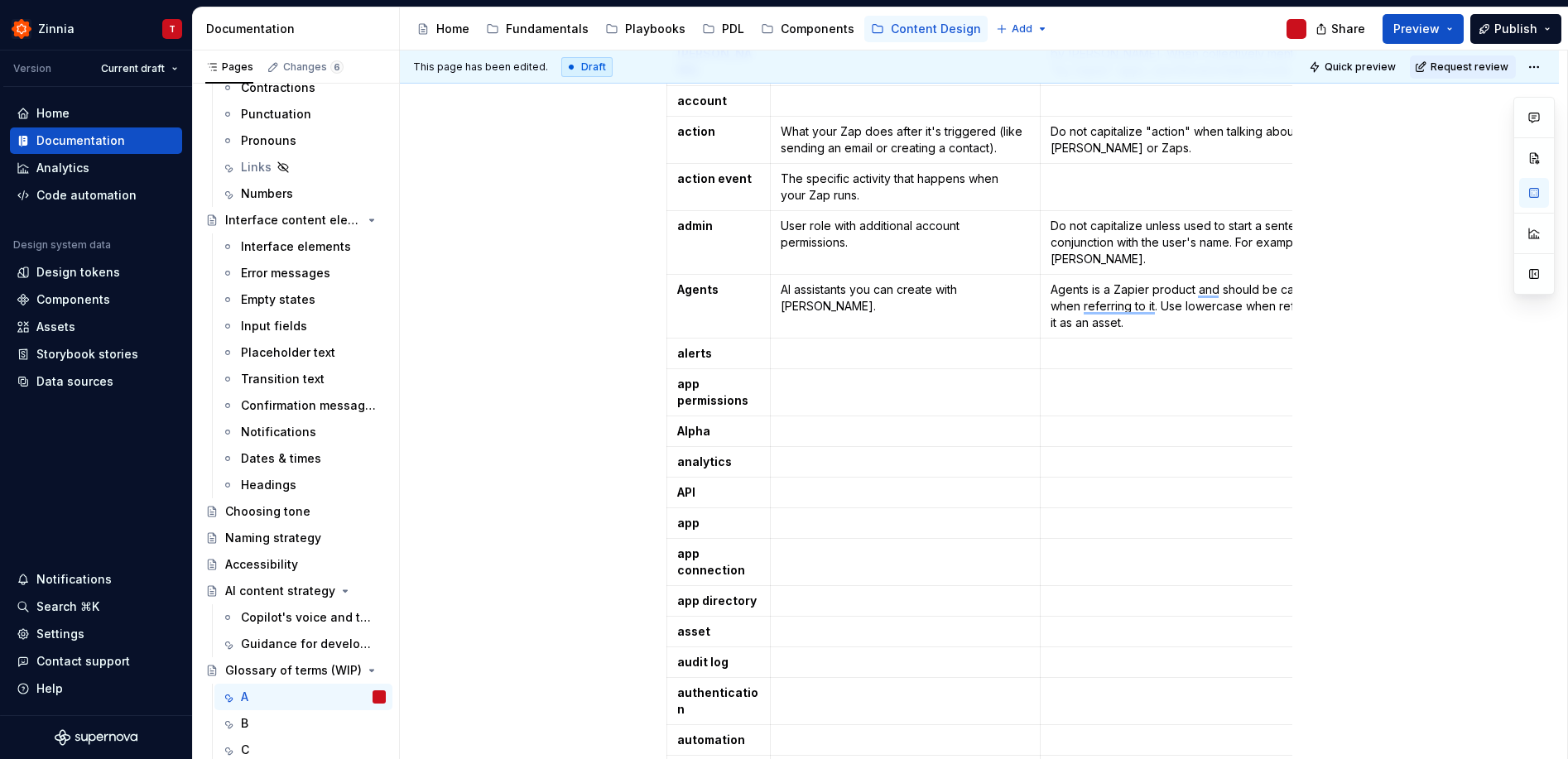
scroll to position [379, 0]
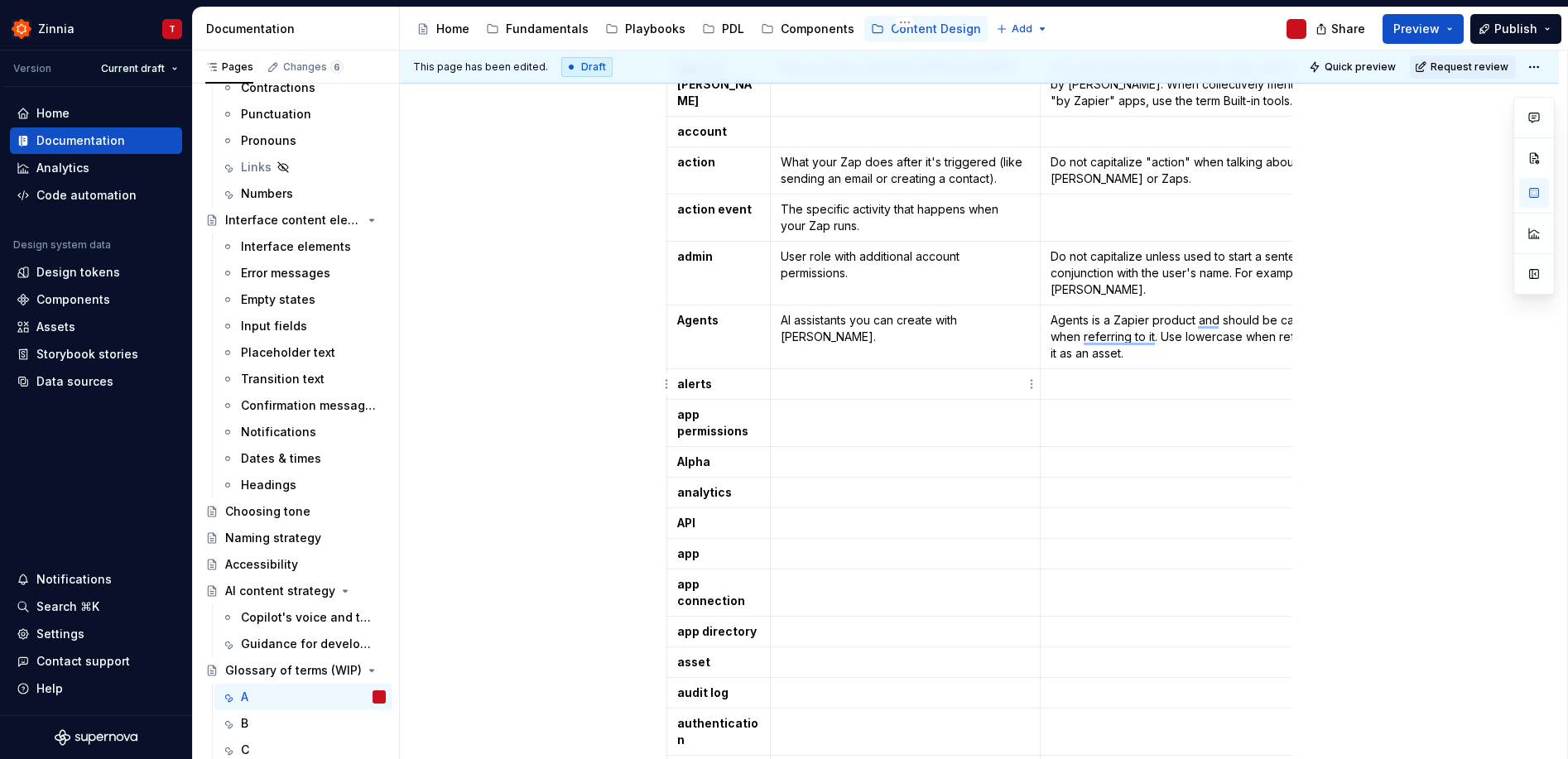
click at [841, 385] on p "To enrich screen reader interactions, please activate Accessibility in Grammarl…" at bounding box center [905, 383] width 249 height 17
click at [787, 384] on p "Notifications for important Zap updates." at bounding box center [905, 383] width 249 height 17
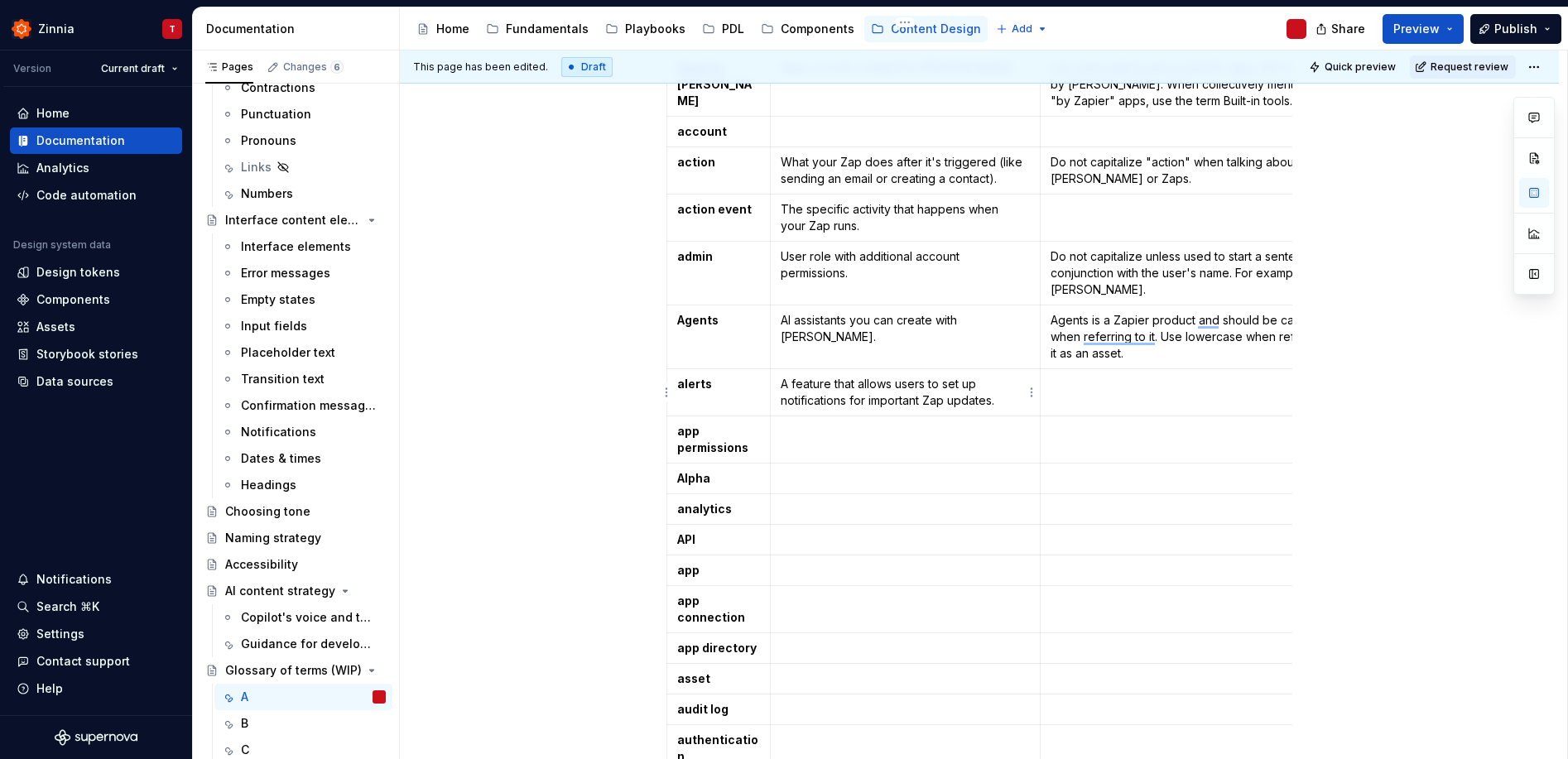
click at [912, 397] on p "A feature that allows users to set up notifications for important Zap updates." at bounding box center [905, 392] width 249 height 33
click at [1136, 395] on td "To enrich screen reader interactions, please activate Accessibility in Grammarl…" at bounding box center [1199, 392] width 319 height 47
click at [1049, 398] on td "To enrich screen reader interactions, please activate Accessibility in Grammarl…" at bounding box center [1199, 392] width 319 height 47
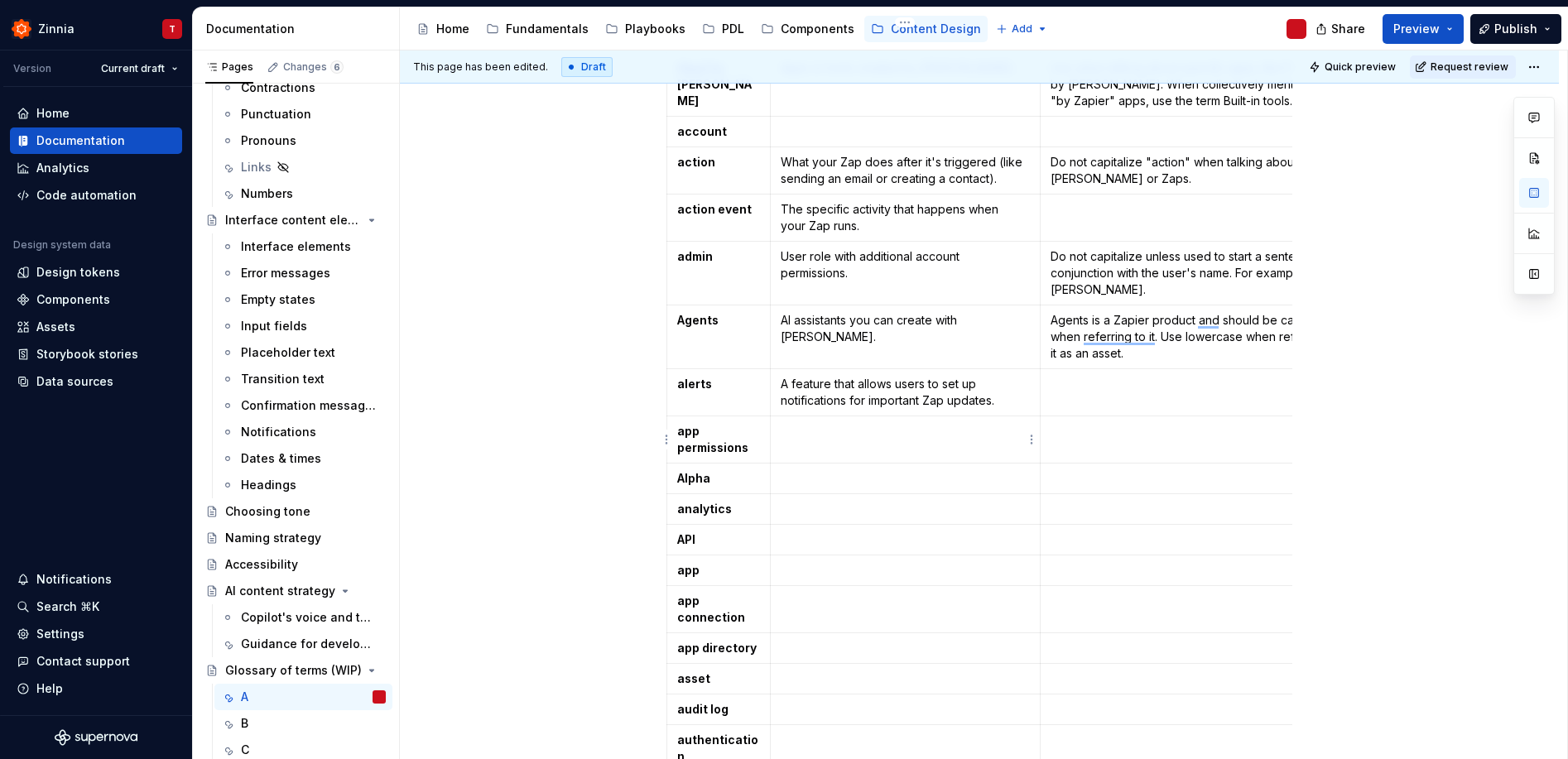
click at [826, 450] on td "To enrich screen reader interactions, please activate Accessibility in Grammarl…" at bounding box center [905, 439] width 270 height 47
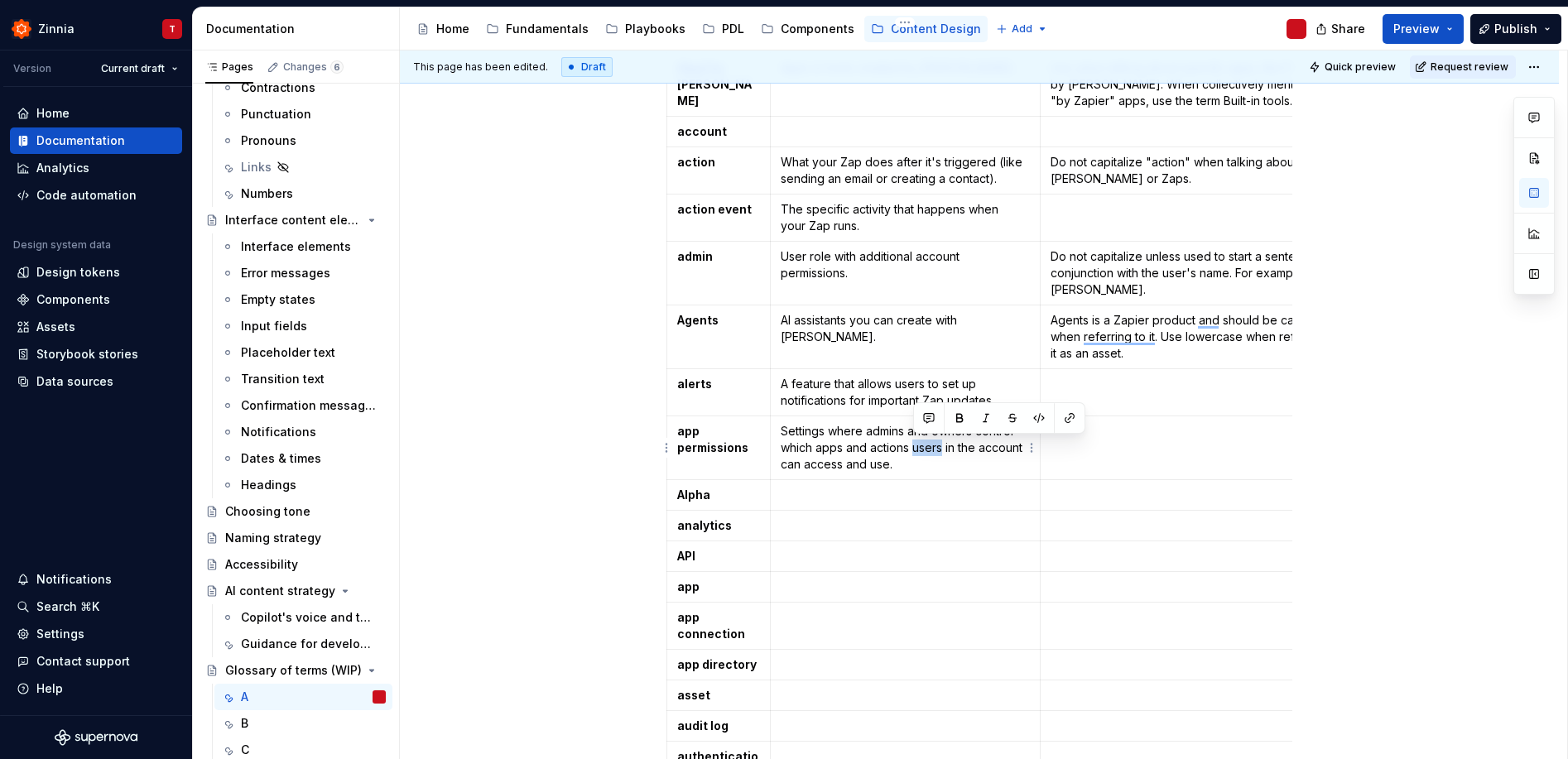
drag, startPoint x: 926, startPoint y: 448, endPoint x: 914, endPoint y: 448, distance: 12.0
click at [914, 448] on p "Settings where admins and owners control which apps and actions users in the ac…" at bounding box center [905, 448] width 249 height 49
drag, startPoint x: 979, startPoint y: 450, endPoint x: 967, endPoint y: 450, distance: 12.0
click at [967, 450] on p "Settings where admins and owners control which apps and actions members in the …" at bounding box center [905, 448] width 249 height 49
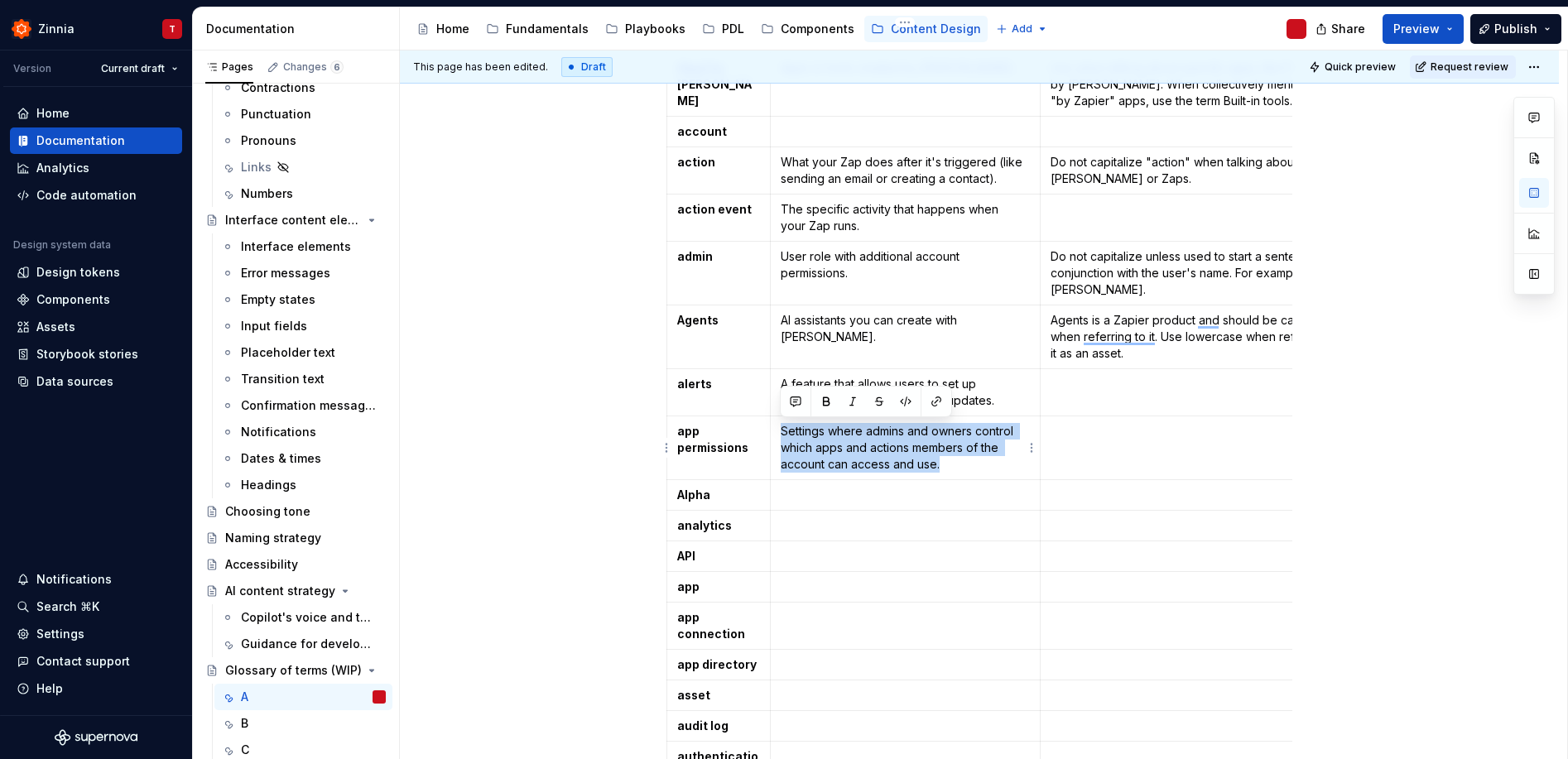
drag, startPoint x: 962, startPoint y: 460, endPoint x: 777, endPoint y: 435, distance: 186.7
click at [777, 435] on td "Settings where admins and owners control which apps and actions members of the …" at bounding box center [905, 448] width 270 height 63
copy p "Settings where admins and owners control which apps and actions members of the …"
type textarea "*"
click at [1164, 440] on td "To enrich screen reader interactions, please activate Accessibility in Grammarl…" at bounding box center [1199, 448] width 319 height 63
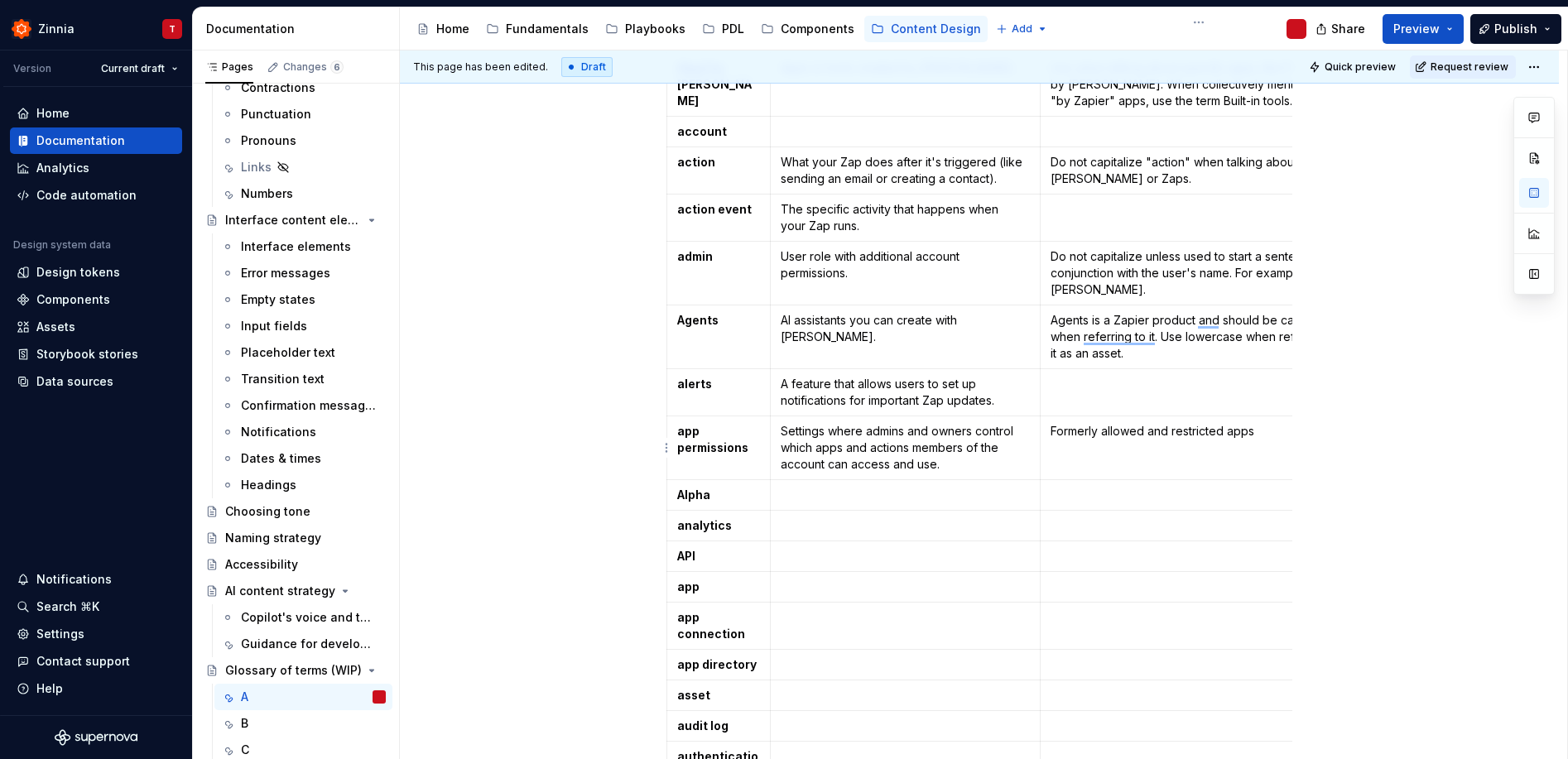
click at [1102, 429] on p "Formerly allowed and restricted apps" at bounding box center [1199, 431] width 299 height 17
drag, startPoint x: 1050, startPoint y: 430, endPoint x: 1135, endPoint y: 428, distance: 85.0
click at [1135, 428] on p "Formerly called allowed and restricted apps" at bounding box center [1199, 431] width 299 height 17
click at [1121, 457] on td "Sunset name: allowed and restricted apps" at bounding box center [1199, 448] width 319 height 63
click at [1121, 436] on p "Sunset name: allowed and restricted apps" at bounding box center [1199, 431] width 299 height 17
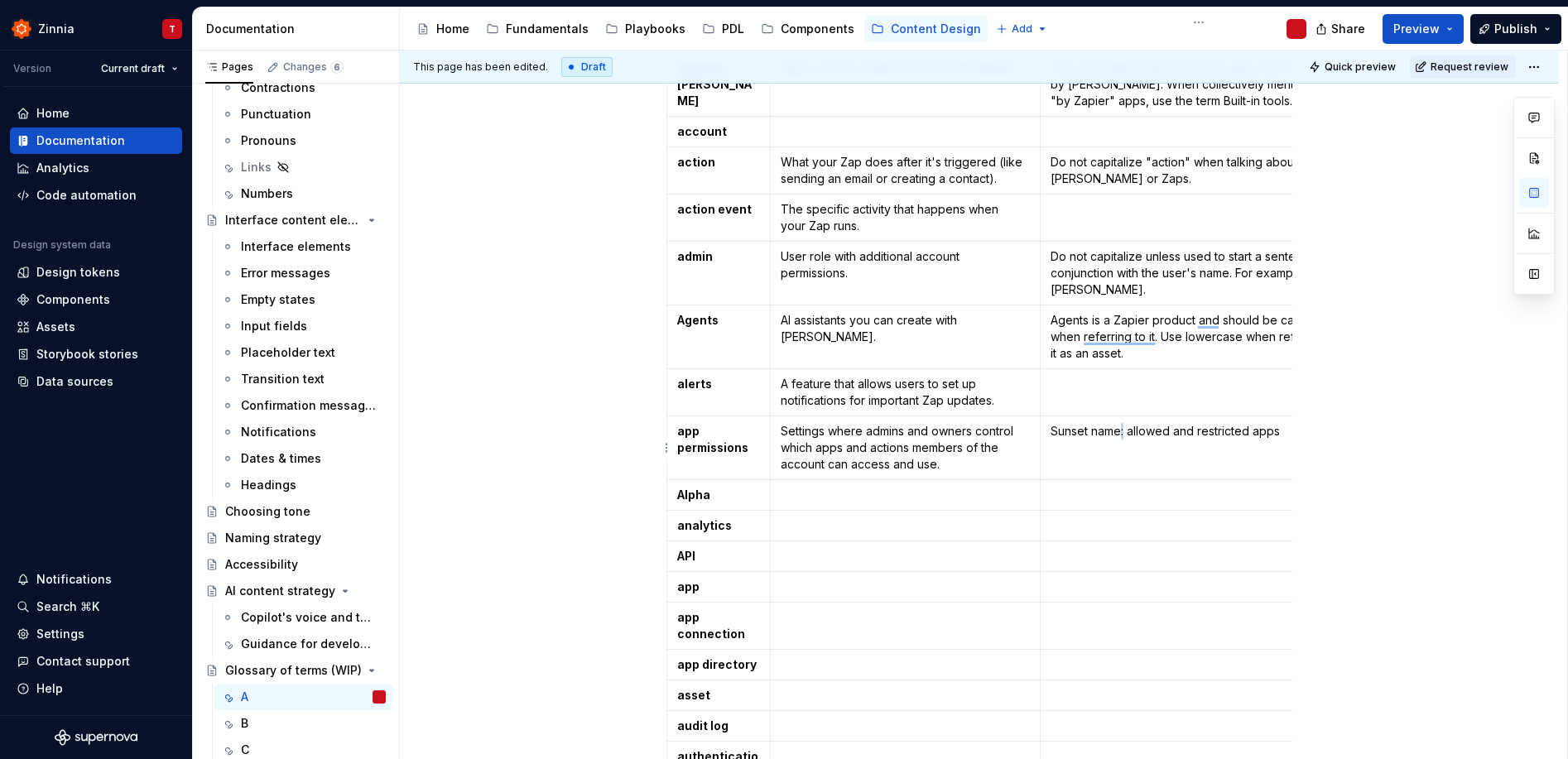
click at [1121, 436] on p "Sunset name: allowed and restricted apps" at bounding box center [1199, 431] width 299 height 17
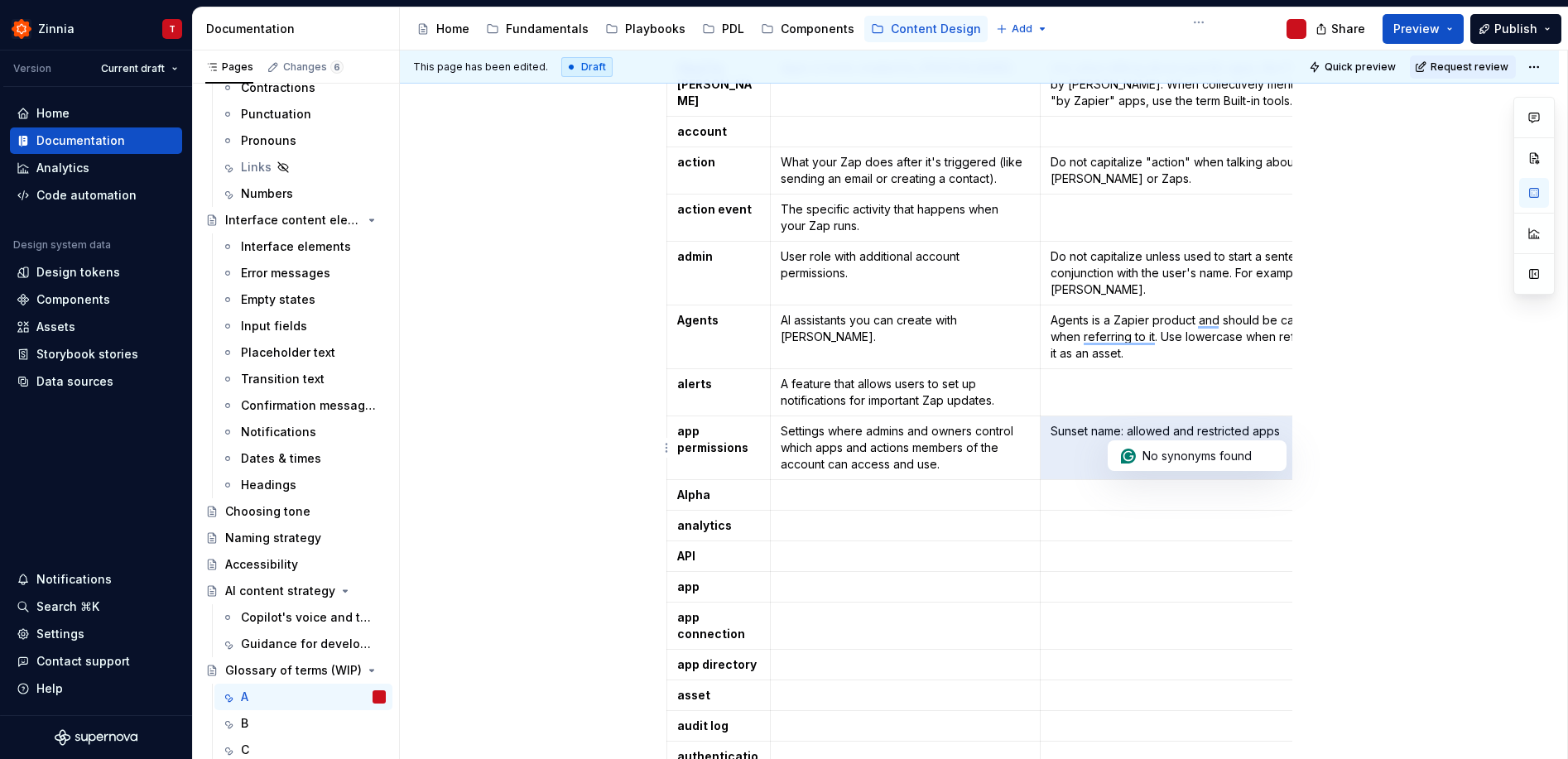
click at [1121, 436] on p "Sunset name: allowed and restricted apps" at bounding box center [1199, 431] width 299 height 17
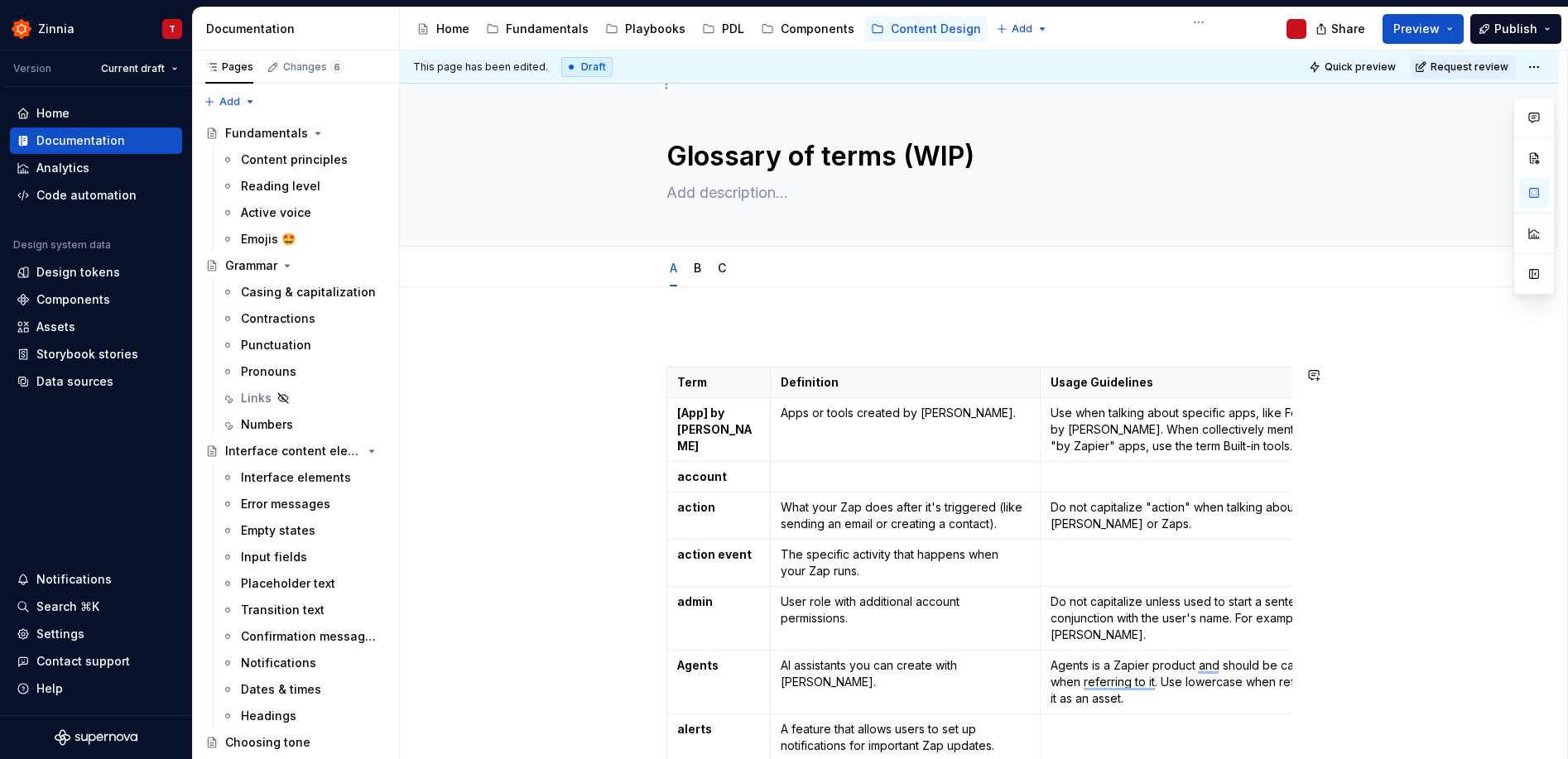
scroll to position [345, 0]
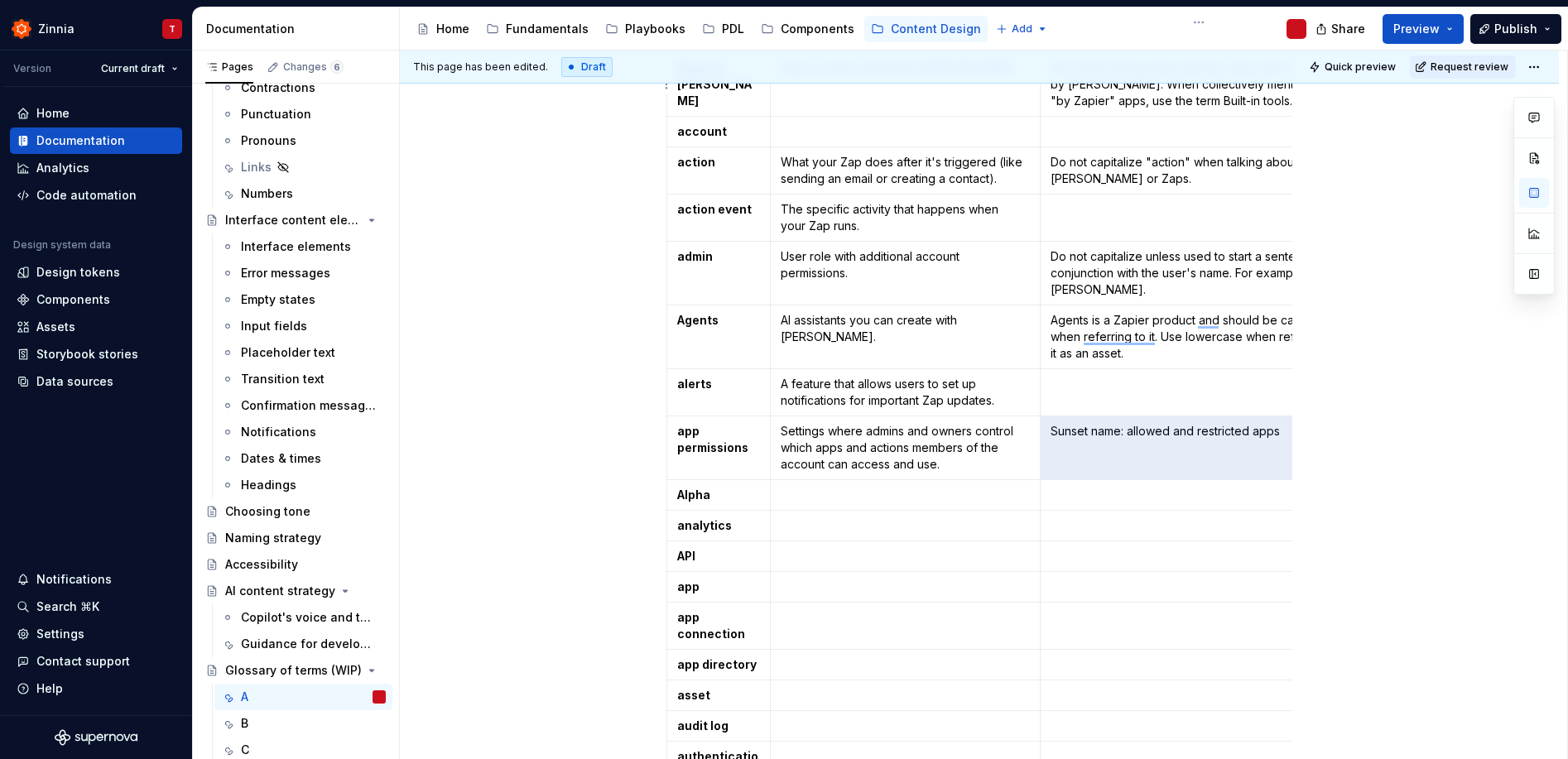
type textarea "*"
click at [937, 502] on p "To enrich screen reader interactions, please activate Accessibility in Grammarl…" at bounding box center [905, 495] width 249 height 17
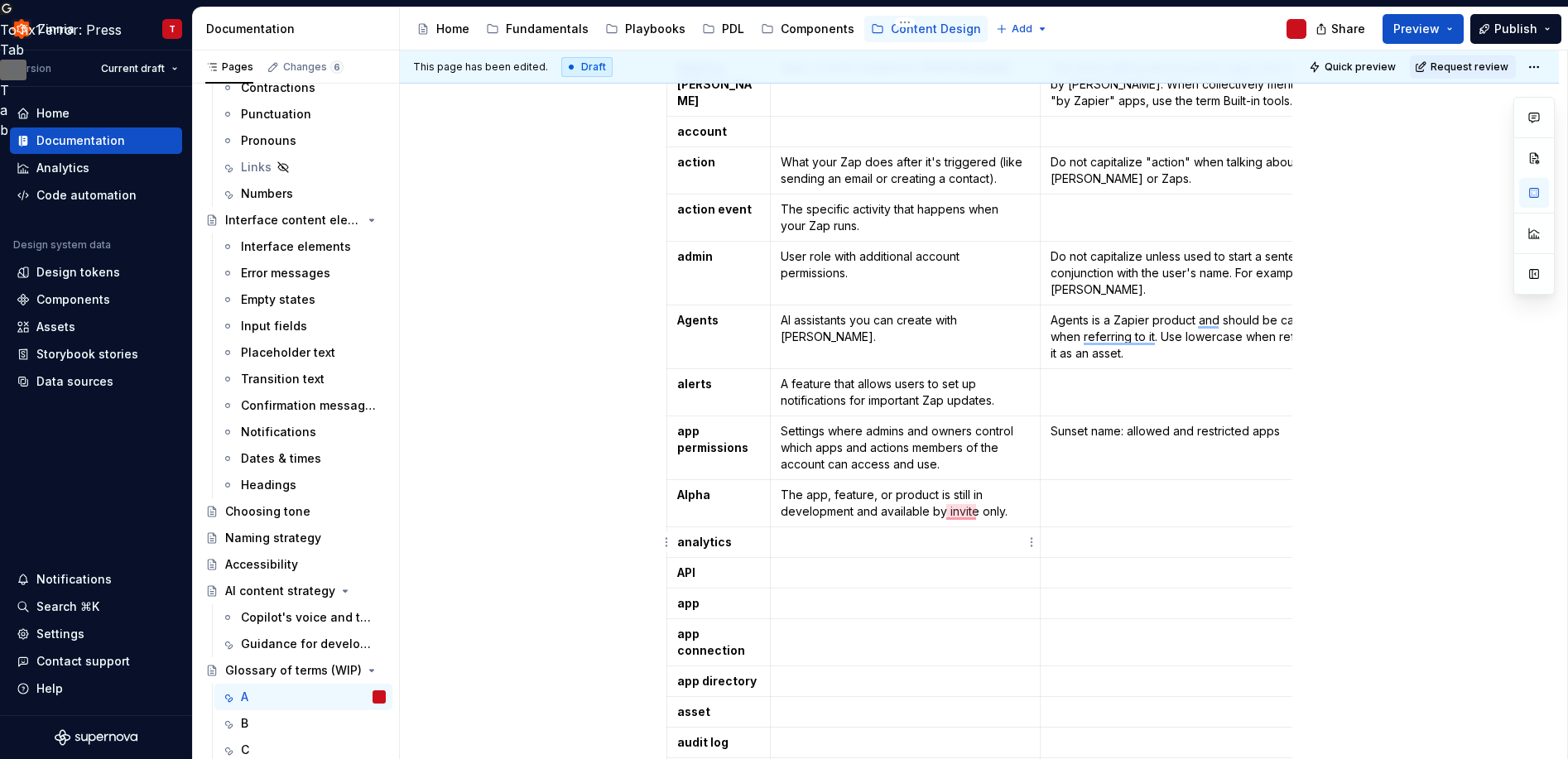
click at [929, 558] on td "To enrich screen reader interactions, please activate Accessibility in Grammarl…" at bounding box center [905, 573] width 270 height 31
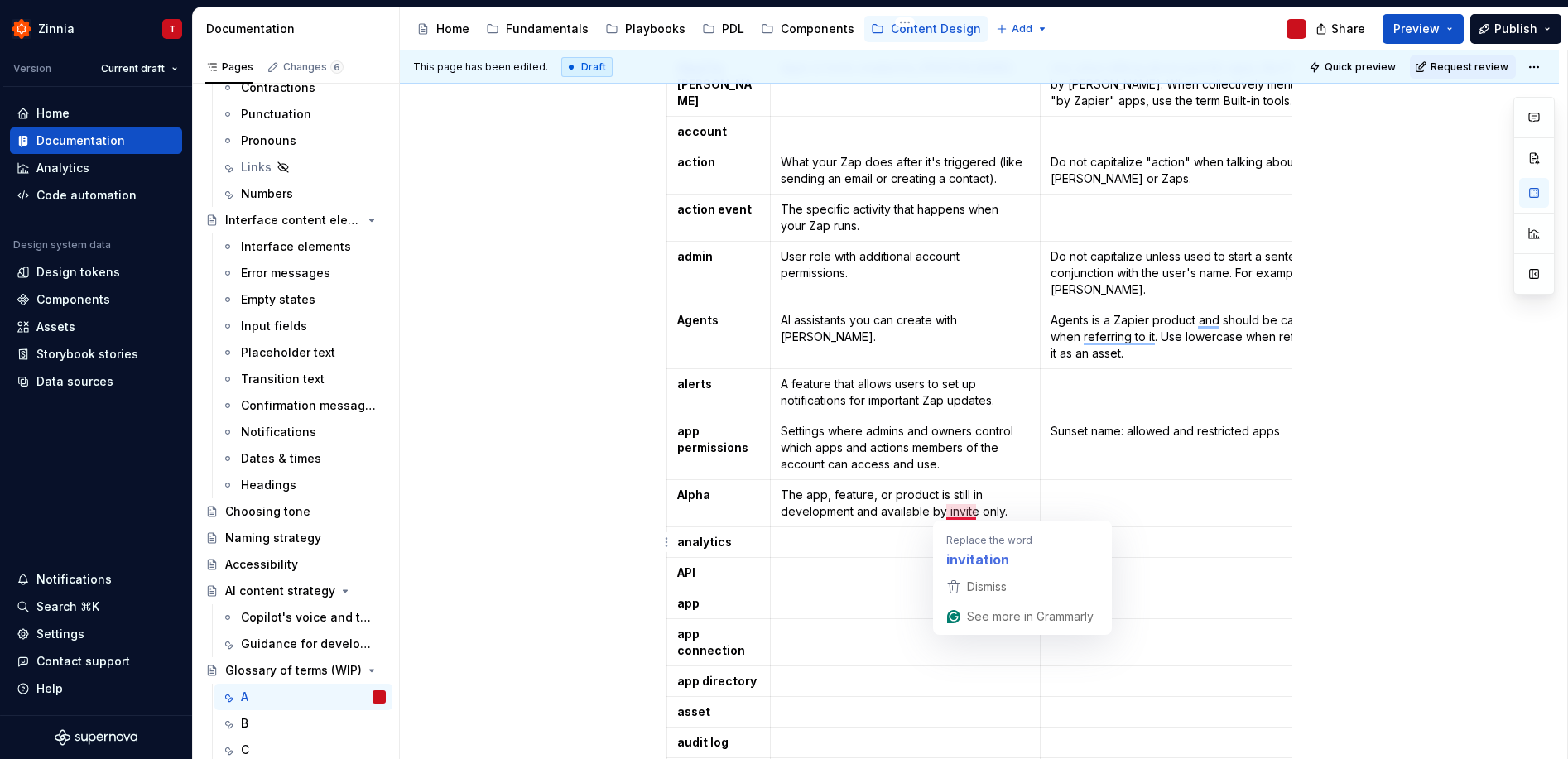
click at [884, 549] on p "To enrich screen reader interactions, please activate Accessibility in Grammarl…" at bounding box center [905, 541] width 249 height 17
click at [878, 514] on p "The app, feature, or product is still in development and available by invite on…" at bounding box center [905, 503] width 249 height 33
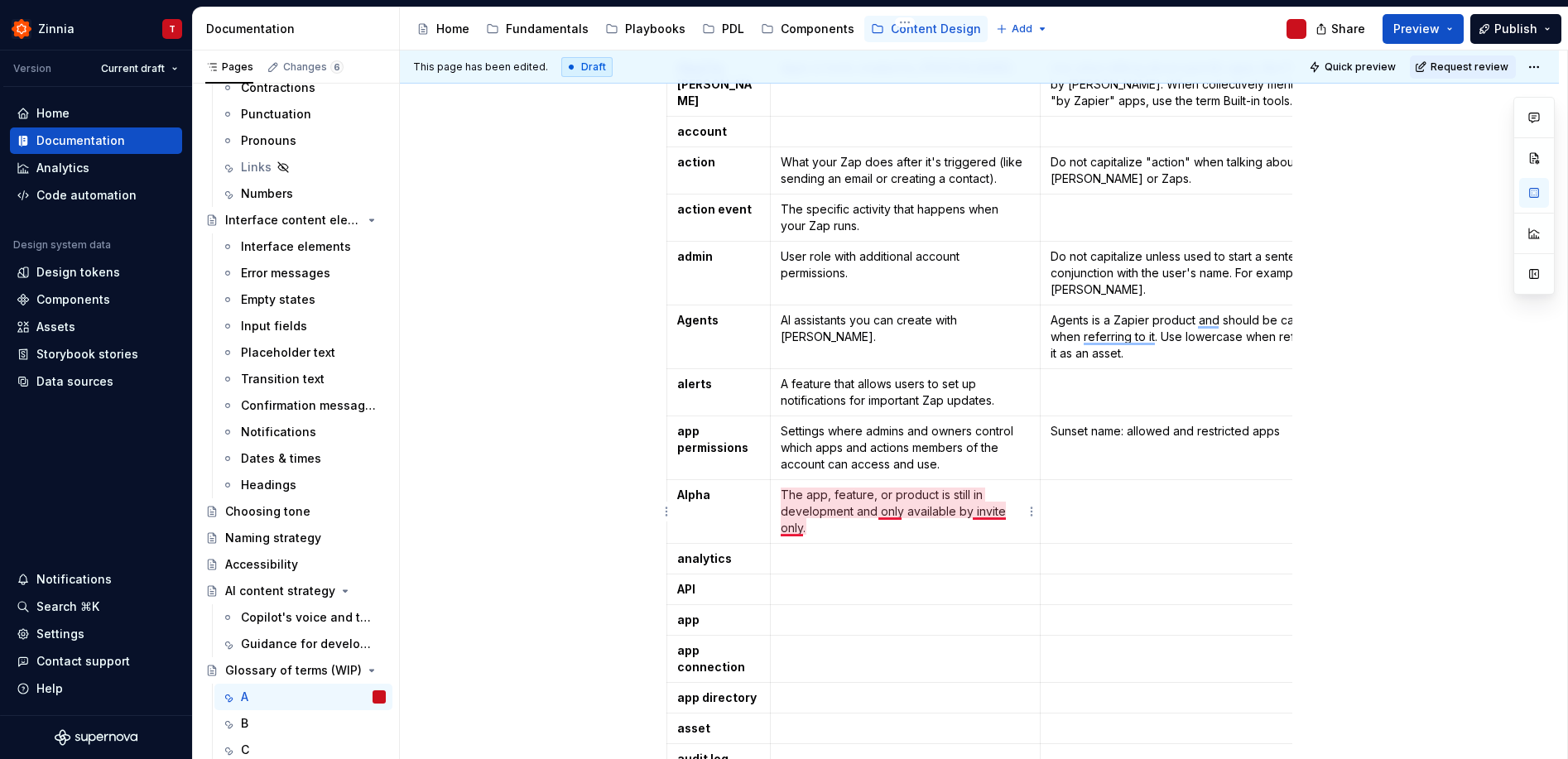
click at [802, 530] on p "The app, feature, or product is still in development and only available by invi…" at bounding box center [905, 511] width 249 height 49
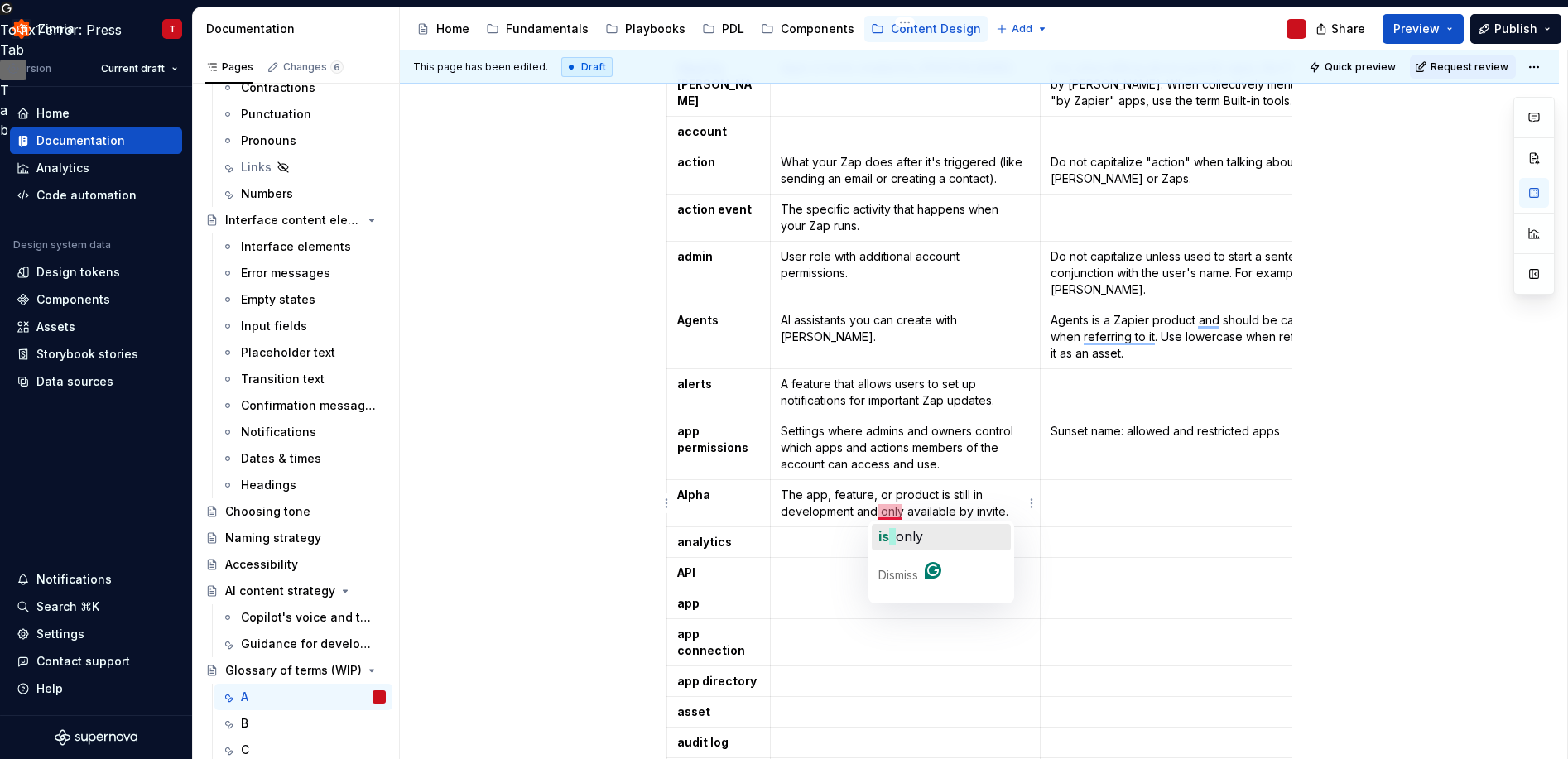
click at [896, 531] on span "only" at bounding box center [908, 536] width 27 height 17
click at [907, 515] on p "The app, feature, or product is still in development and is only available by i…" at bounding box center [905, 503] width 249 height 33
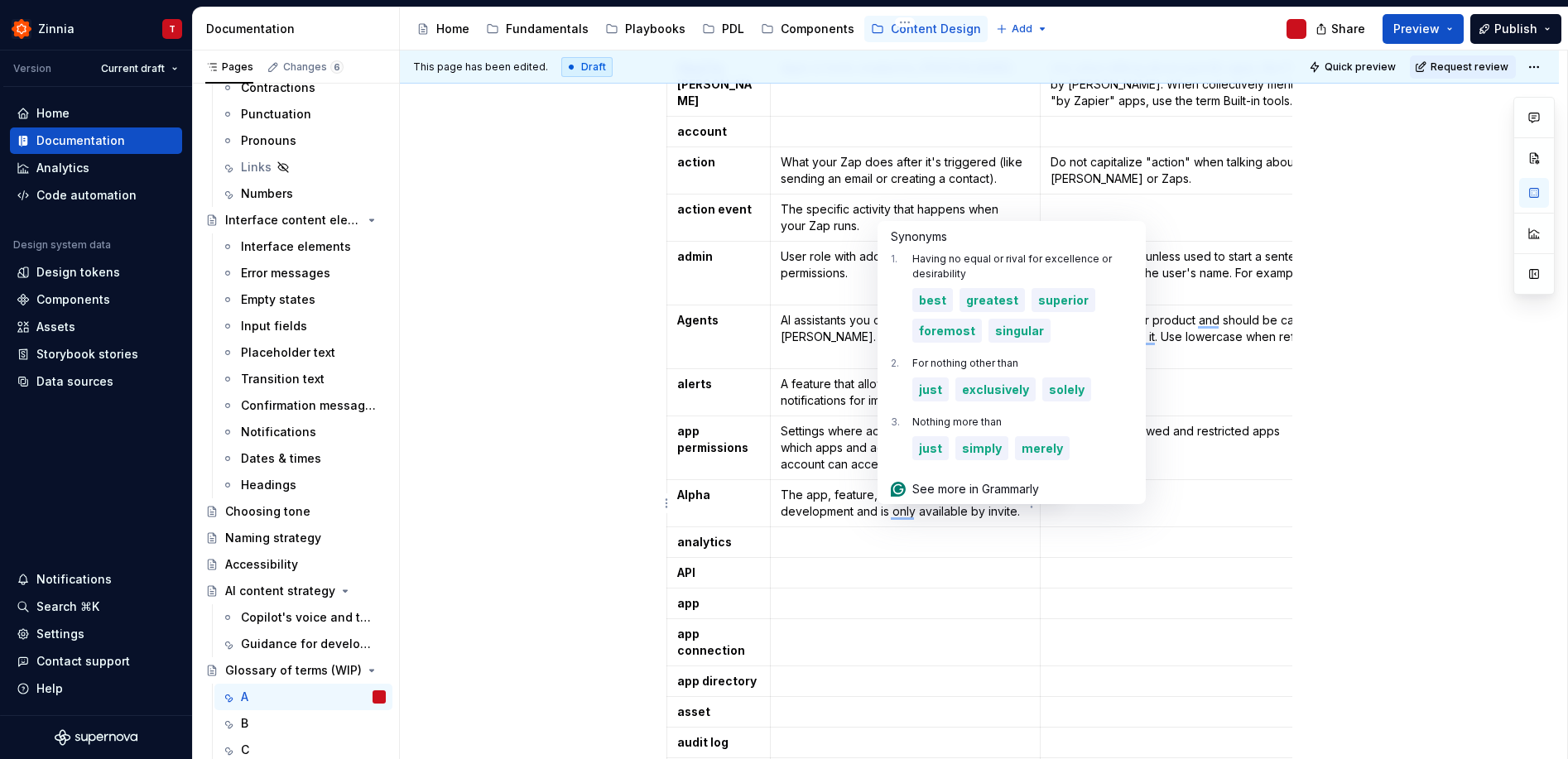
click at [907, 515] on p "The app, feature, or product is still in development and is only available by i…" at bounding box center [905, 503] width 249 height 33
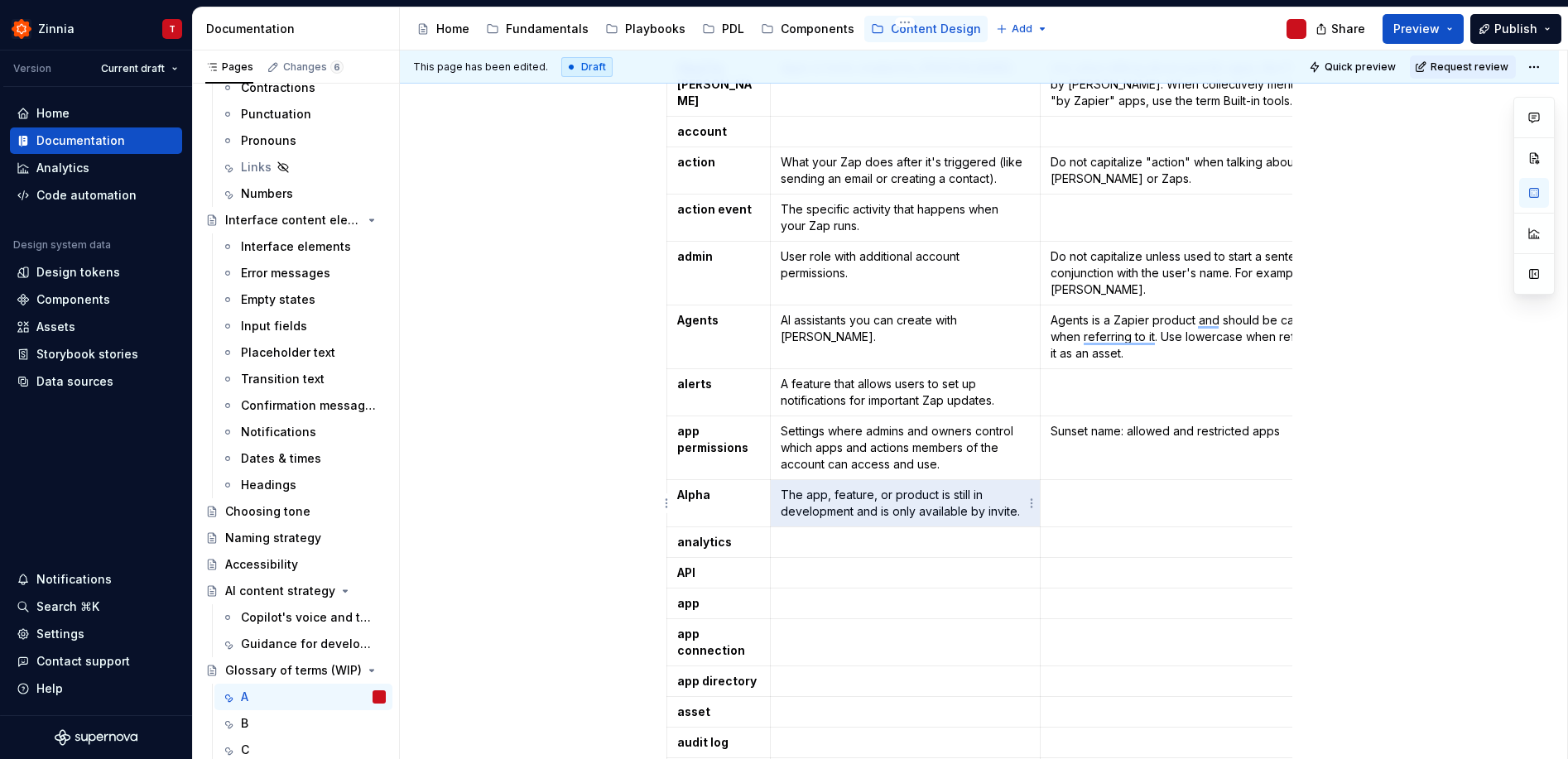
click at [892, 516] on p "The app, feature, or product is still in development and is only available by i…" at bounding box center [905, 503] width 249 height 33
click at [860, 545] on p "To enrich screen reader interactions, please activate Accessibility in Grammarl…" at bounding box center [905, 541] width 249 height 17
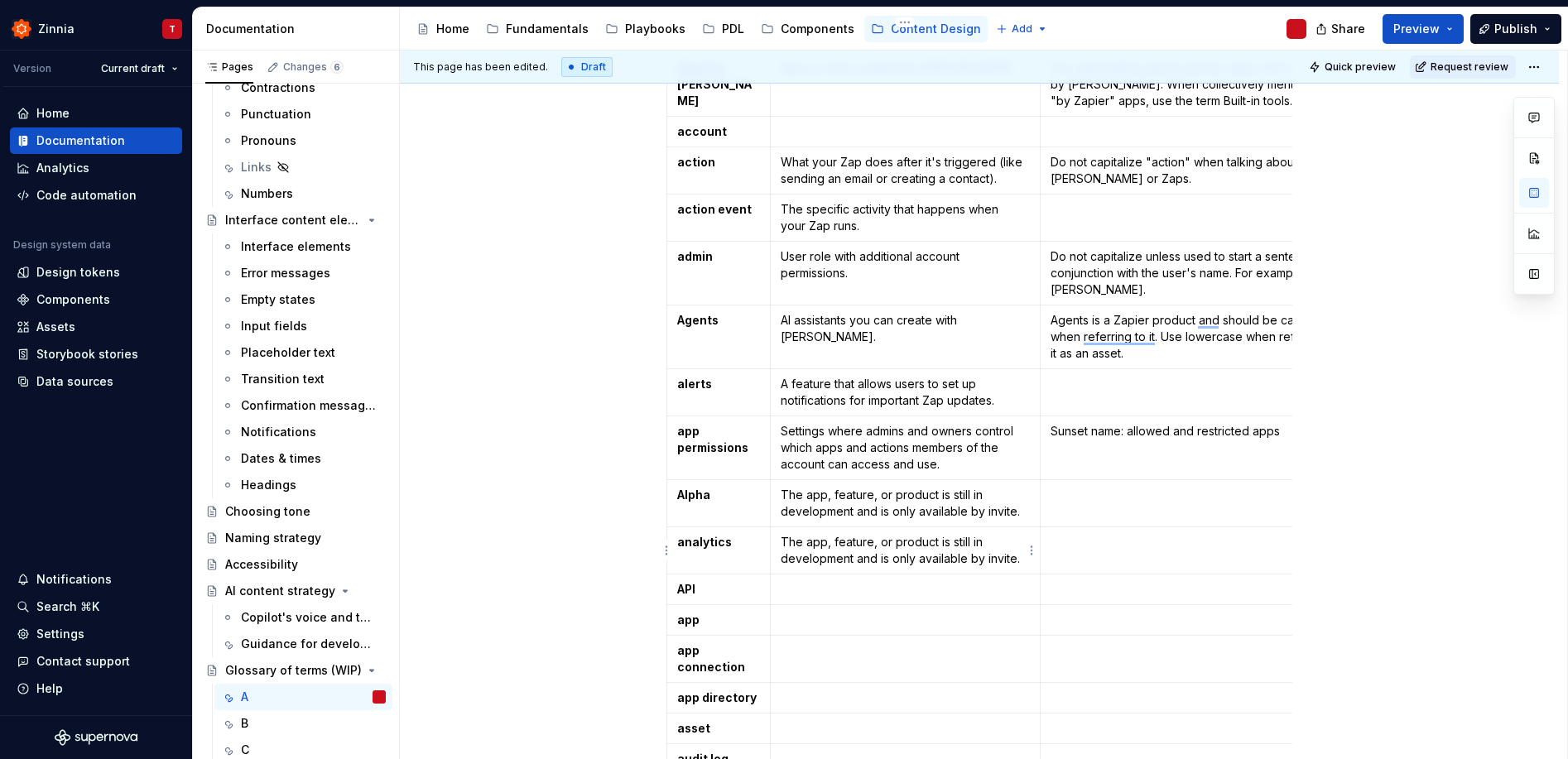
click at [862, 545] on p "The app, feature, or product is still in development and is only available by i…" at bounding box center [905, 550] width 249 height 33
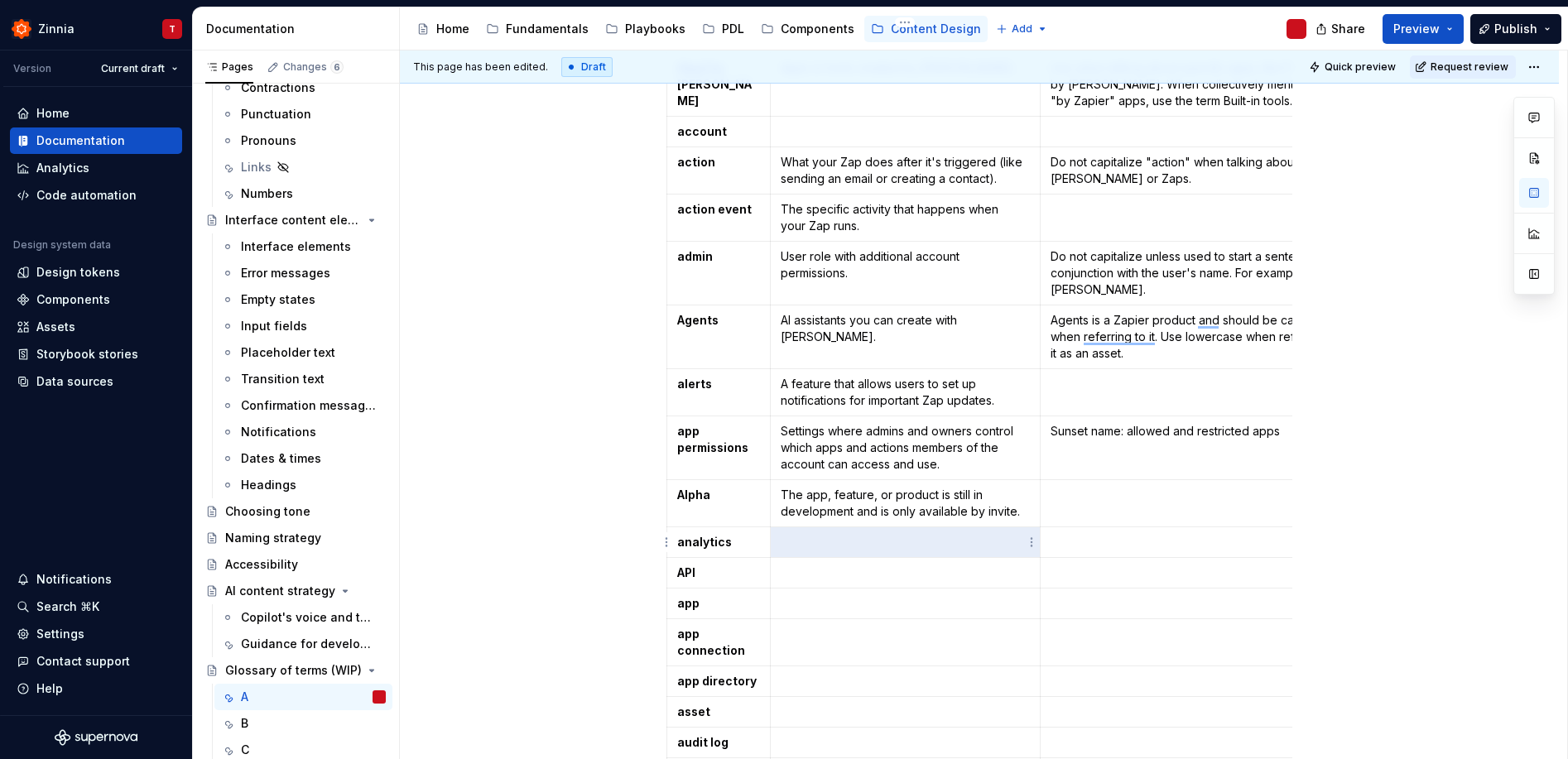
click at [821, 548] on p "To enrich screen reader interactions, please activate Accessibility in Grammarl…" at bounding box center [905, 541] width 249 height 17
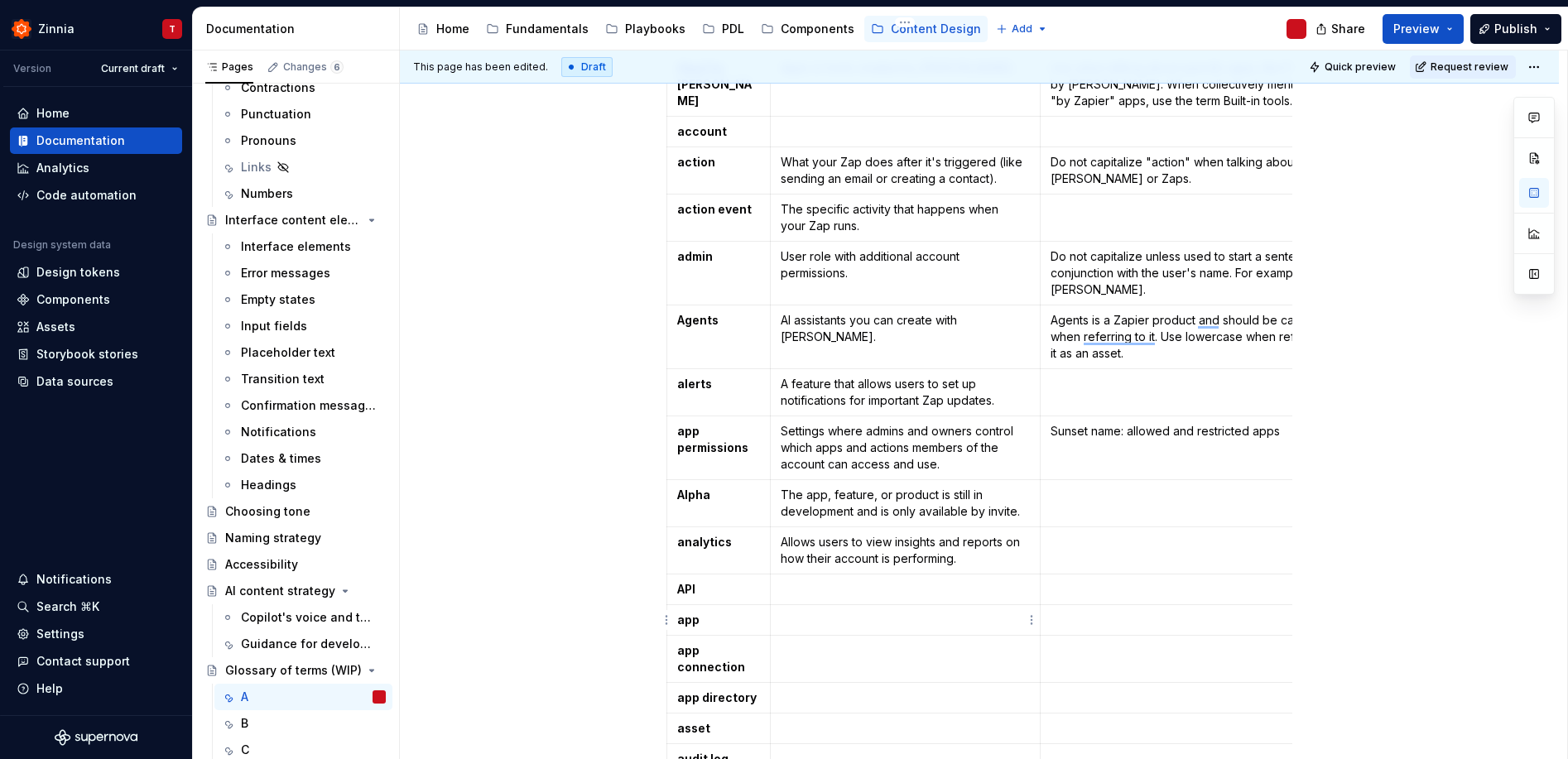
click at [843, 628] on td "To enrich screen reader interactions, please activate Accessibility in Grammarl…" at bounding box center [905, 620] width 270 height 31
click at [818, 577] on td "To enrich screen reader interactions, please activate Accessibility in Grammarl…" at bounding box center [905, 589] width 270 height 31
drag, startPoint x: 784, startPoint y: 542, endPoint x: 869, endPoint y: 536, distance: 85.2
click at [784, 542] on p "Allows users to view insights and reports on how their account is performing." at bounding box center [905, 550] width 249 height 33
click at [960, 648] on td "To enrich screen reader interactions, please activate Accessibility in Grammarl…" at bounding box center [905, 636] width 270 height 31
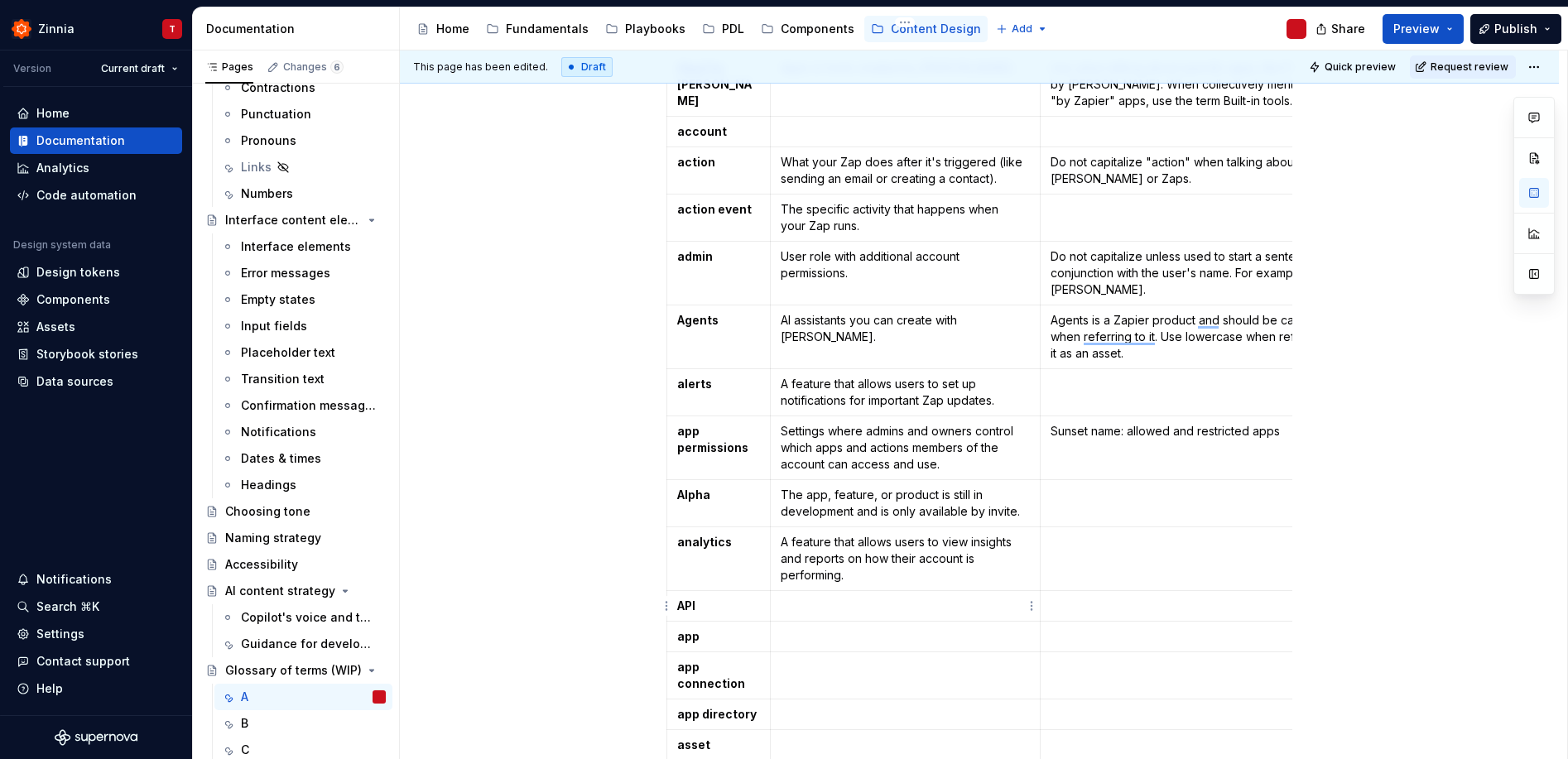
click at [822, 609] on p "To enrich screen reader interactions, please activate Accessibility in Grammarl…" at bounding box center [905, 606] width 249 height 17
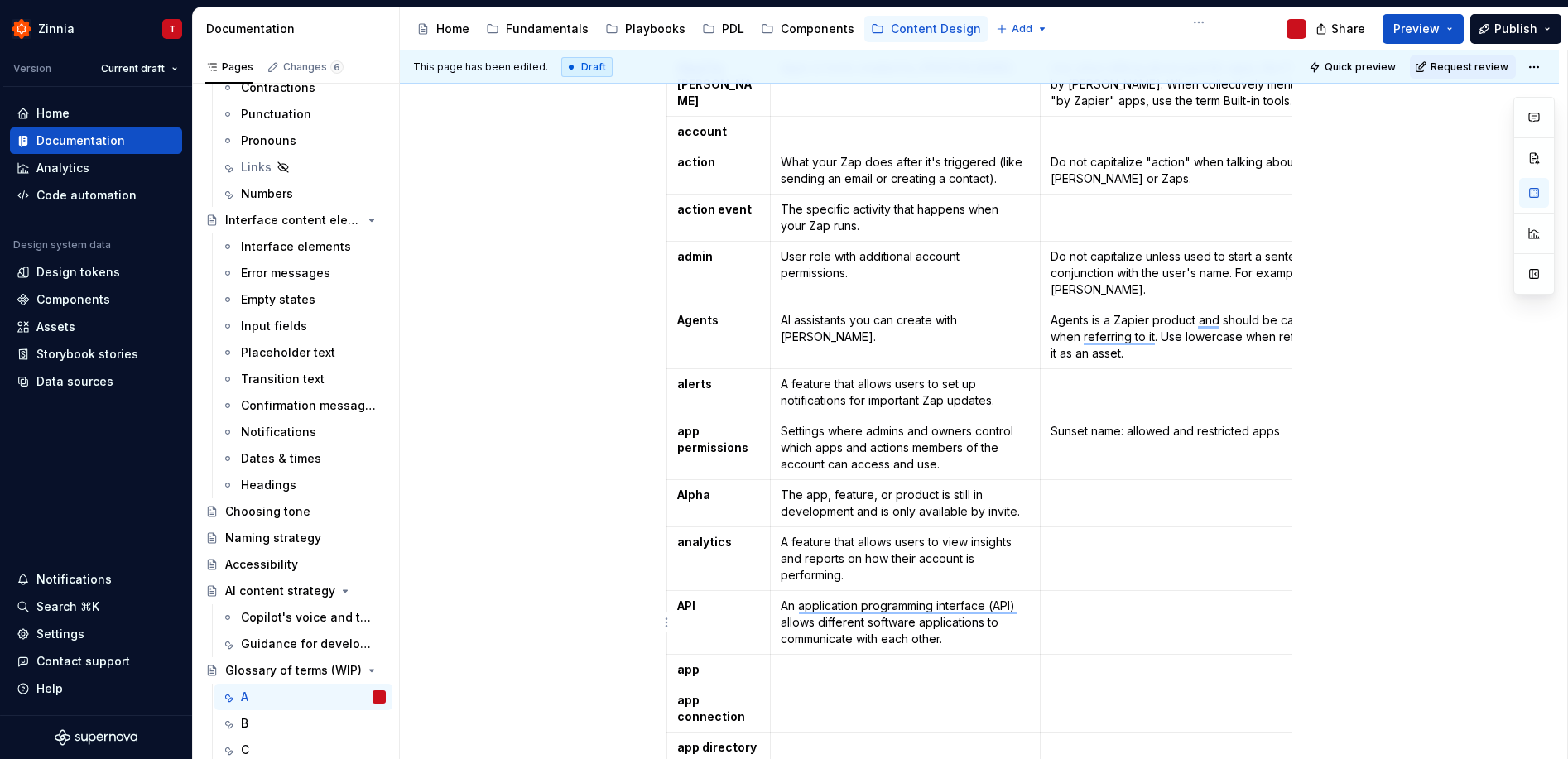
click at [1114, 614] on td "To enrich screen reader interactions, please activate Accessibility in Grammarl…" at bounding box center [1199, 622] width 319 height 63
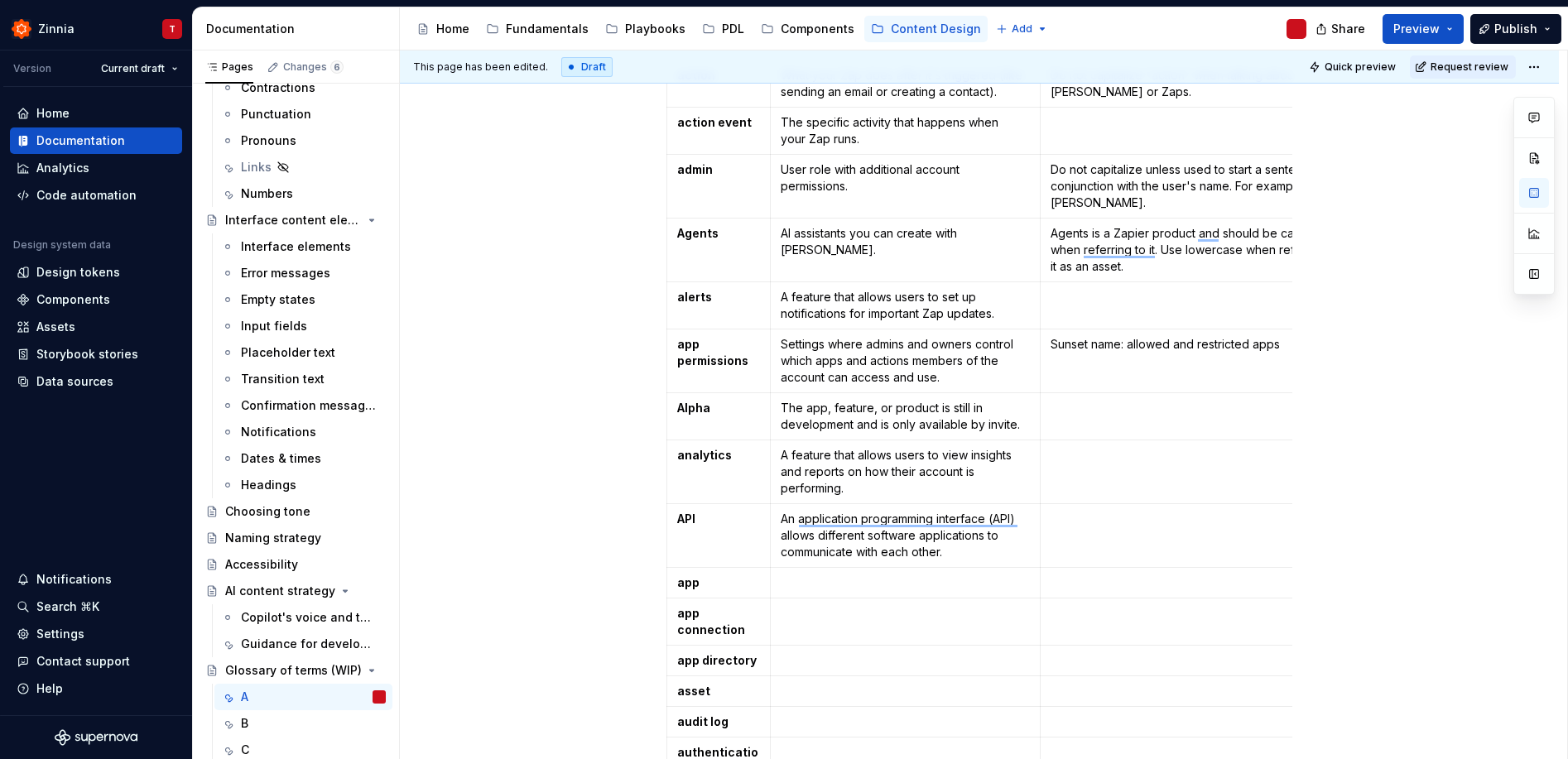
scroll to position [448, 0]
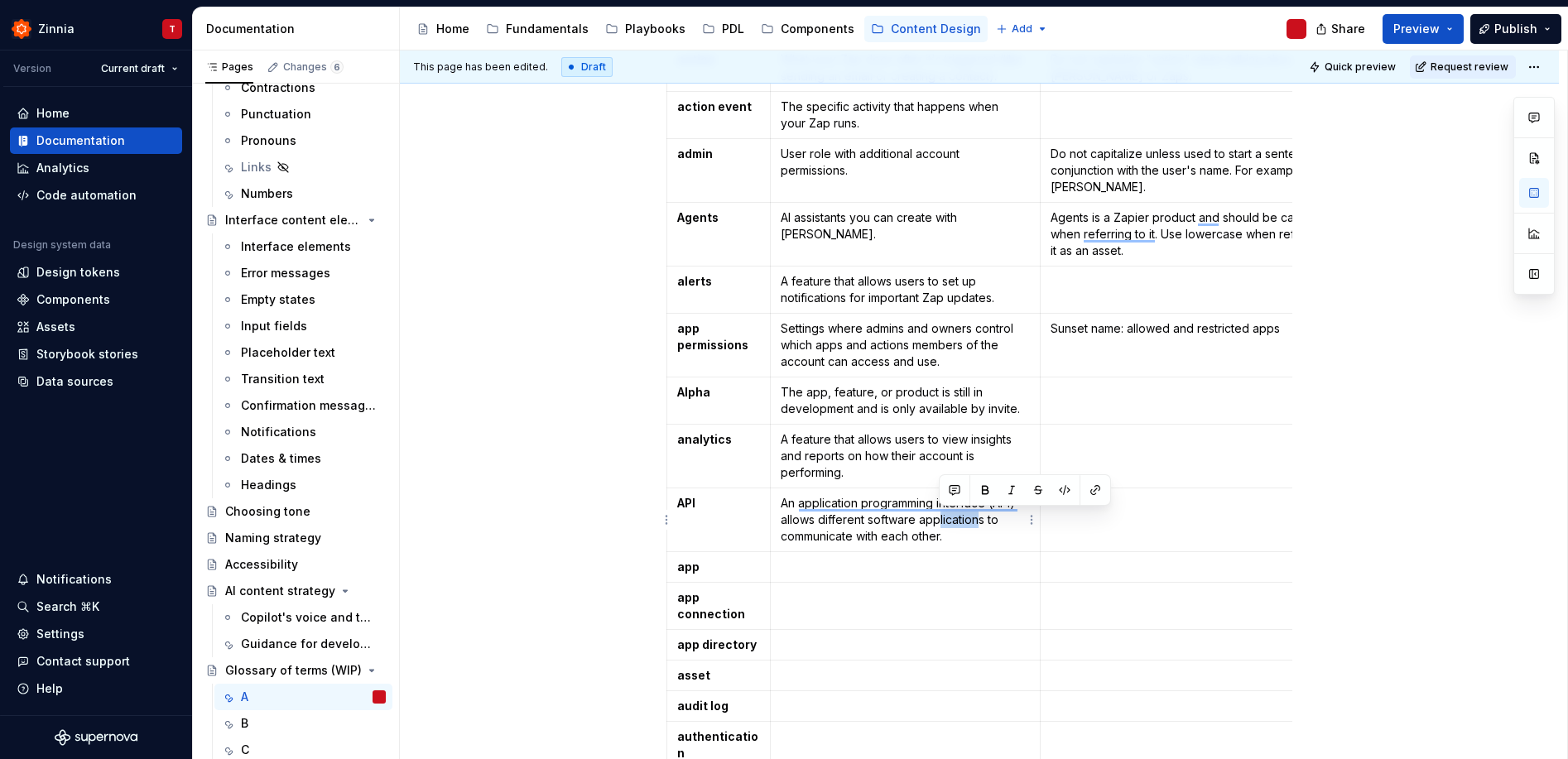
drag, startPoint x: 979, startPoint y: 521, endPoint x: 938, endPoint y: 526, distance: 41.3
click at [938, 526] on p "An application programming interface (API) allows different software applicatio…" at bounding box center [905, 519] width 249 height 49
click at [1193, 518] on td "To enrich screen reader interactions, please activate Accessibility in Grammarl…" at bounding box center [1199, 520] width 319 height 63
click at [825, 557] on td "To enrich screen reader interactions, please activate Accessibility in Grammarl…" at bounding box center [905, 567] width 270 height 31
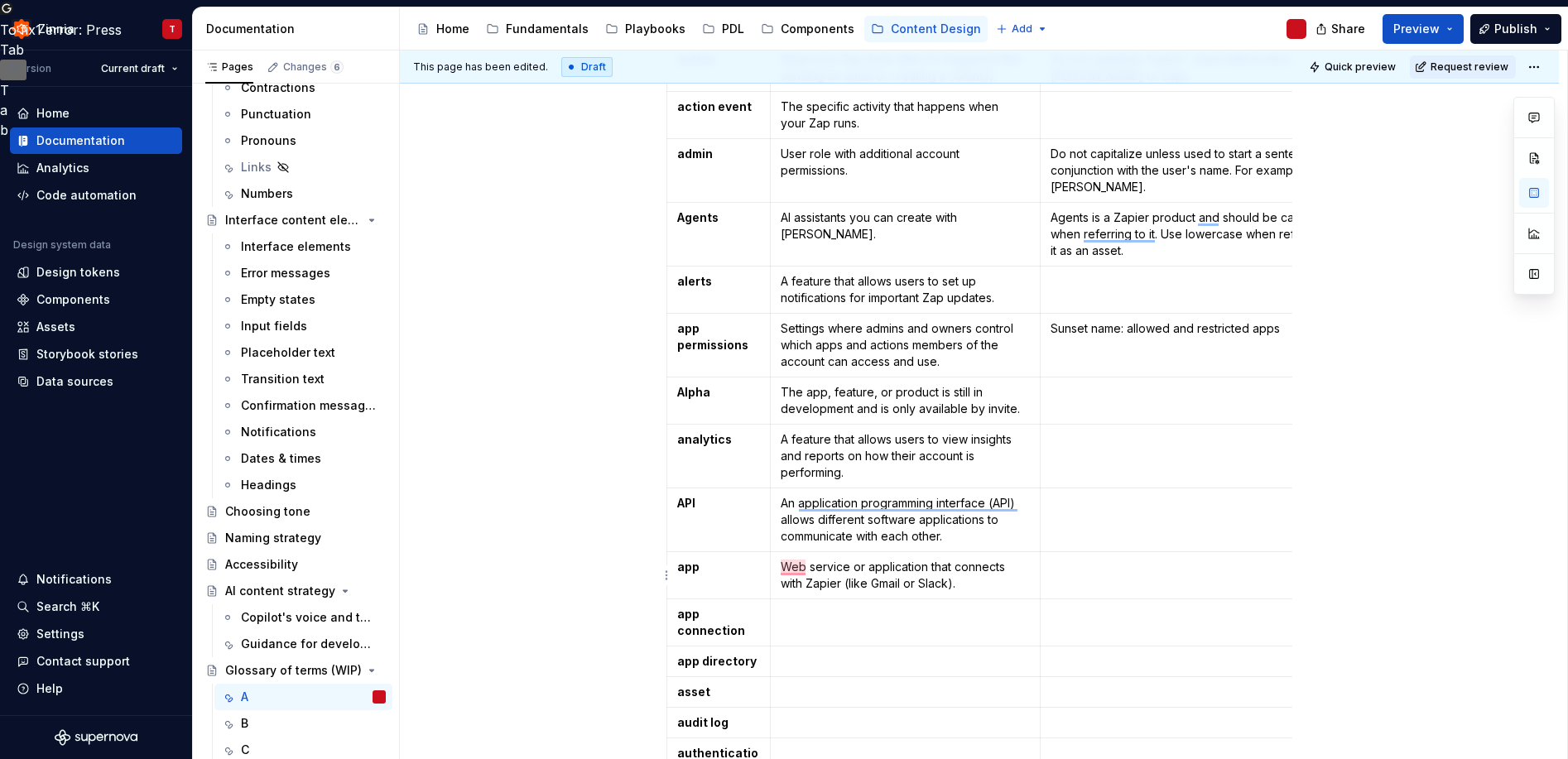
click at [1131, 571] on p "To enrich screen reader interactions, please activate Accessibility in Grammarl…" at bounding box center [1199, 566] width 299 height 17
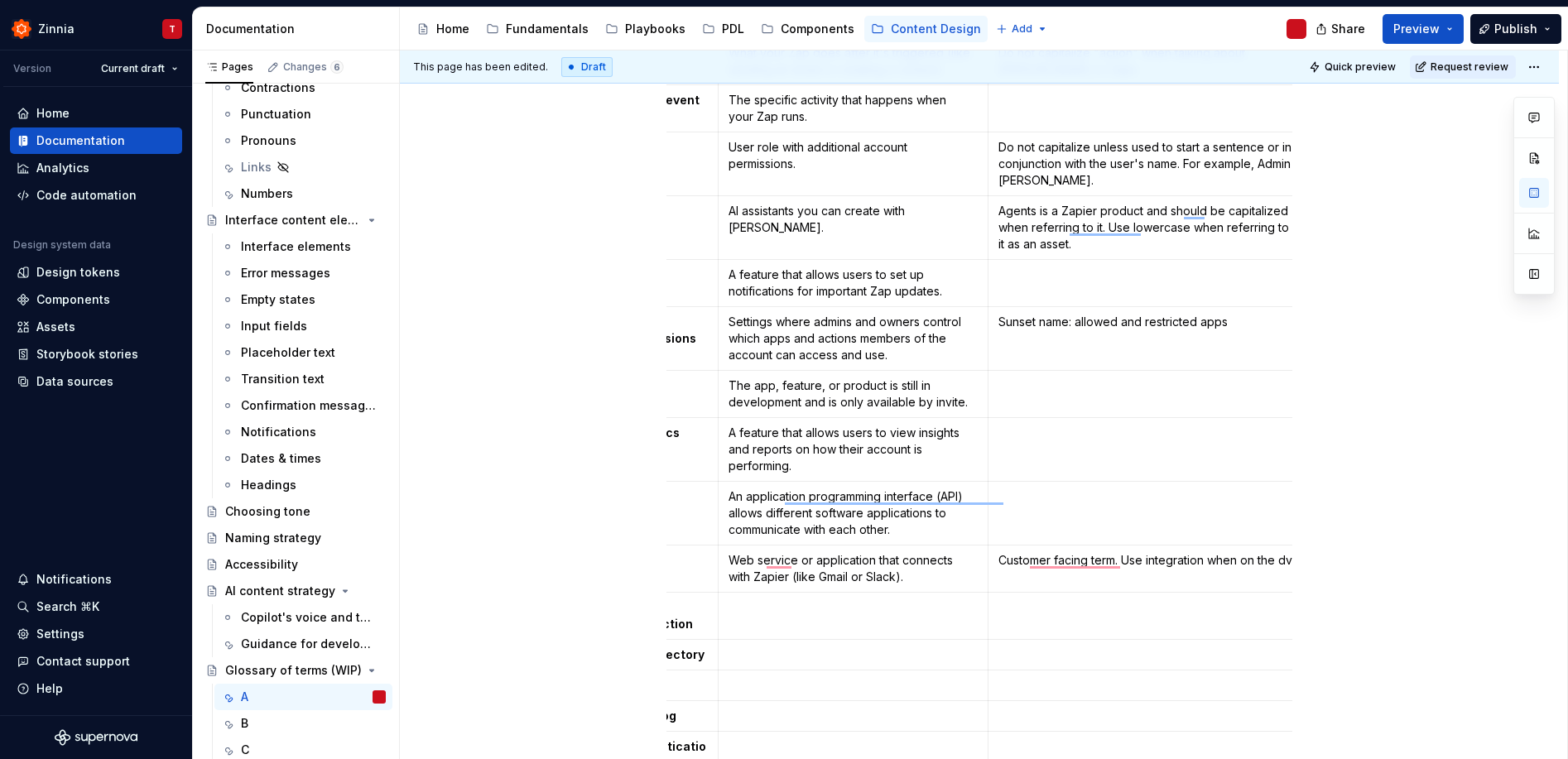
scroll to position [0, 59]
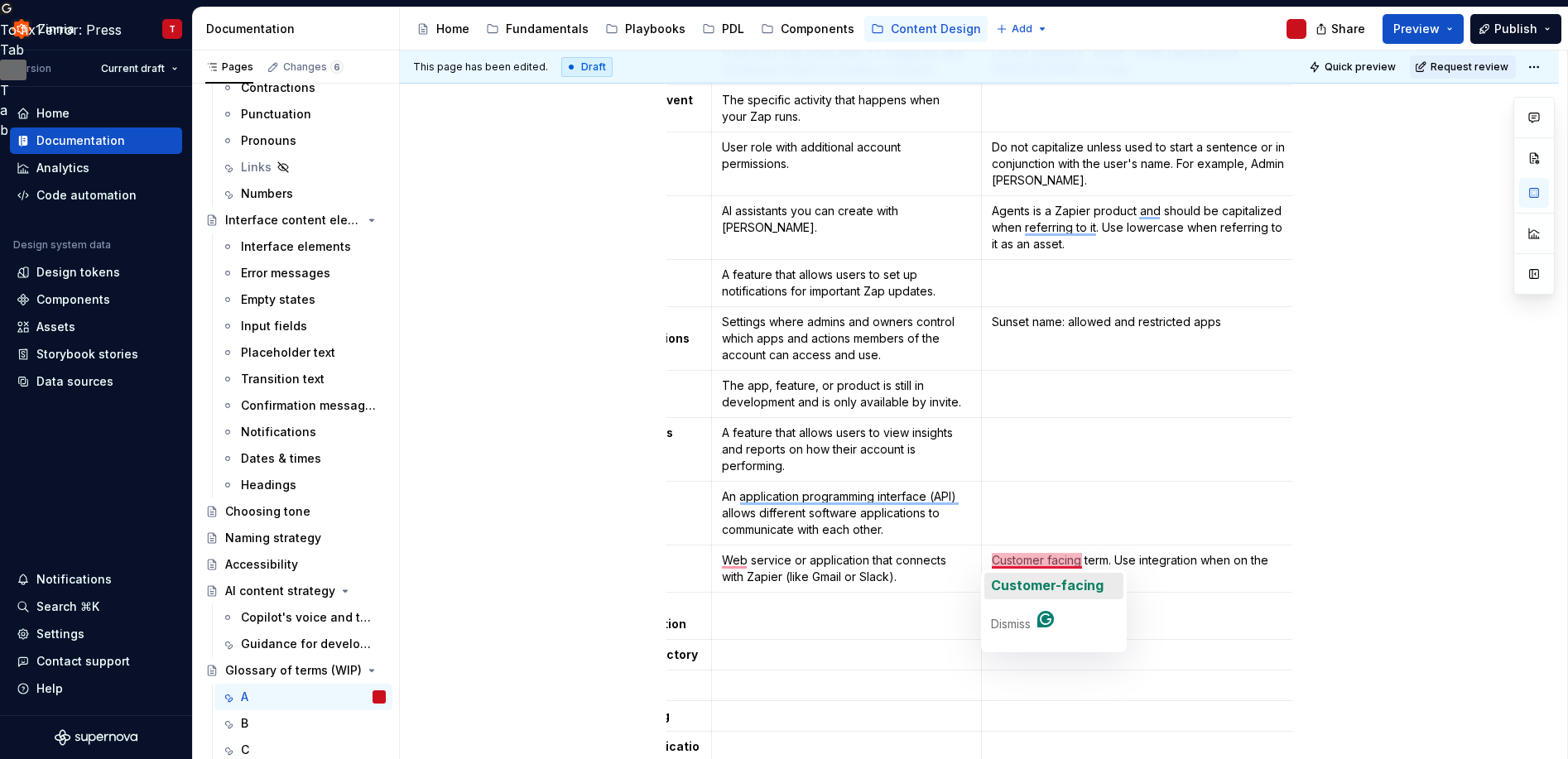
click at [1043, 577] on span "Customer-facing" at bounding box center [1047, 584] width 113 height 17
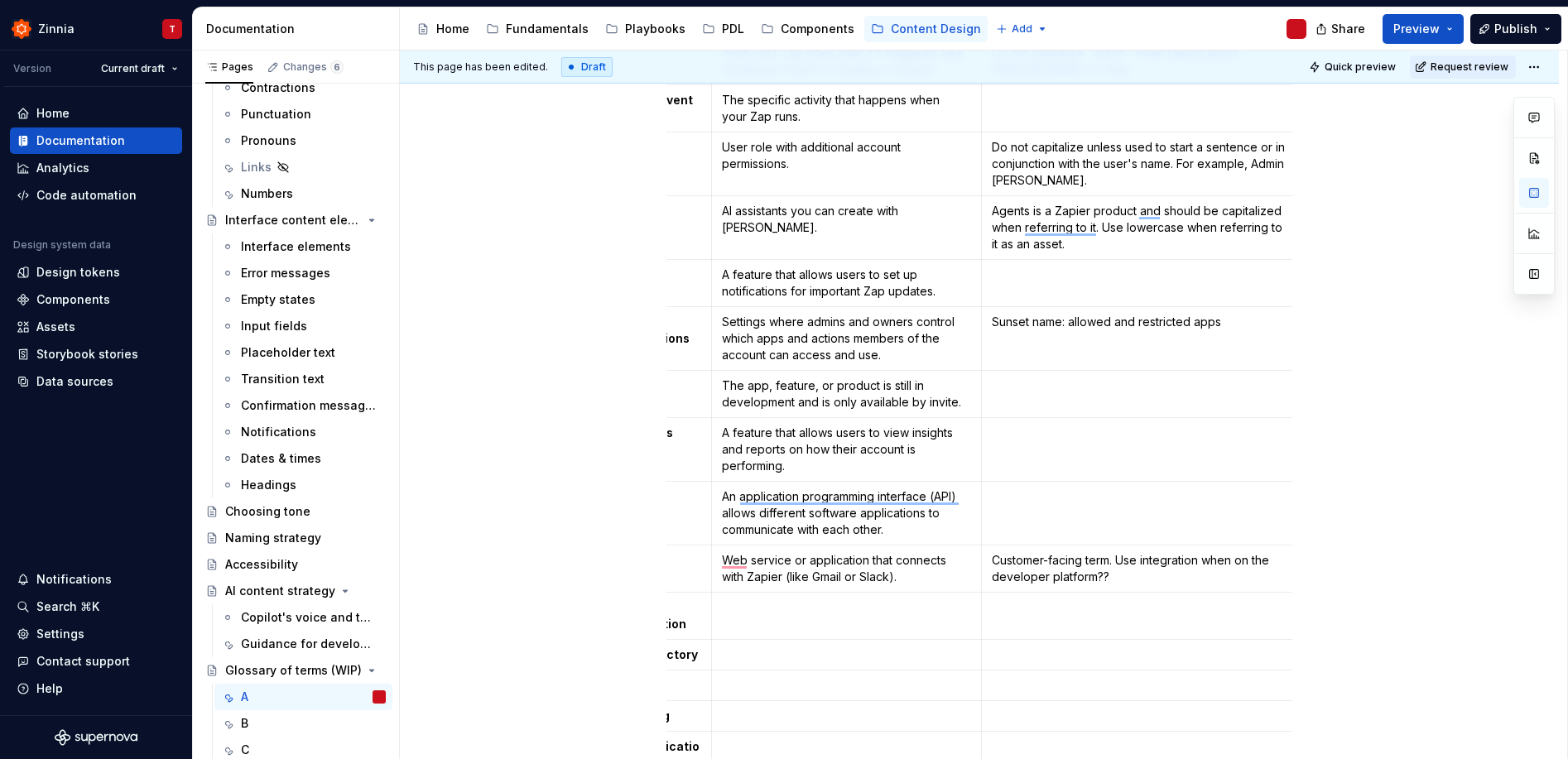
click at [1045, 566] on p "Customer-facing term. Use integration when on the developer platform??" at bounding box center [1140, 569] width 299 height 33
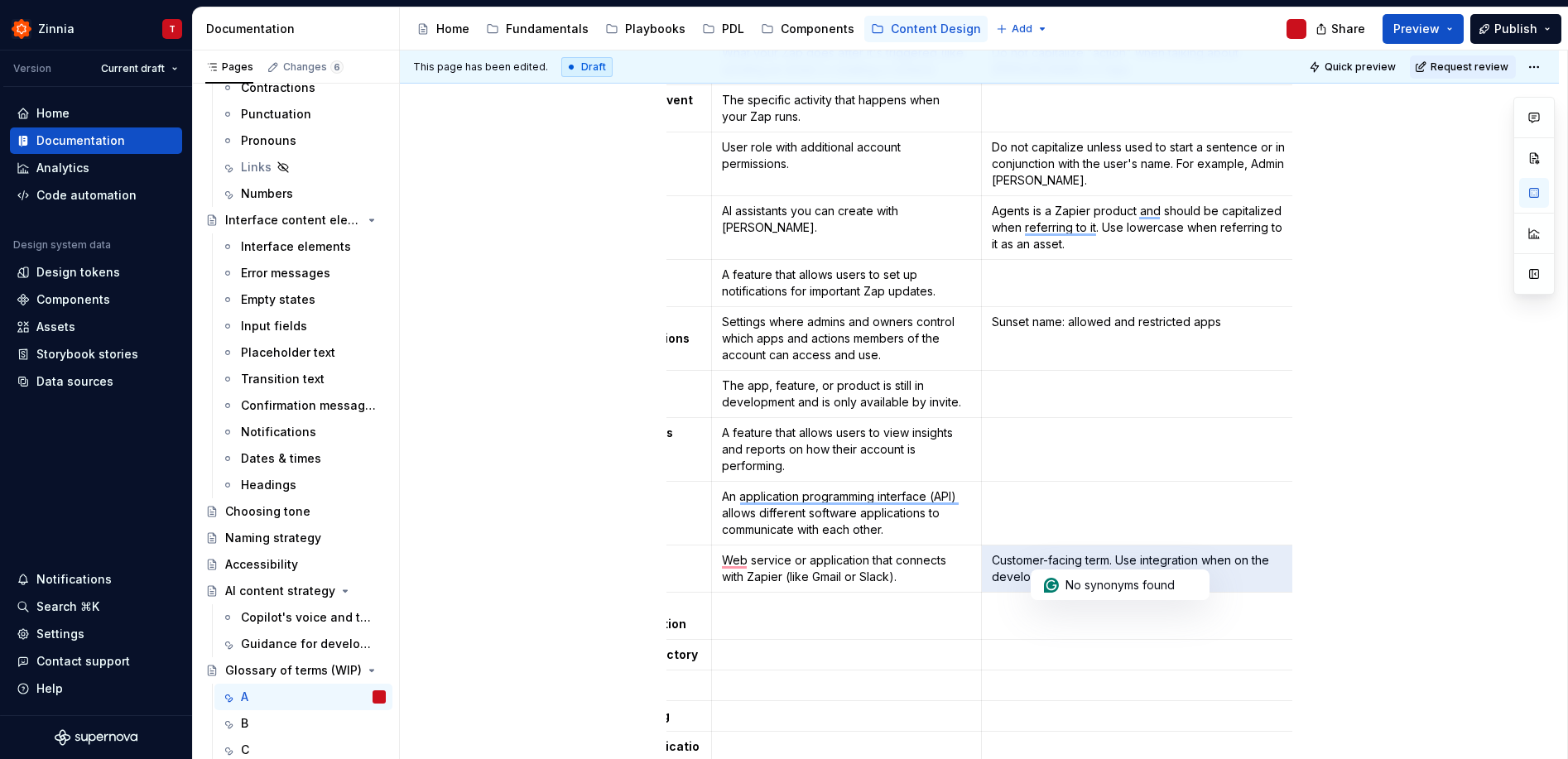
click at [1045, 566] on p "Customer-facing term. Use integration when on the developer platform??" at bounding box center [1140, 569] width 299 height 33
click at [806, 614] on p "To enrich screen reader interactions, please activate Accessibility in Grammarl…" at bounding box center [846, 606] width 249 height 17
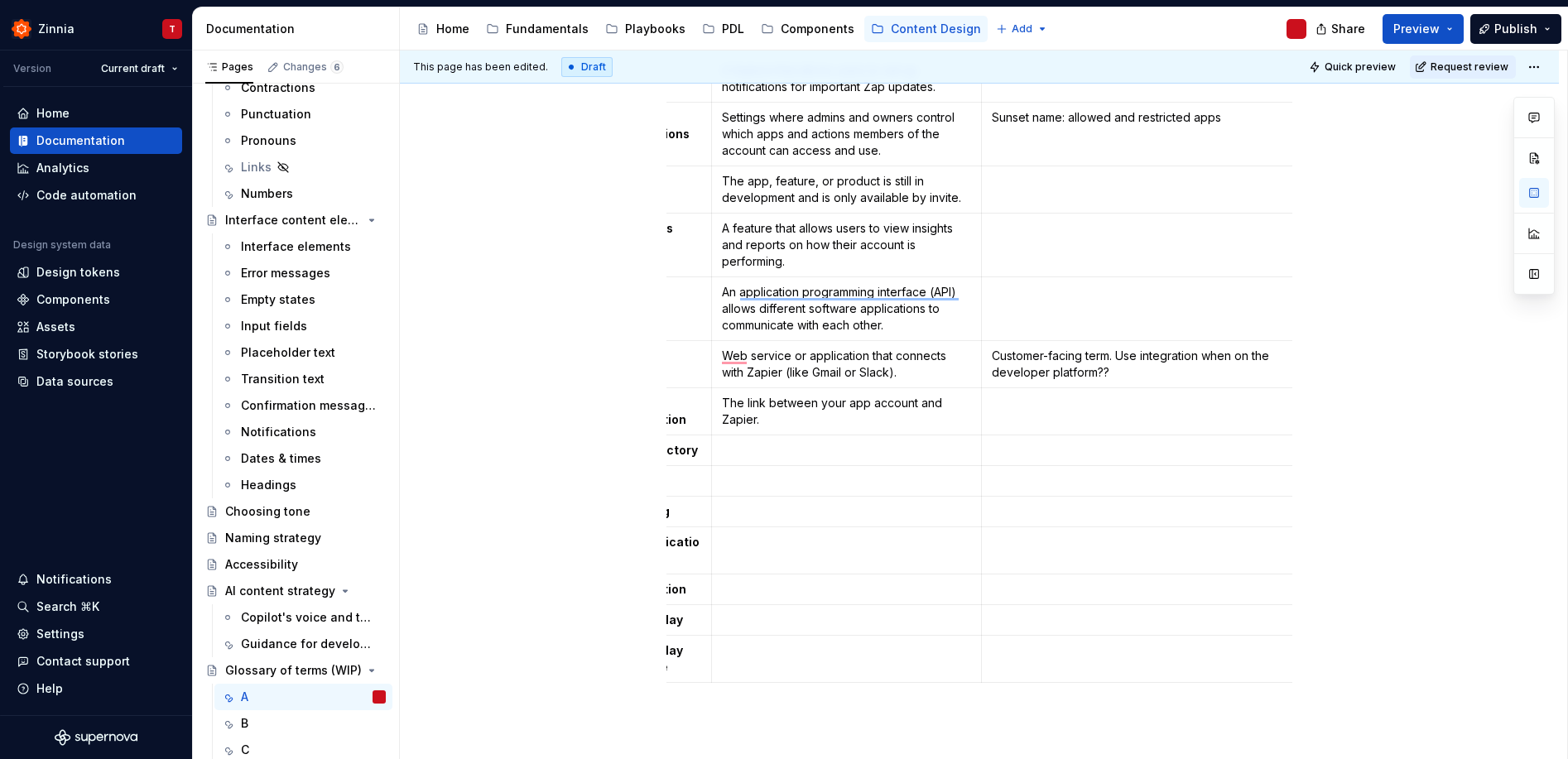
scroll to position [0, 0]
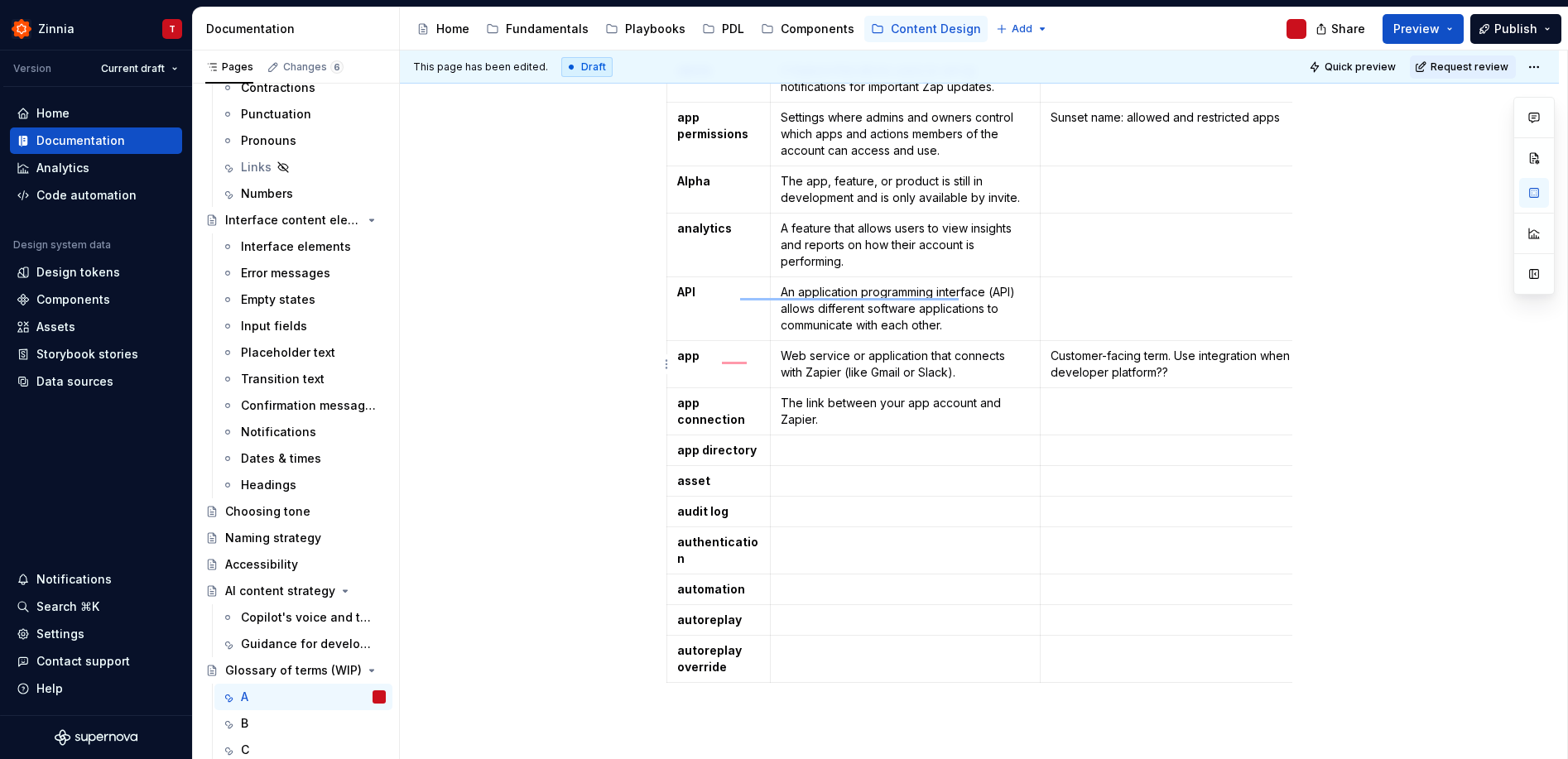
click at [1176, 373] on p "Customer-facing term. Use integration when on the developer platform??" at bounding box center [1199, 364] width 299 height 33
click at [1199, 355] on p "Customer-facing term. Use integration when on the developer platform." at bounding box center [1199, 364] width 299 height 33
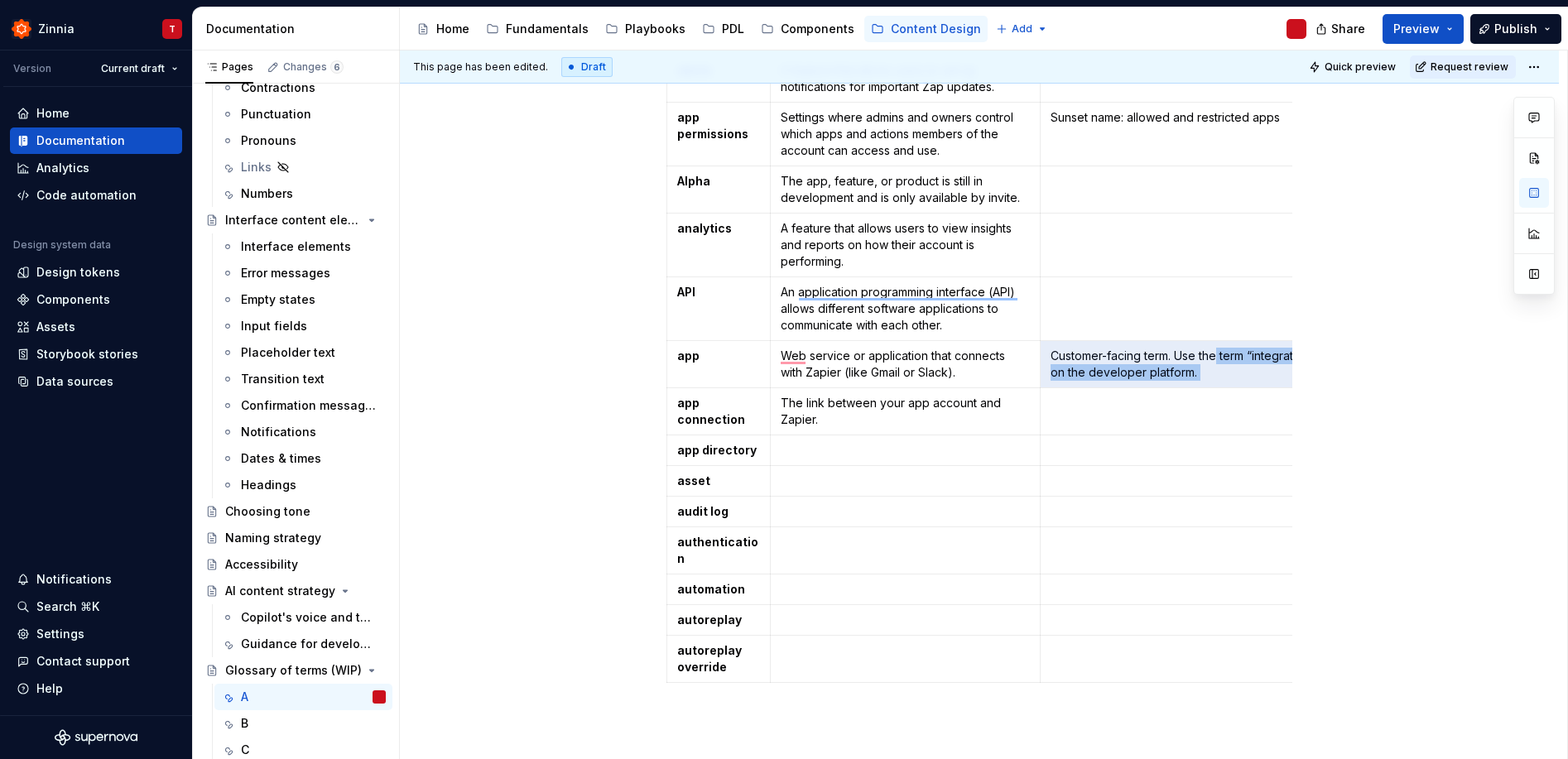
scroll to position [0, 186]
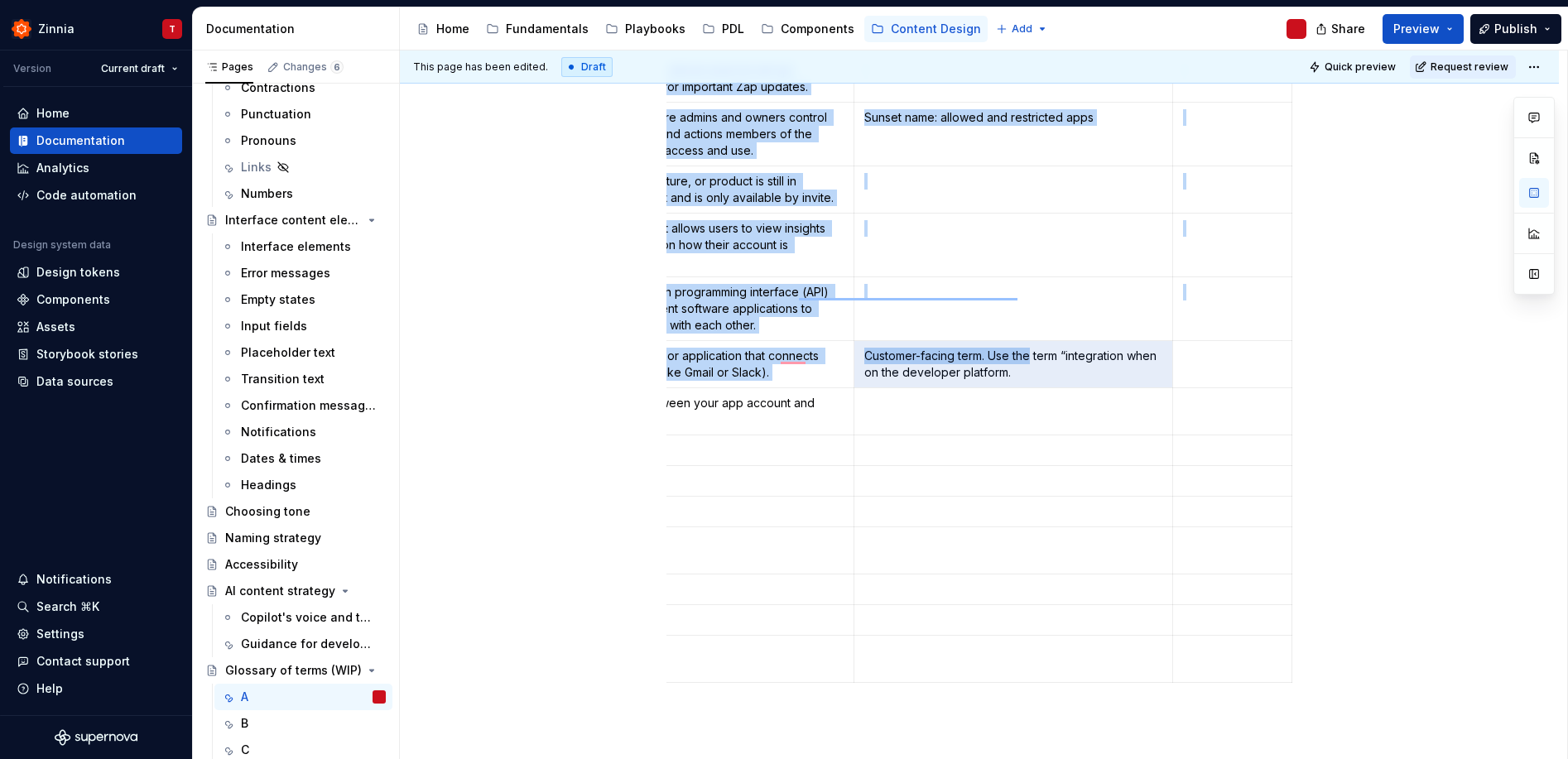
drag, startPoint x: 1259, startPoint y: 357, endPoint x: 1324, endPoint y: 367, distance: 65.8
click at [1328, 366] on div "Term Definition Usage Guidelines Related terms [App] by Zapier Apps or tools cr…" at bounding box center [979, 347] width 1159 height 1437
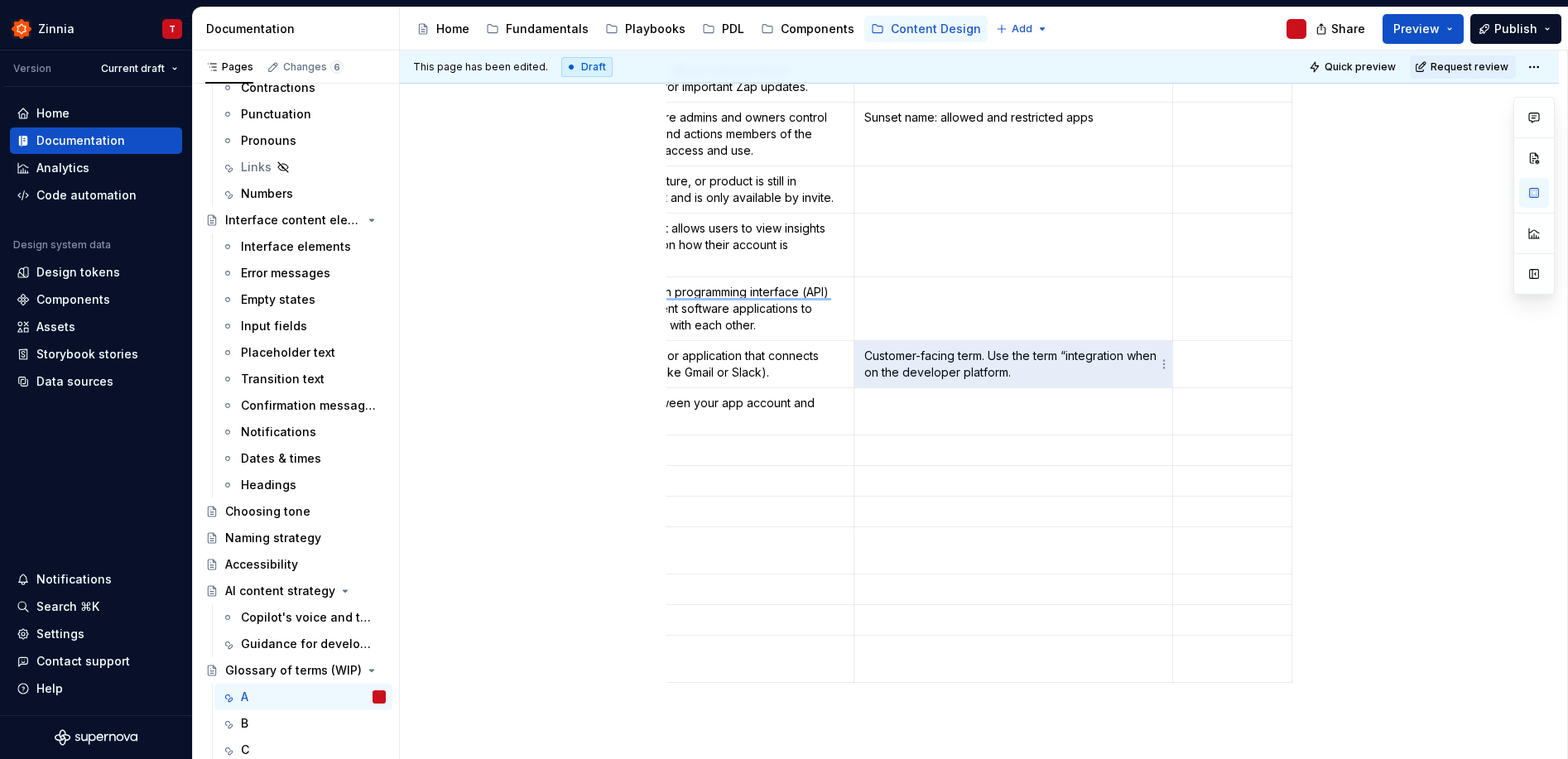
click at [1130, 350] on p "Customer-facing term. Use the term “integration when on the developer platform." at bounding box center [1013, 364] width 299 height 33
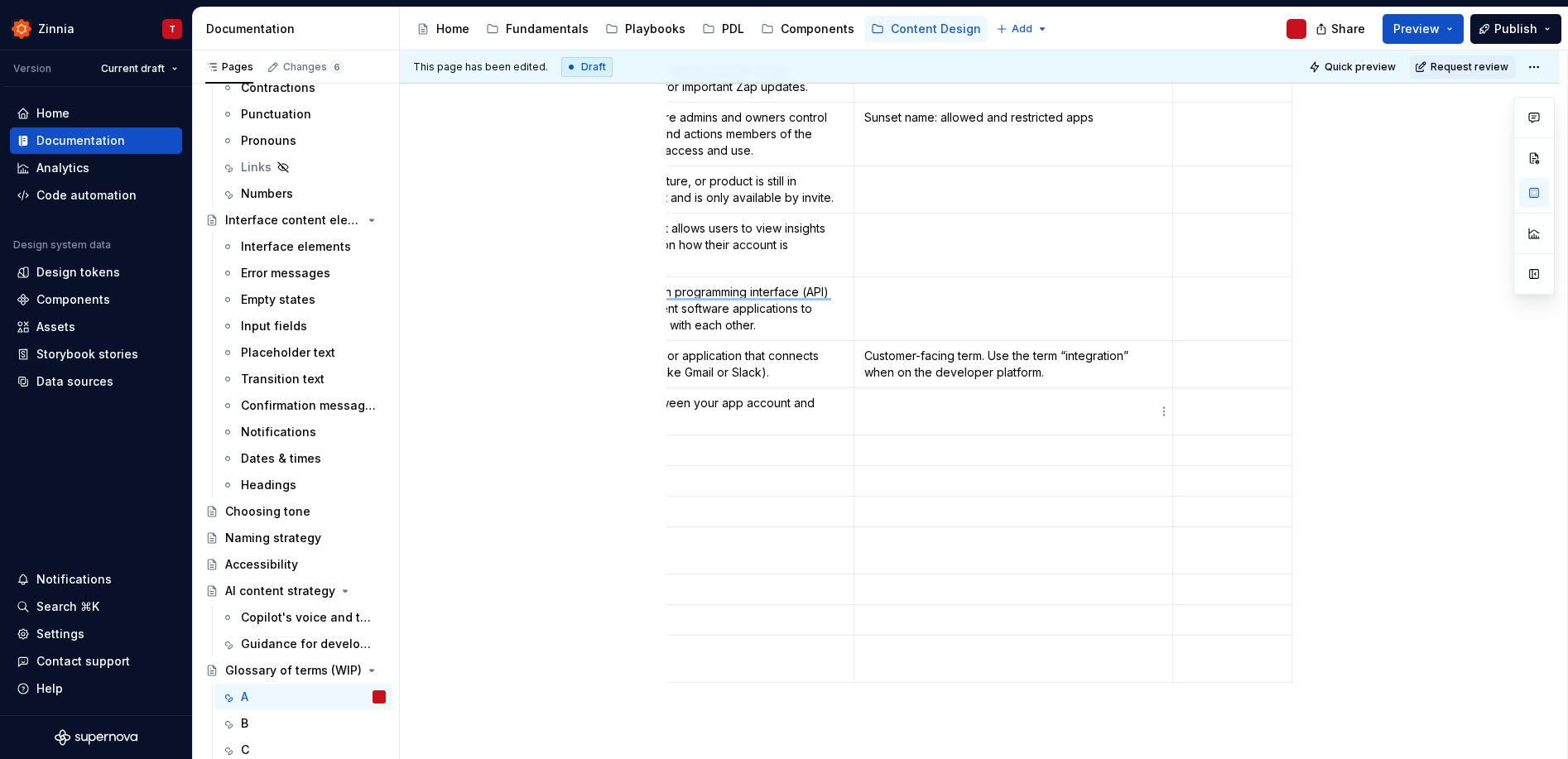
click at [1057, 401] on p "To enrich screen reader interactions, please activate Accessibility in Grammarl…" at bounding box center [1013, 403] width 299 height 17
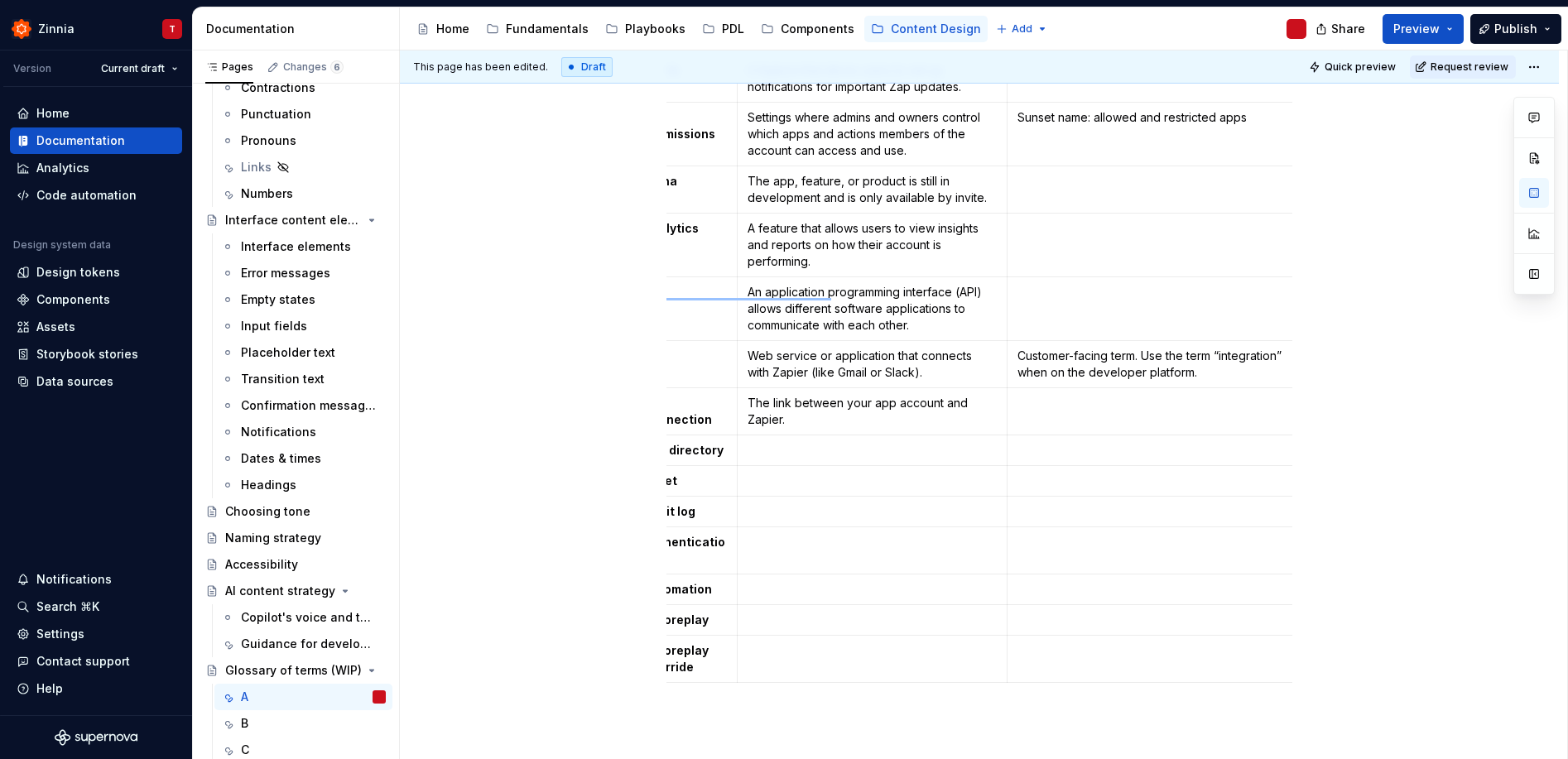
scroll to position [0, 0]
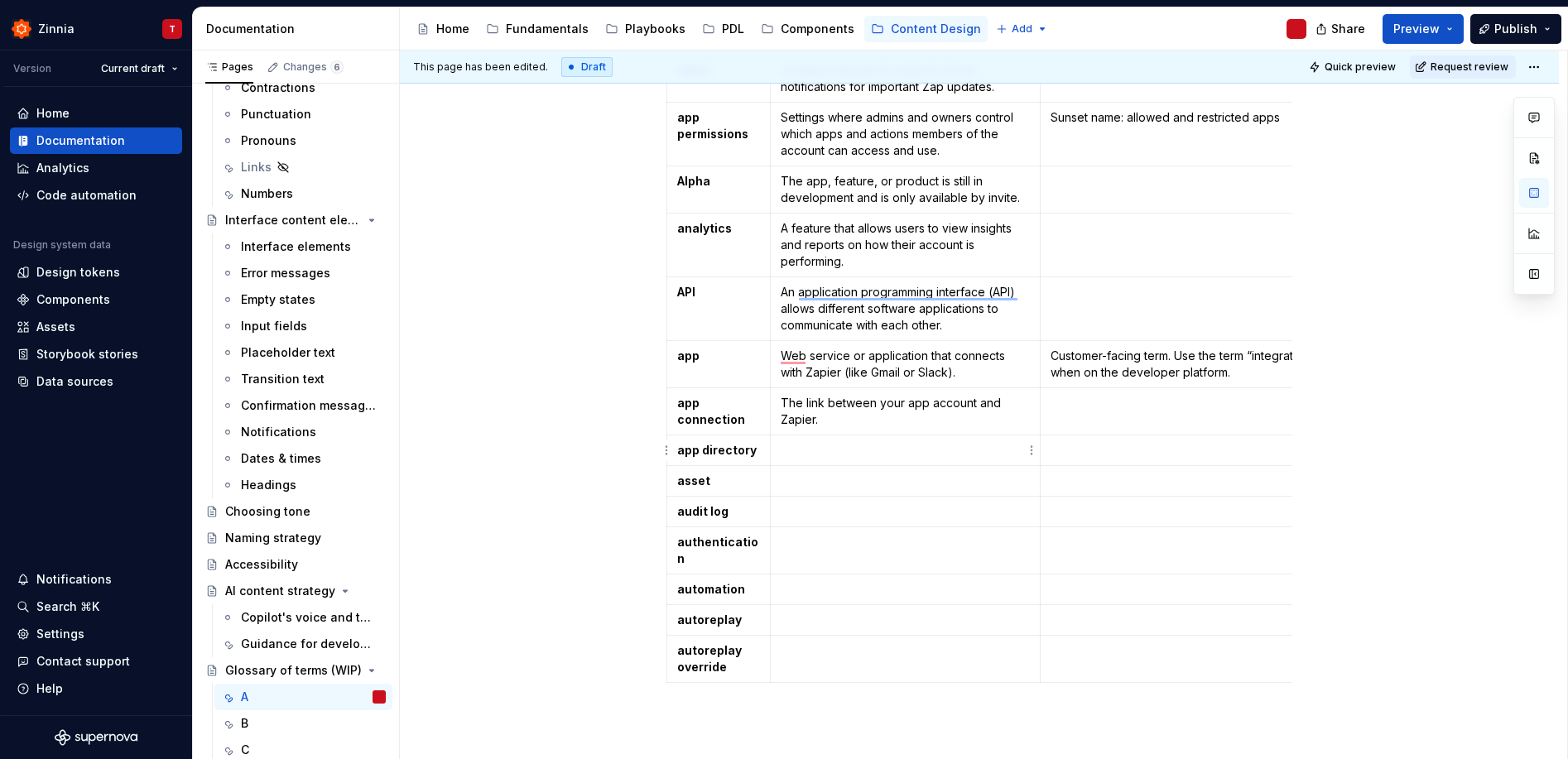
click at [840, 454] on p "To enrich screen reader interactions, please activate Accessibility in Grammarl…" at bounding box center [905, 450] width 249 height 17
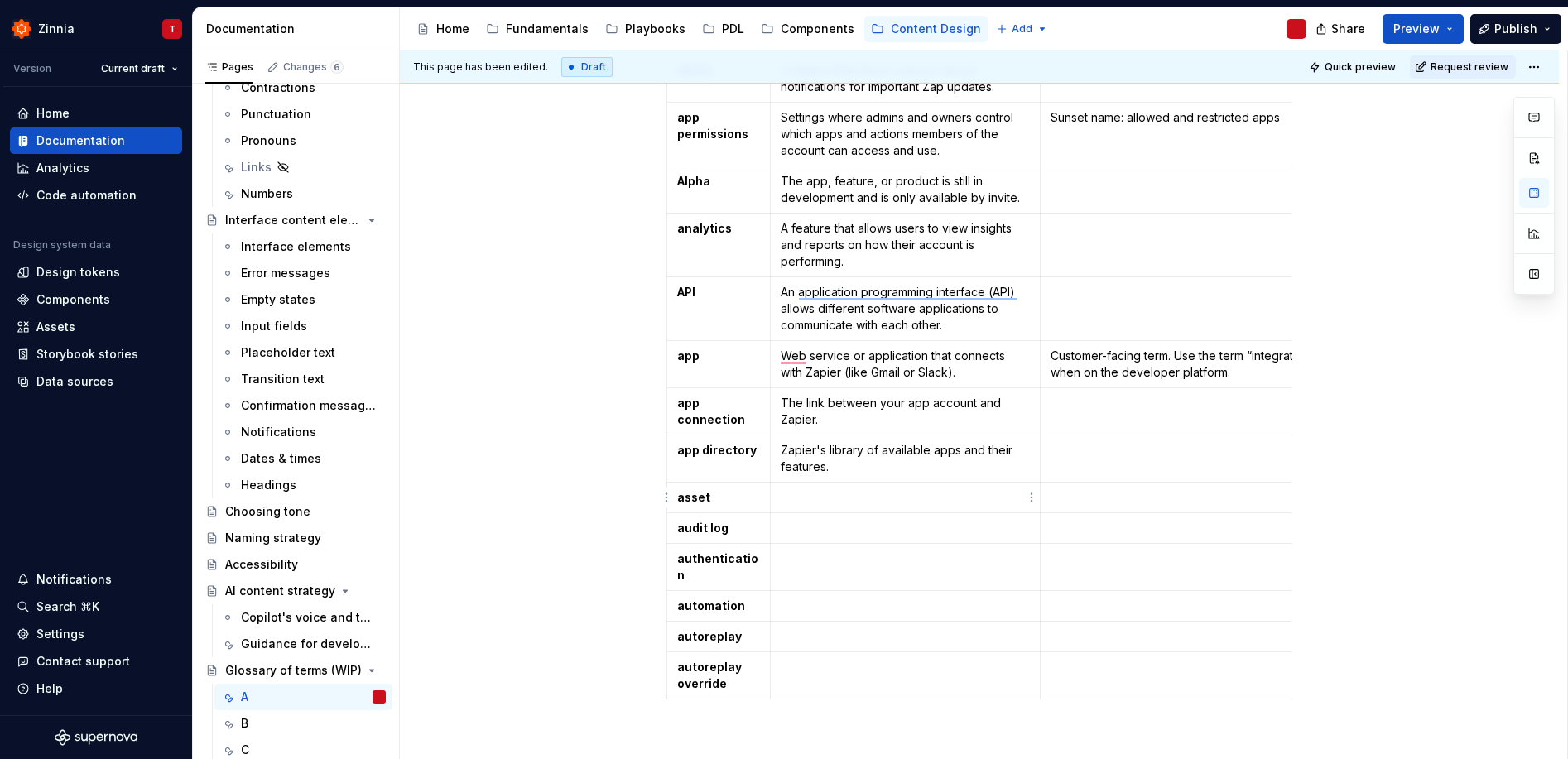
click at [872, 495] on p "To enrich screen reader interactions, please activate Accessibility in Grammarl…" at bounding box center [905, 497] width 249 height 17
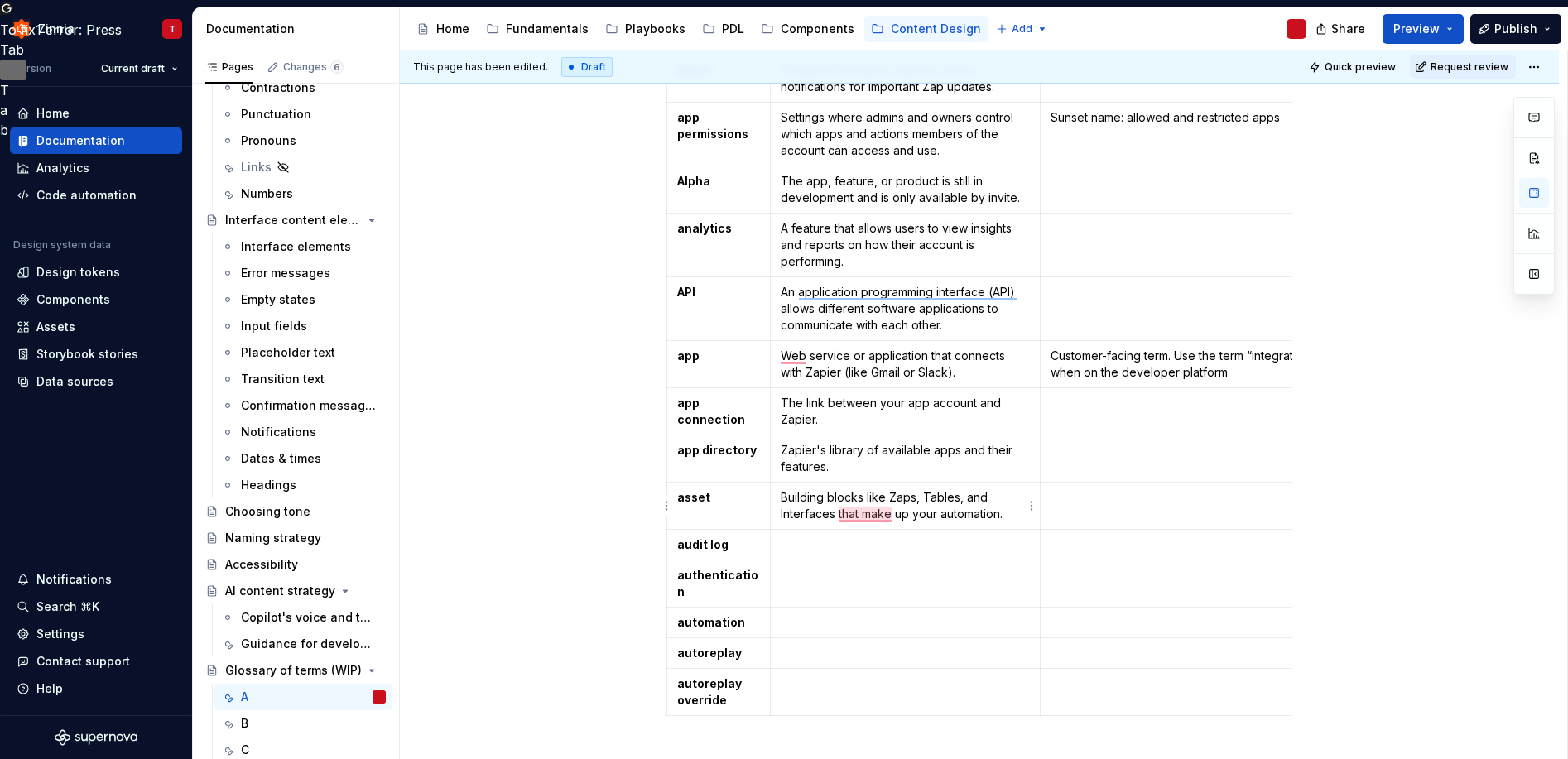
click at [782, 497] on p "Building blocks like Zaps, Tables, and Interfaces that make up your automation." at bounding box center [905, 506] width 249 height 33
click at [888, 497] on p "Building blocks like Zaps, Tables, and Interfaces that make up your automation." at bounding box center [905, 506] width 249 height 33
click at [971, 495] on p "Building blocks like a specific Zaps, Tables, and Interfaces that make up your …" at bounding box center [905, 506] width 249 height 33
click at [1004, 496] on p "Building blocks like a specific Zap, Tables, and Interfaces that make up your a…" at bounding box center [905, 506] width 249 height 33
click at [1007, 496] on p "Building blocks like a specific Zap, Tables, and Interfaces that make up your a…" at bounding box center [905, 506] width 249 height 33
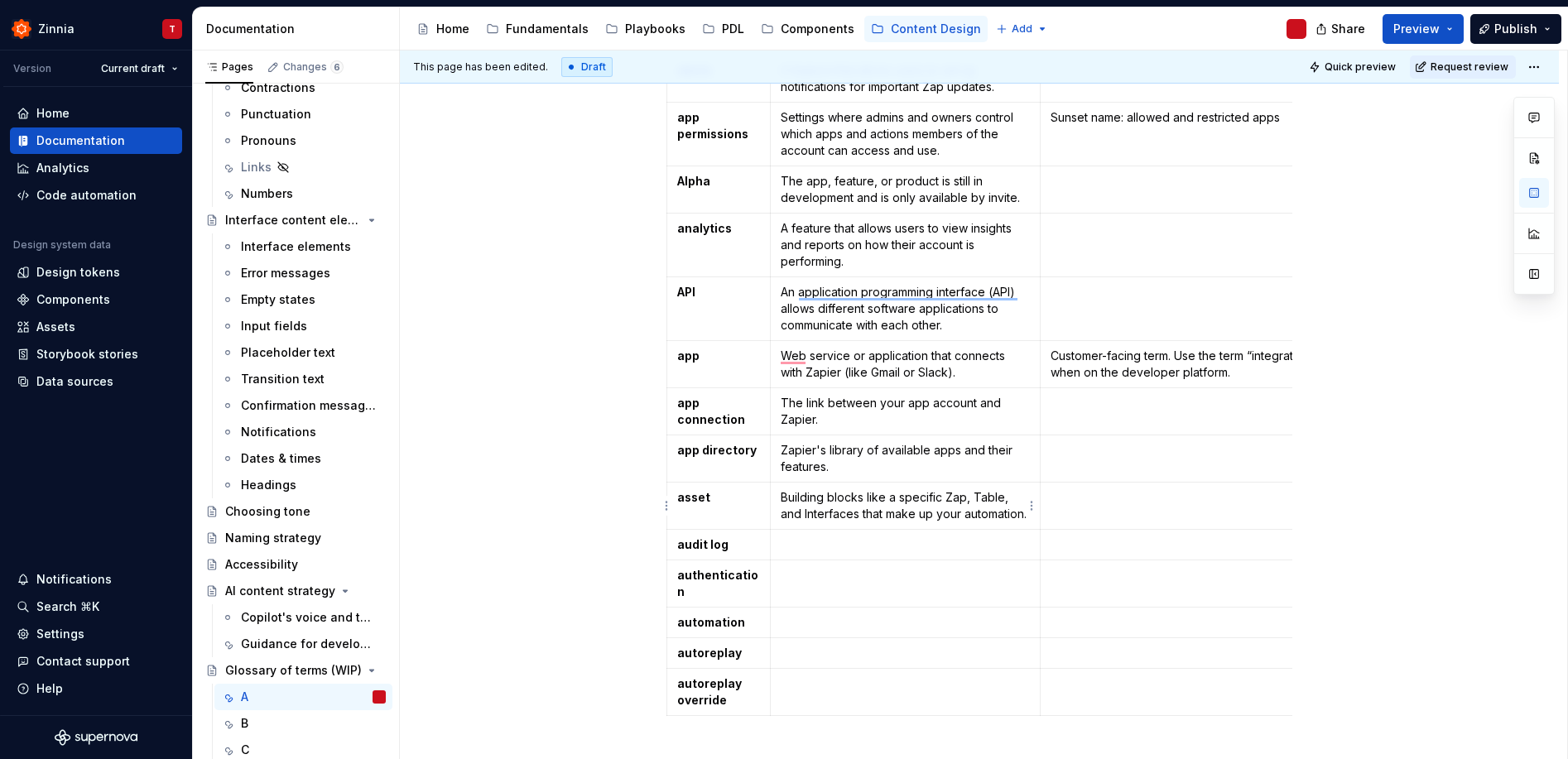
click at [857, 514] on p "Building blocks like a specific Zap, Table, and Interfaces that make up your au…" at bounding box center [905, 506] width 249 height 33
click at [964, 495] on p "Building blocks like a specific Zap, Table, and Interface that make up your aut…" at bounding box center [905, 506] width 249 height 33
click at [1007, 498] on p "Building blocks like a specific Zaps, Table, and Interface that make up your au…" at bounding box center [905, 506] width 249 height 33
click at [852, 516] on p "Building blocks like a specific Zaps, Tables, and Interface that make up your a…" at bounding box center [905, 506] width 249 height 33
click at [962, 567] on p "To enrich screen reader interactions, please activate Accessibility in Grammarl…" at bounding box center [905, 575] width 249 height 17
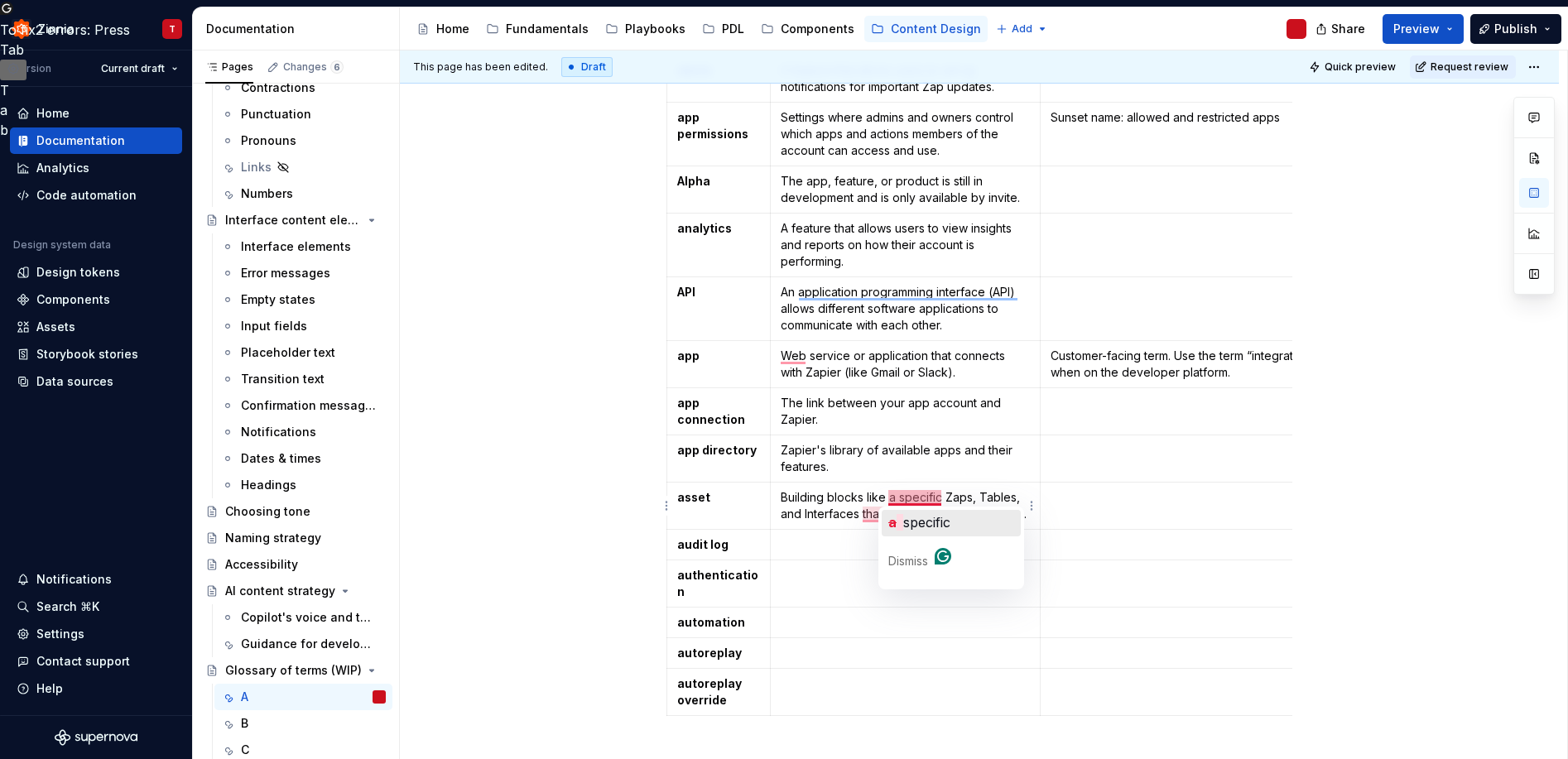
click at [908, 522] on span "specific" at bounding box center [926, 522] width 47 height 17
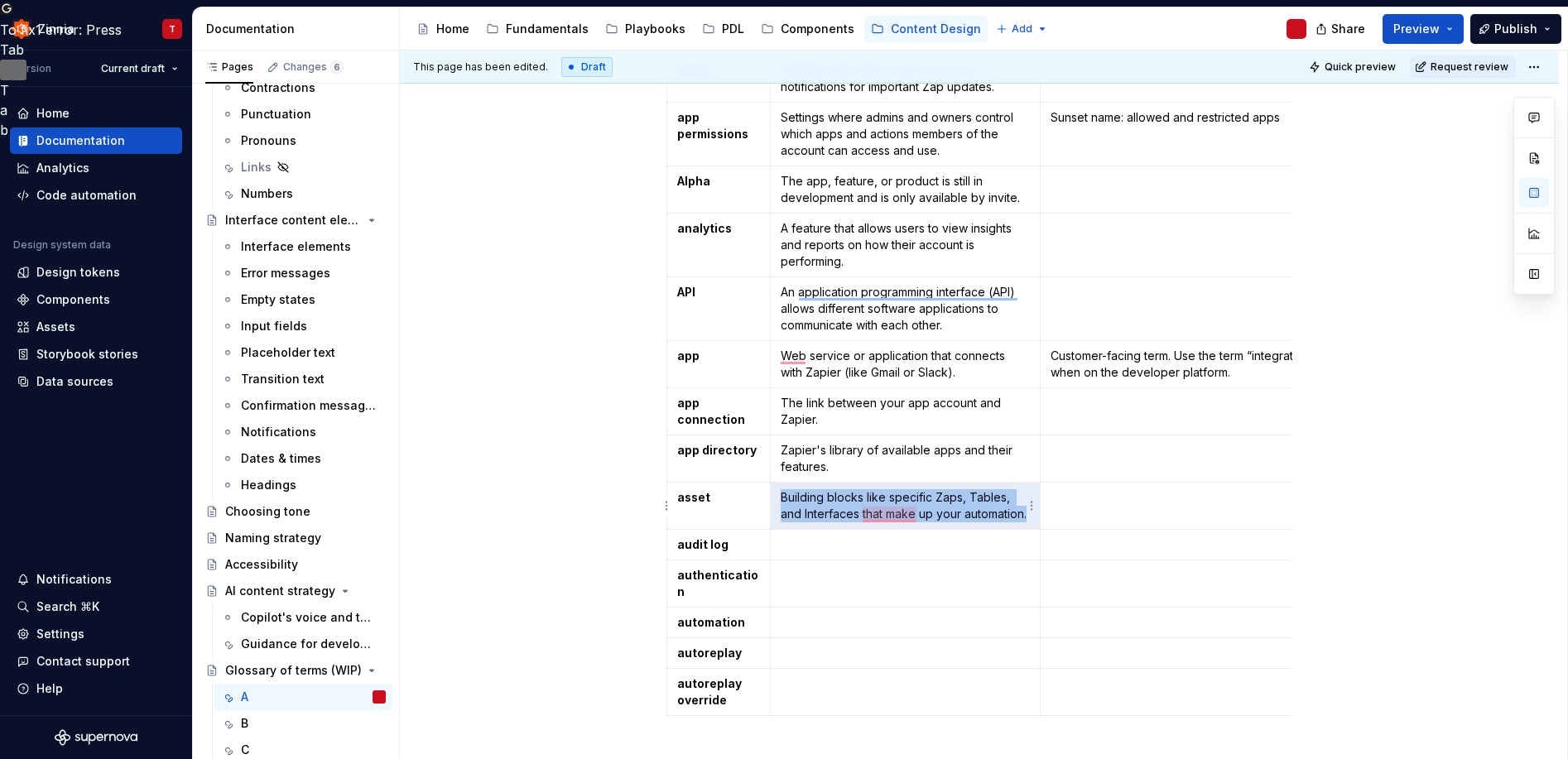
drag, startPoint x: 781, startPoint y: 497, endPoint x: 1027, endPoint y: 518, distance: 246.9
click at [1027, 518] on p "Building blocks like specific Zaps, Tables, and Interfaces that make up your au…" at bounding box center [905, 506] width 249 height 33
copy p "Building blocks like specific Zaps, Tables, and Interfaces that make up your au…"
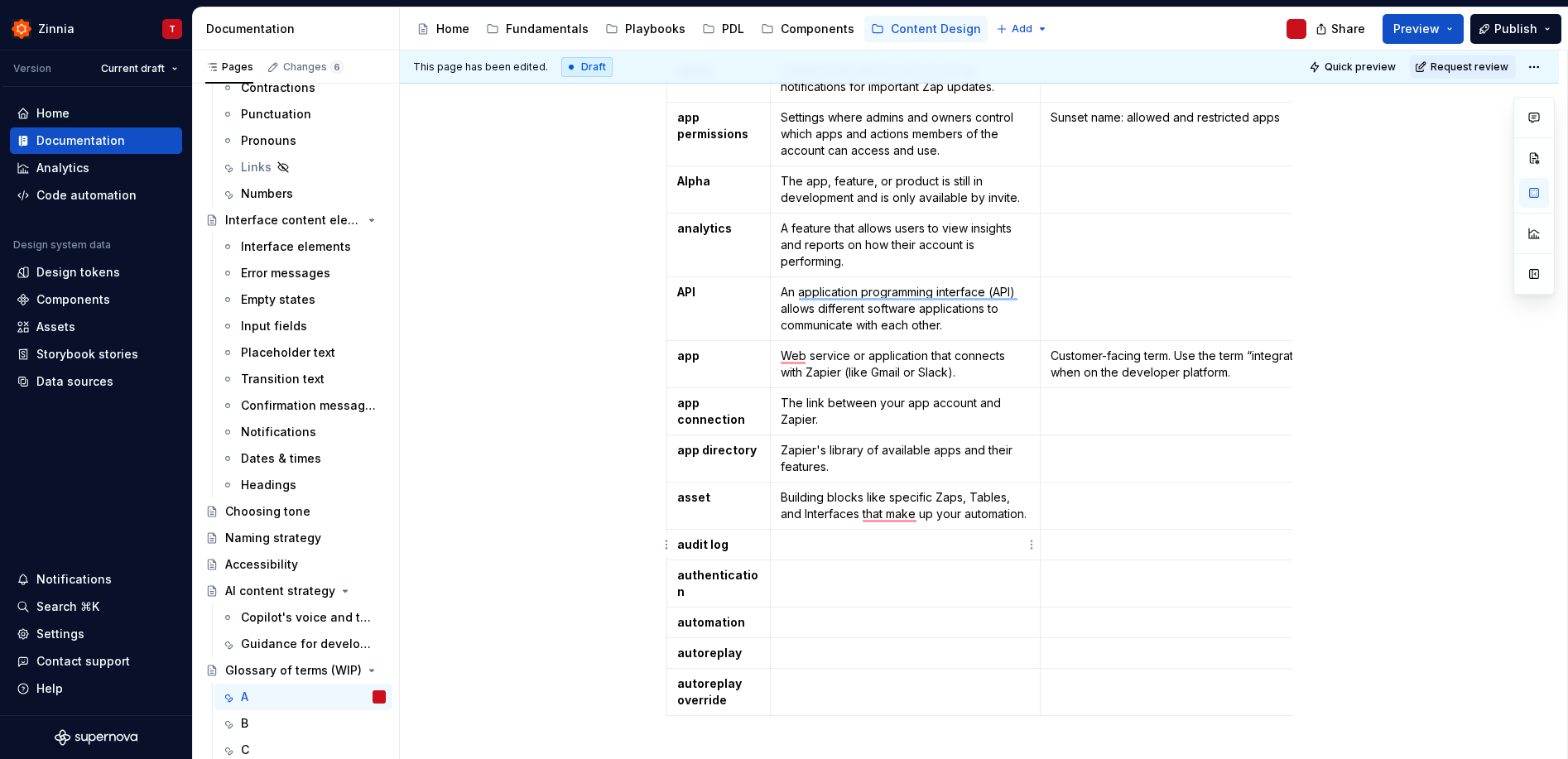
click at [828, 554] on td "To enrich screen reader interactions, please activate Accessibility in Grammarl…" at bounding box center [905, 545] width 270 height 31
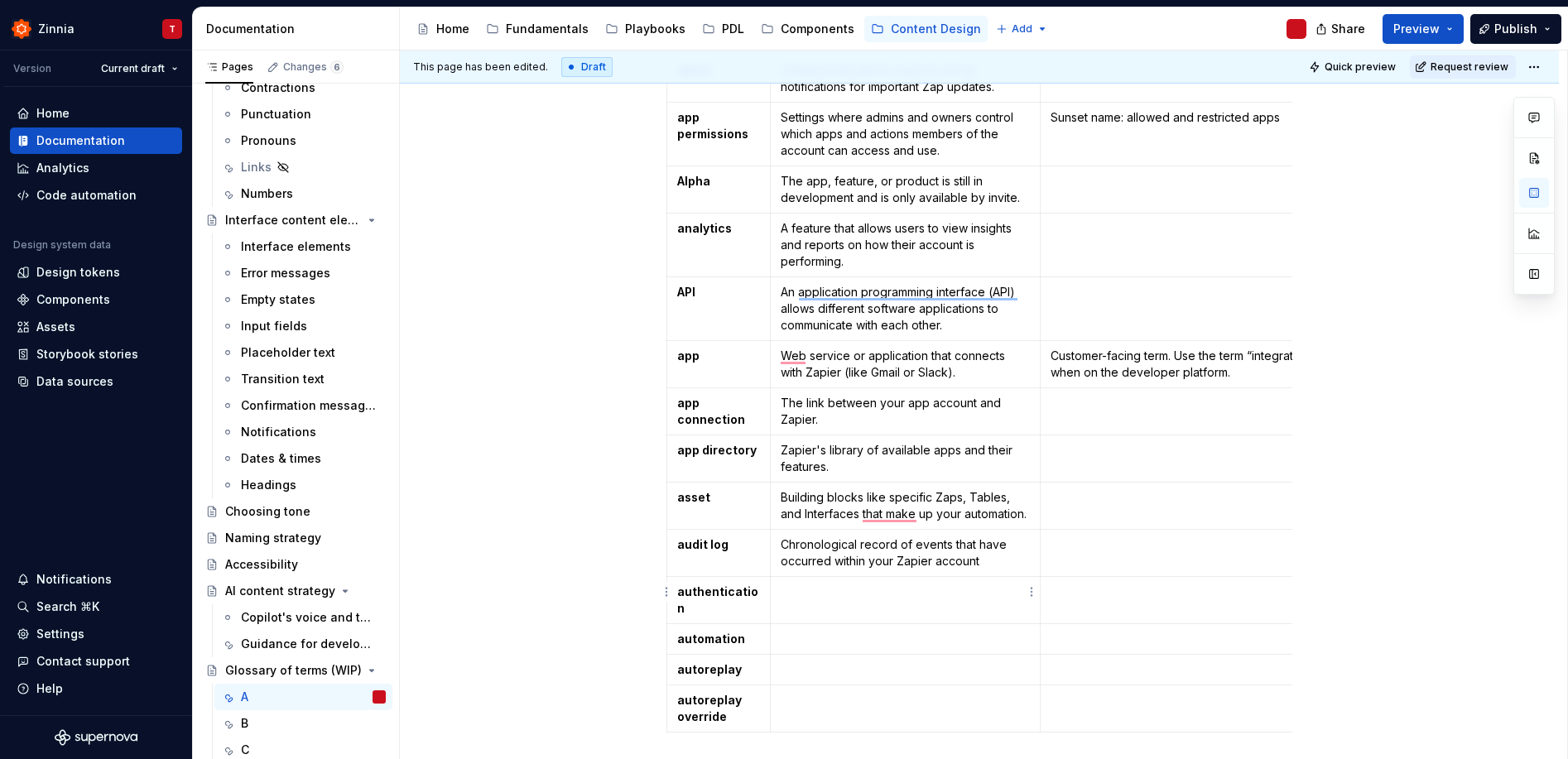
click at [898, 581] on td "To enrich screen reader interactions, please activate Accessibility in Grammarl…" at bounding box center [905, 599] width 270 height 47
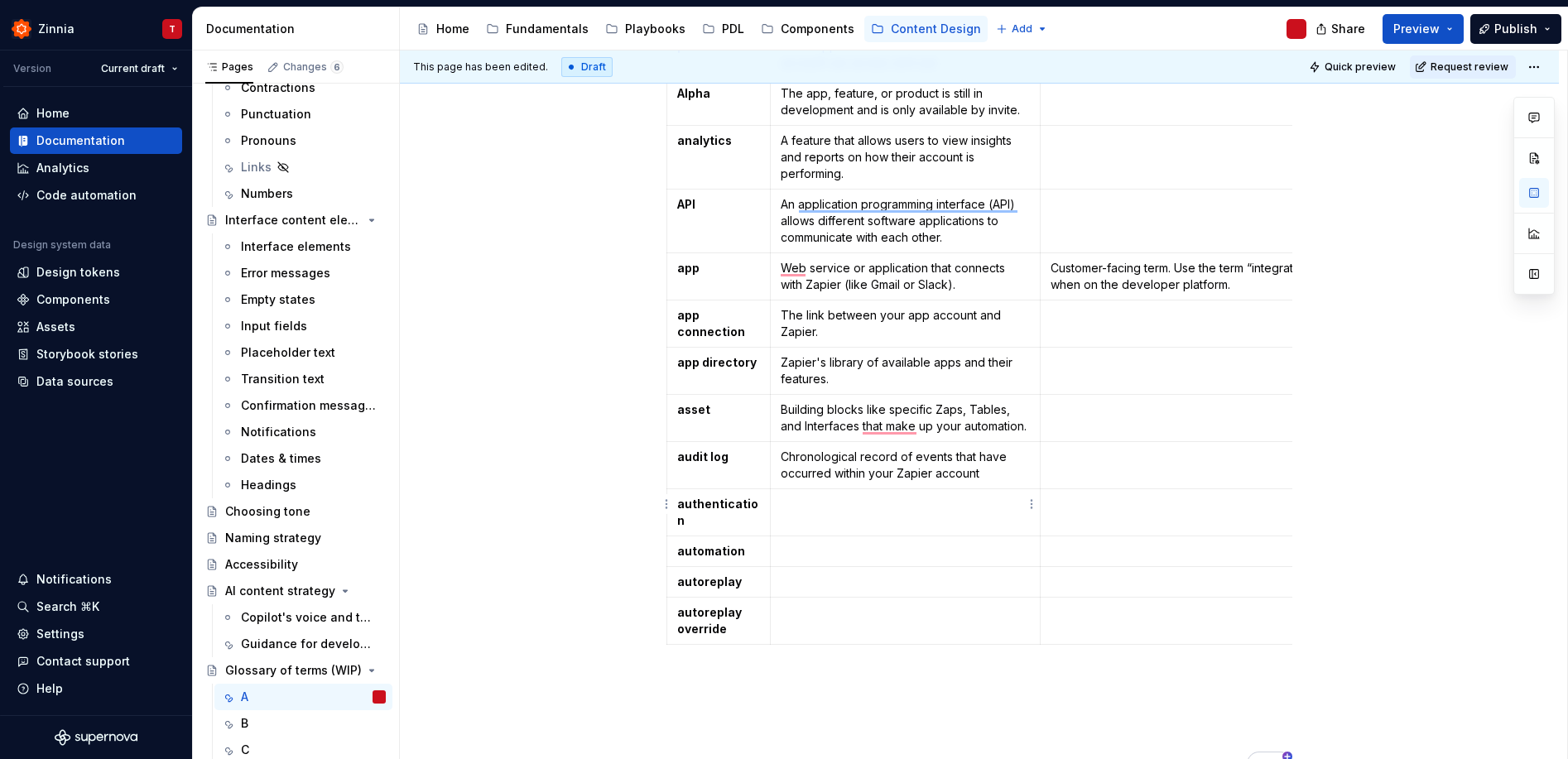
click at [872, 503] on p "To enrich screen reader interactions, please activate Accessibility in Grammarl…" at bounding box center [905, 503] width 249 height 17
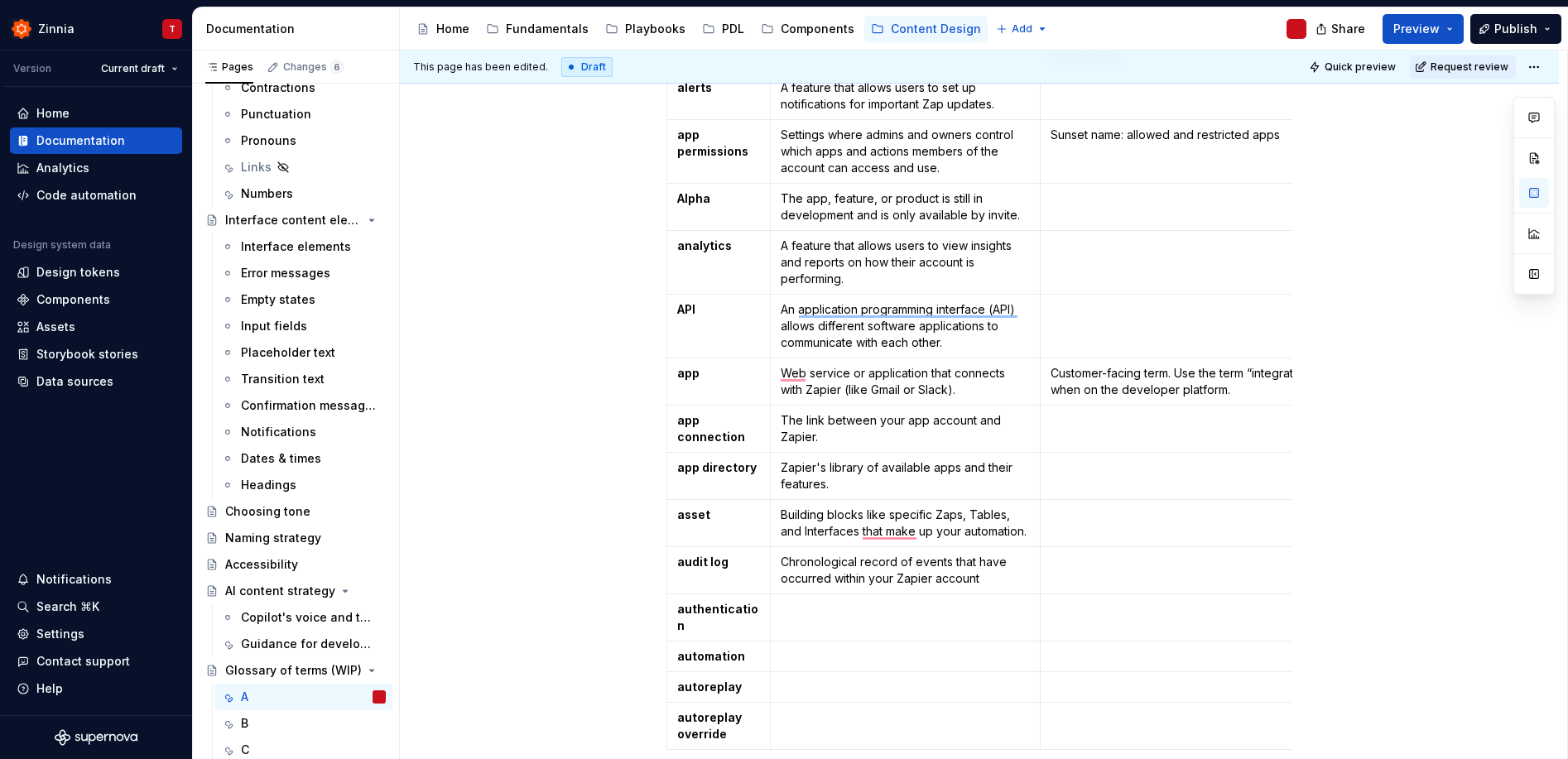
scroll to position [558, 0]
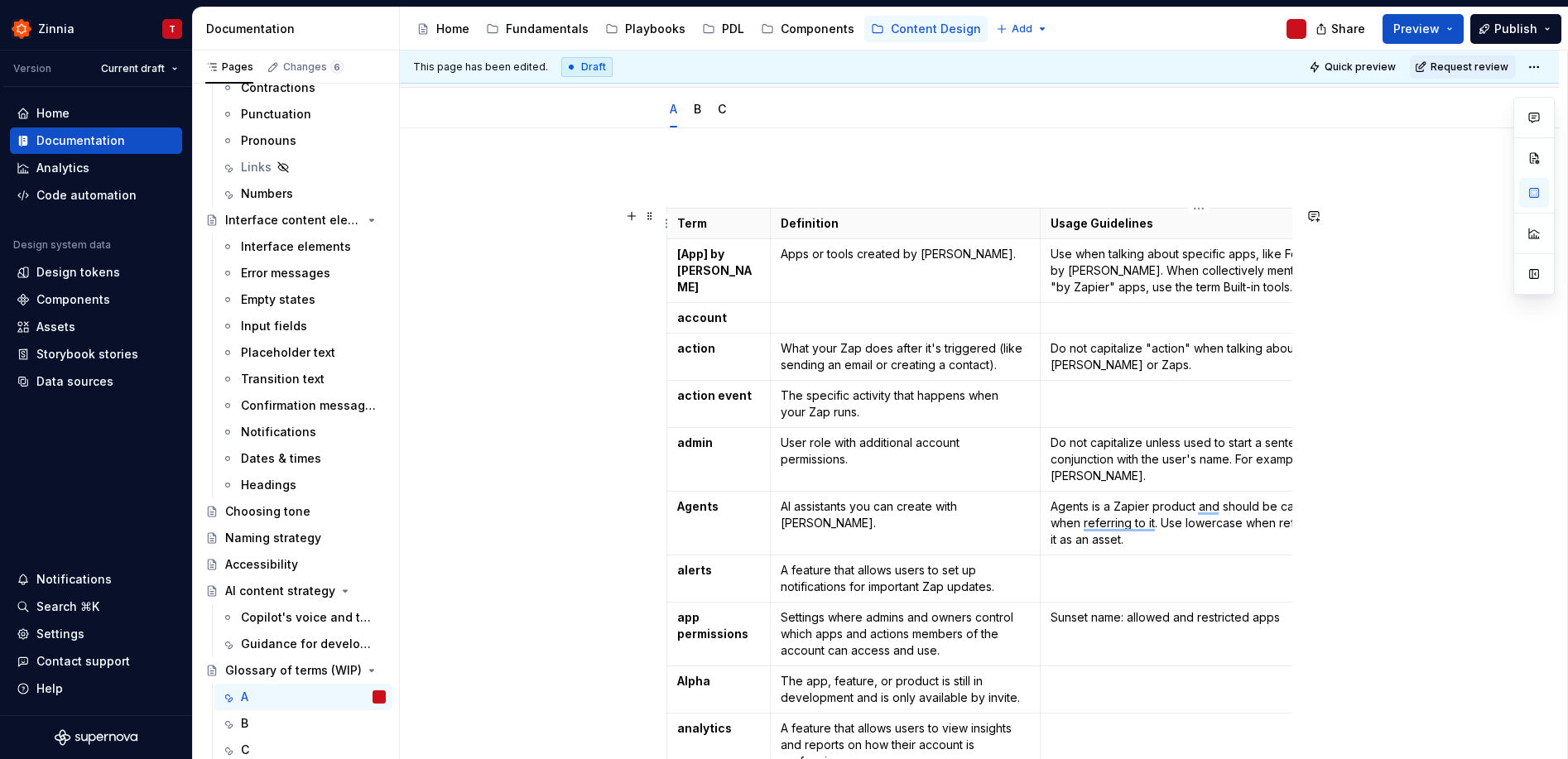
click at [1096, 215] on p "Usage Guidelines" at bounding box center [1199, 223] width 299 height 17
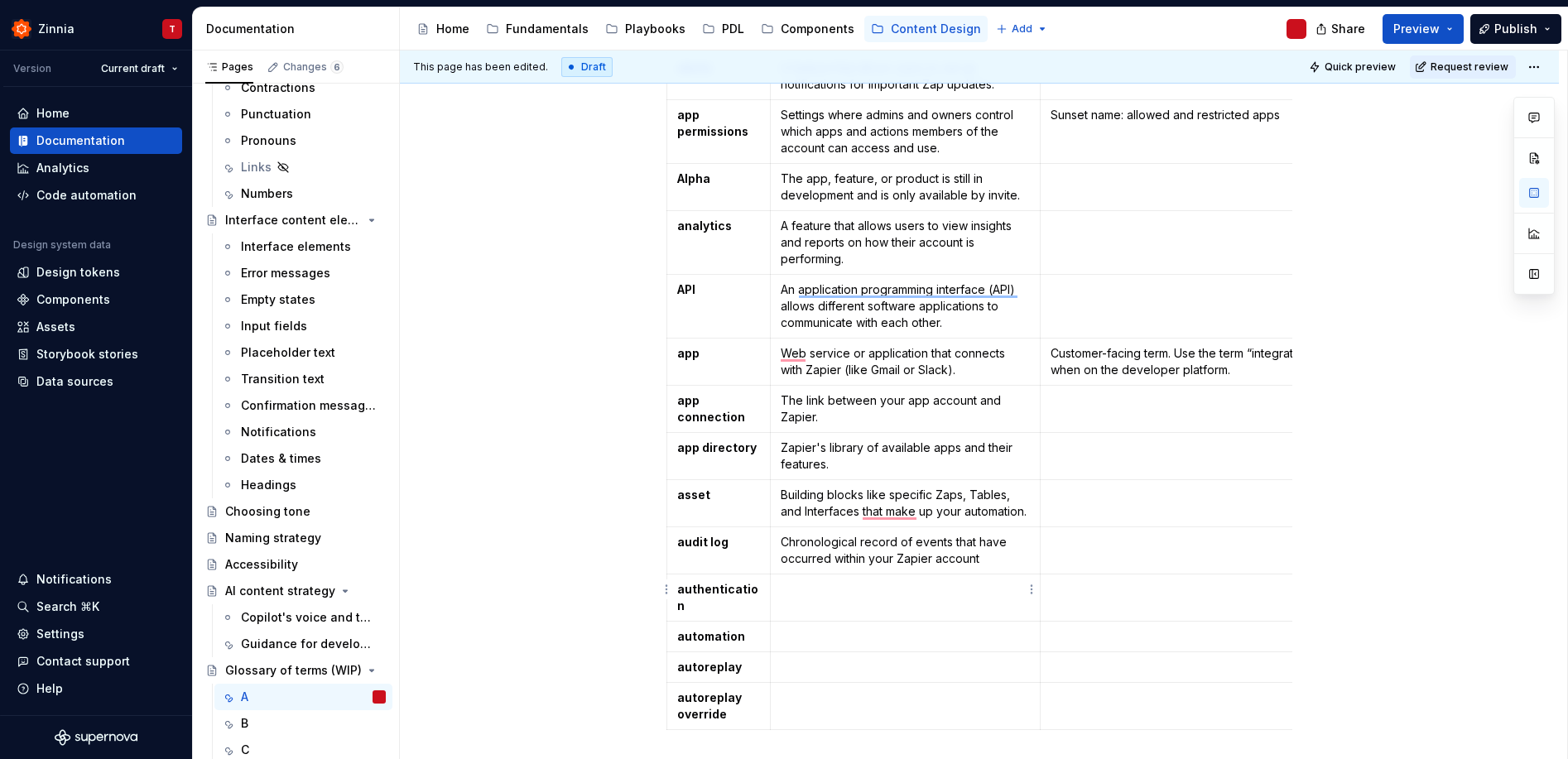
click at [944, 593] on p "To enrich screen reader interactions, please activate Accessibility in Grammarl…" at bounding box center [905, 589] width 249 height 17
click at [793, 634] on p "To enrich screen reader interactions, please activate Accessibility in Grammarl…" at bounding box center [905, 636] width 249 height 17
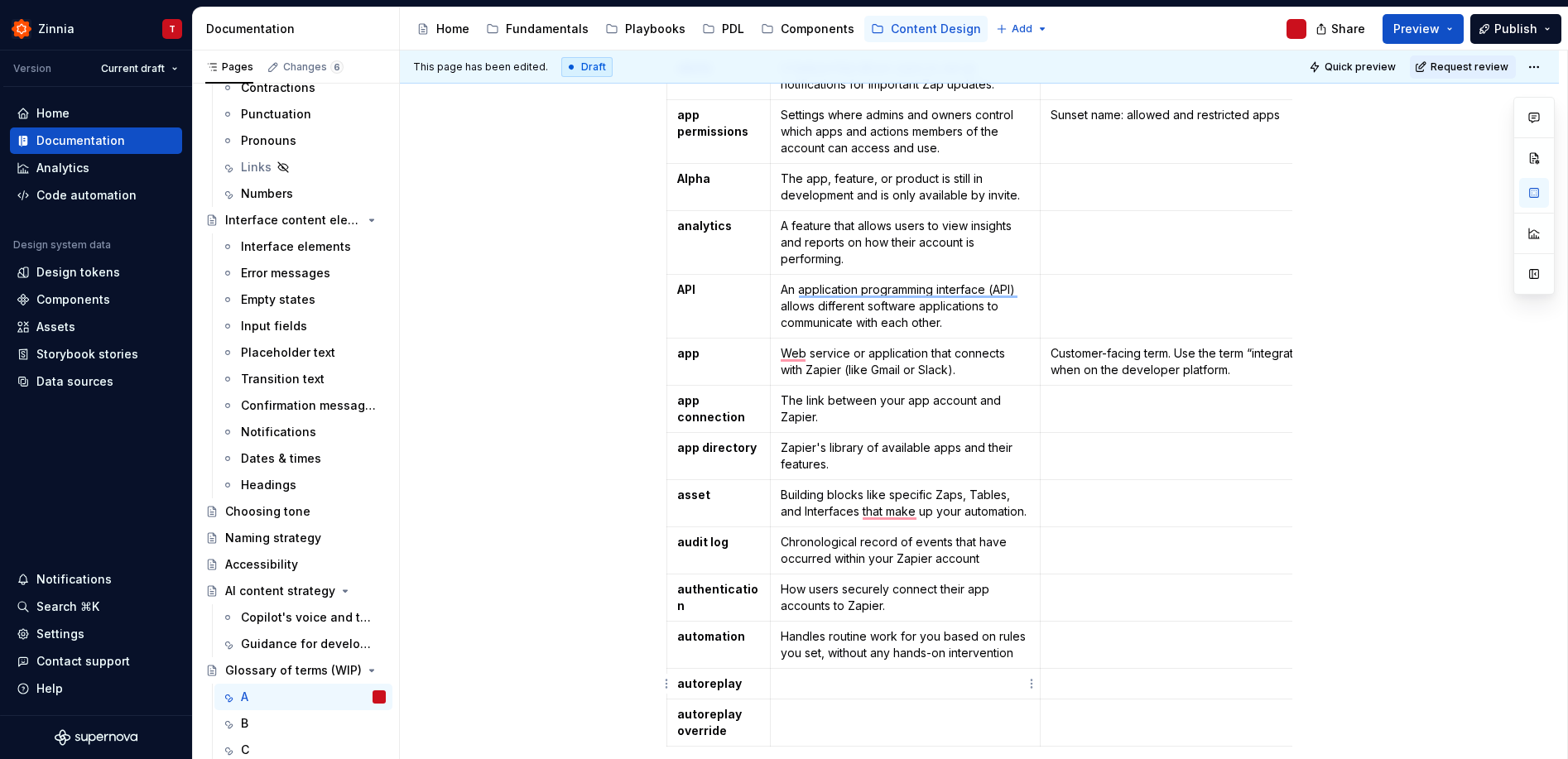
click at [867, 681] on p "To enrich screen reader interactions, please activate Accessibility in Grammarl…" at bounding box center [905, 683] width 249 height 17
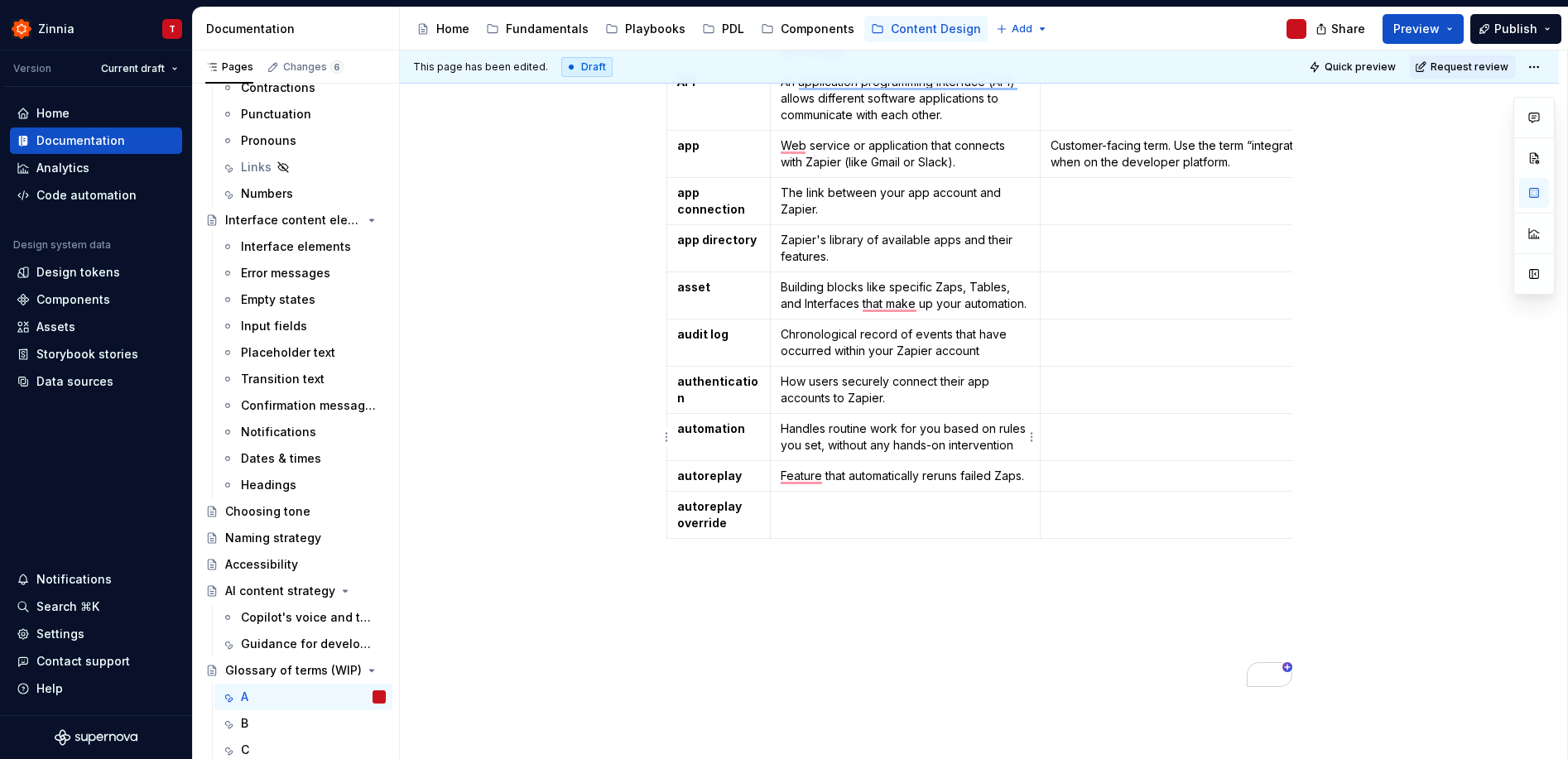
click at [1016, 449] on p "Handles routine work for you based on rules you set, without any hands-on inter…" at bounding box center [905, 437] width 249 height 33
click at [976, 353] on p "Chronological record of events that have occurred within your Zapier account" at bounding box center [905, 343] width 249 height 33
click at [979, 352] on p "Chronological record of events that have occurred within your Zapier account" at bounding box center [905, 343] width 249 height 33
click at [815, 522] on p "To enrich screen reader interactions, please activate Accessibility in Grammarl…" at bounding box center [905, 523] width 249 height 17
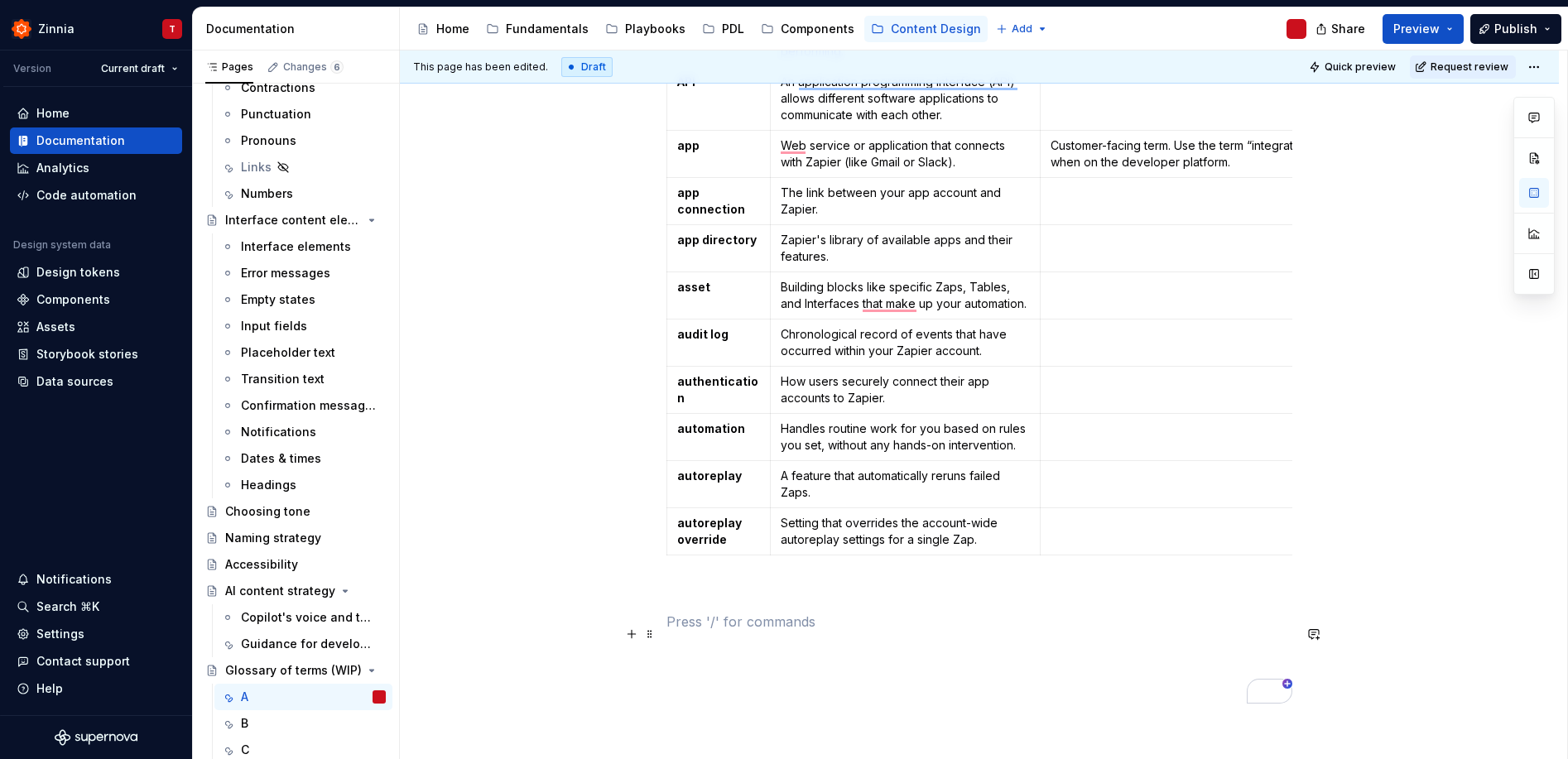
click at [886, 631] on p "To enrich screen reader interactions, please activate Accessibility in Grammarl…" at bounding box center [980, 621] width 626 height 20
click at [1533, 68] on html "Zinnia T Version Current draft Home Documentation Analytics Code automation Des…" at bounding box center [784, 379] width 1568 height 759
click at [1483, 320] on html "Zinnia T Version Current draft Home Documentation Analytics Code automation Des…" at bounding box center [784, 379] width 1568 height 759
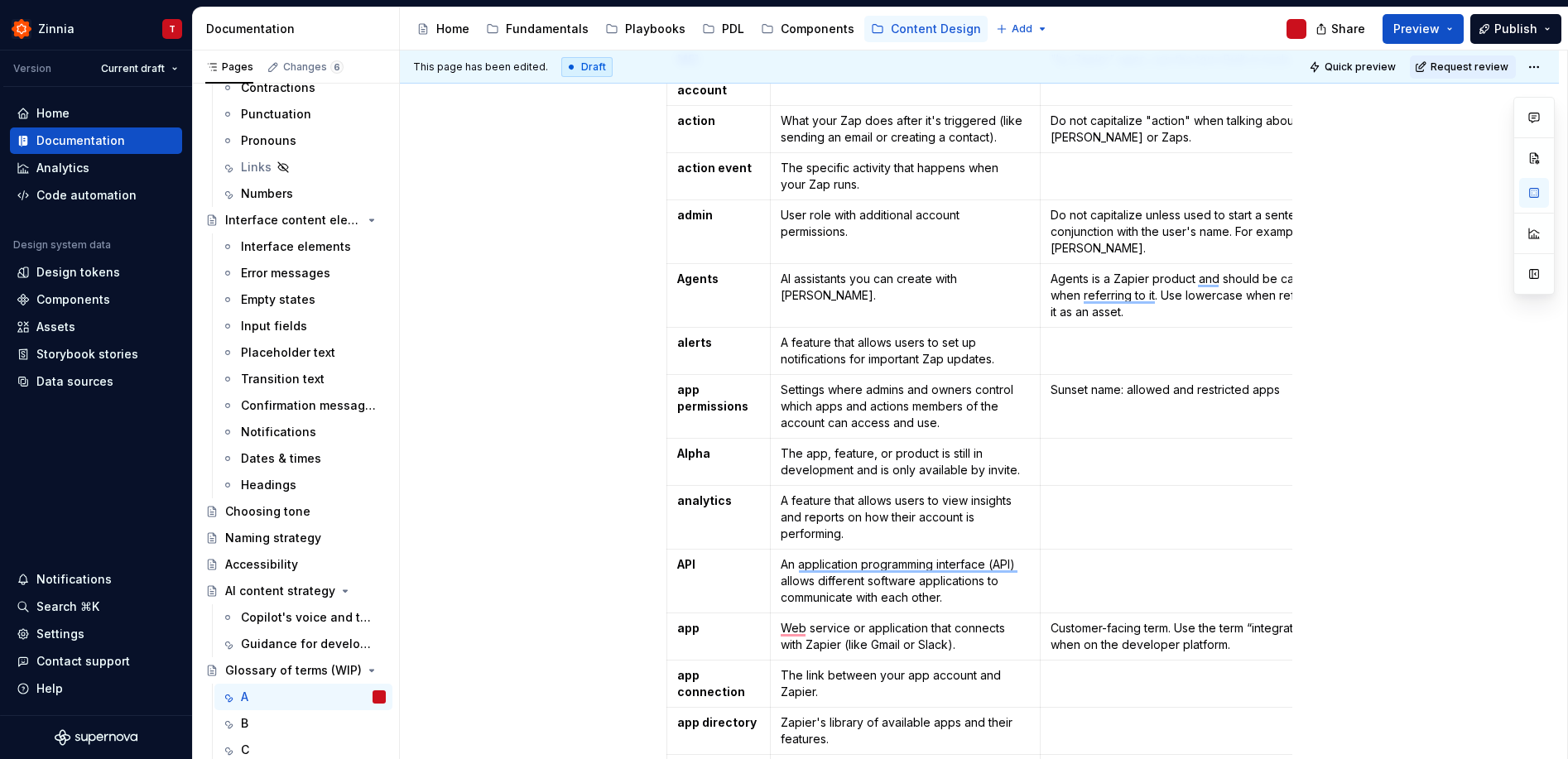
scroll to position [317, 0]
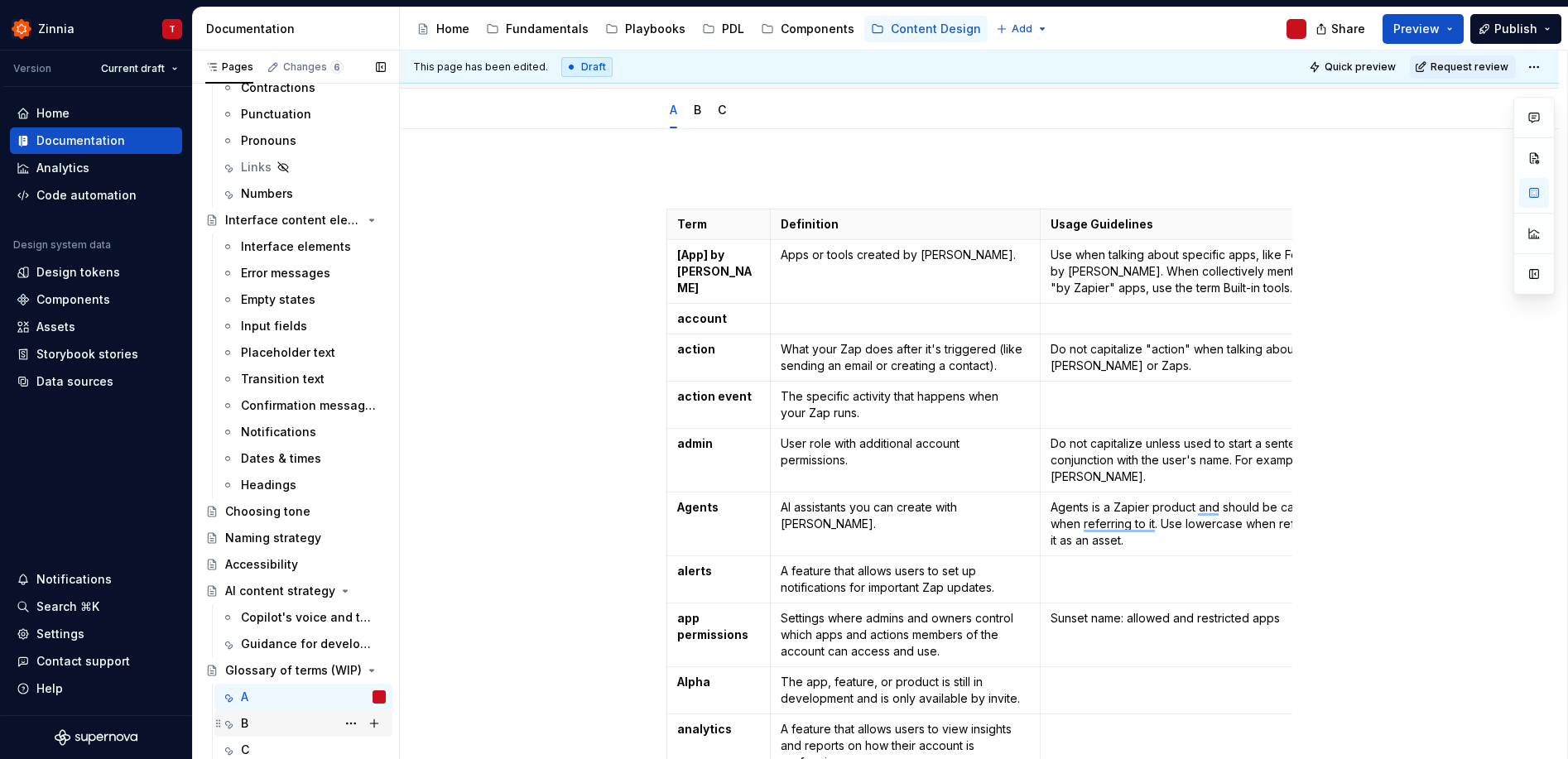
click at [297, 720] on div "B" at bounding box center [313, 723] width 145 height 23
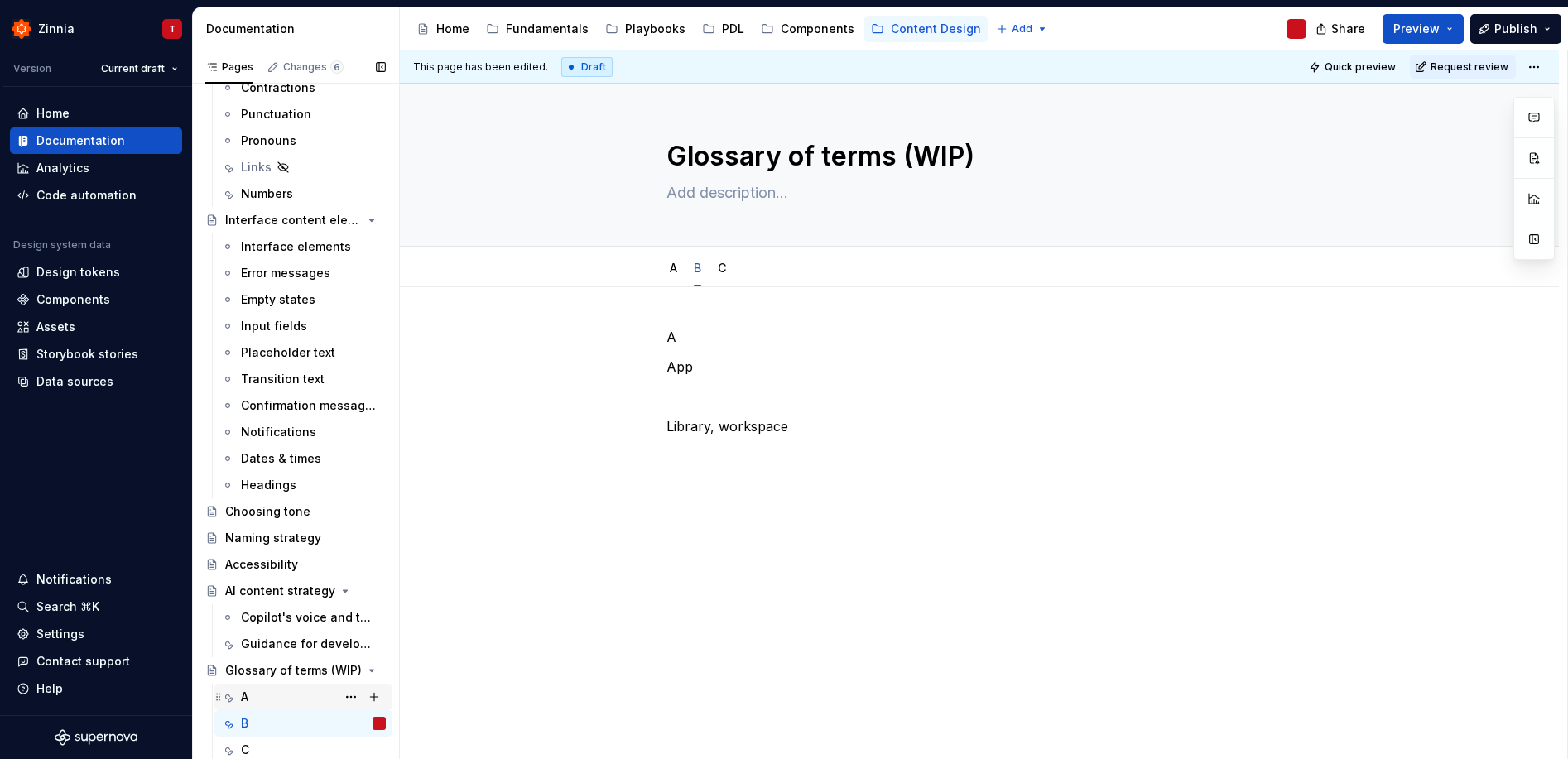
click at [250, 698] on div "A" at bounding box center [313, 696] width 145 height 23
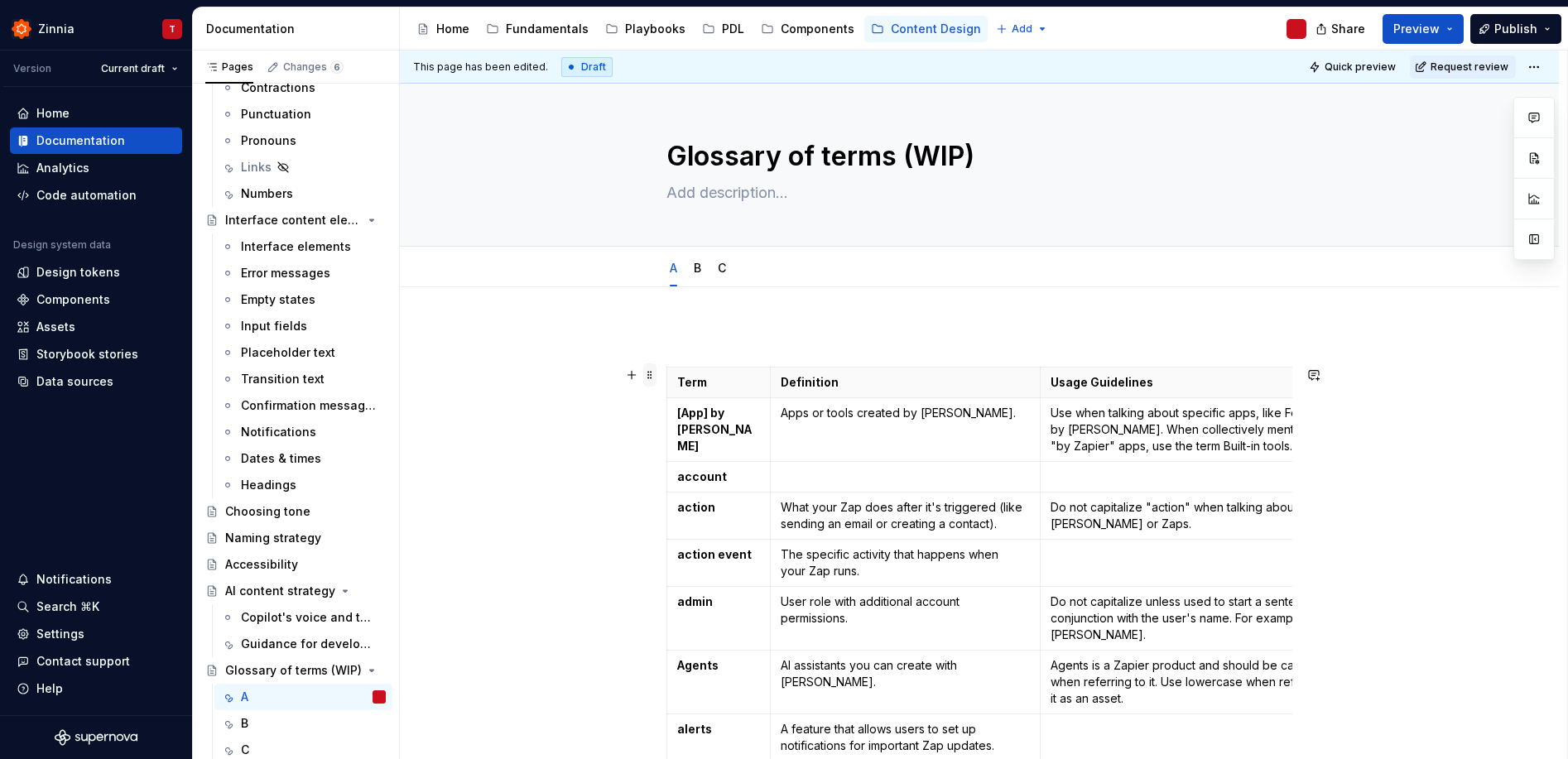
click at [653, 373] on span at bounding box center [649, 375] width 13 height 23
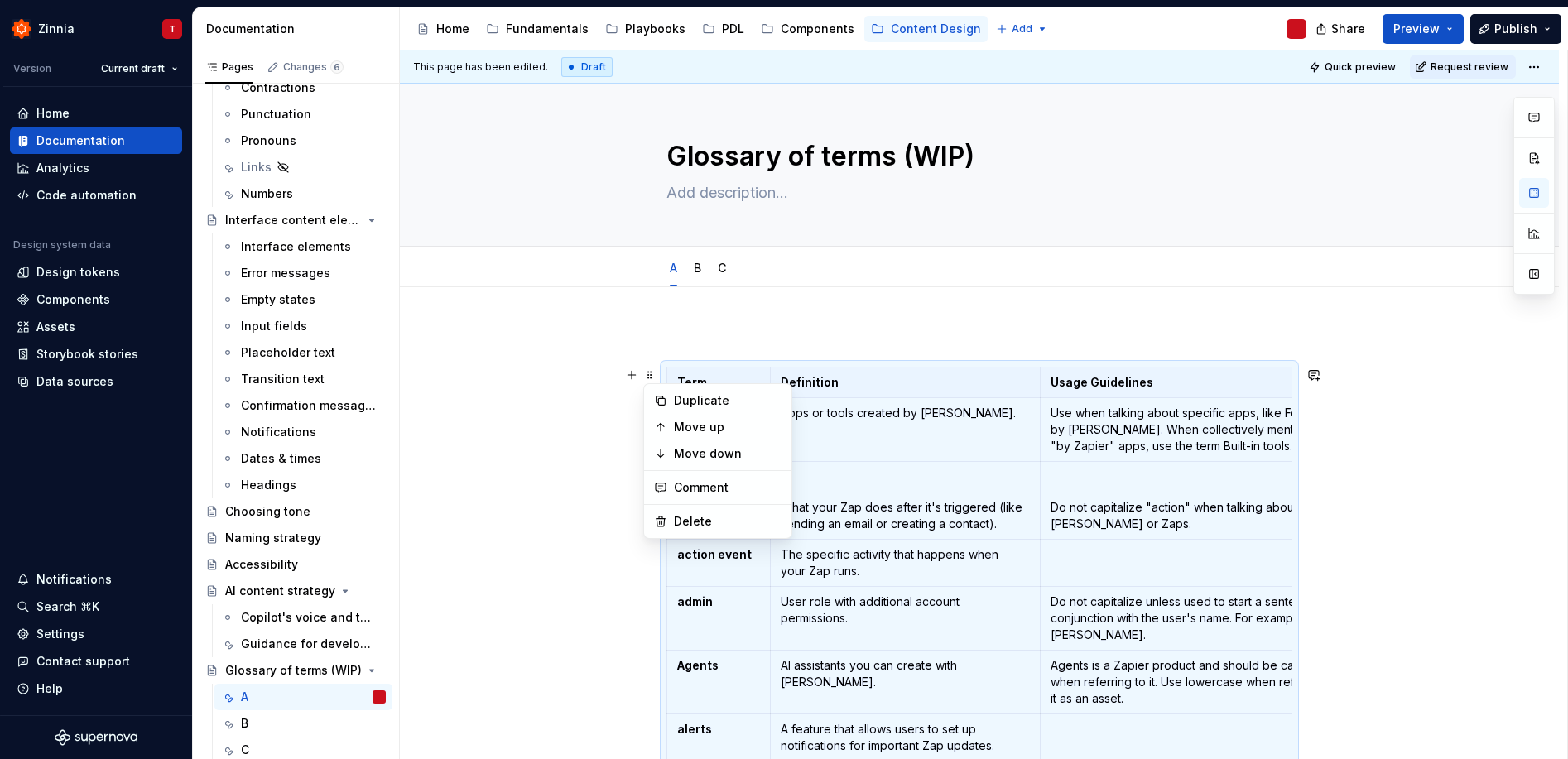
drag, startPoint x: 923, startPoint y: 469, endPoint x: 1432, endPoint y: 593, distance: 523.9
click at [922, 469] on p at bounding box center [905, 476] width 249 height 17
click at [885, 433] on td "Apps or tools created by [PERSON_NAME]." at bounding box center [905, 429] width 270 height 63
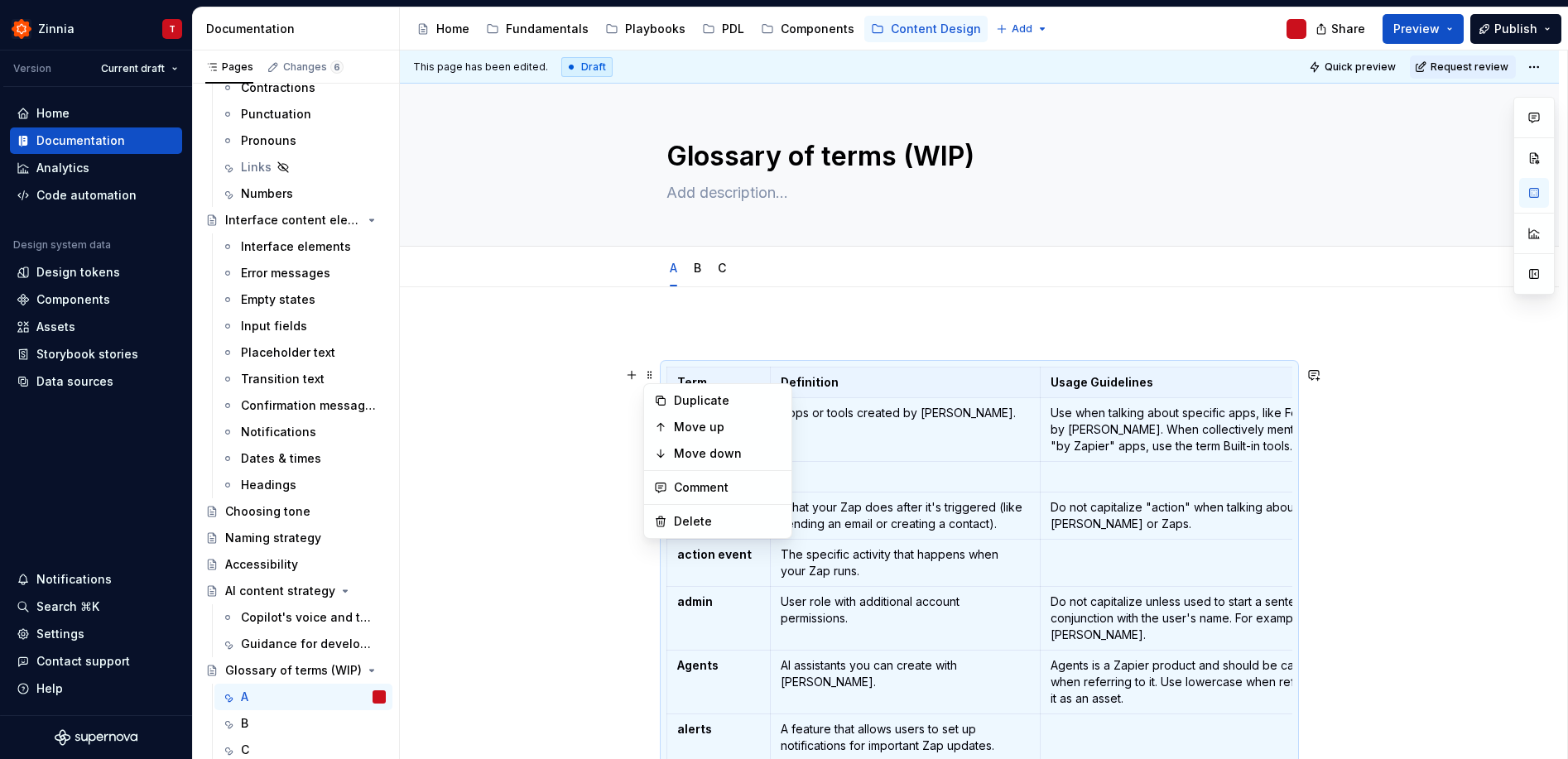
click at [578, 551] on div "This page has been edited. Draft Quick preview Request review Glossary of terms…" at bounding box center [982, 405] width 1167 height 709
click at [541, 416] on div "This page has been edited. Draft Quick preview Request review Glossary of terms…" at bounding box center [982, 405] width 1167 height 709
click at [1046, 443] on td "Use when talking about specific apps, like Formatter by [PERSON_NAME]. When col…" at bounding box center [1199, 429] width 319 height 63
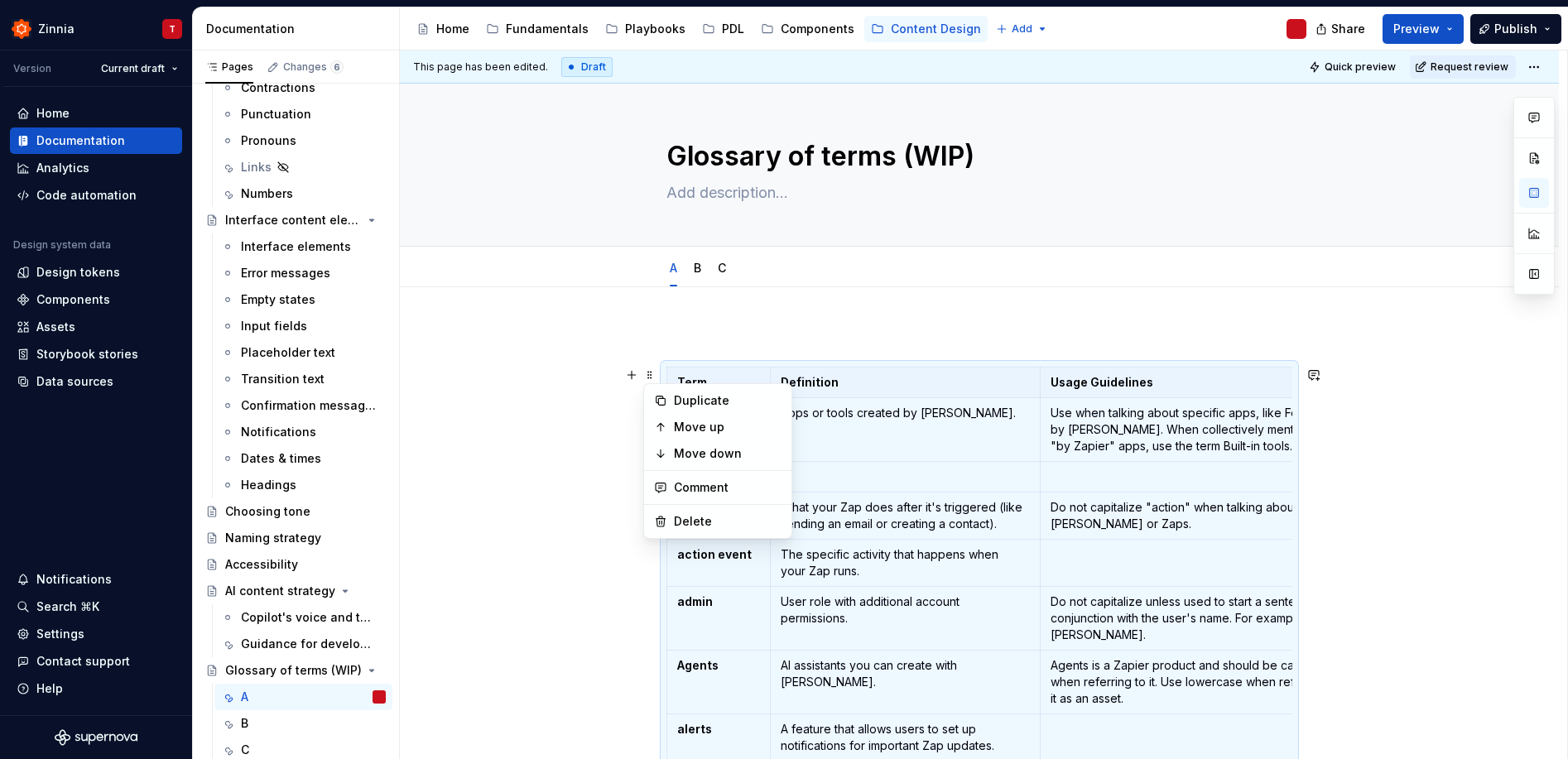
click at [1243, 394] on th "Usage Guidelines" at bounding box center [1199, 383] width 319 height 31
click at [1266, 530] on p "Do not capitalize "action" when talking about Zapier or Zaps." at bounding box center [1199, 516] width 299 height 33
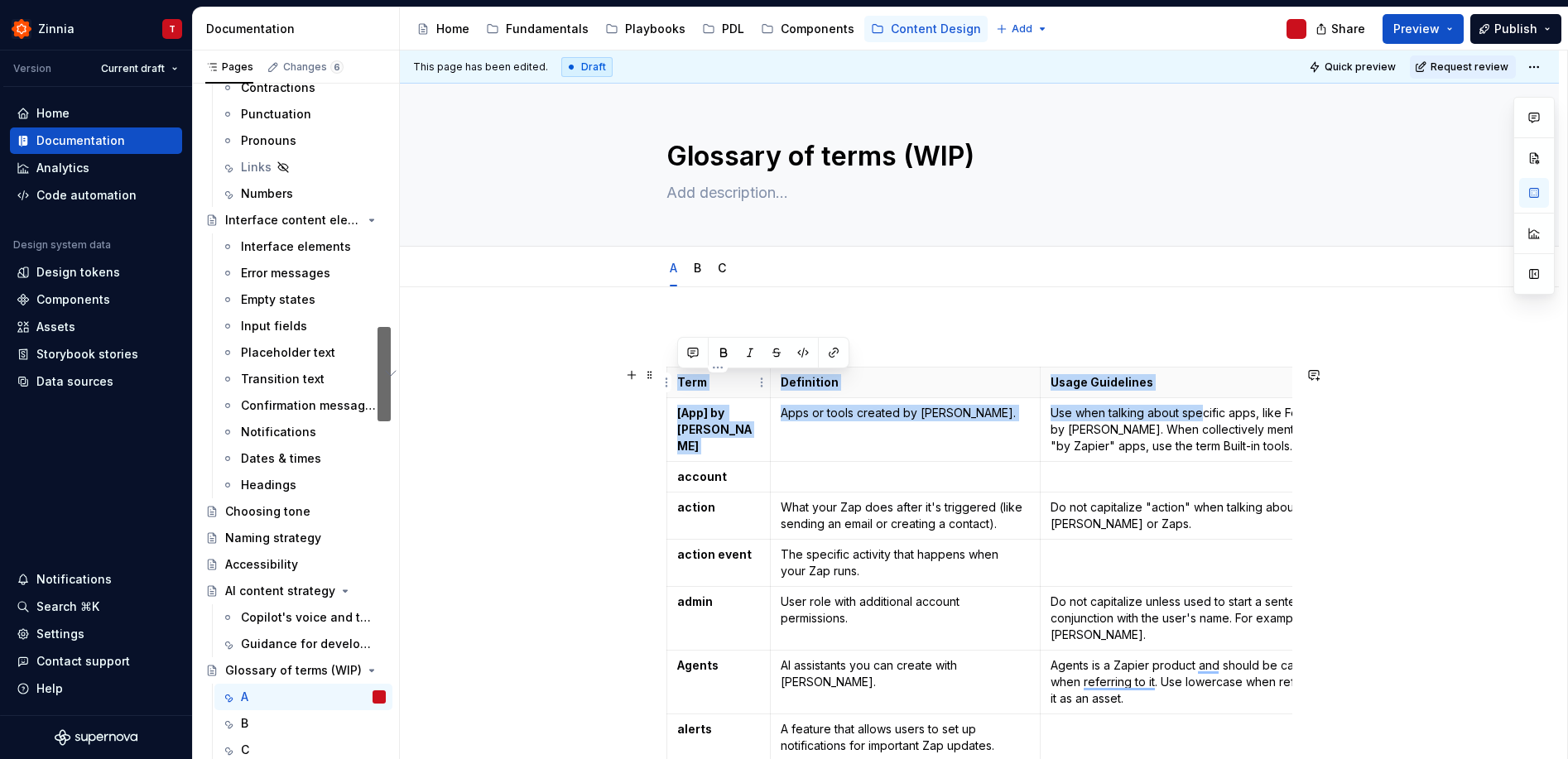
click at [677, 382] on p "Term" at bounding box center [719, 382] width 83 height 17
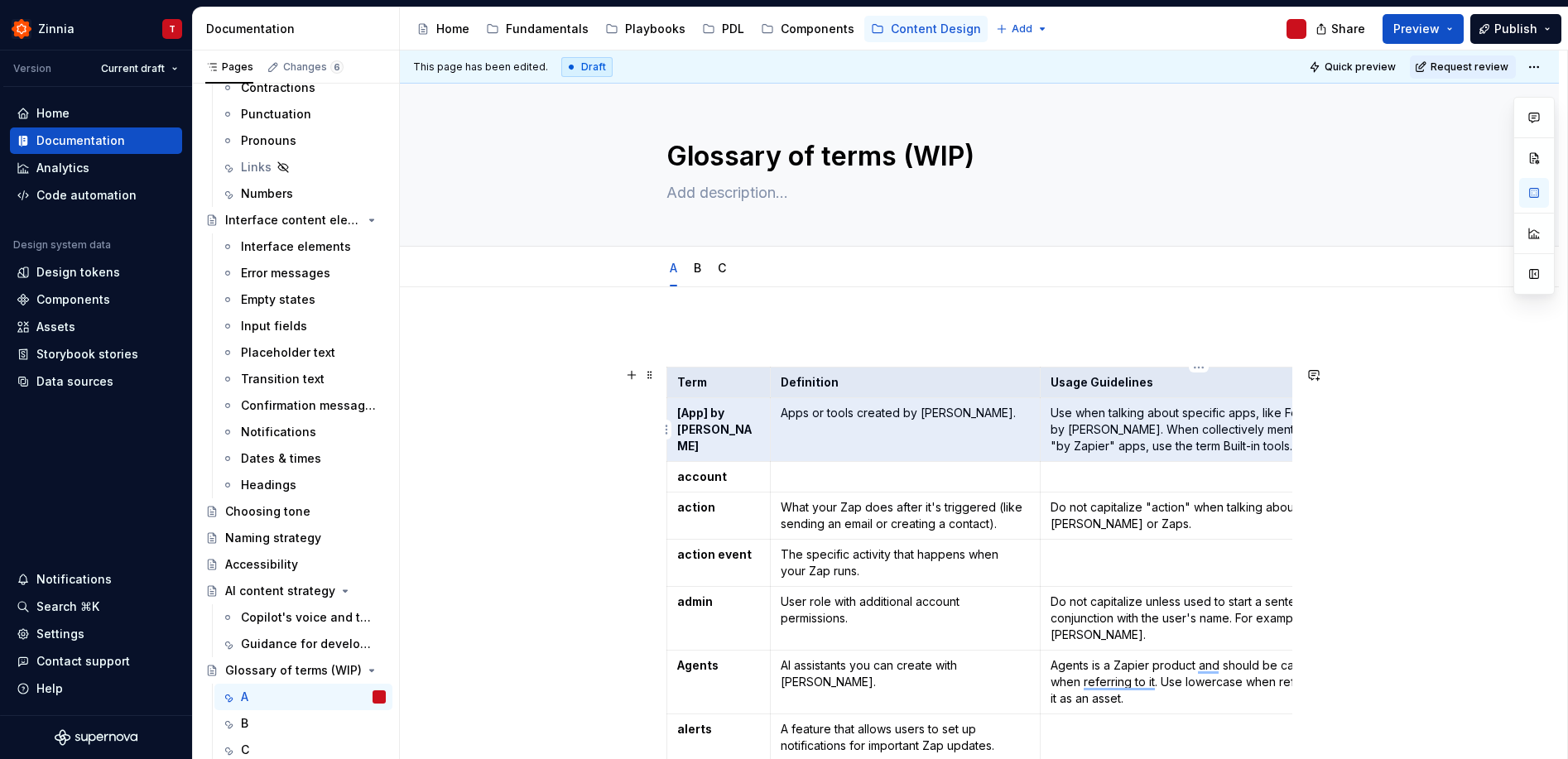
scroll to position [0, 186]
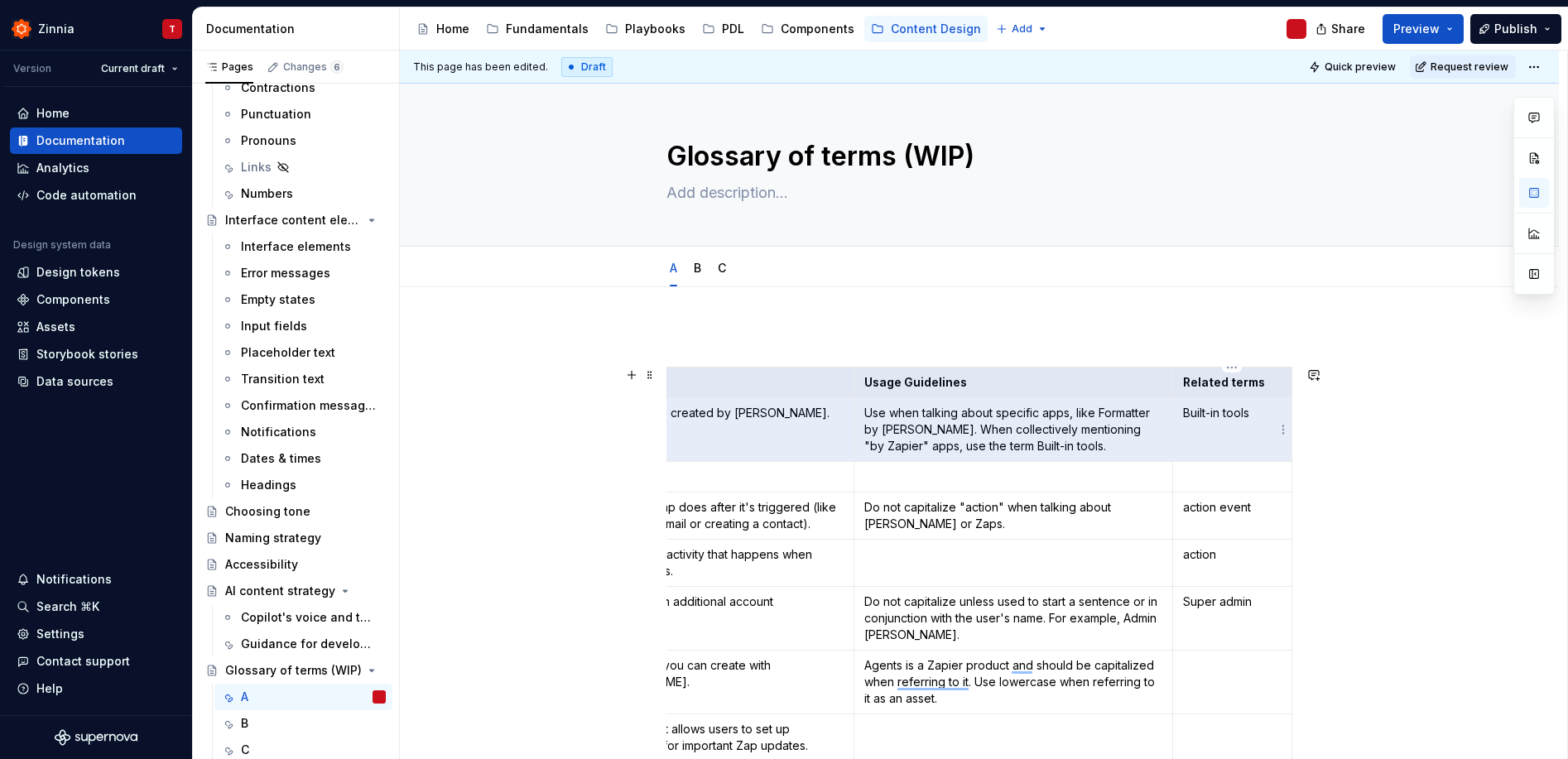
drag, startPoint x: 679, startPoint y: 382, endPoint x: 1256, endPoint y: 448, distance: 580.8
click at [280, 719] on div "B" at bounding box center [313, 723] width 145 height 23
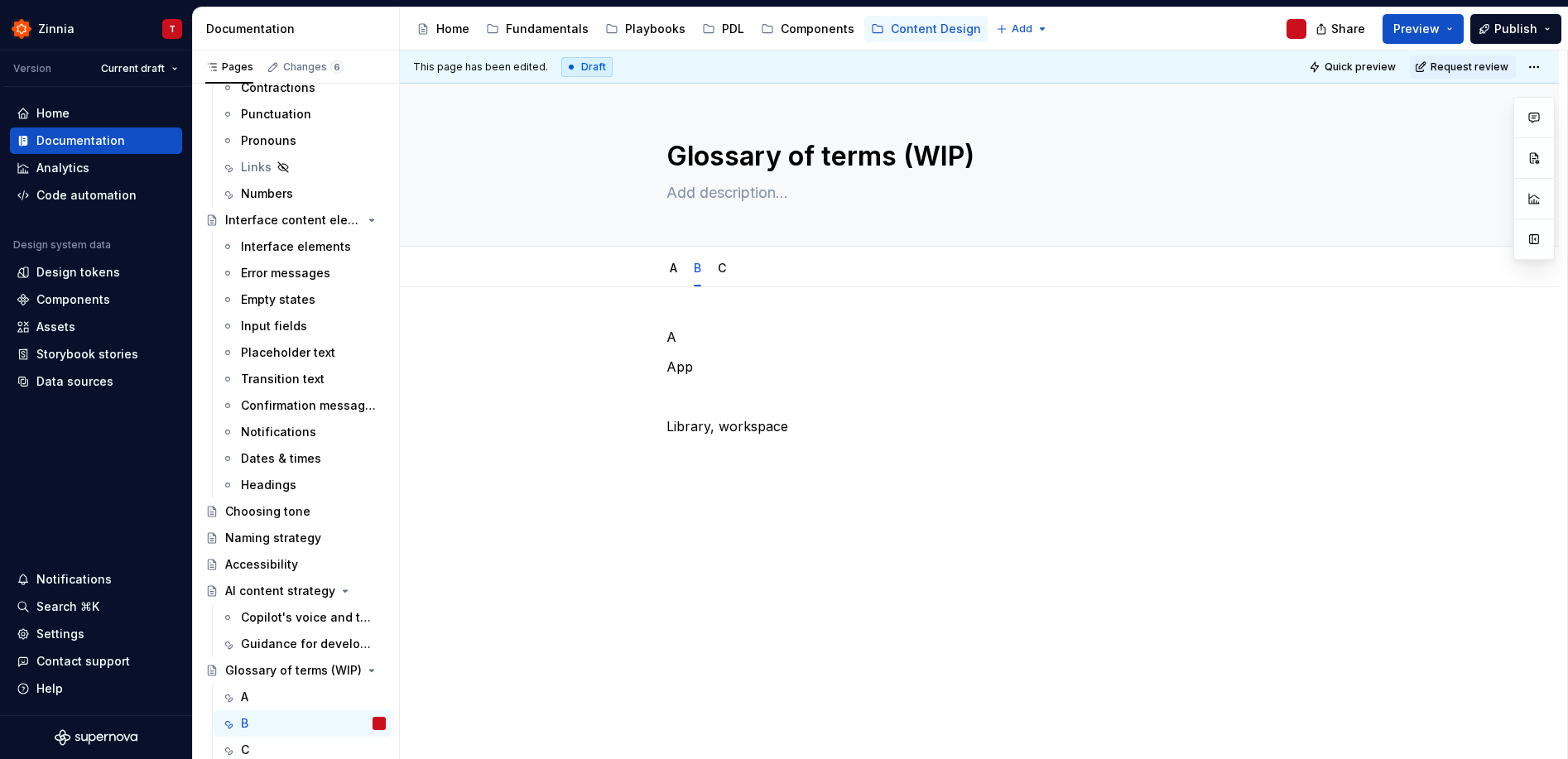
click at [645, 354] on div "A App Library, workspace" at bounding box center [979, 500] width 1159 height 426
click at [836, 458] on div "A App Library, workspace" at bounding box center [980, 397] width 626 height 139
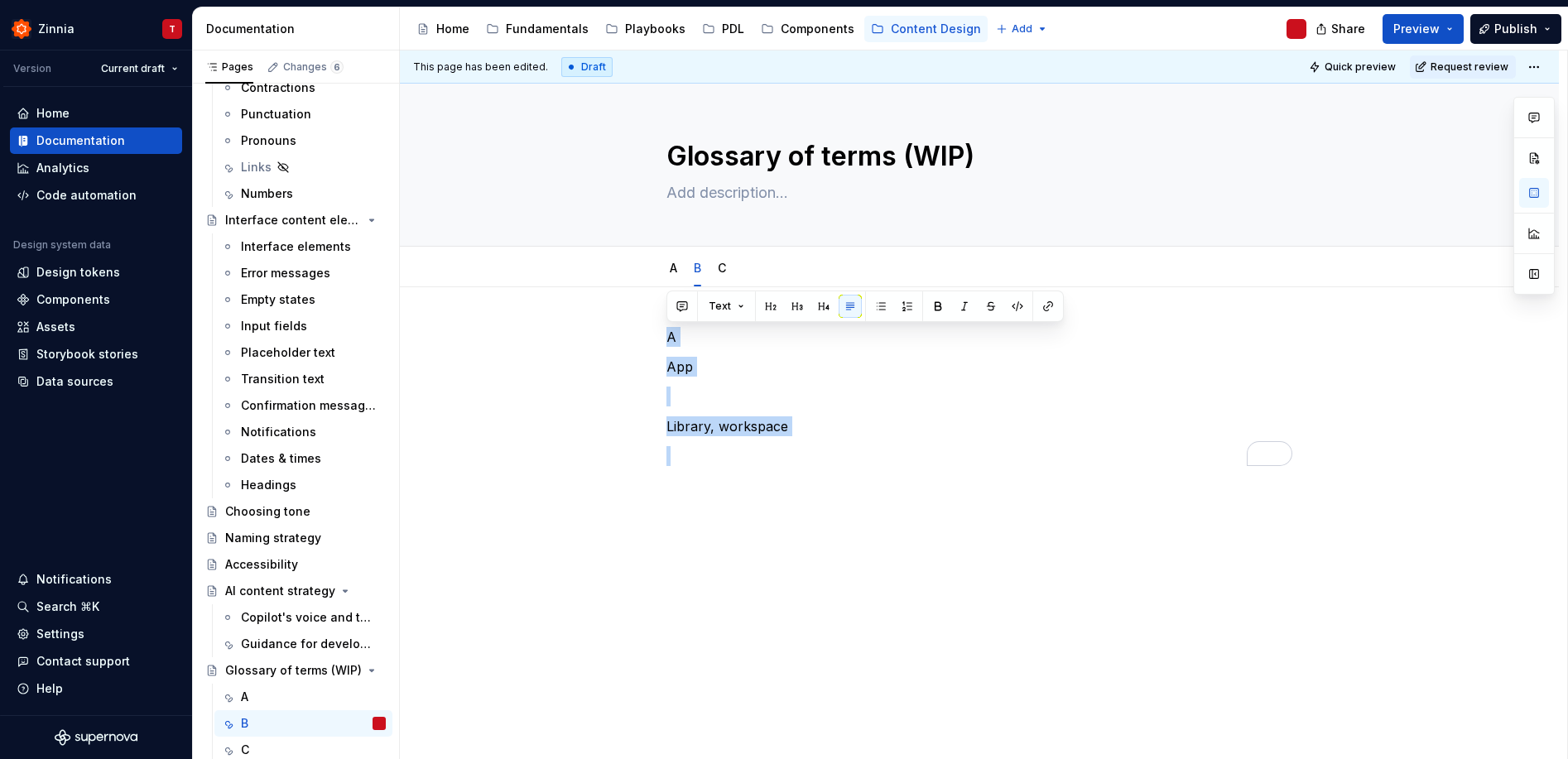
type textarea "*"
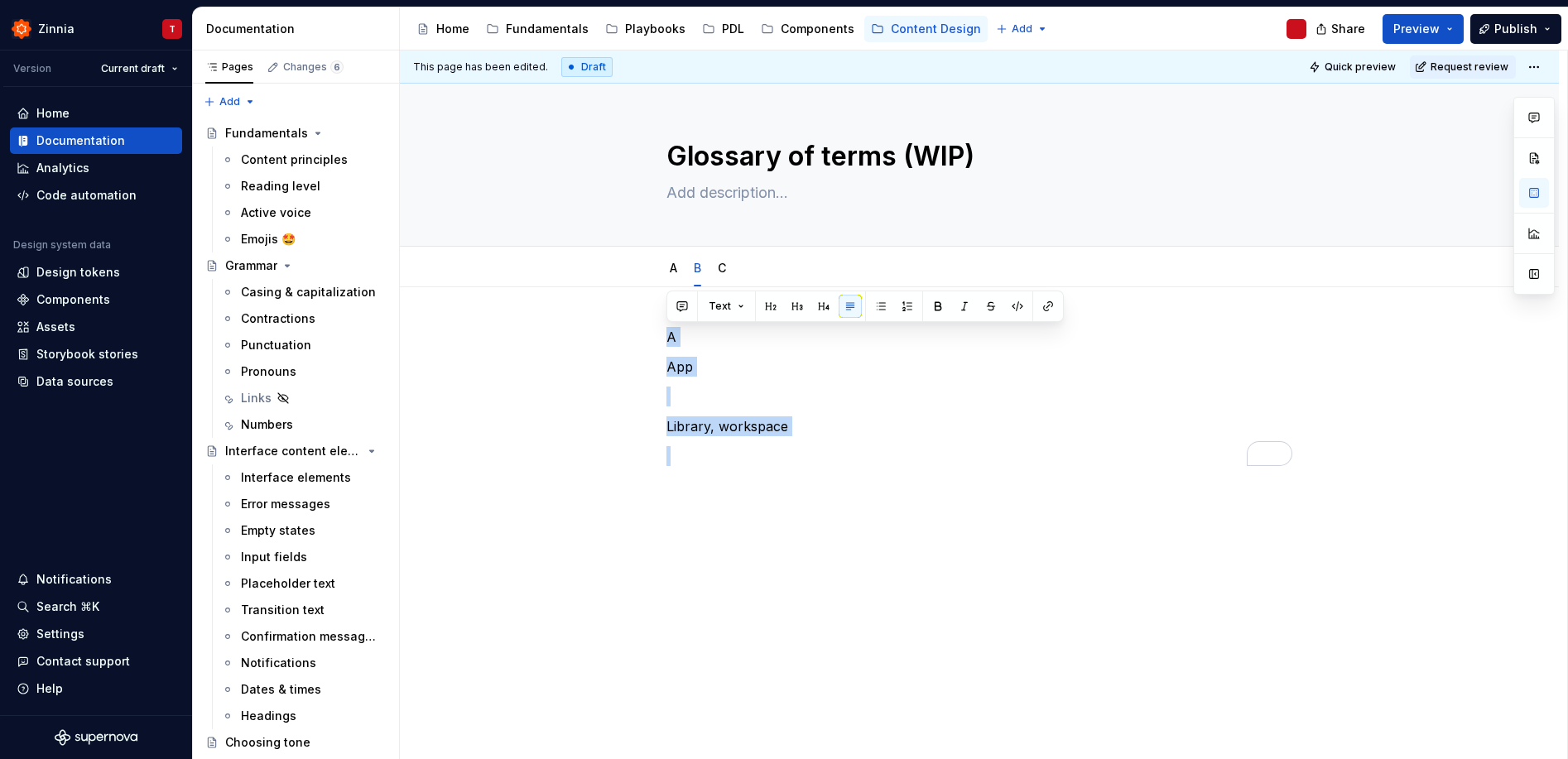
scroll to position [231, 0]
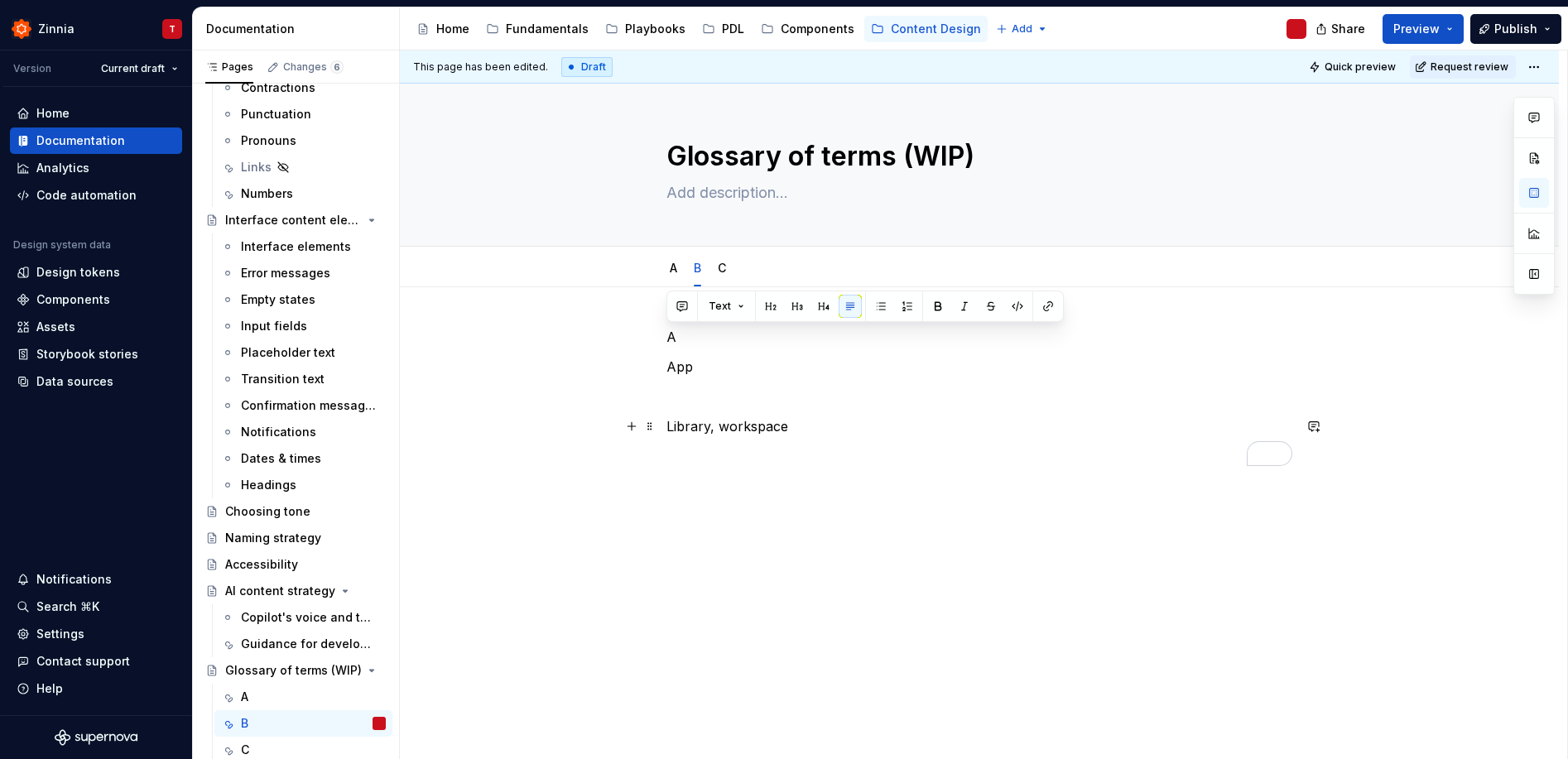
click at [808, 455] on p "To enrich screen reader interactions, please activate Accessibility in Grammarl…" at bounding box center [980, 456] width 626 height 20
drag, startPoint x: 801, startPoint y: 433, endPoint x: 642, endPoint y: 316, distance: 197.4
click at [642, 316] on div "A App Library, workspace" at bounding box center [979, 500] width 1159 height 426
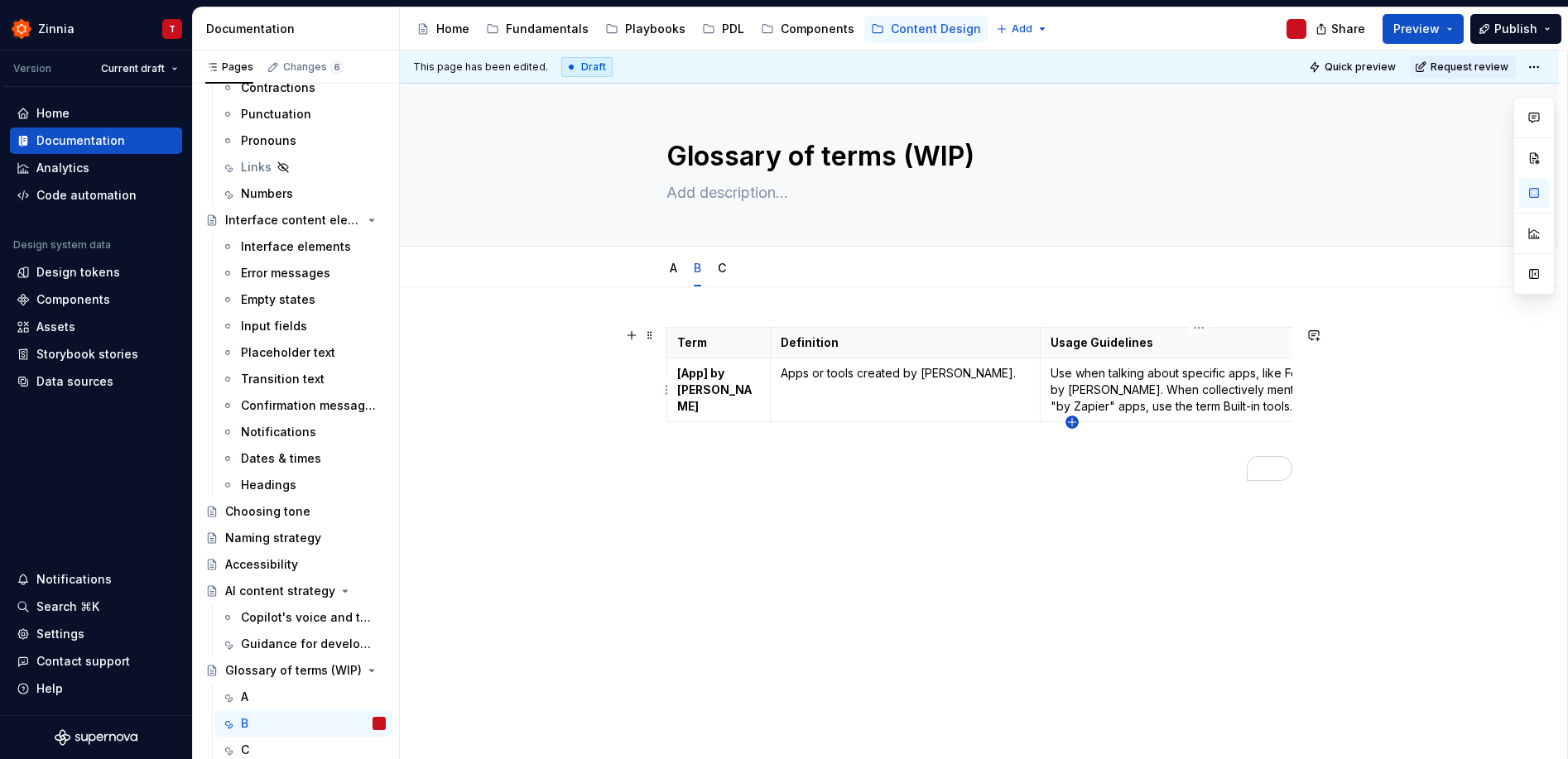
click at [1075, 423] on icon "button" at bounding box center [1071, 421] width 13 height 13
click at [716, 389] on p "[App] by [PERSON_NAME]" at bounding box center [719, 390] width 83 height 49
drag, startPoint x: 716, startPoint y: 389, endPoint x: 676, endPoint y: 370, distance: 44.3
click at [677, 370] on p "[App] by [PERSON_NAME]" at bounding box center [719, 390] width 83 height 49
click at [872, 363] on td "Apps or tools created by [PERSON_NAME]." at bounding box center [905, 390] width 270 height 63
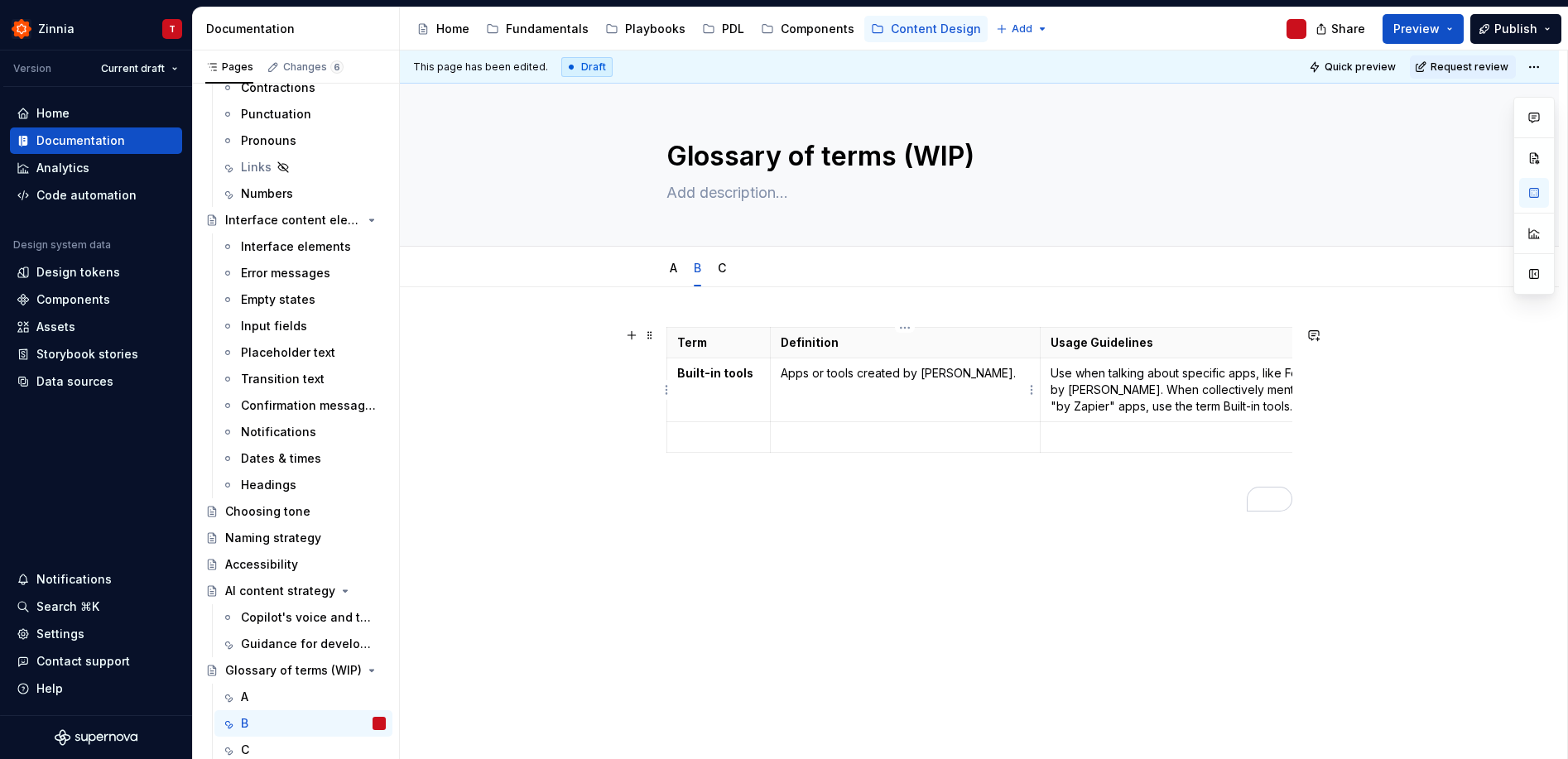
click at [872, 368] on p "Apps or tools created by [PERSON_NAME]." at bounding box center [905, 373] width 249 height 17
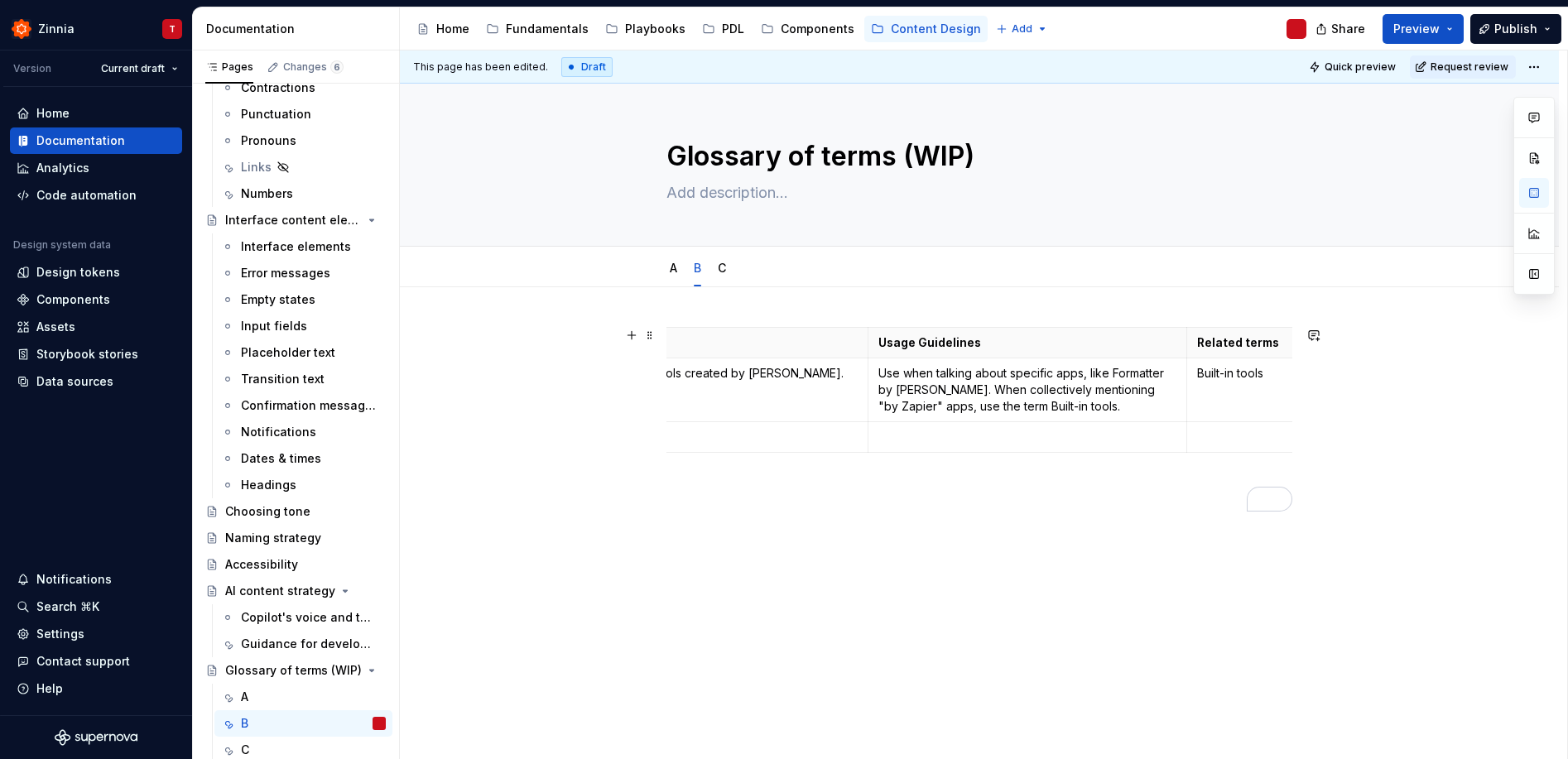
scroll to position [0, 186]
click at [1193, 374] on p "Built-in tools" at bounding box center [1232, 373] width 99 height 17
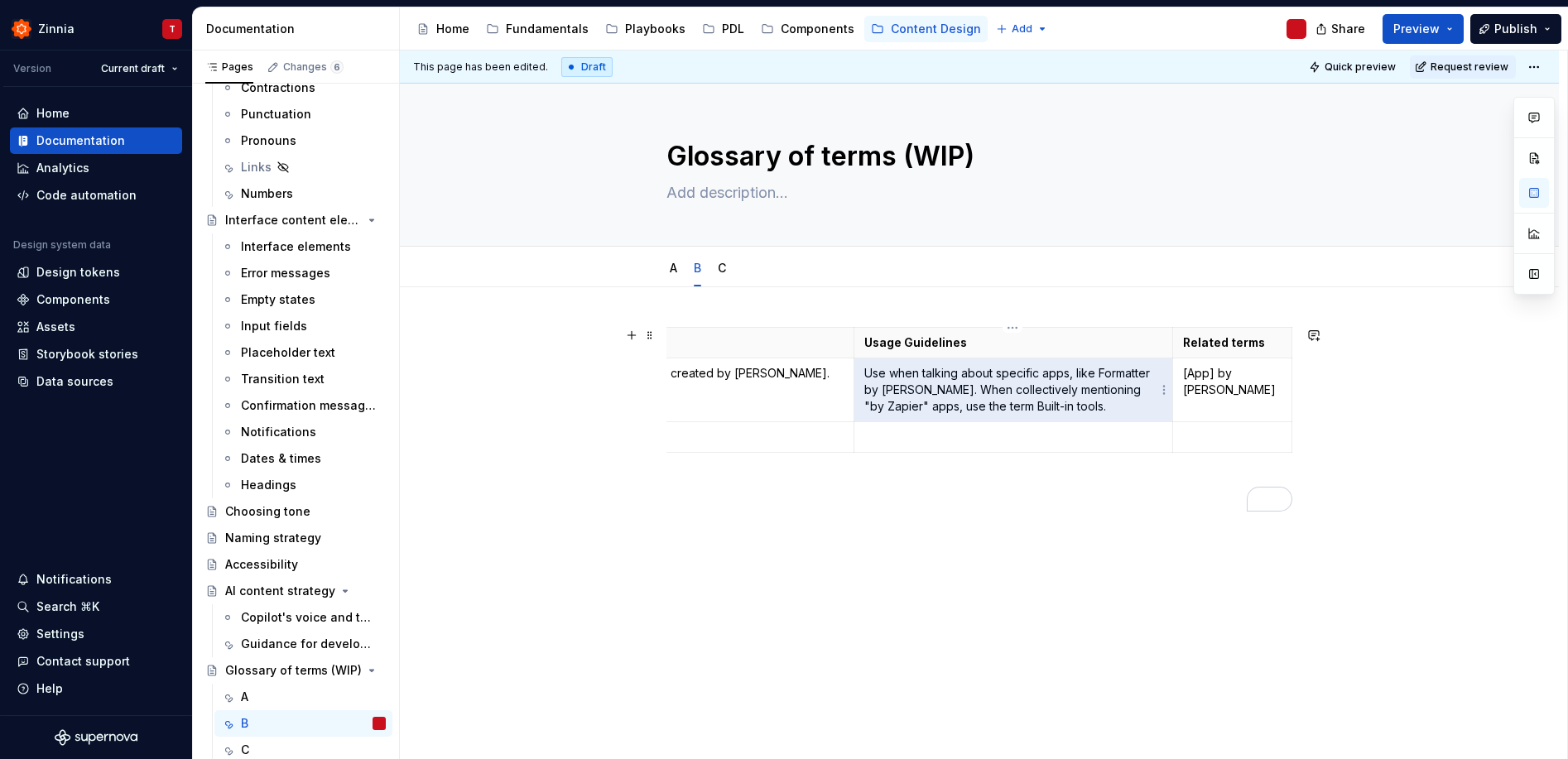
drag, startPoint x: 922, startPoint y: 391, endPoint x: 873, endPoint y: 371, distance: 52.9
click at [873, 371] on p "Use when talking about specific apps, like Formatter by [PERSON_NAME]. When col…" at bounding box center [1013, 390] width 299 height 49
click at [905, 383] on p "Use when talking about specific apps, like Formatter by [PERSON_NAME]. When col…" at bounding box center [1013, 390] width 299 height 49
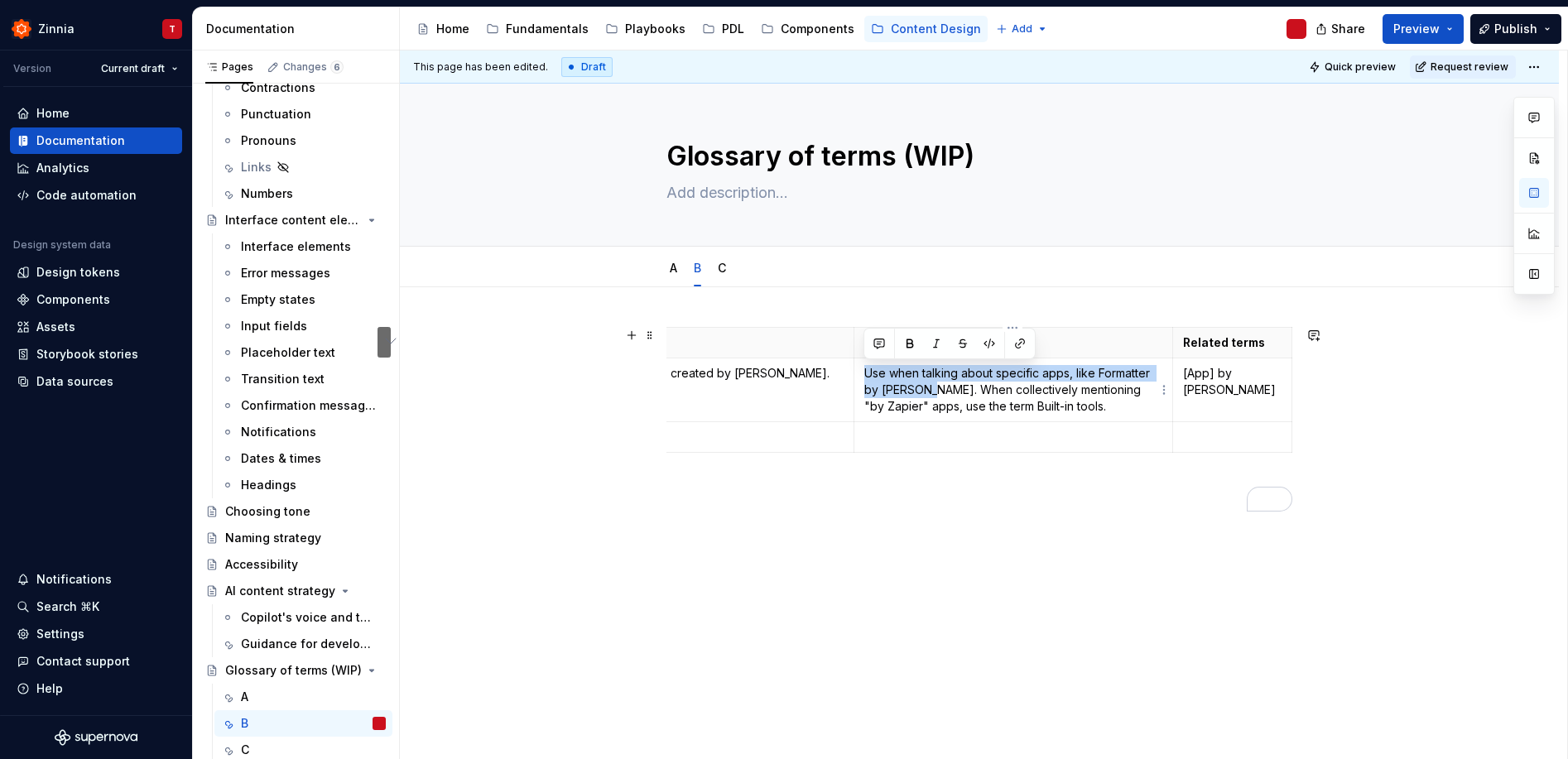
drag, startPoint x: 922, startPoint y: 386, endPoint x: 858, endPoint y: 366, distance: 67.1
click at [858, 366] on td "Use when talking about specific apps, like Formatter by [PERSON_NAME]. When col…" at bounding box center [1013, 390] width 319 height 63
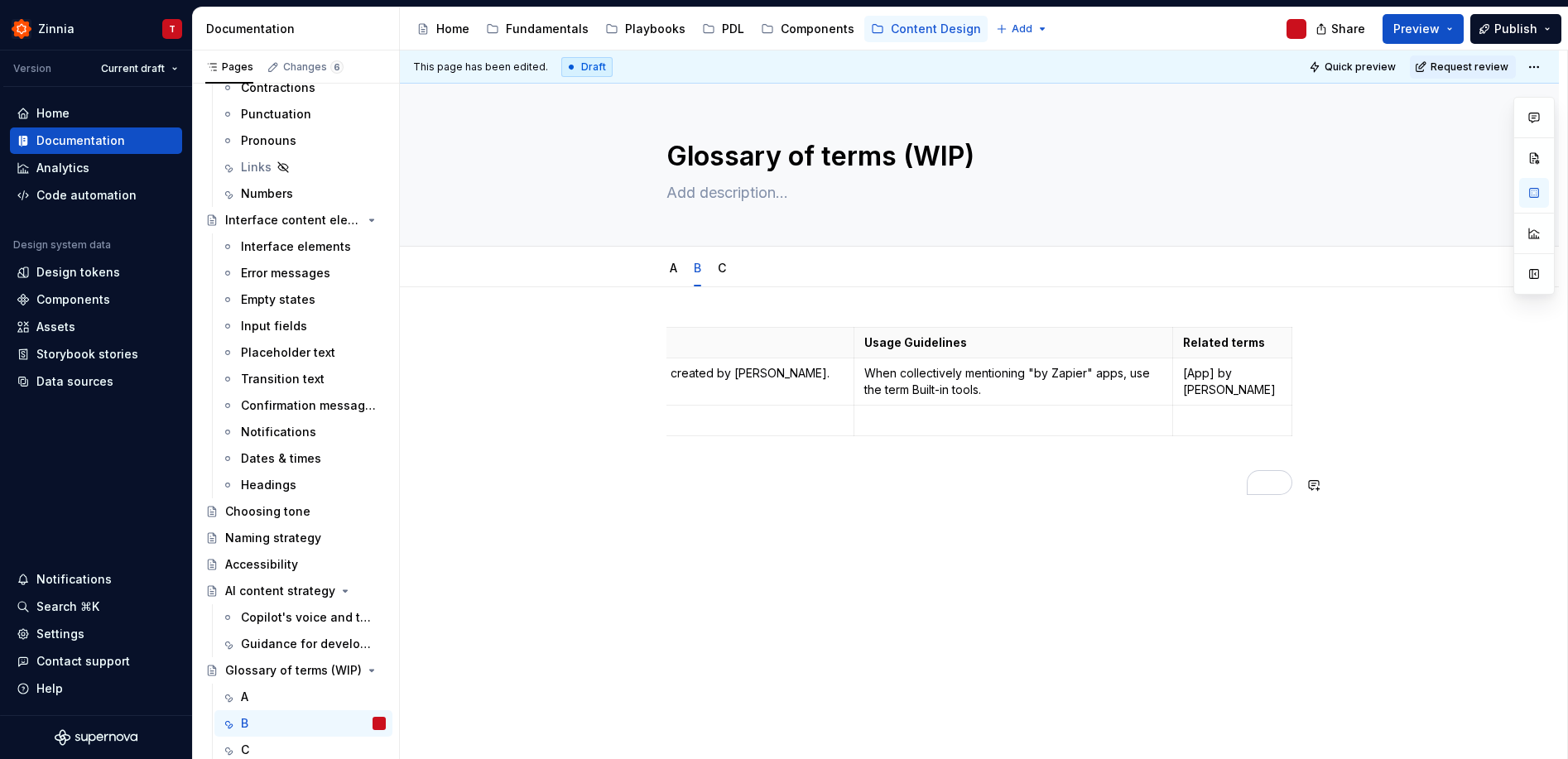
click at [909, 495] on div "Term Definition Usage Guidelines Related terms Built-in tools Apps or tools cre…" at bounding box center [980, 414] width 626 height 175
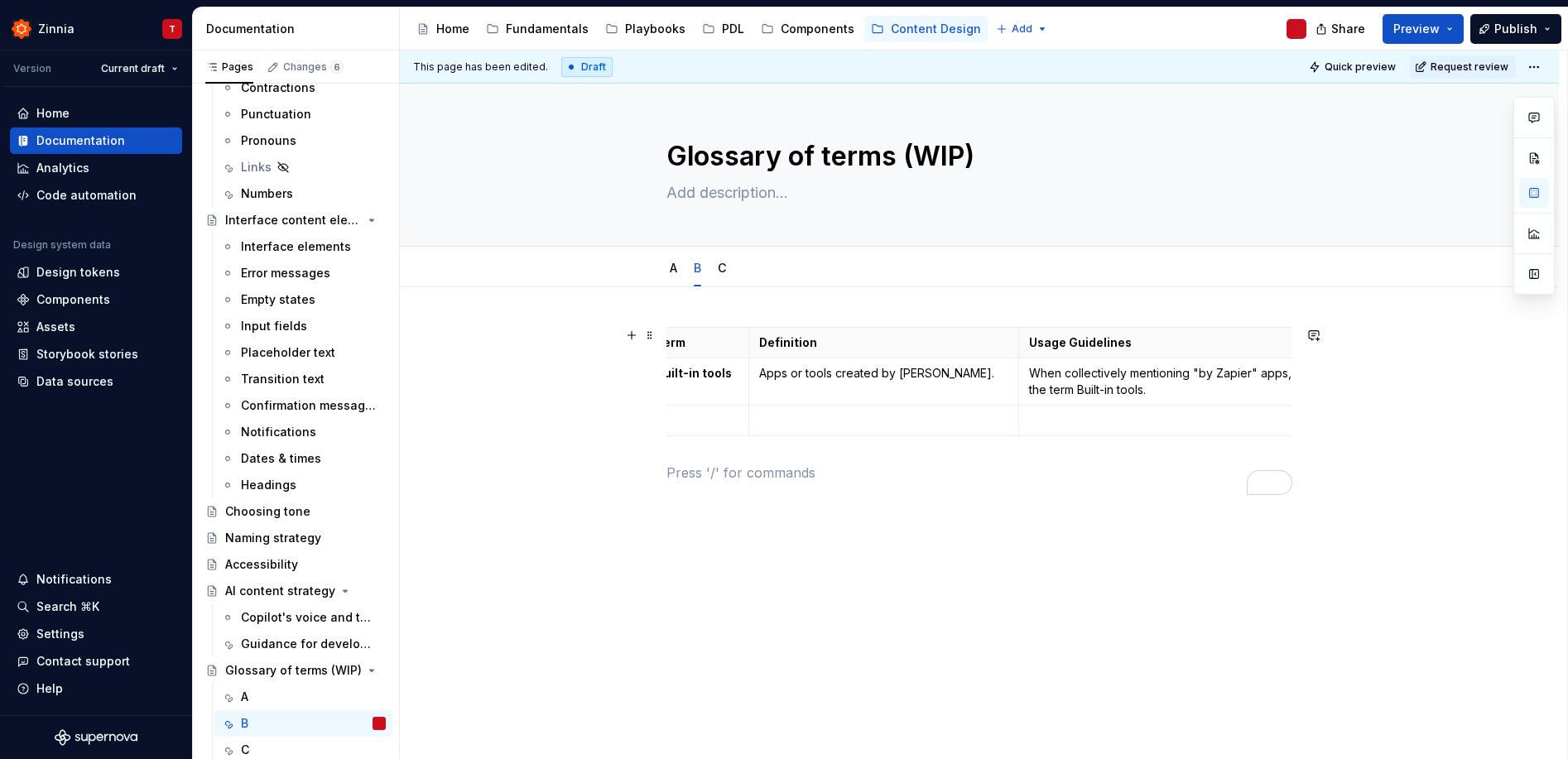
scroll to position [0, 0]
click at [780, 374] on p "Apps or tools created by [PERSON_NAME]." at bounding box center [905, 373] width 249 height 17
drag, startPoint x: 889, startPoint y: 369, endPoint x: 880, endPoint y: 368, distance: 9.1
click at [880, 368] on p "The suite of apps or tools created by [PERSON_NAME]." at bounding box center [905, 382] width 249 height 33
drag, startPoint x: 967, startPoint y: 573, endPoint x: 1003, endPoint y: 568, distance: 36.3
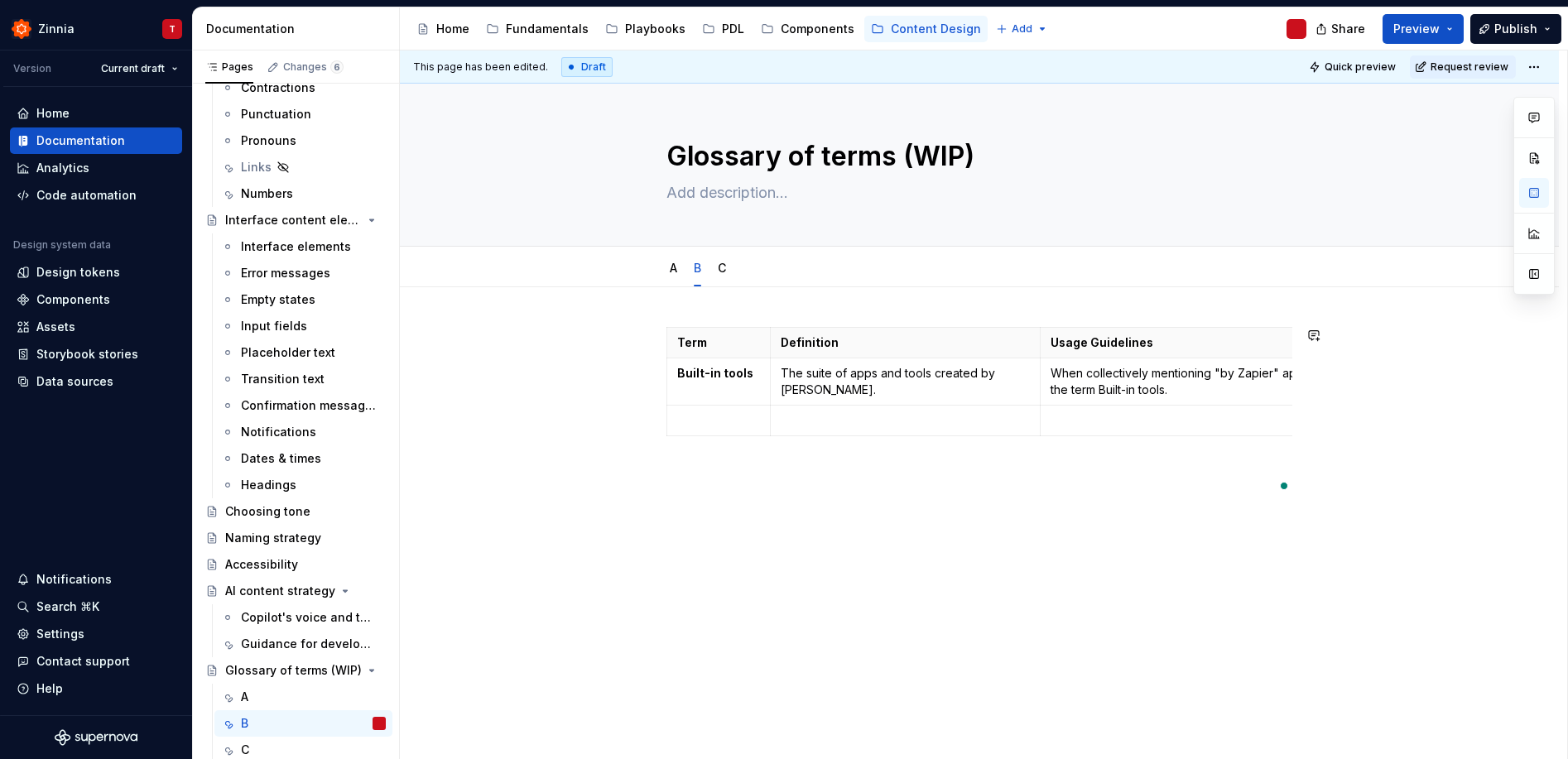
click at [967, 573] on div "Term Definition Usage Guidelines Related terms Built-in tools The suite of apps…" at bounding box center [979, 509] width 1159 height 443
click at [838, 382] on p "The suite of apps and tools created by [PERSON_NAME]." at bounding box center [905, 382] width 249 height 33
click at [837, 381] on p "The suite of apps and tools created by [PERSON_NAME]." at bounding box center [905, 382] width 249 height 33
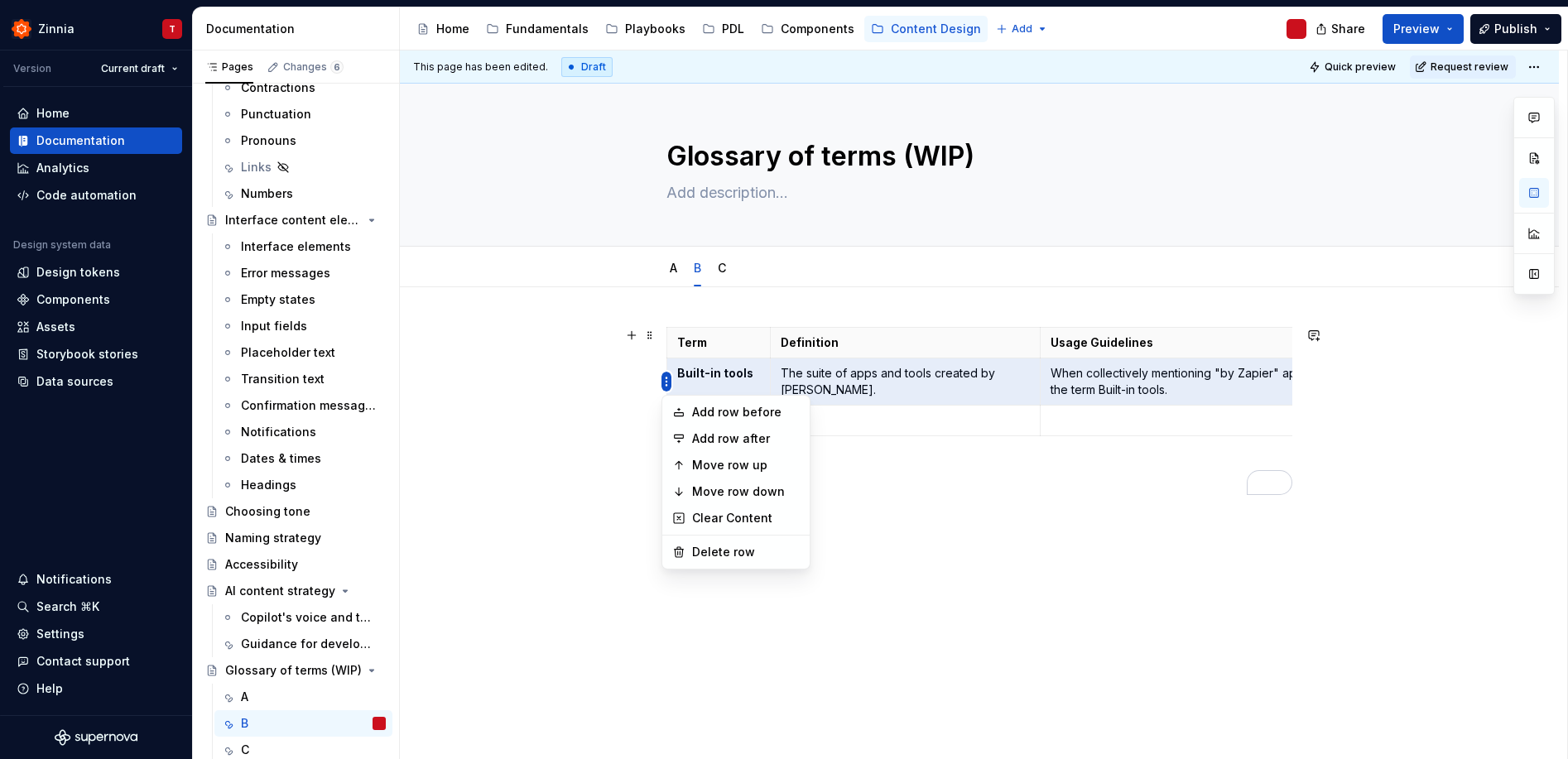
click at [700, 487] on body "Zinnia T Version Current draft Home Documentation Analytics Code automation Des…" at bounding box center [784, 379] width 1568 height 759
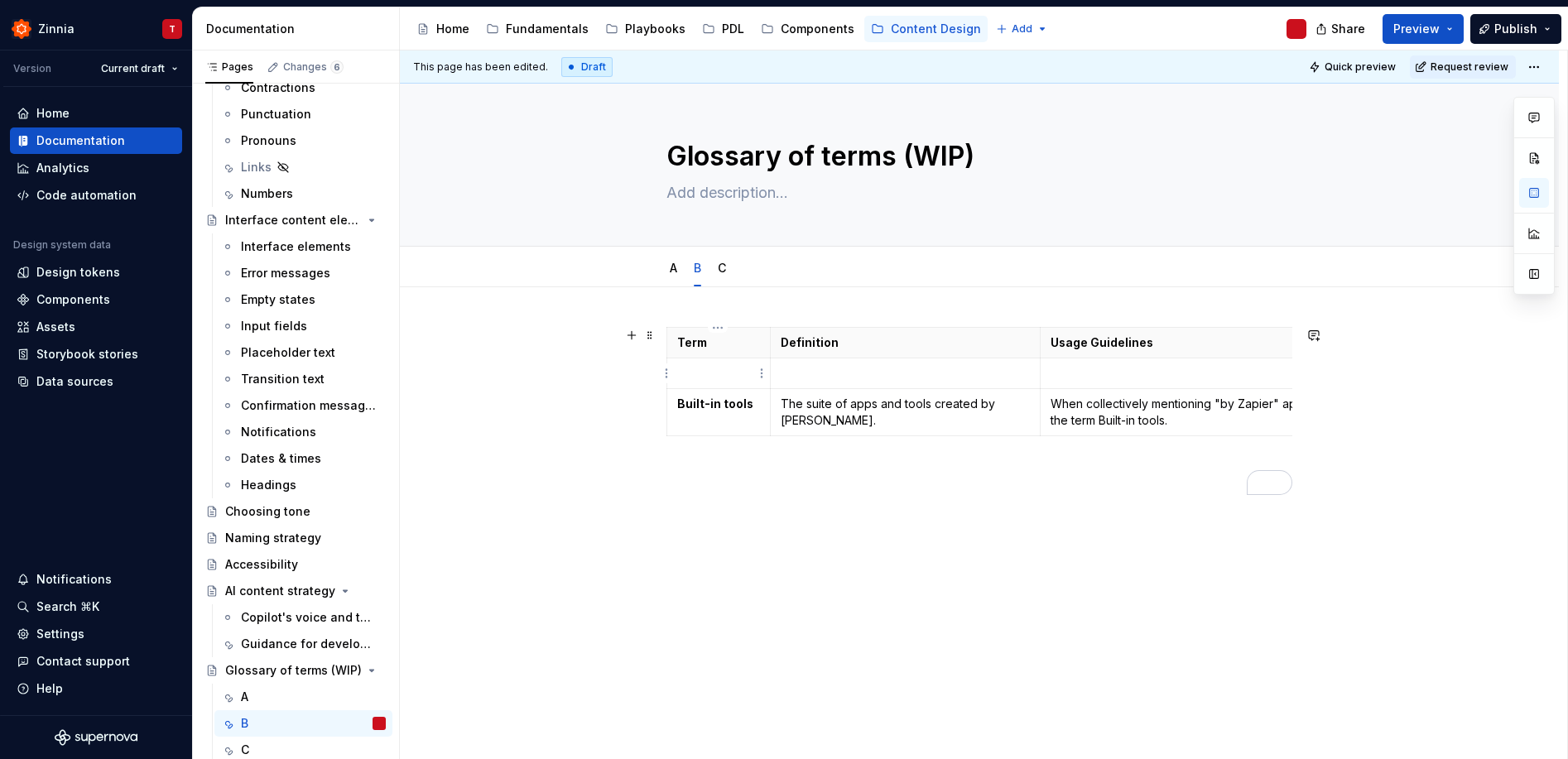
click at [722, 375] on p "To enrich screen reader interactions, please activate Accessibility in Grammarl…" at bounding box center [719, 373] width 83 height 17
click at [817, 370] on p "To enrich screen reader interactions, please activate Accessibility in Grammarl…" at bounding box center [905, 373] width 249 height 17
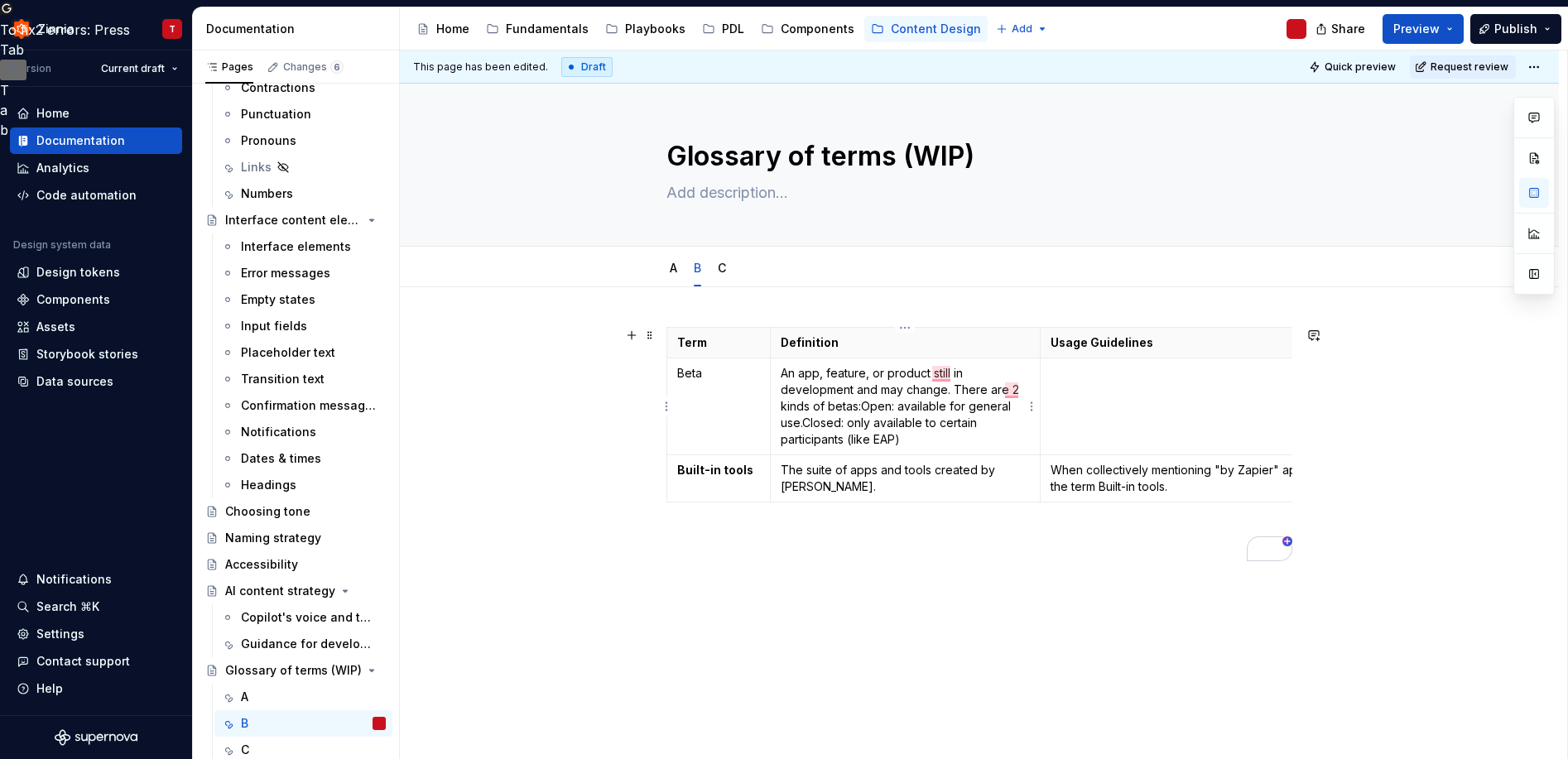
click at [952, 391] on p "An app, feature, or product still in development and may change. There are 2 ki…" at bounding box center [905, 406] width 249 height 83
drag, startPoint x: 876, startPoint y: 407, endPoint x: 847, endPoint y: 407, distance: 29.0
click at [847, 407] on p "An app, feature, or product still in development and may change. There are 2 ki…" at bounding box center [905, 406] width 249 height 83
drag, startPoint x: 922, startPoint y: 406, endPoint x: 877, endPoint y: 406, distance: 45.0
click at [877, 406] on p "An app, feature, or product still in development and may change. There are 2 ty…" at bounding box center [905, 406] width 249 height 83
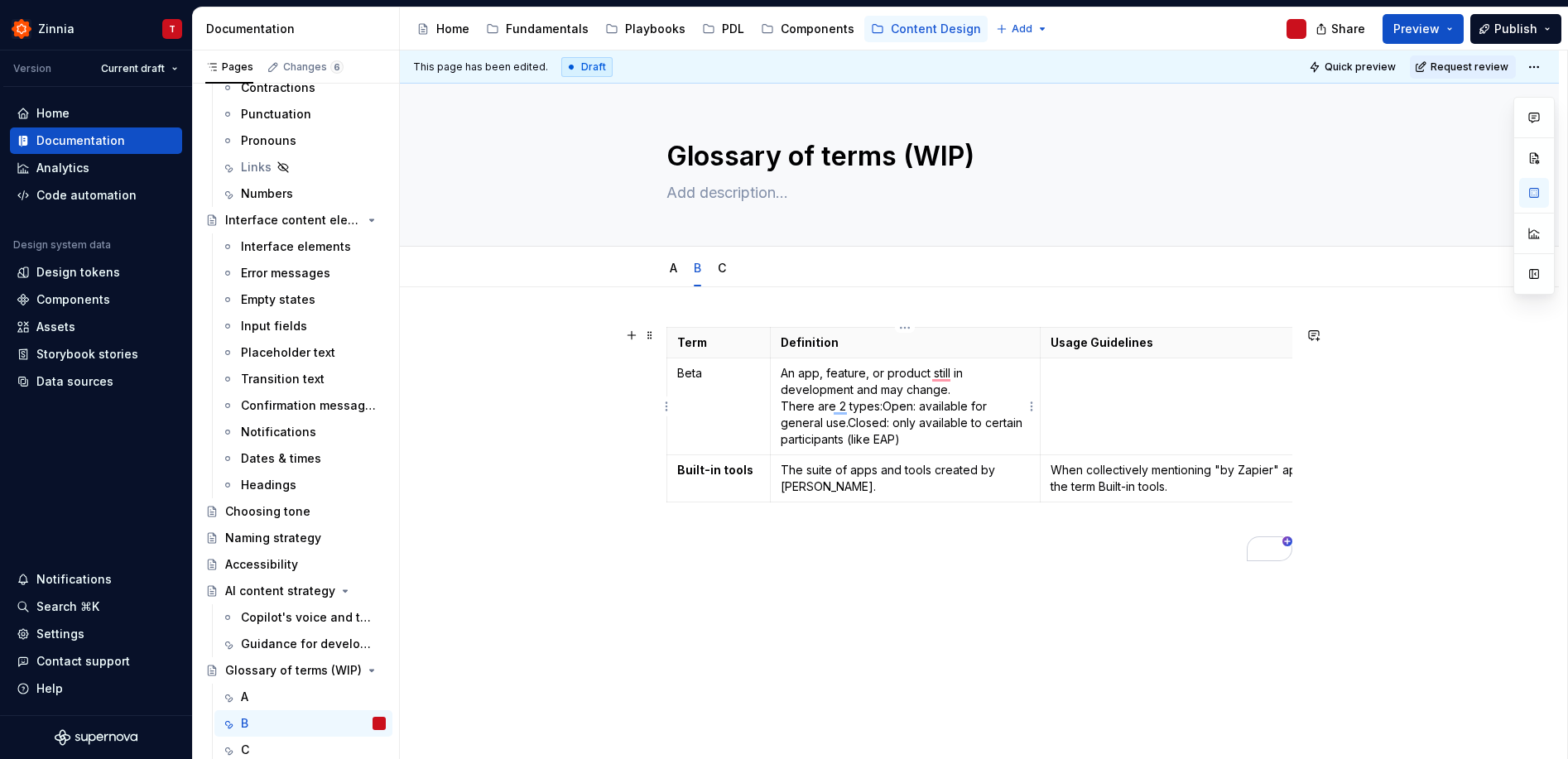
click at [882, 409] on p "An app, feature, or product still in development and may change. There are 2 ty…" at bounding box center [905, 406] width 249 height 83
click at [955, 420] on p "An app, feature, or product still in development and may change. There are 2 ty…" at bounding box center [905, 406] width 249 height 83
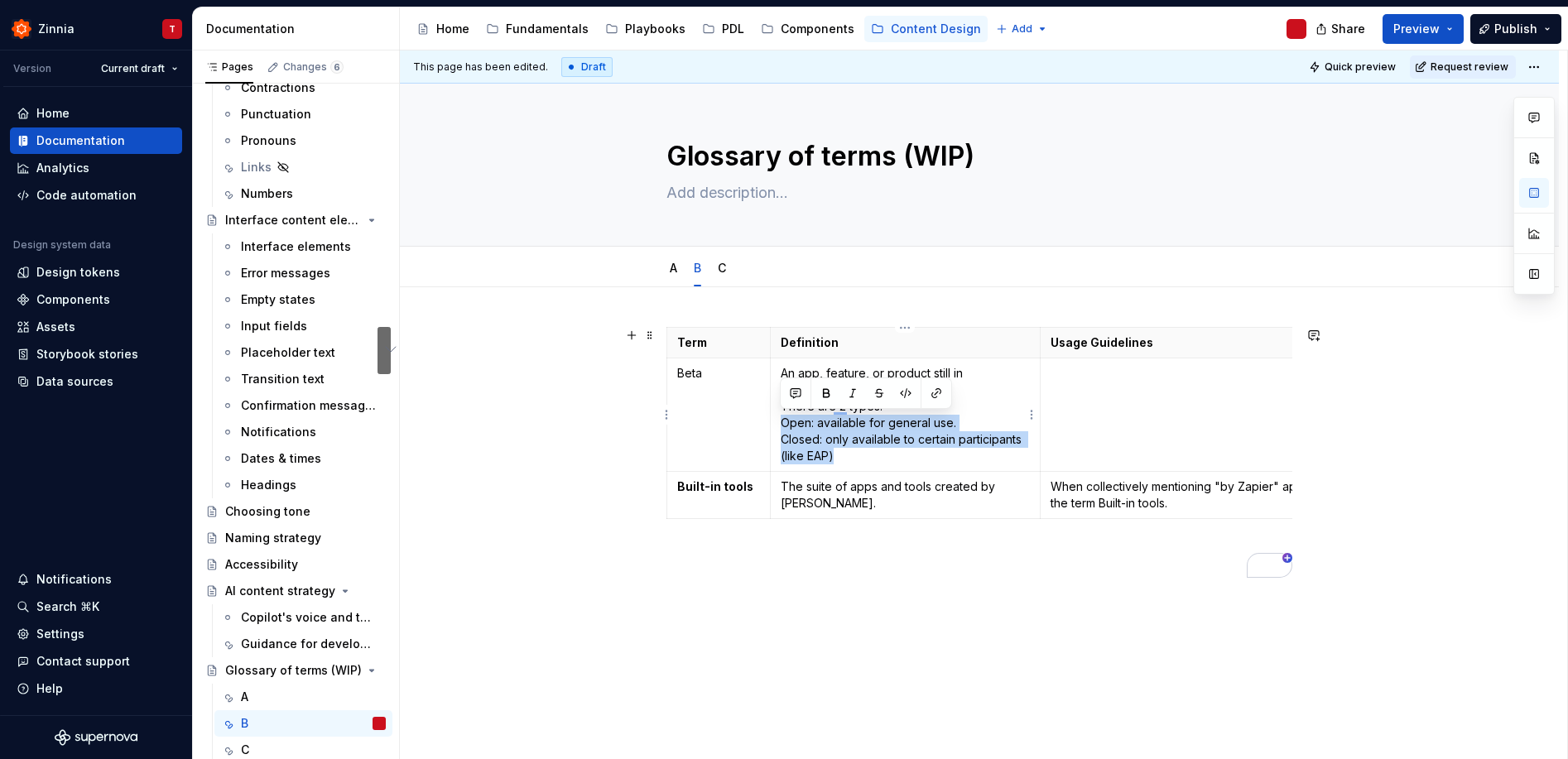
drag, startPoint x: 780, startPoint y: 423, endPoint x: 885, endPoint y: 453, distance: 109.2
click at [885, 453] on p "An app, feature, or product still in development and may change. There are 2 ty…" at bounding box center [905, 414] width 249 height 100
click at [786, 433] on p "An app, feature, or product still in development and may change. There are 2 ty…" at bounding box center [905, 414] width 249 height 100
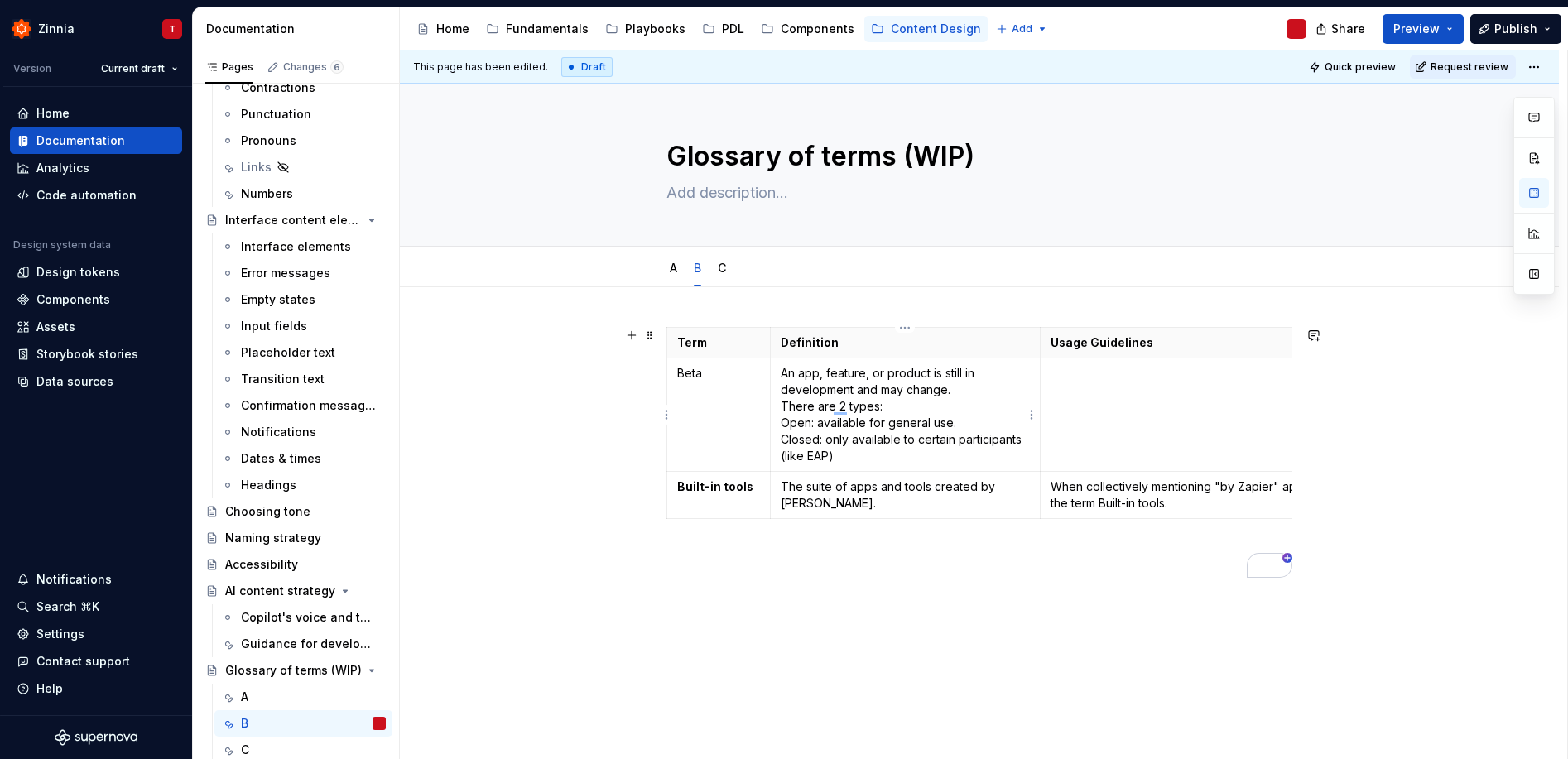
click at [780, 409] on p "An app, feature, or product is still in development and may change. There are 2…" at bounding box center [905, 414] width 249 height 100
drag, startPoint x: 781, startPoint y: 424, endPoint x: 808, endPoint y: 429, distance: 27.5
click at [808, 429] on p "An app, feature, or product is still in development and may change. There are 2…" at bounding box center [905, 414] width 249 height 100
click at [819, 440] on p "An app, feature, or product is still in development and may change. There are 2…" at bounding box center [905, 414] width 249 height 100
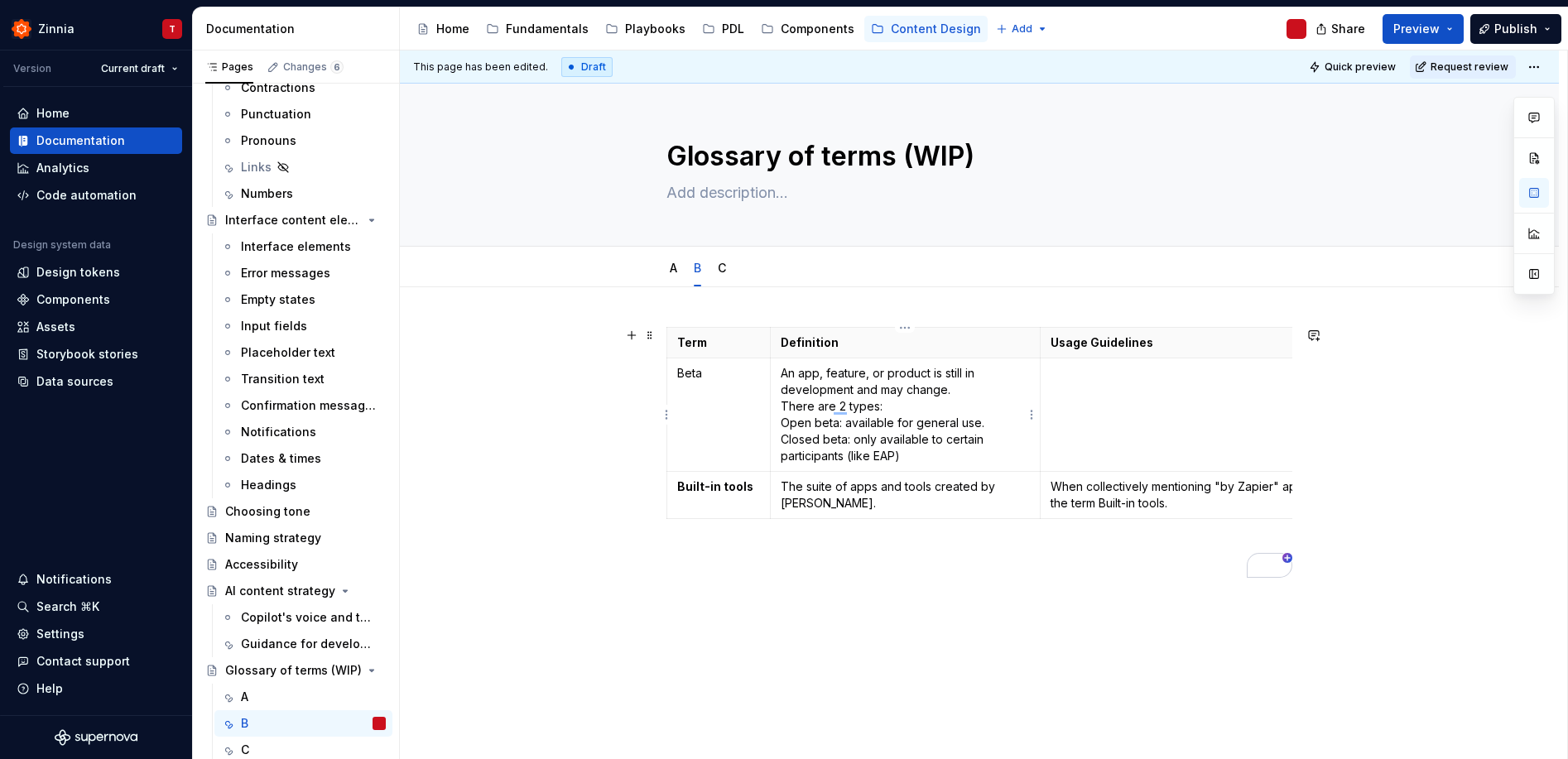
click at [781, 425] on p "An app, feature, or product is still in development and may change. There are 2…" at bounding box center [905, 414] width 249 height 100
click at [782, 443] on p "An app, feature, or product is still in development and may change. There are 2…" at bounding box center [905, 414] width 249 height 100
drag, startPoint x: 797, startPoint y: 426, endPoint x: 856, endPoint y: 420, distance: 59.3
click at [856, 420] on p "An app, feature, or product is still in development and may change. There are 2…" at bounding box center [905, 414] width 249 height 100
drag, startPoint x: 841, startPoint y: 398, endPoint x: 836, endPoint y: 411, distance: 13.9
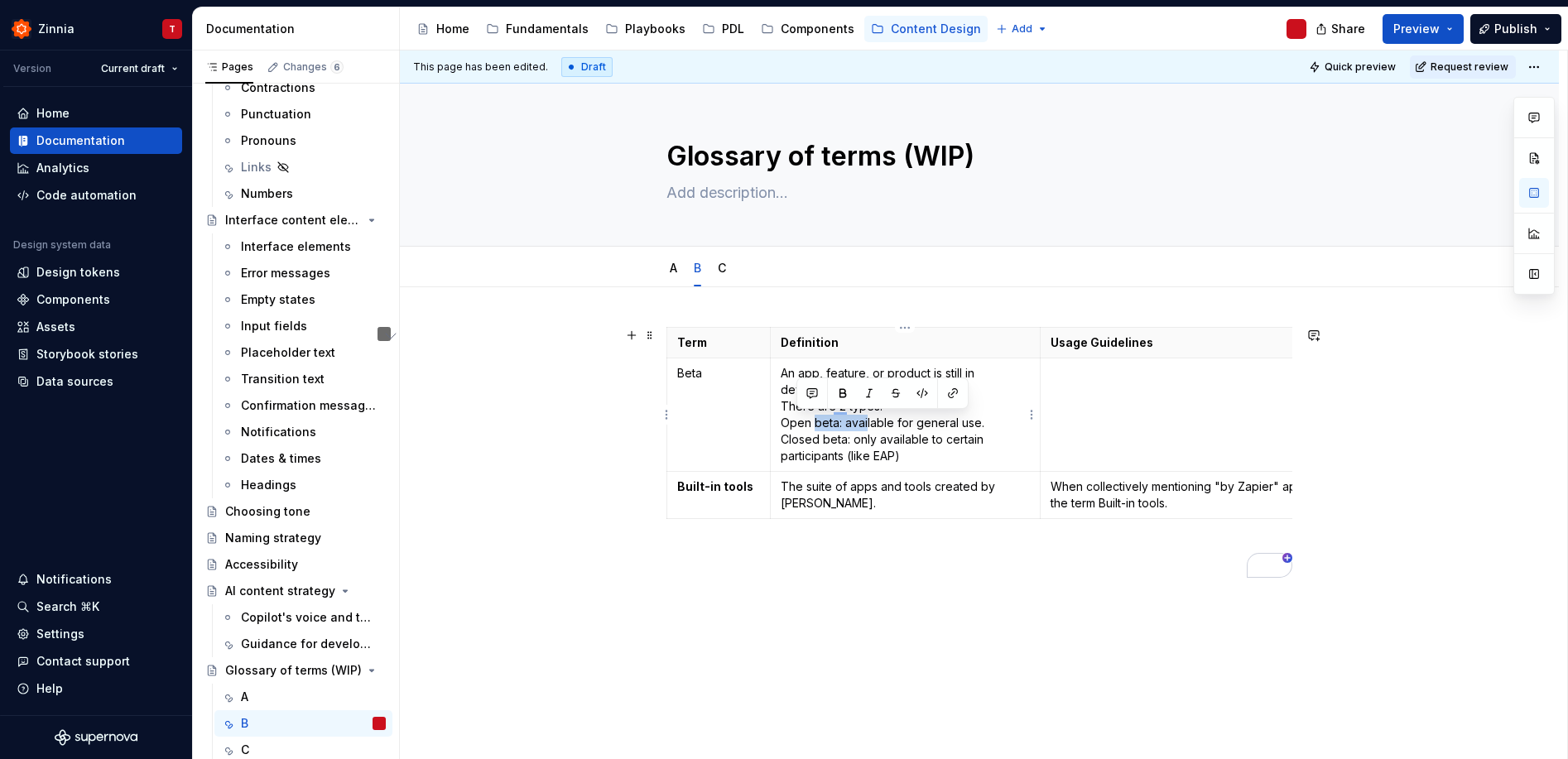
click at [841, 398] on button "button" at bounding box center [842, 393] width 23 height 23
drag, startPoint x: 792, startPoint y: 441, endPoint x: 865, endPoint y: 435, distance: 73.2
click at [865, 435] on p "An app, feature, or product is still in development and may change. There are 2…" at bounding box center [905, 414] width 249 height 100
click at [837, 413] on button "button" at bounding box center [840, 409] width 23 height 23
click at [915, 472] on td "The suite of apps and tools created by [PERSON_NAME]." at bounding box center [905, 495] width 270 height 47
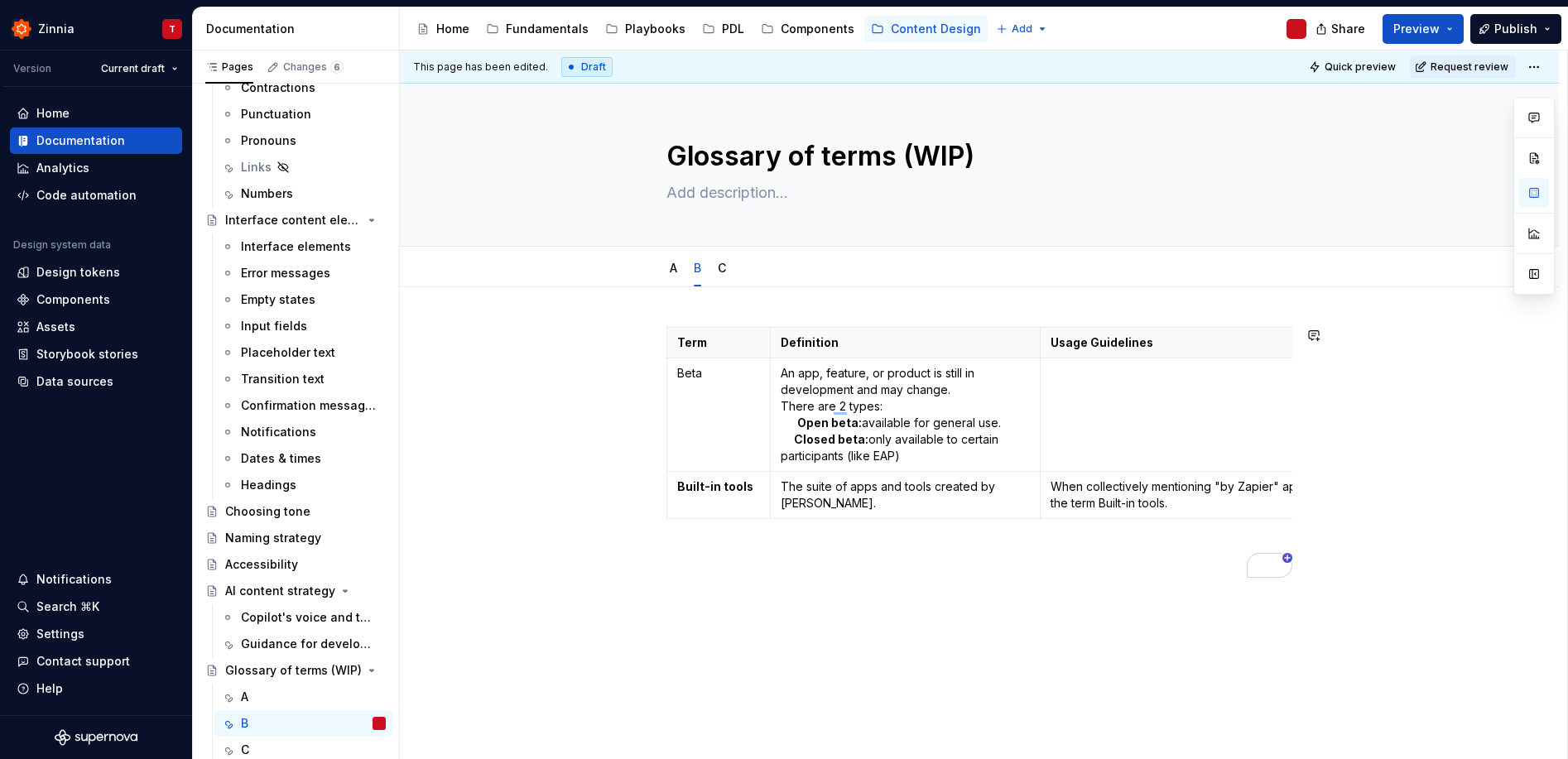
click at [976, 621] on div "Term Definition Usage Guidelines Related terms Beta An app, feature, or product…" at bounding box center [979, 550] width 1159 height 525
click at [691, 379] on p "Beta" at bounding box center [719, 373] width 83 height 17
click at [720, 349] on button "button" at bounding box center [723, 343] width 23 height 23
click at [961, 565] on p "To enrich screen reader interactions, please activate Accessibility in Grammarl…" at bounding box center [980, 554] width 626 height 20
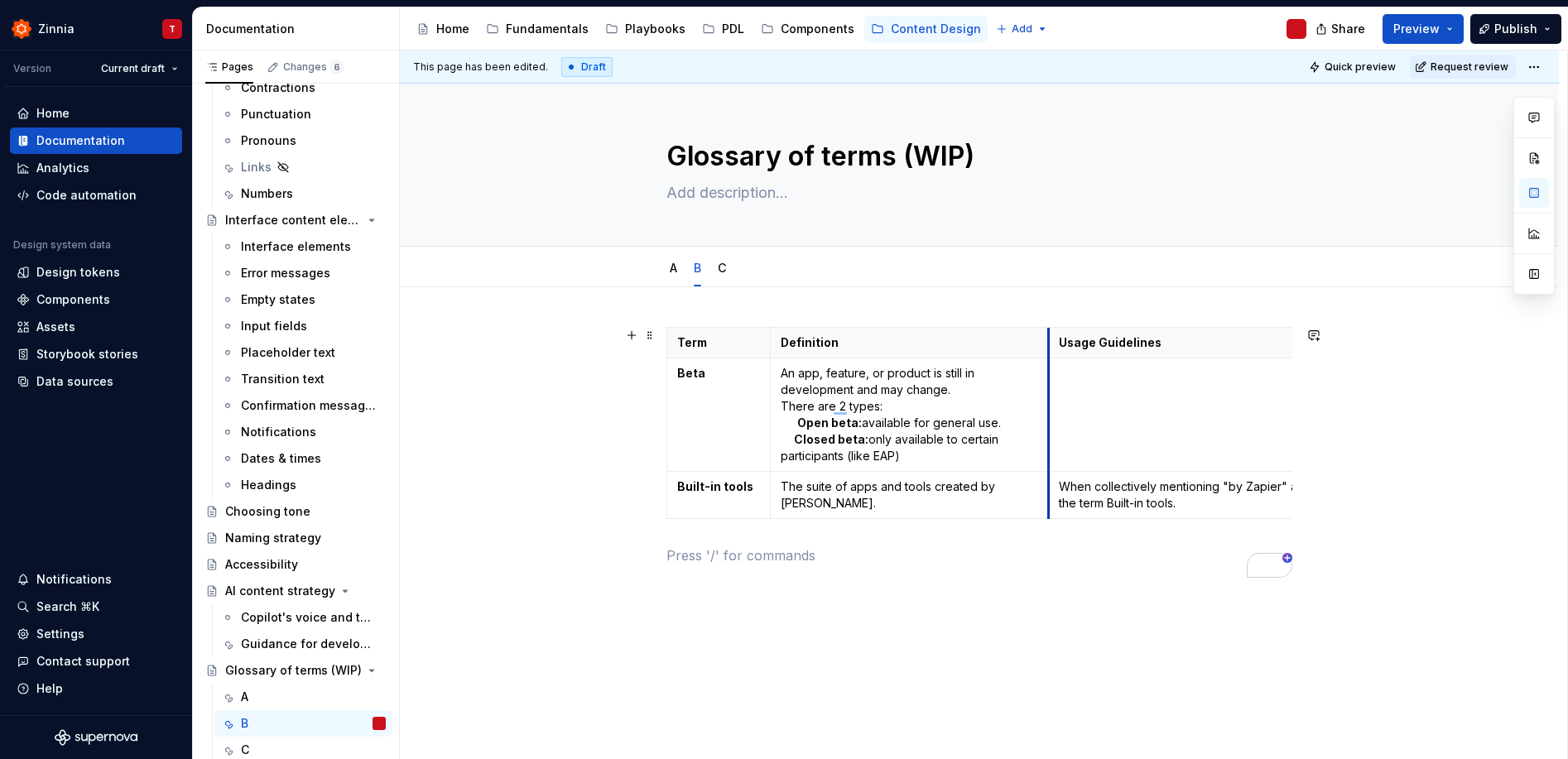
drag, startPoint x: 1041, startPoint y: 383, endPoint x: 1062, endPoint y: 375, distance: 22.5
click at [1062, 375] on td "To enrich screen reader interactions, please activate Accessibility in Grammarl…" at bounding box center [1207, 414] width 319 height 114
click at [778, 458] on td "An app, feature, or product is still in development and may change. There are 2…" at bounding box center [915, 414] width 291 height 114
click at [1135, 585] on div "Term Definition Usage Guidelines Related terms Beta An app, feature, or product…" at bounding box center [980, 456] width 626 height 258
click at [1133, 637] on div "This page has been edited. Draft Quick preview Request review Glossary of terms…" at bounding box center [982, 405] width 1167 height 709
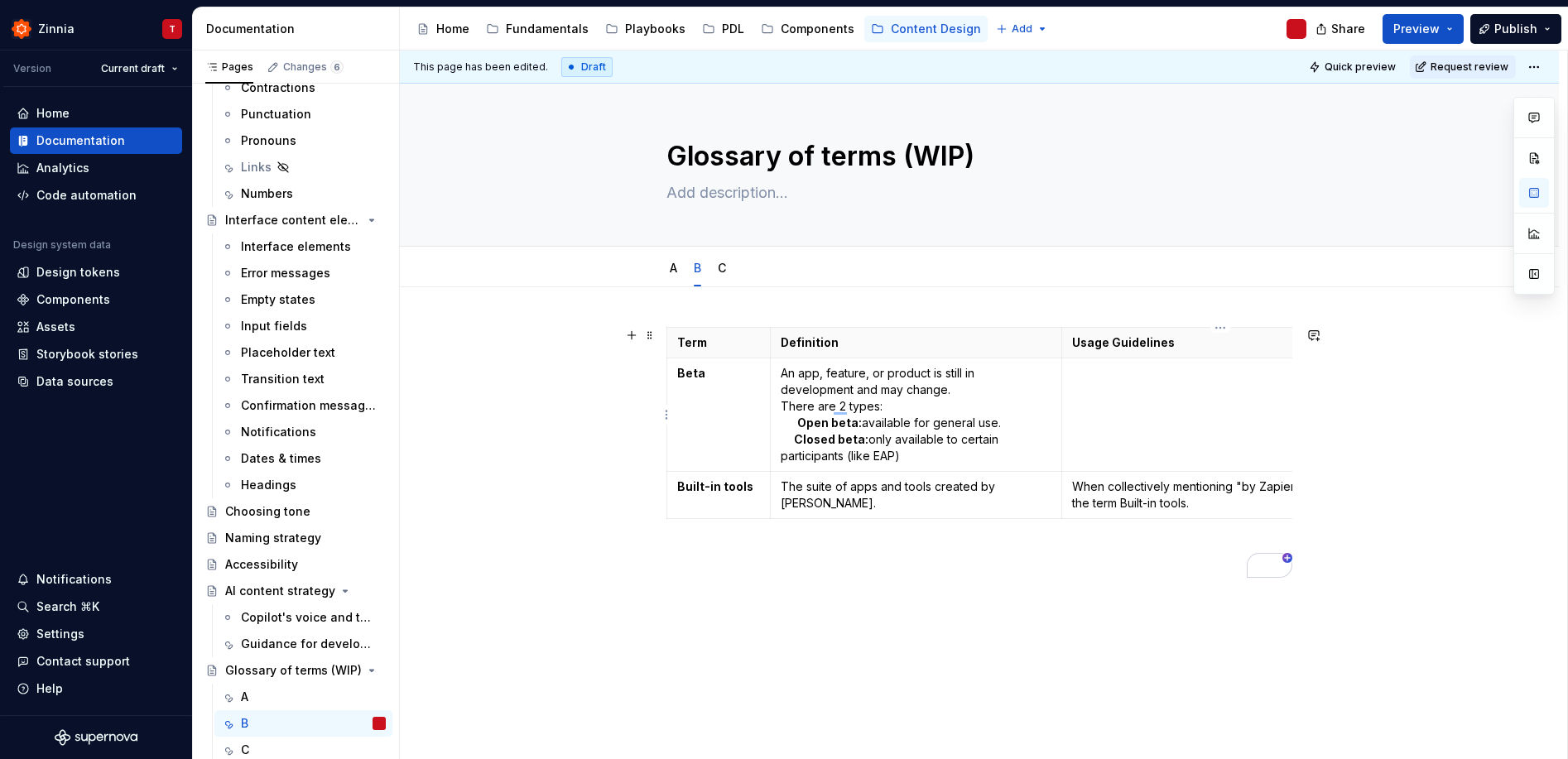
click at [1127, 397] on td "To enrich screen reader interactions, please activate Accessibility in Grammarl…" at bounding box center [1221, 414] width 319 height 114
click at [1125, 400] on td "To enrich screen reader interactions, please activate Accessibility in Grammarl…" at bounding box center [1221, 414] width 319 height 114
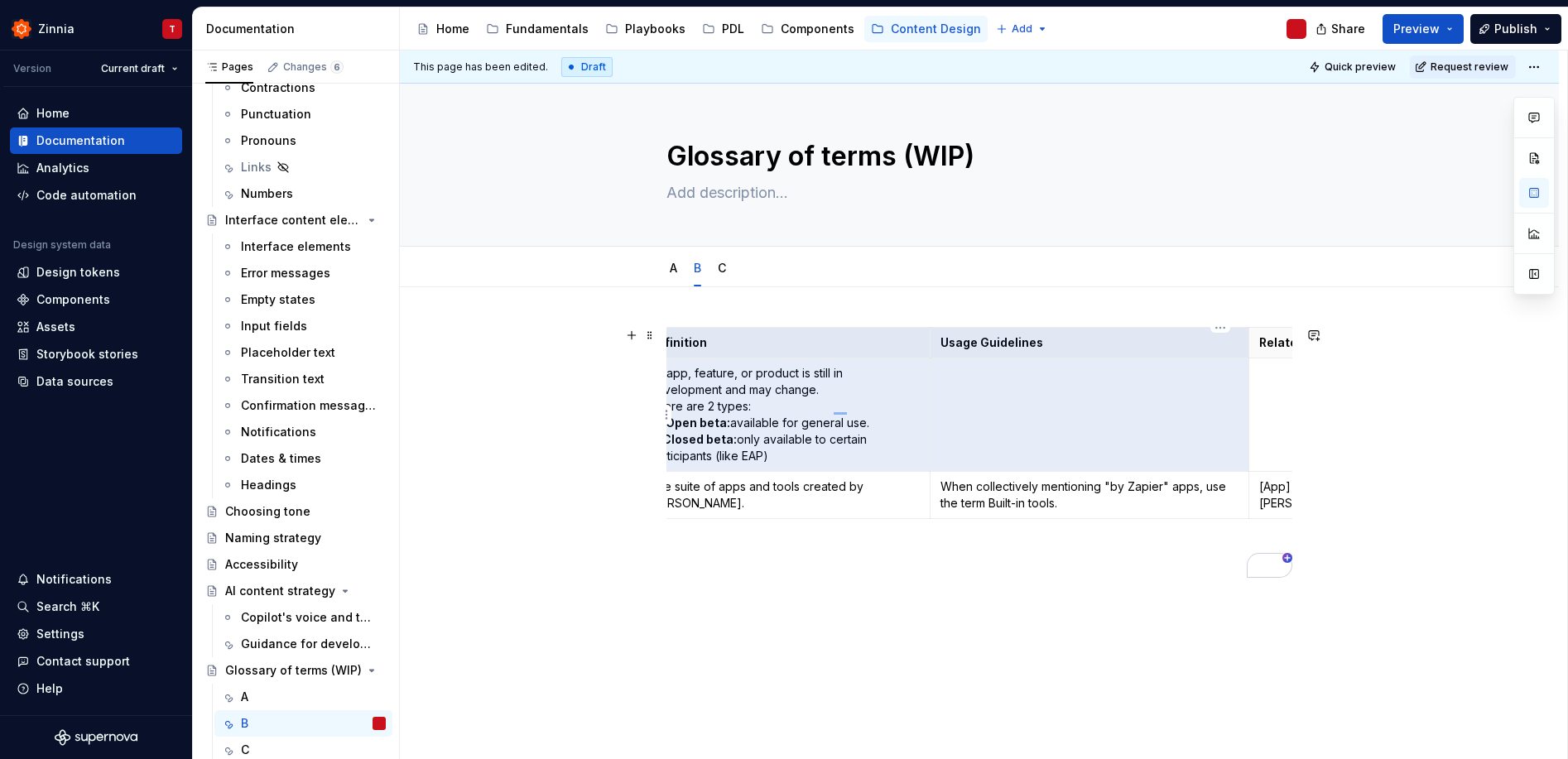
scroll to position [0, 208]
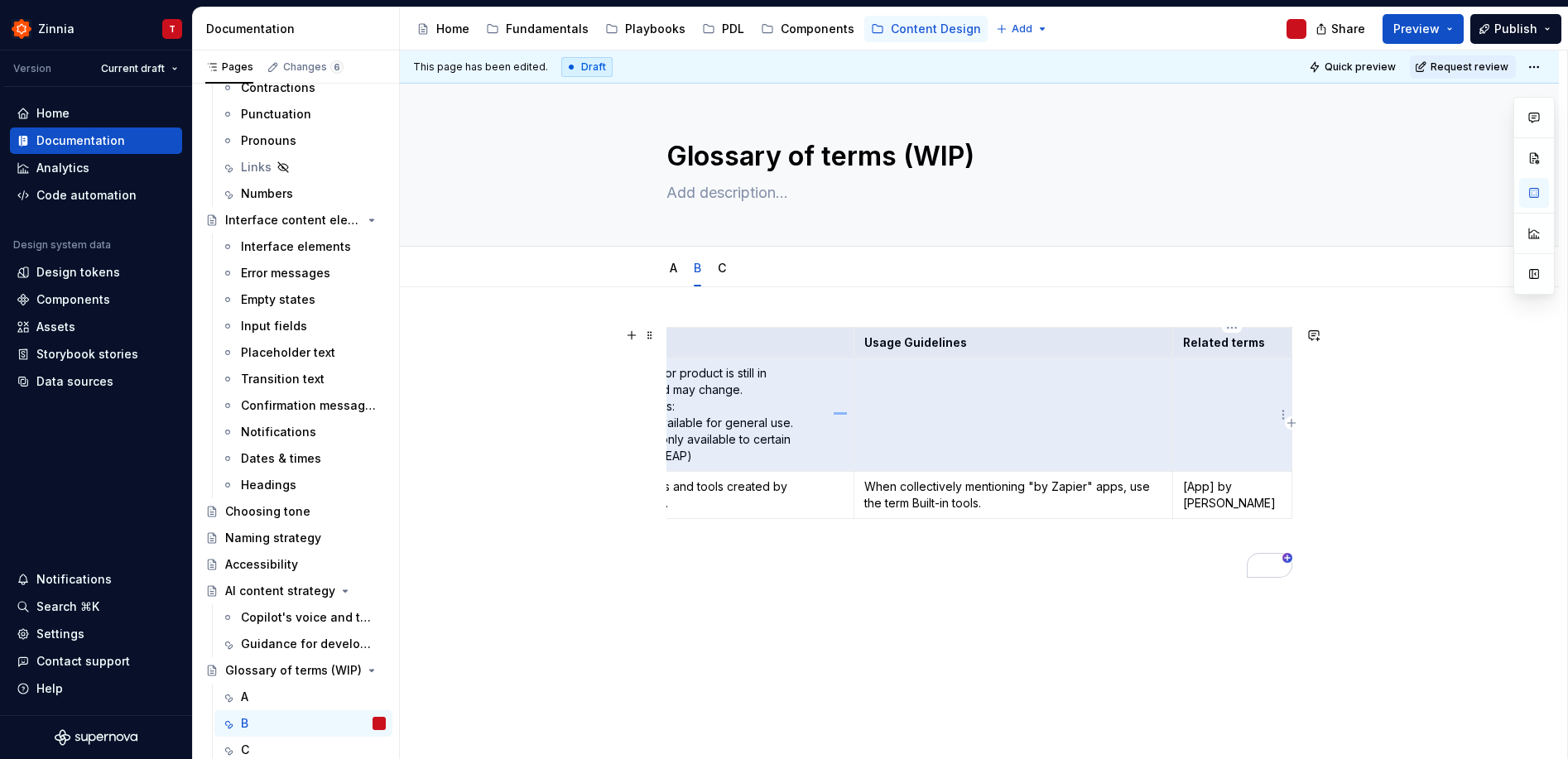
drag, startPoint x: 673, startPoint y: 340, endPoint x: 1278, endPoint y: 424, distance: 610.8
click at [1278, 424] on body "Zinnia T Version Current draft Home Documentation Analytics Code automation Des…" at bounding box center [784, 379] width 1568 height 759
click at [277, 748] on div "C" at bounding box center [313, 749] width 145 height 23
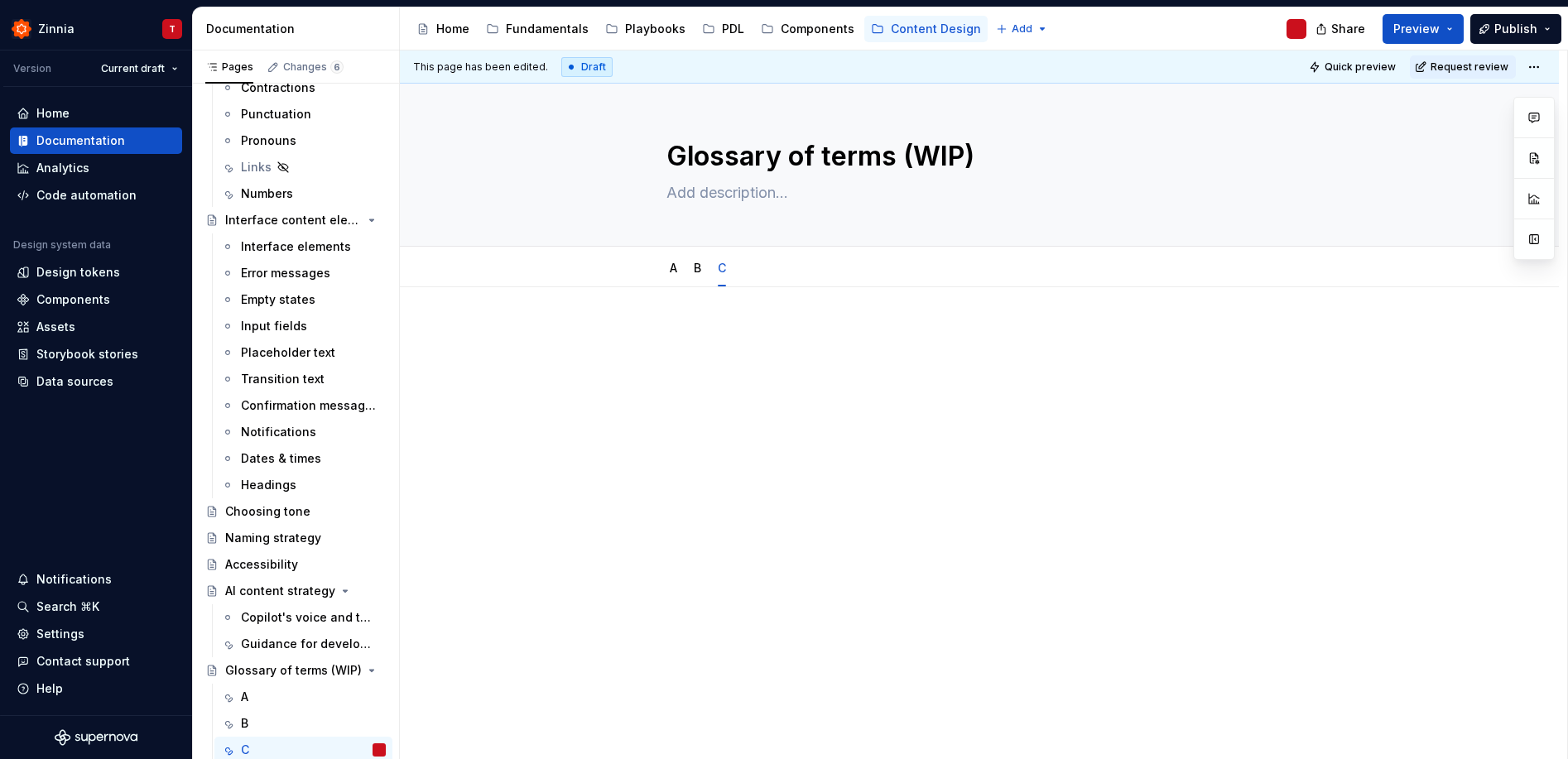
click at [667, 352] on div at bounding box center [980, 358] width 626 height 63
click at [691, 352] on div at bounding box center [980, 358] width 626 height 63
click at [682, 368] on div at bounding box center [980, 358] width 626 height 63
click at [773, 483] on div at bounding box center [979, 462] width 1159 height 350
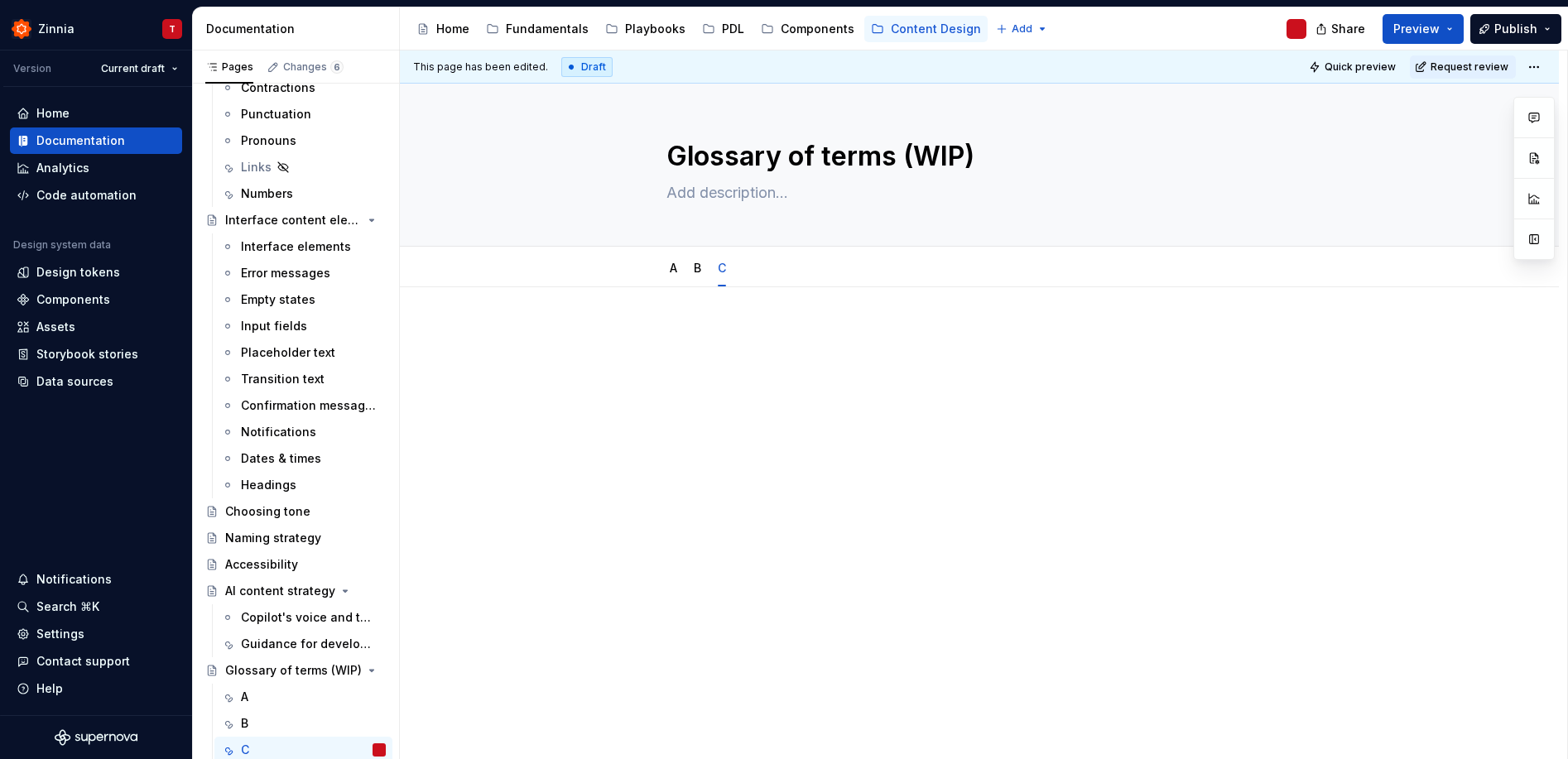
click at [773, 483] on div at bounding box center [979, 462] width 1159 height 350
type textarea "*"
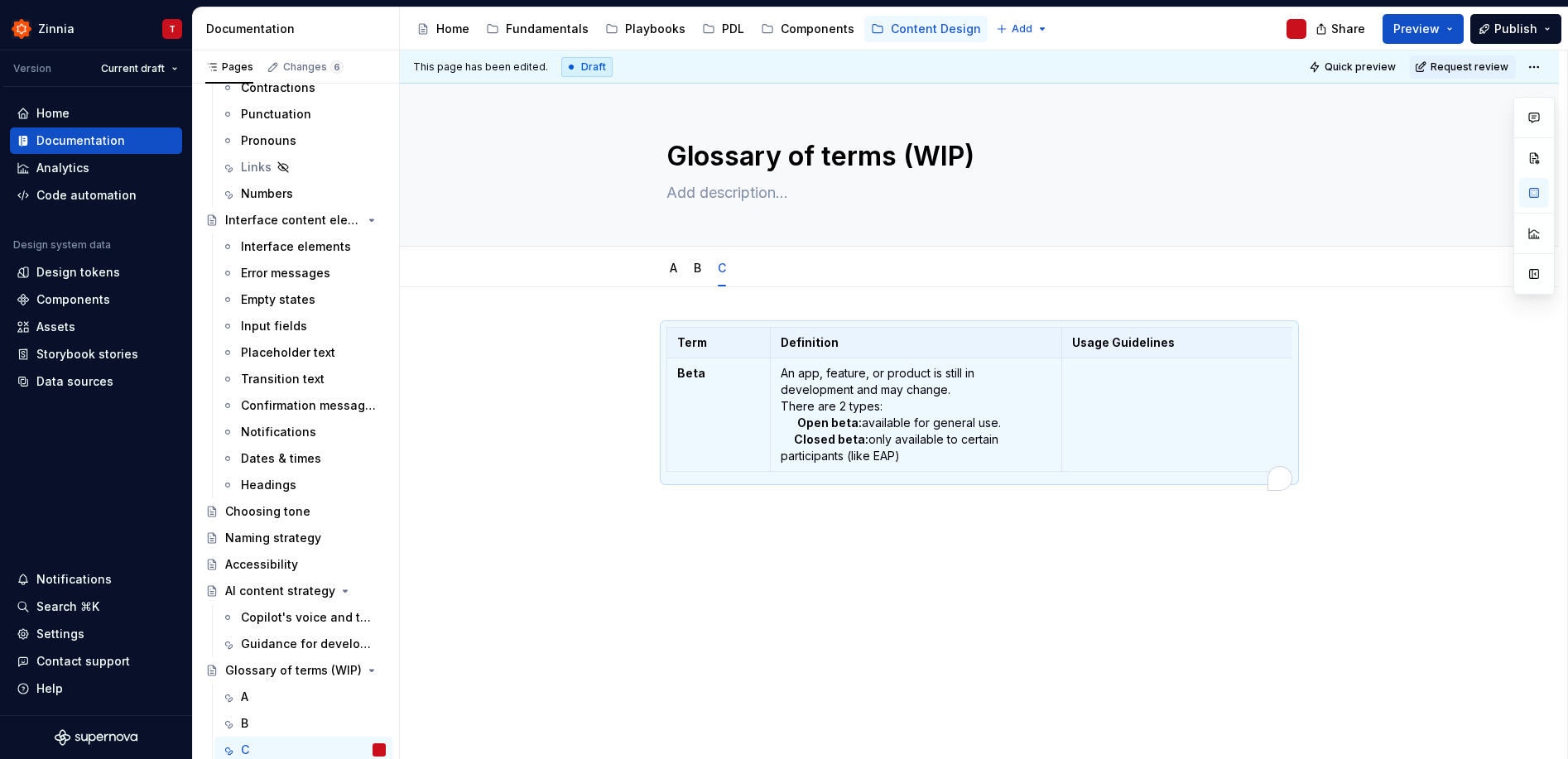
click at [780, 560] on div "Term Definition Usage Guidelines Related terms Beta An app, feature, or product…" at bounding box center [979, 506] width 1159 height 438
click at [923, 589] on div "Term Definition Usage Guidelines Related terms Beta An app, feature, or product…" at bounding box center [979, 506] width 1159 height 438
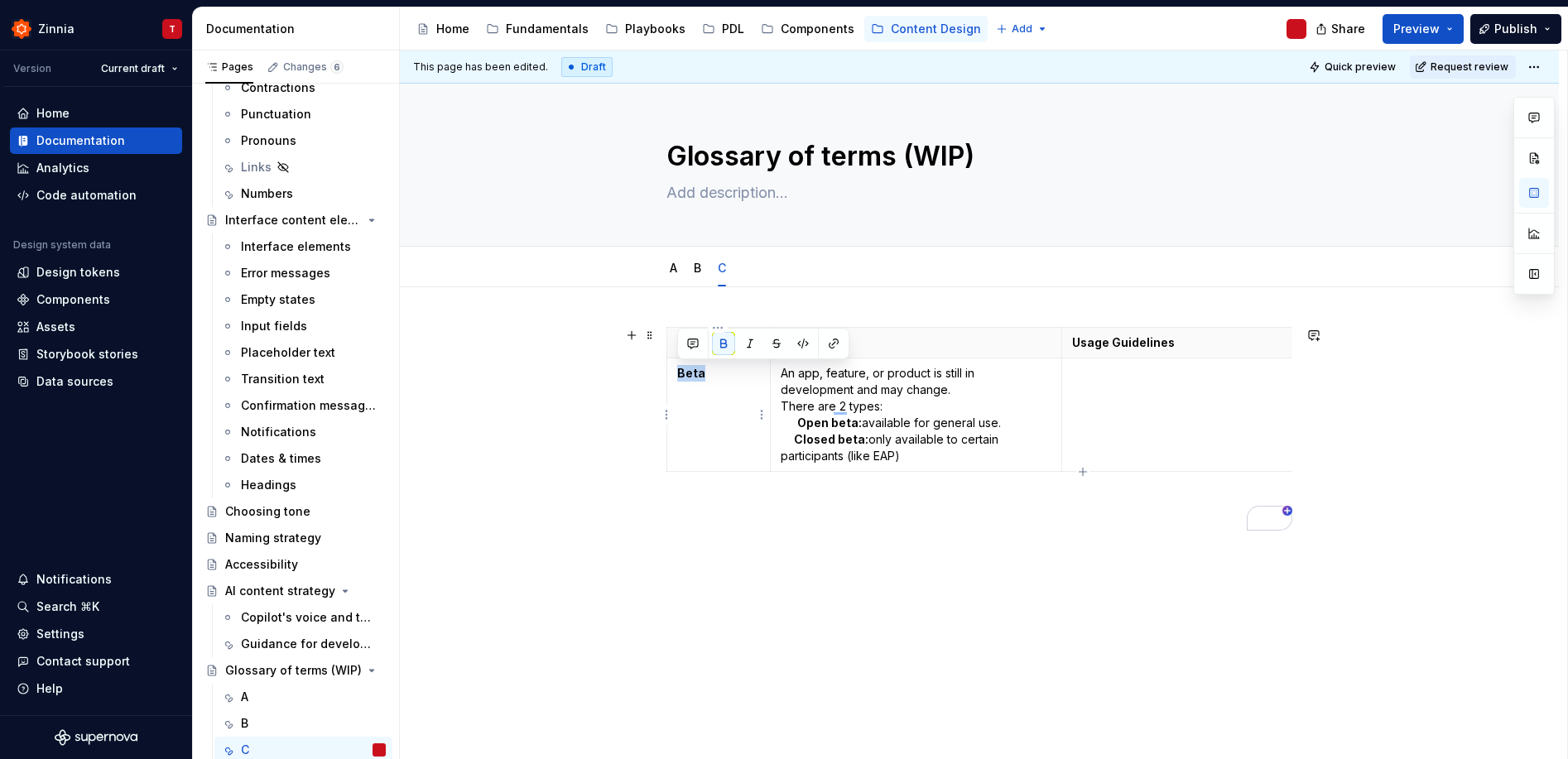
drag, startPoint x: 706, startPoint y: 373, endPoint x: 676, endPoint y: 371, distance: 30.1
click at [676, 371] on td "Beta" at bounding box center [718, 414] width 103 height 114
drag, startPoint x: 905, startPoint y: 455, endPoint x: 792, endPoint y: 376, distance: 137.9
click at [792, 376] on p "An app, feature, or product is still in development and may change. There are 2…" at bounding box center [915, 414] width 271 height 100
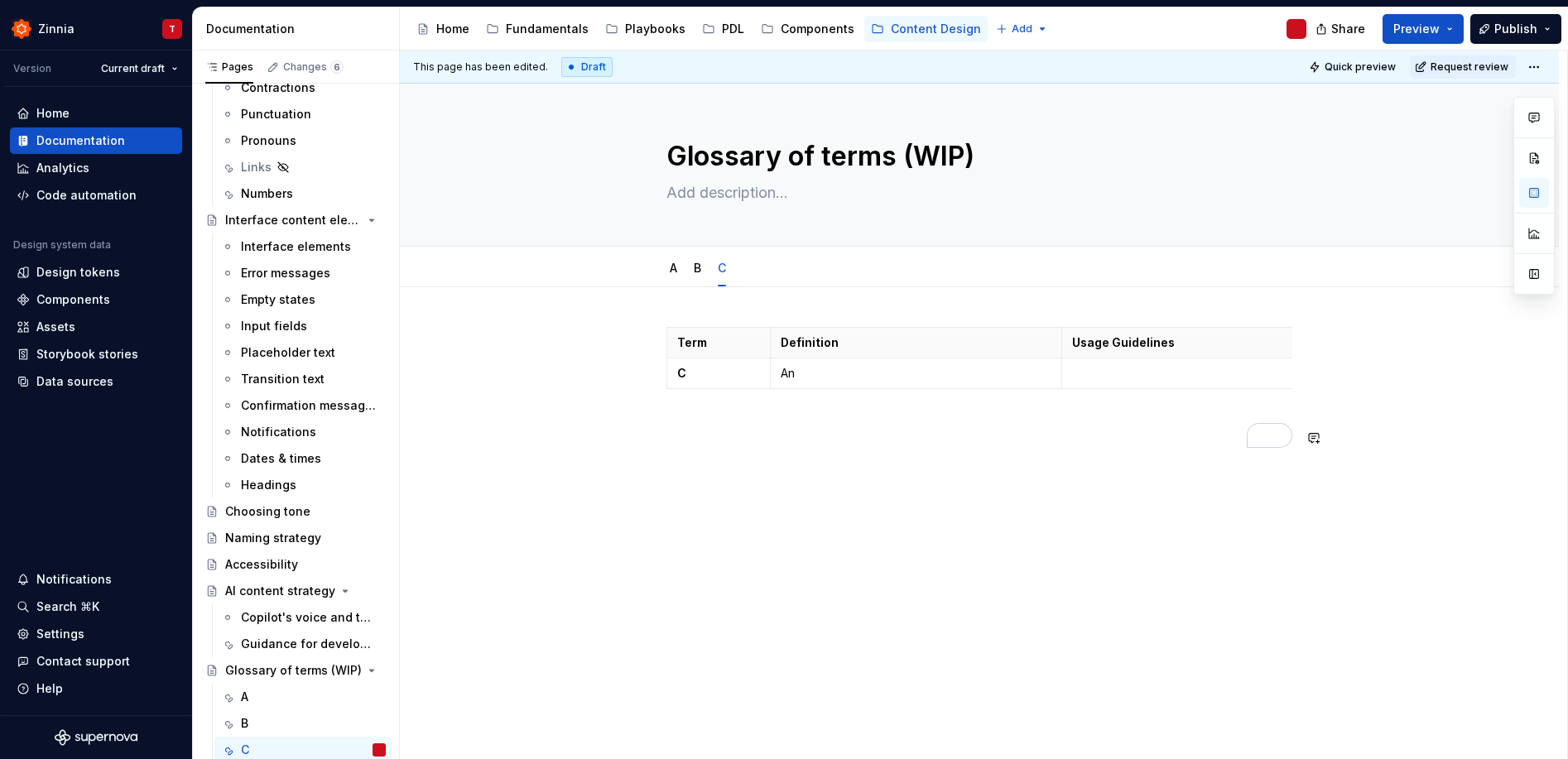
drag, startPoint x: 887, startPoint y: 542, endPoint x: 917, endPoint y: 500, distance: 51.6
click at [890, 540] on div "This page has been edited. Draft Quick preview Request review Glossary of terms…" at bounding box center [982, 405] width 1167 height 709
click at [346, 747] on button "Page tree" at bounding box center [351, 749] width 23 height 23
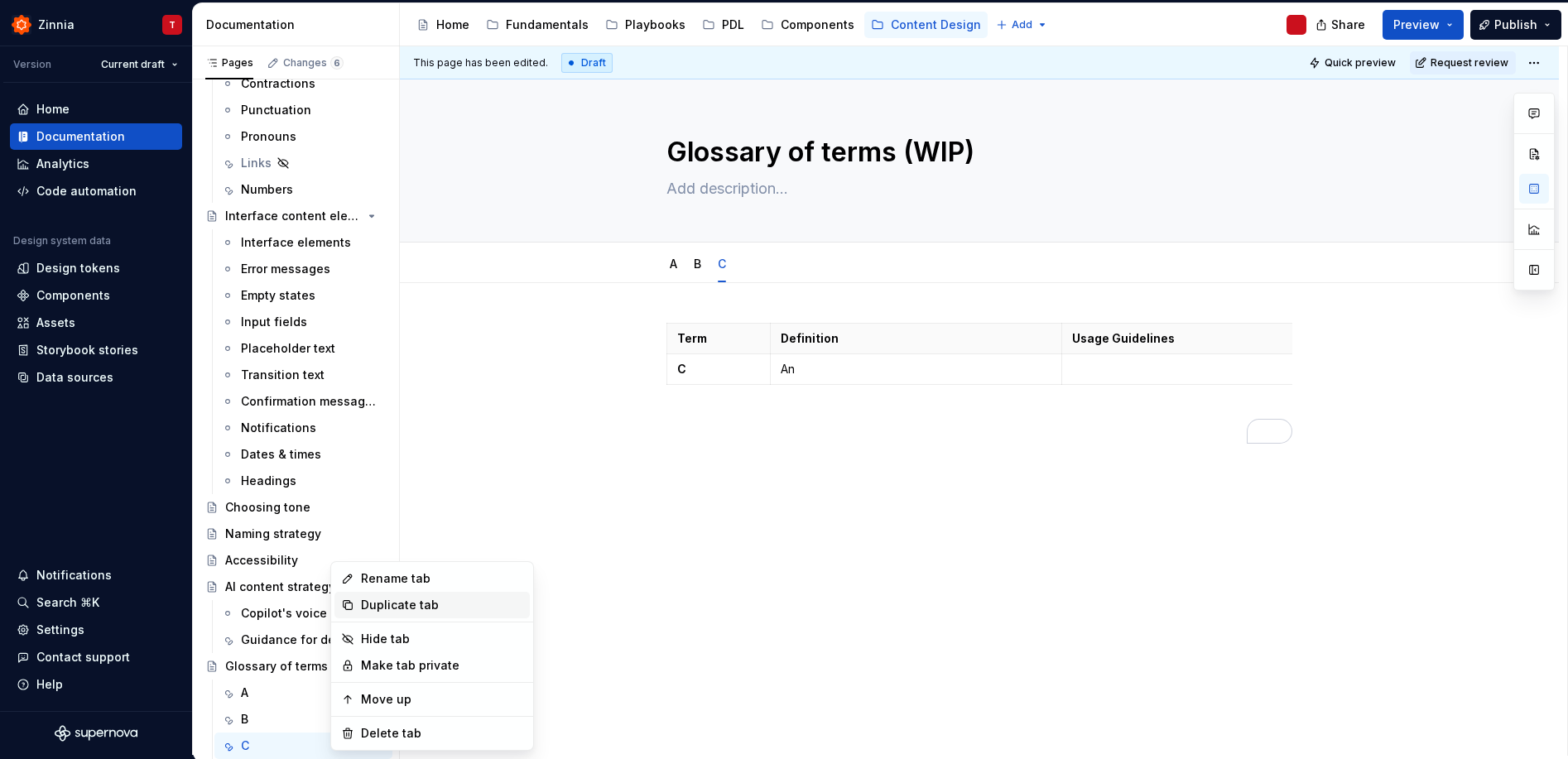
click at [450, 599] on div "Duplicate tab" at bounding box center [442, 605] width 162 height 17
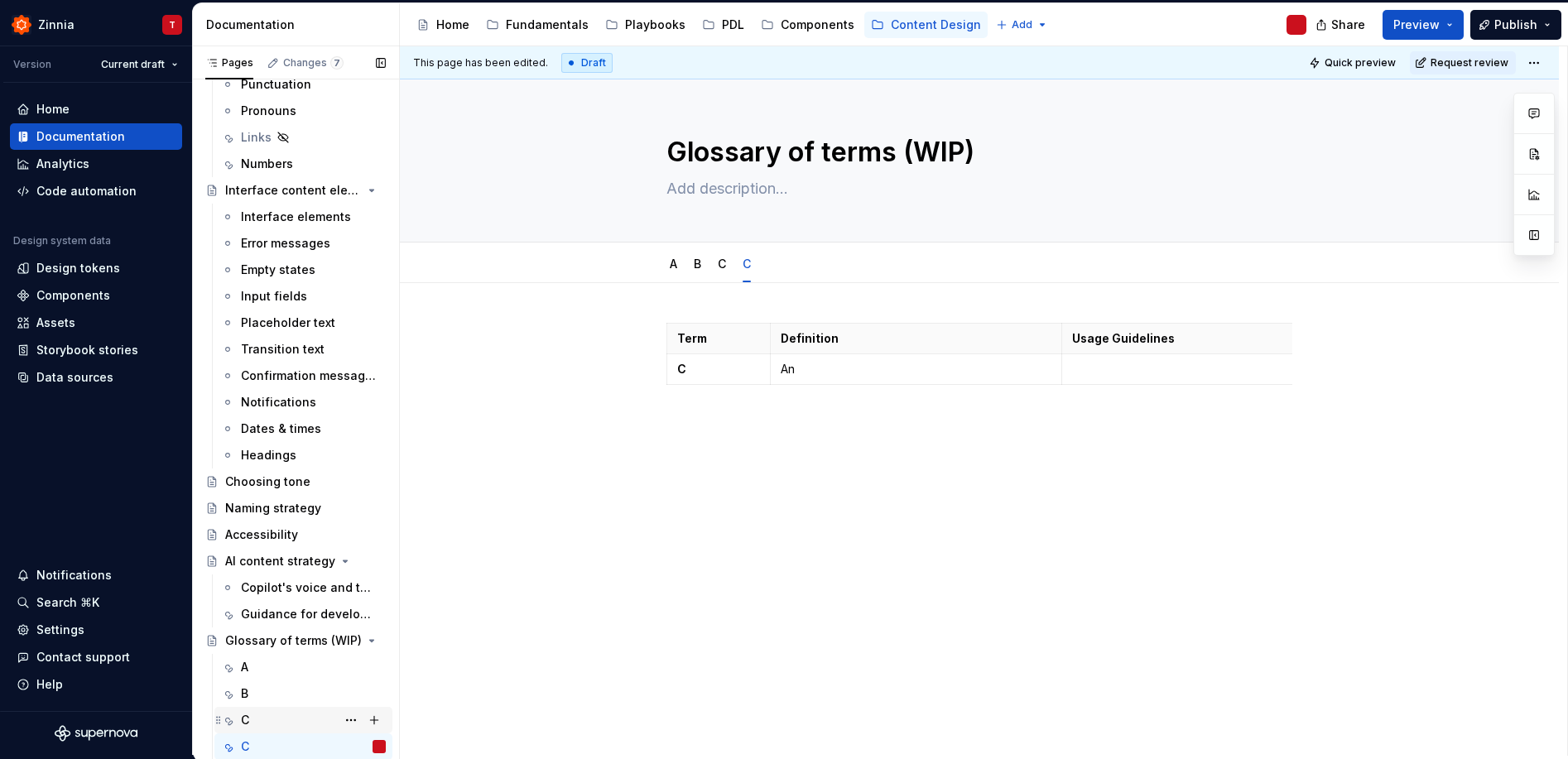
scroll to position [257, 0]
click at [341, 744] on button "Page tree" at bounding box center [351, 745] width 23 height 23
type textarea "*"
click at [391, 582] on div "Rename tab" at bounding box center [442, 578] width 162 height 17
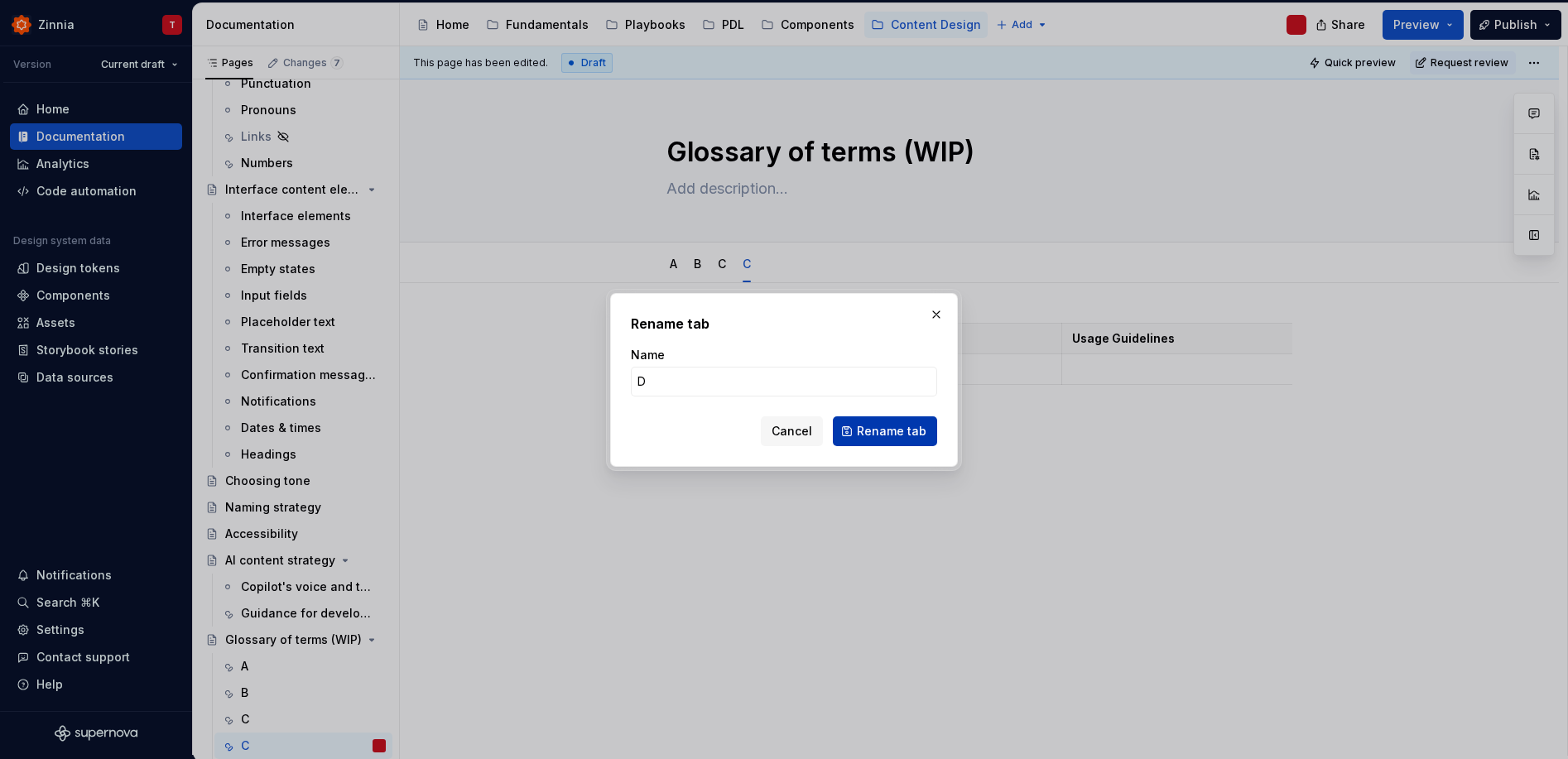
type input "D"
click at [900, 429] on span "Rename tab" at bounding box center [891, 431] width 70 height 17
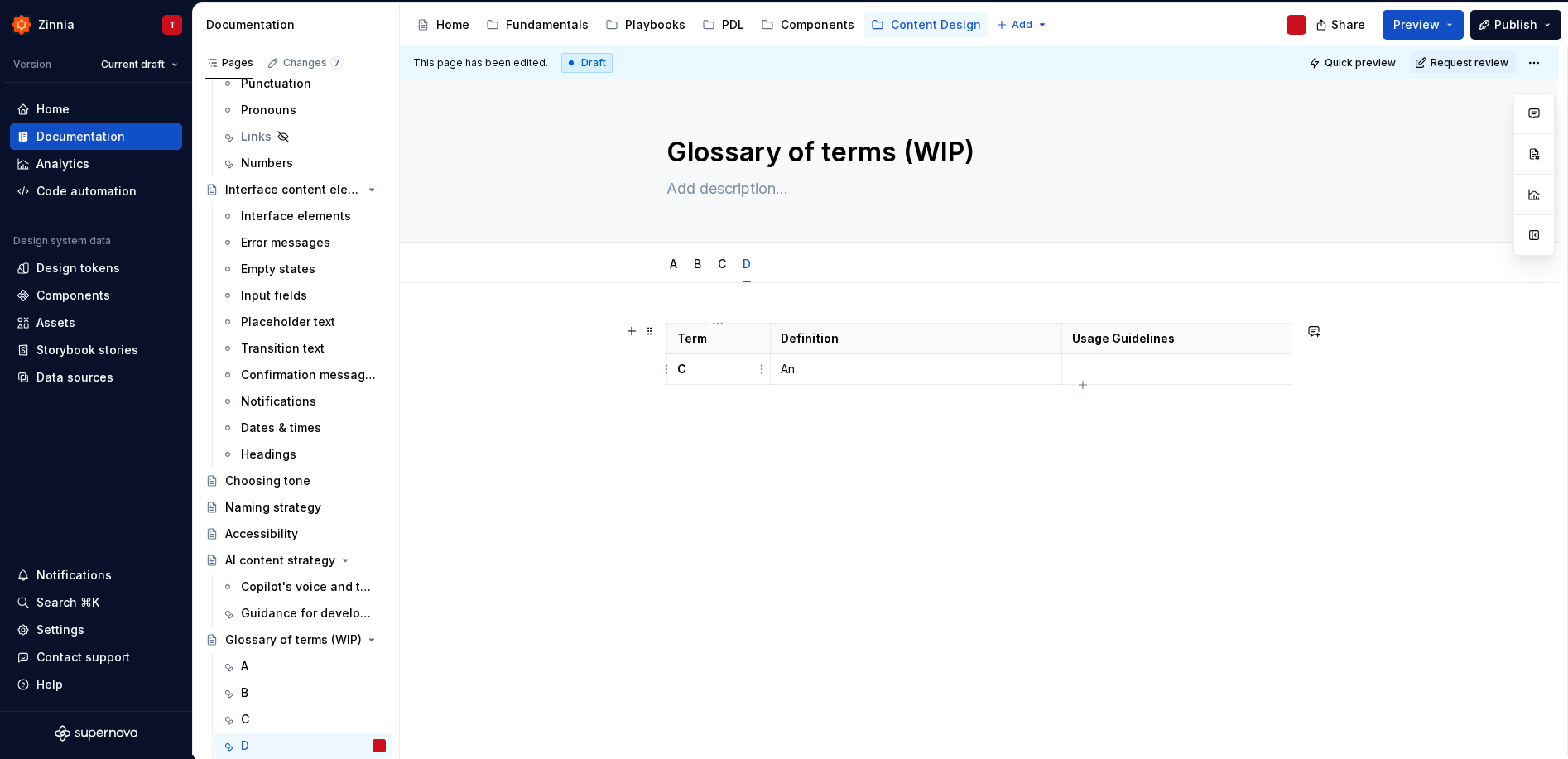
click at [679, 370] on strong "C" at bounding box center [682, 368] width 9 height 14
click at [691, 372] on p "C" at bounding box center [719, 368] width 83 height 17
click at [688, 373] on p "C" at bounding box center [719, 368] width 83 height 17
click at [685, 372] on p "C" at bounding box center [719, 368] width 83 height 17
click at [686, 370] on p "C" at bounding box center [719, 368] width 83 height 17
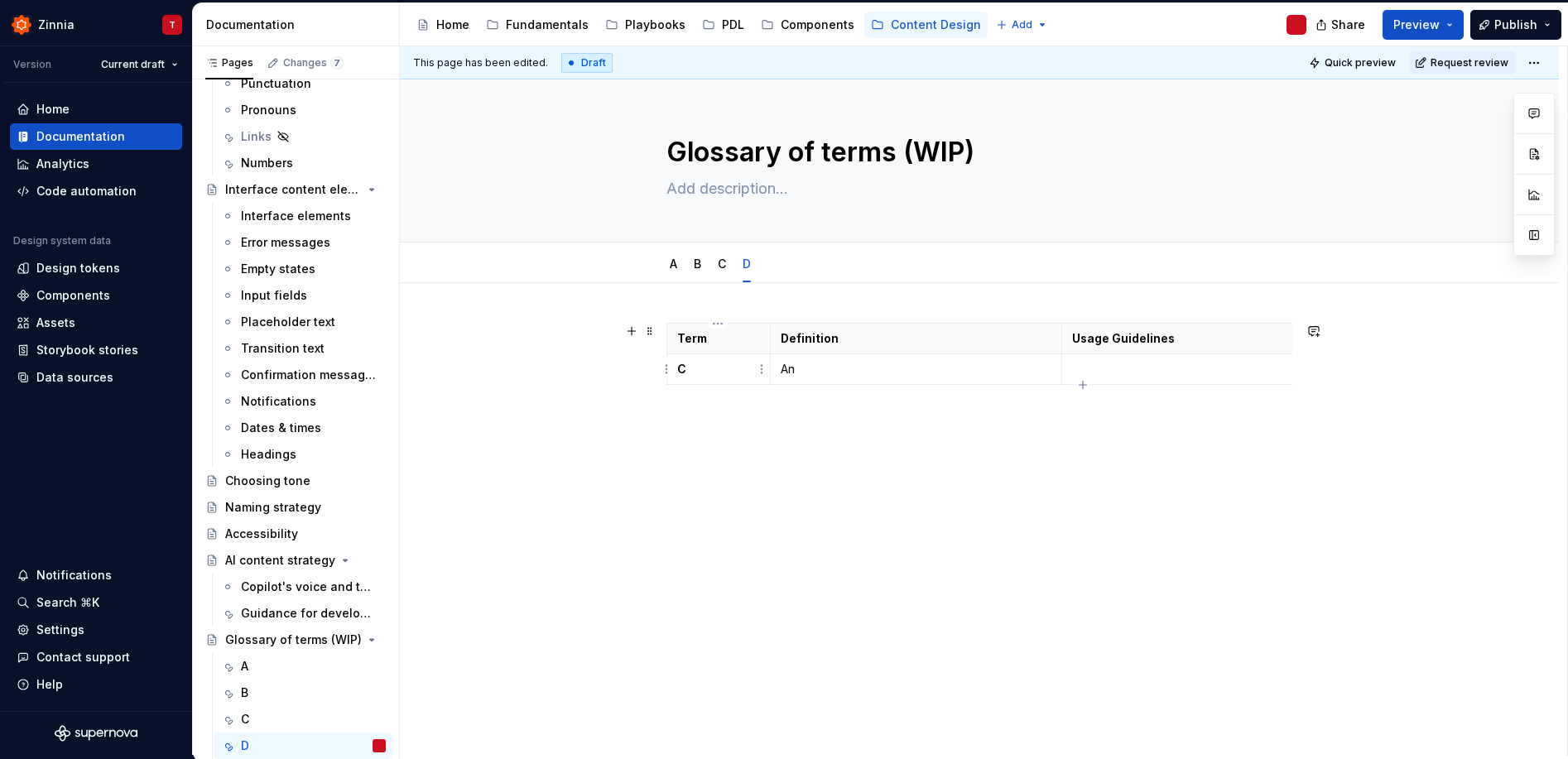
click at [686, 370] on p "C" at bounding box center [719, 368] width 83 height 17
type textarea "*"
click at [806, 496] on div "Term Definition Usage Guidelines Related terms D An" at bounding box center [979, 480] width 1159 height 396
click at [281, 716] on div "C" at bounding box center [313, 718] width 145 height 23
type textarea "*"
